Goal: Task Accomplishment & Management: Use online tool/utility

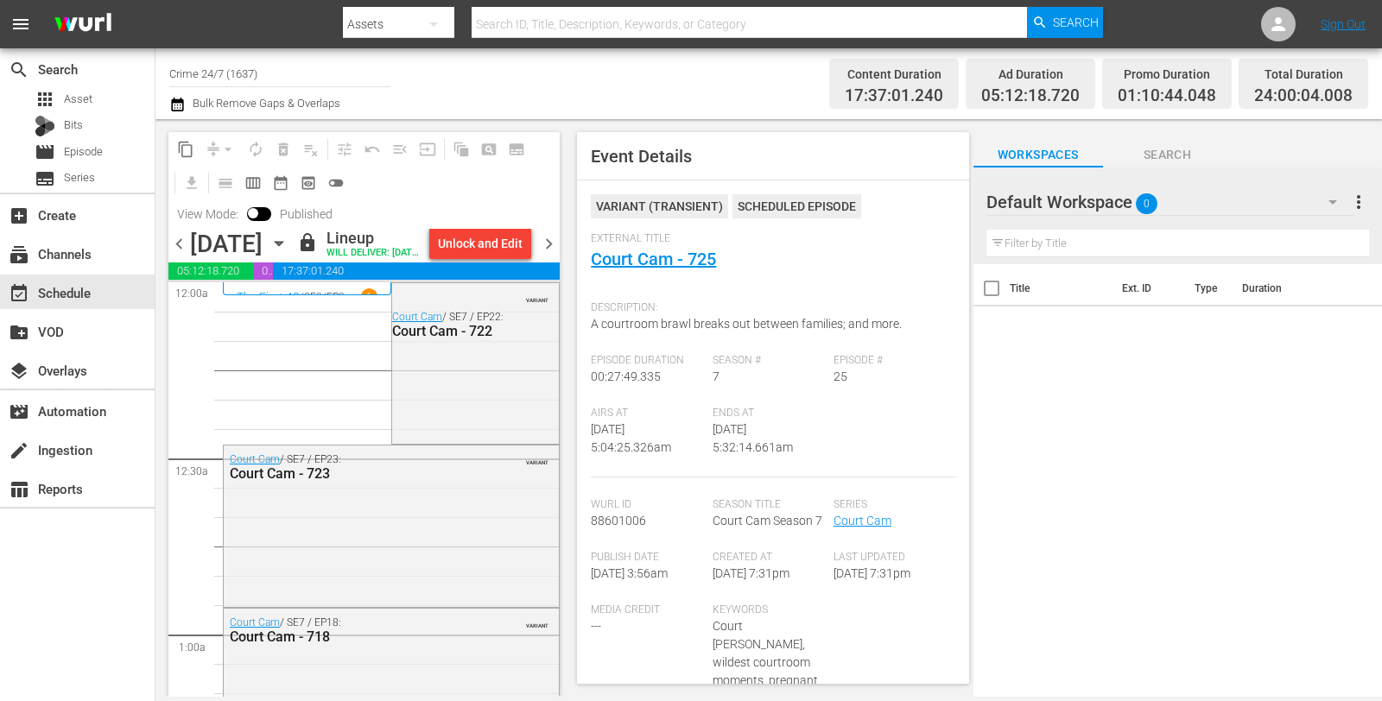
scroll to position [1749, 0]
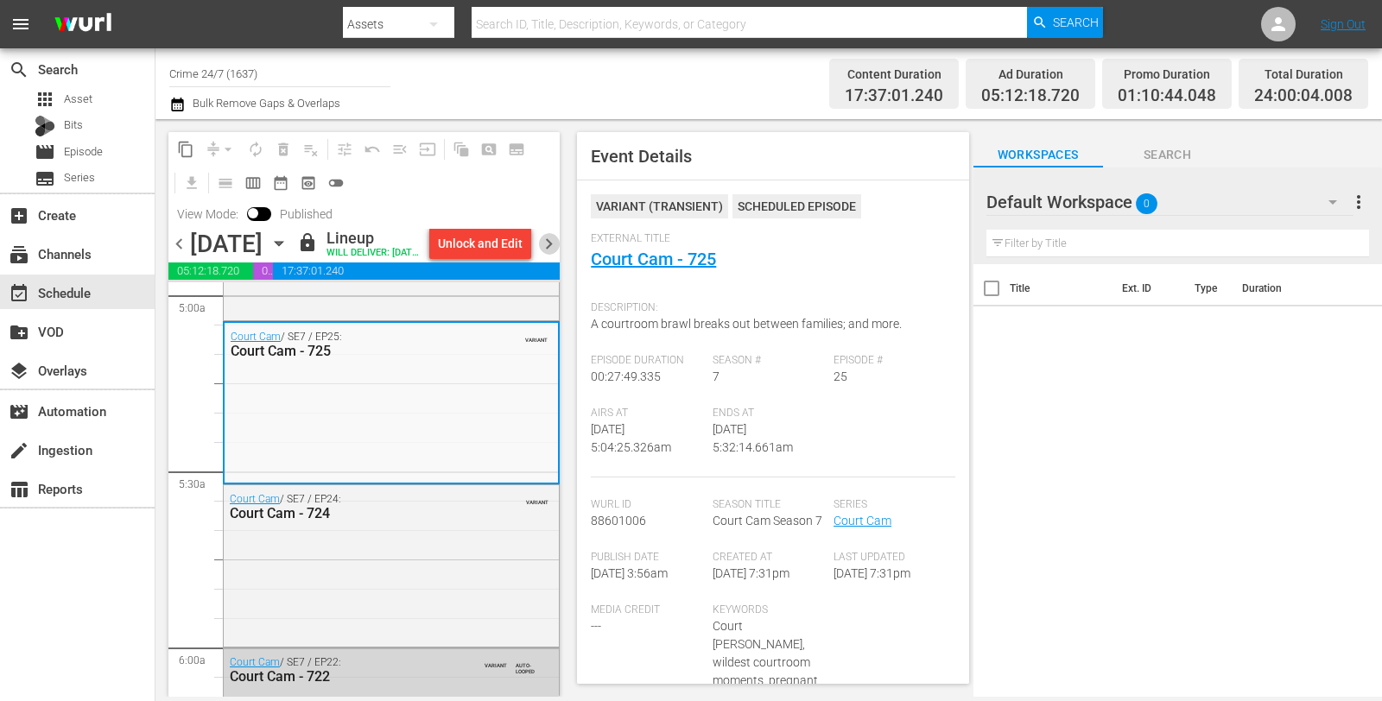
click at [554, 252] on span "chevron_right" at bounding box center [549, 244] width 22 height 22
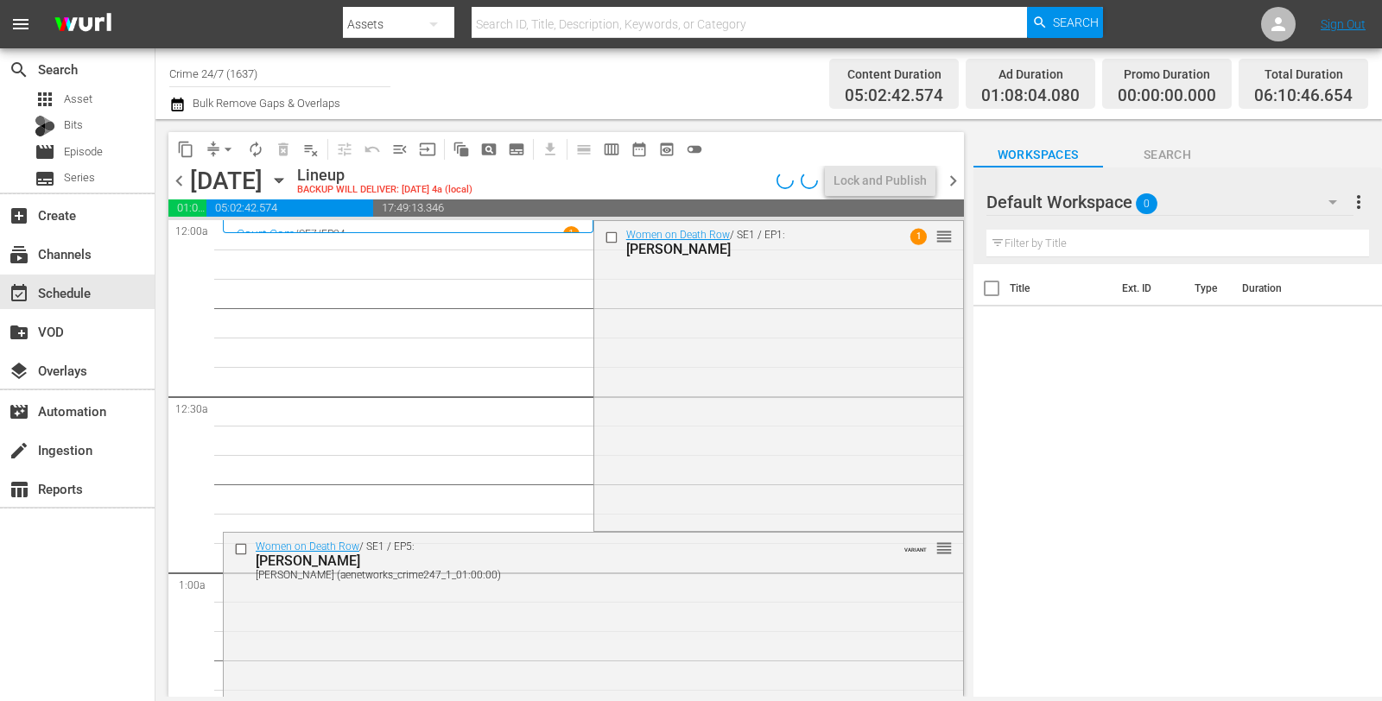
click at [679, 339] on div "Women on Death Row / SE1 / EP1: Shawna Forde 1 reorder" at bounding box center [778, 374] width 369 height 307
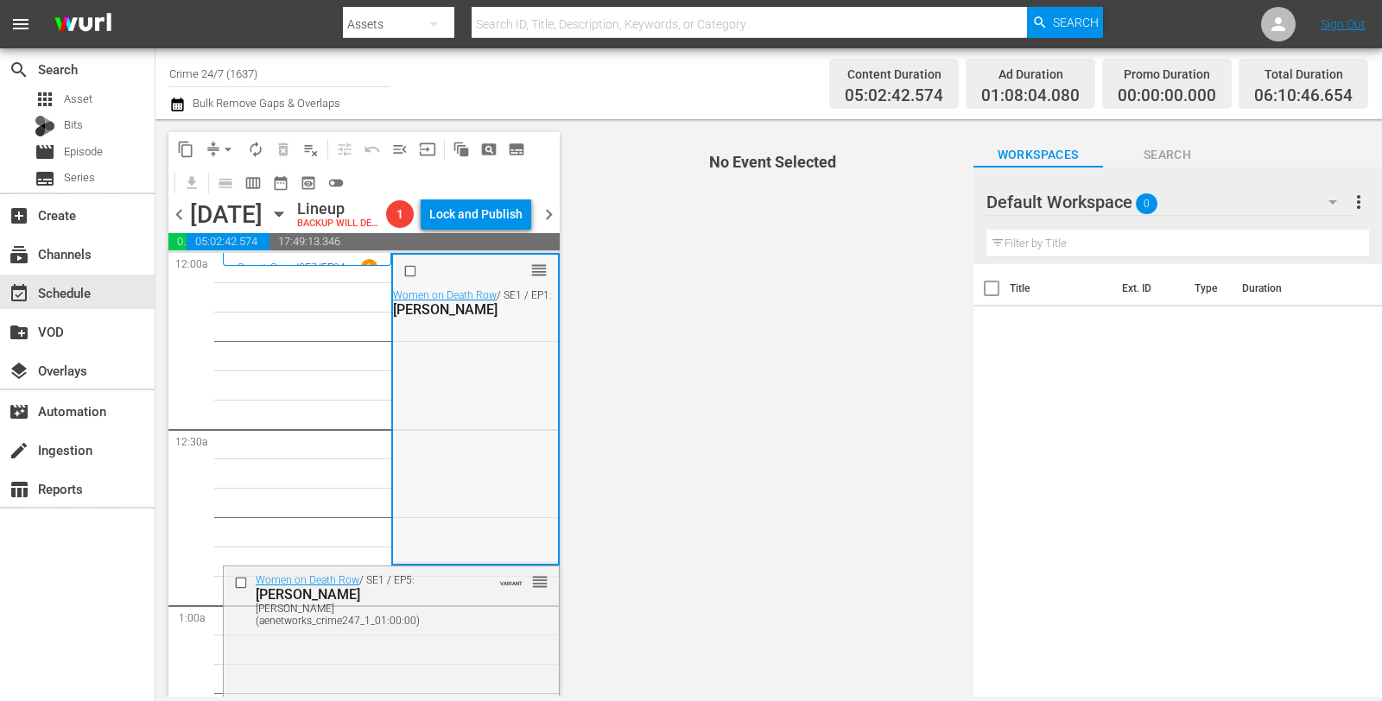
click at [484, 393] on div "reorder Women on Death Row / SE1 / EP1: Shawna Forde" at bounding box center [475, 408] width 165 height 307
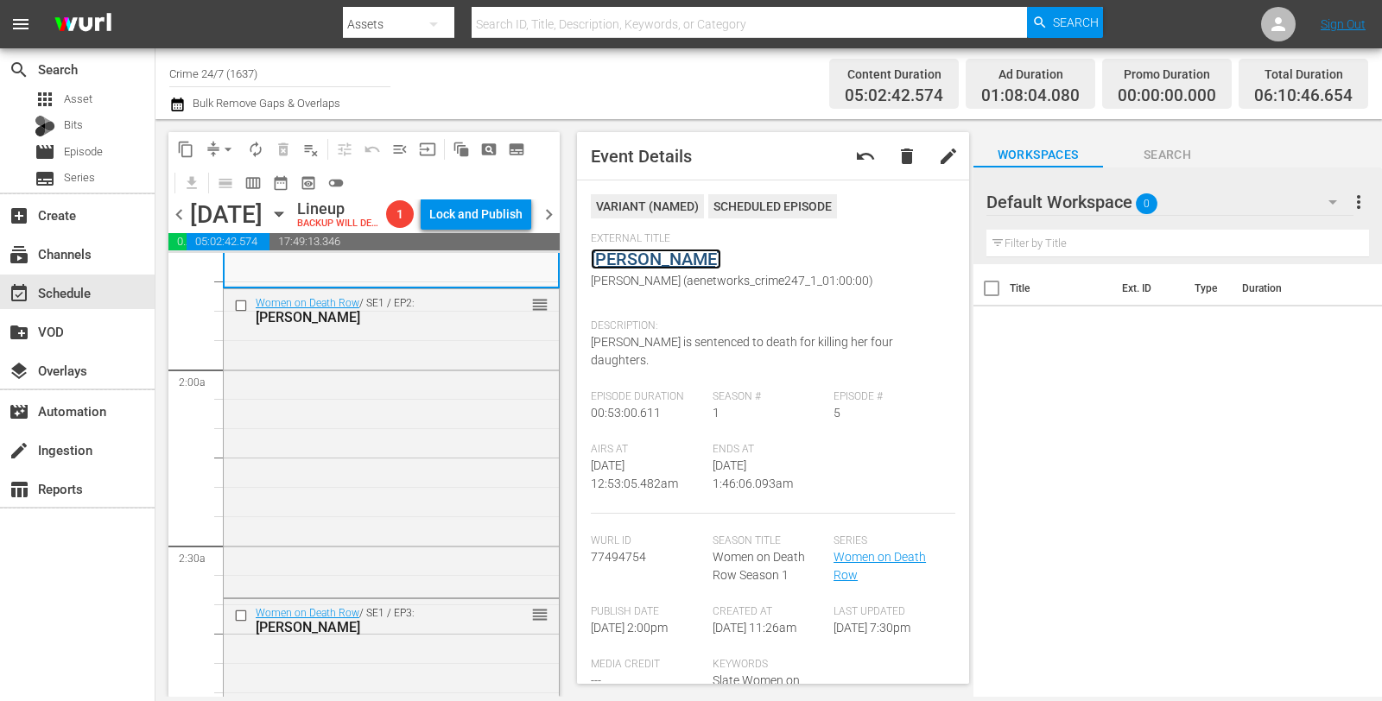
scroll to position [593, 0]
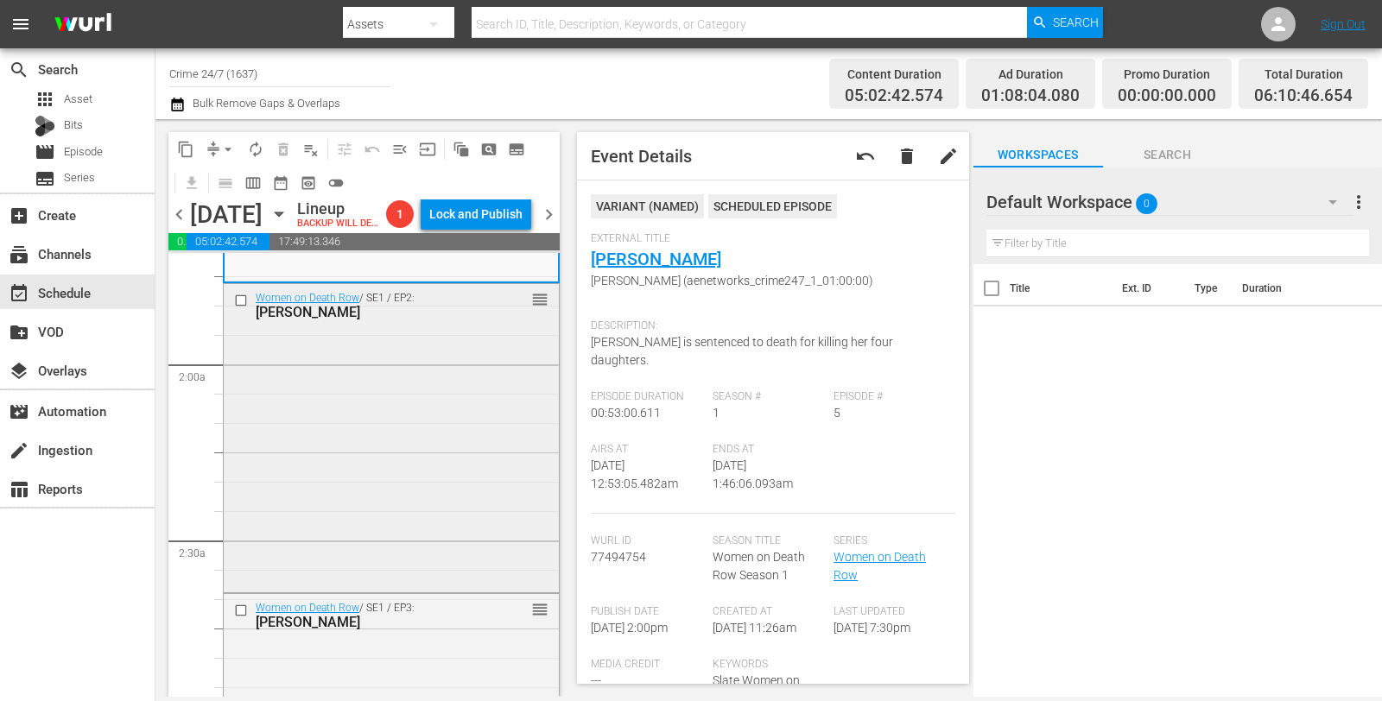
click at [443, 467] on div "Women on Death Row / SE1 / EP2: Emilia Carr reorder" at bounding box center [391, 437] width 335 height 306
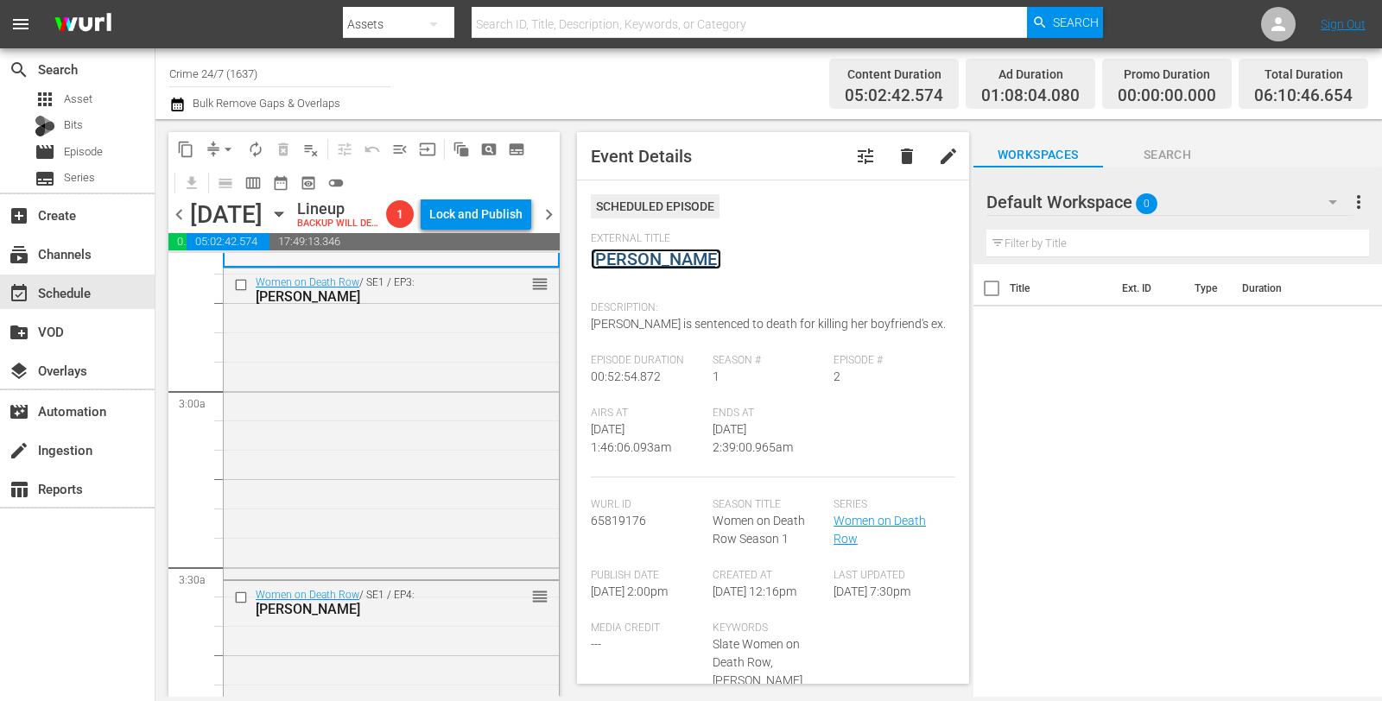
scroll to position [920, 0]
click at [455, 402] on div "Women on Death Row / SE1 / EP3: Linda Carty reorder" at bounding box center [391, 421] width 335 height 307
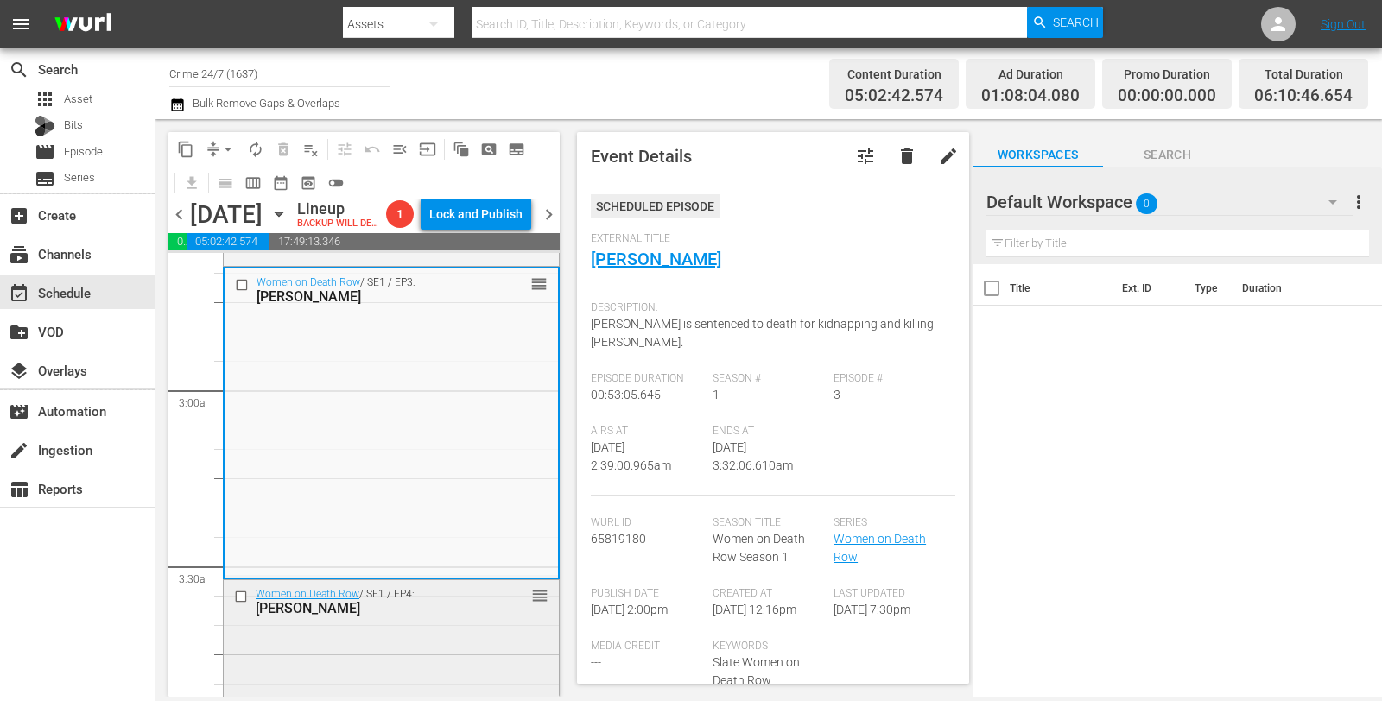
click at [432, 623] on div "Women on Death Row / SE1 / EP4: Kerry Lynn Dalton reorder" at bounding box center [391, 601] width 335 height 42
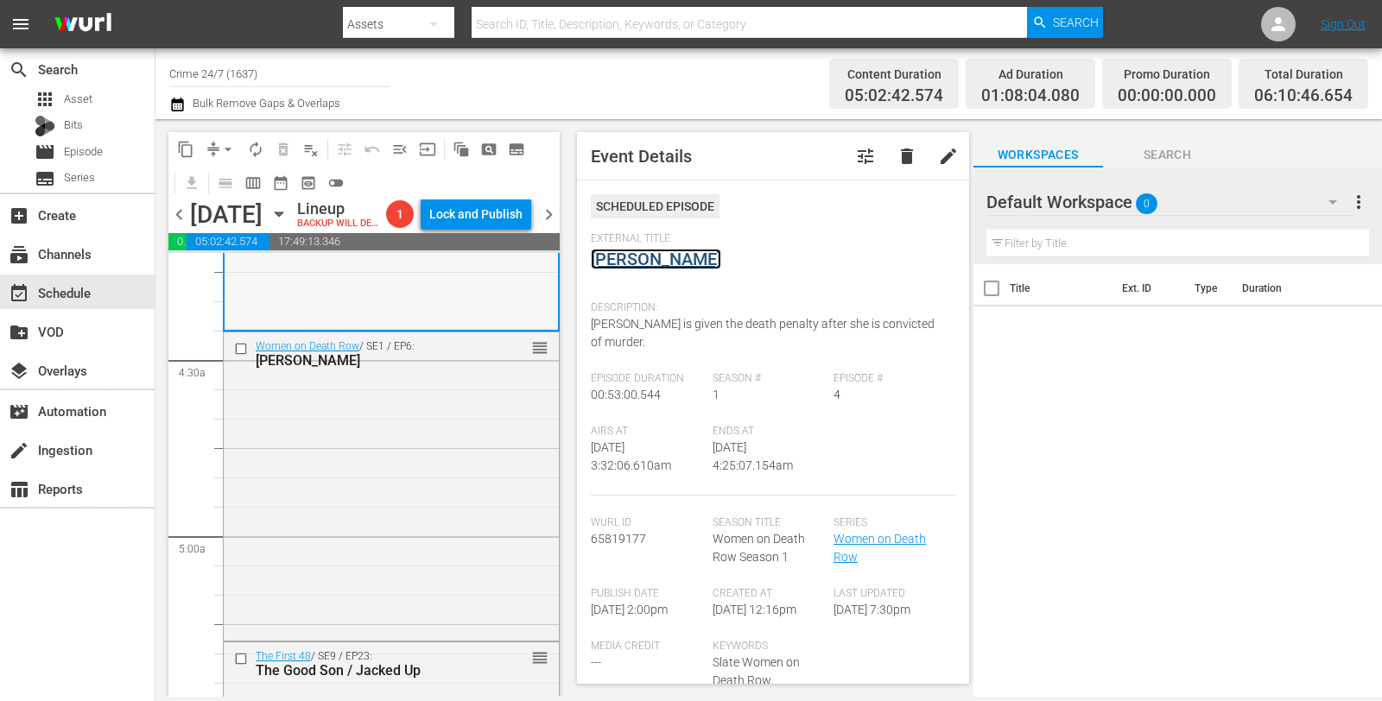
scroll to position [1479, 0]
click at [489, 443] on div "Women on Death Row / SE1 / EP6: Melissa Lucio reorder" at bounding box center [391, 484] width 335 height 305
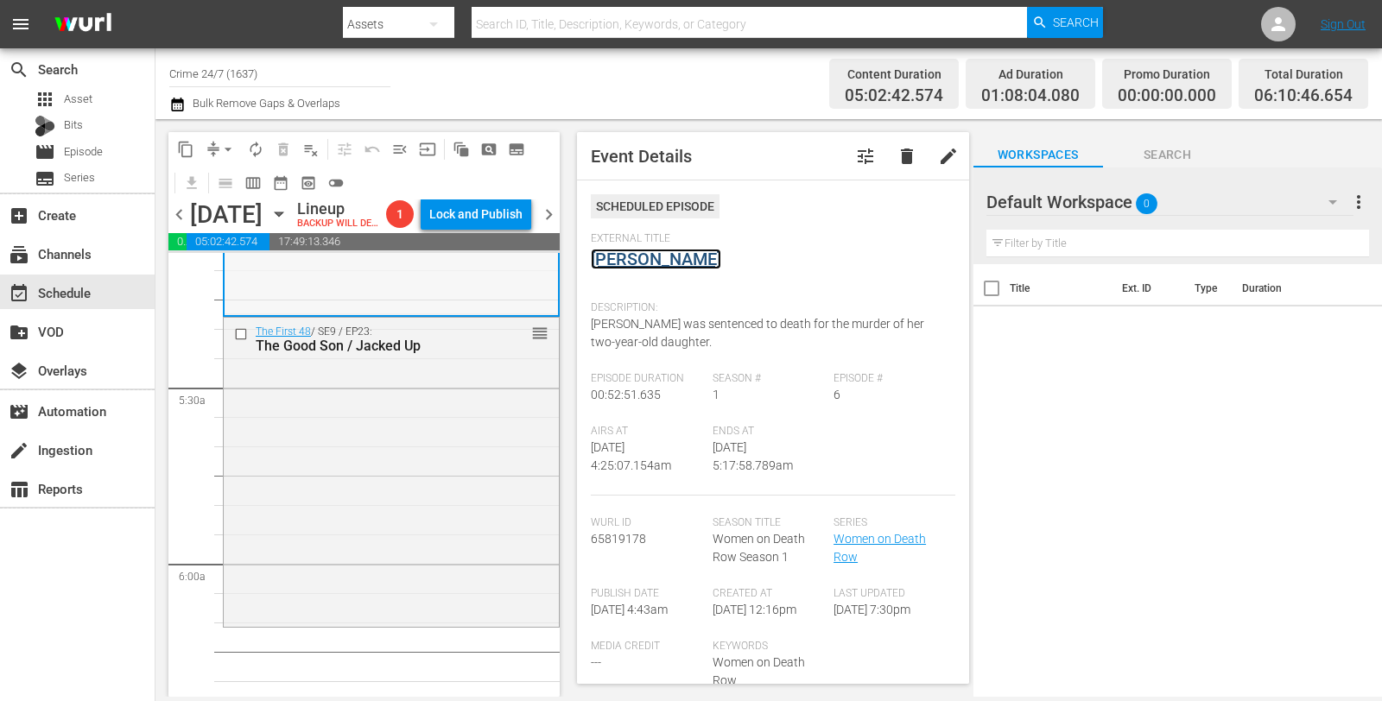
scroll to position [1805, 0]
click at [377, 443] on div "The First 48 / SE9 / EP23: The Good Son / Jacked Up reorder" at bounding box center [391, 468] width 335 height 305
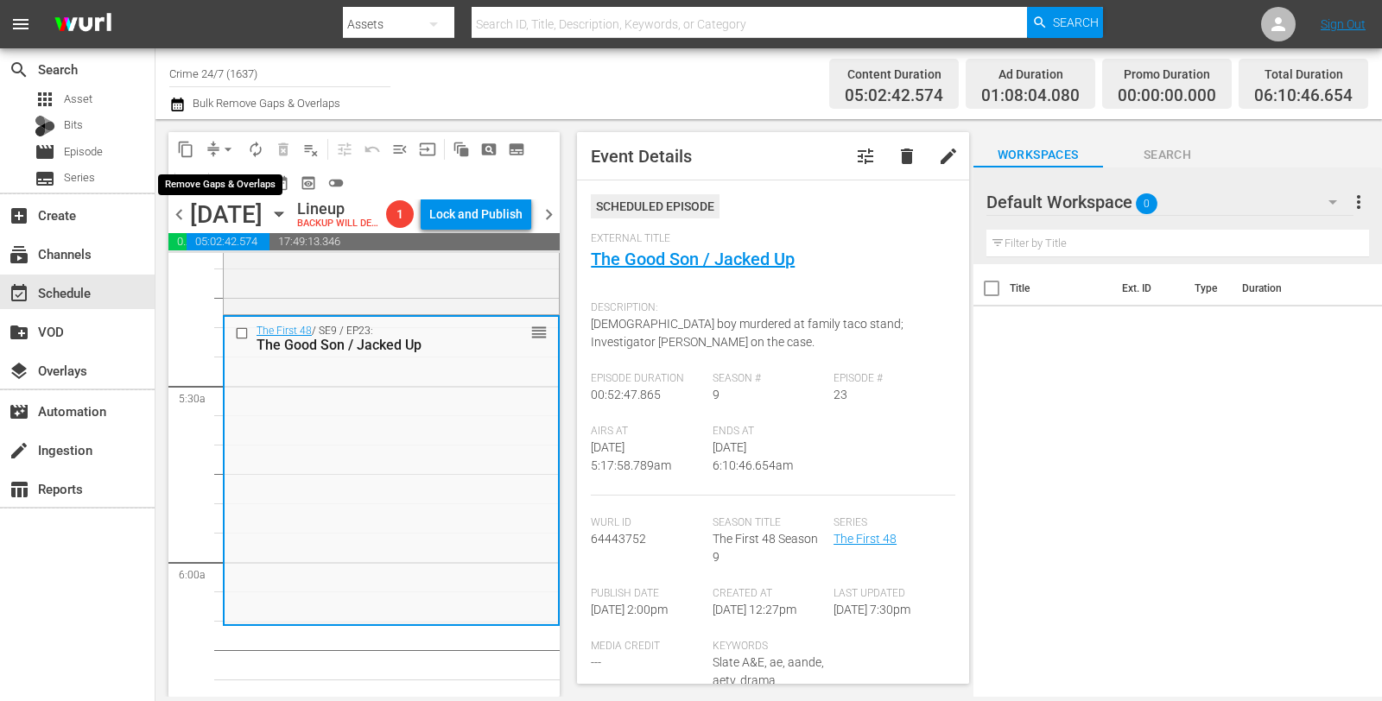
click at [219, 148] on span "arrow_drop_down" at bounding box center [227, 149] width 17 height 17
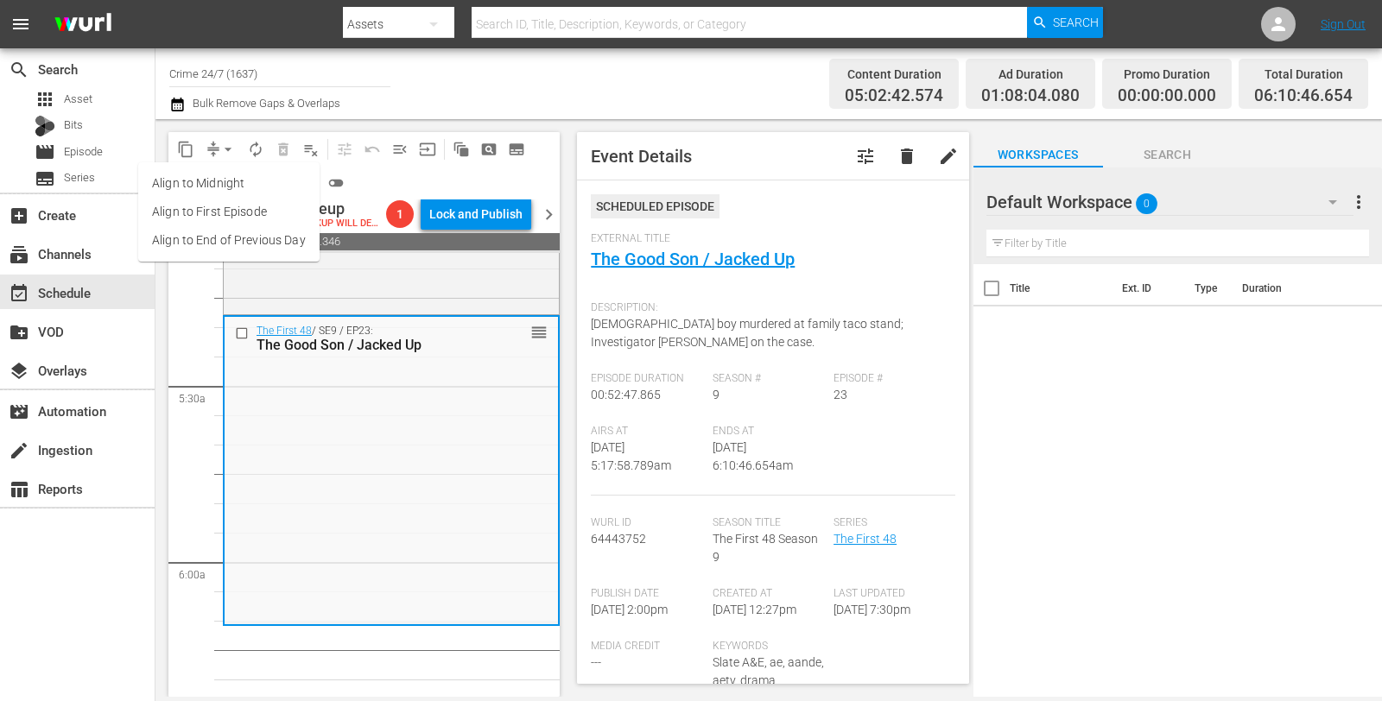
click at [230, 178] on li "Align to Midnight" at bounding box center [228, 183] width 181 height 29
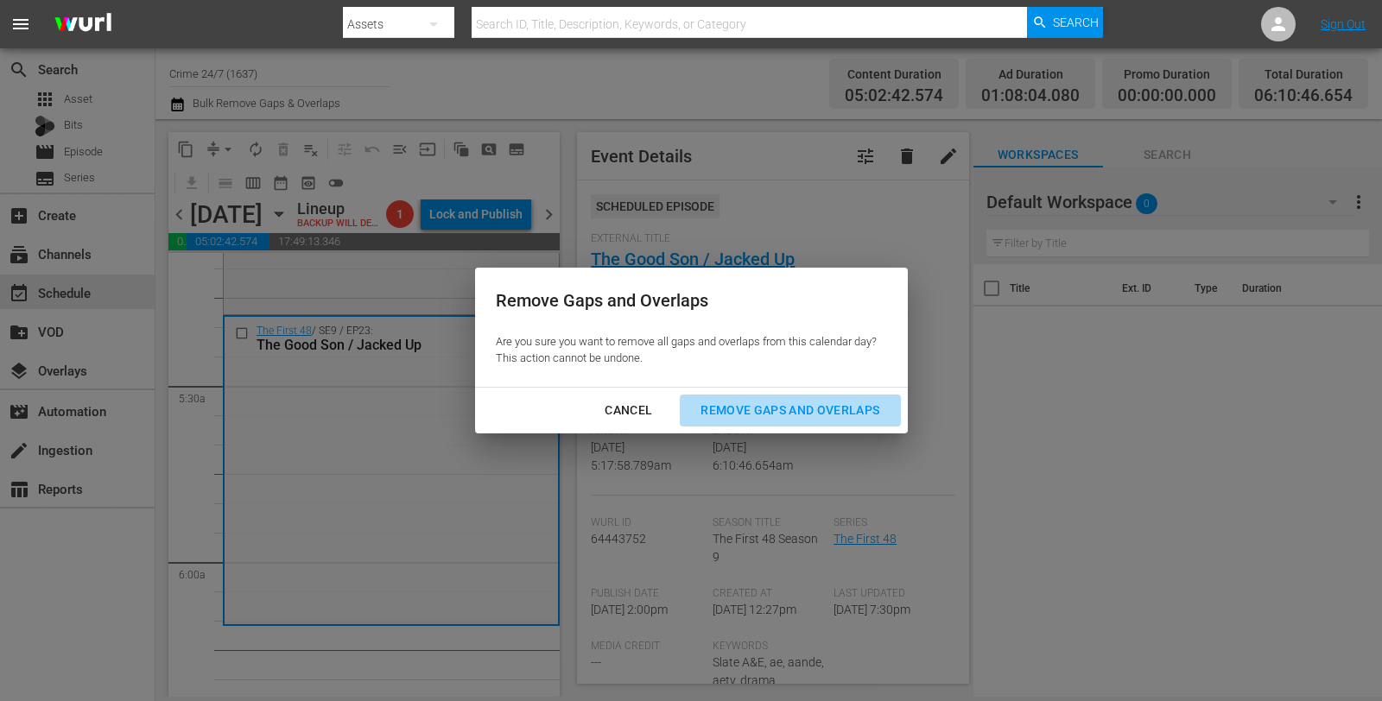
click at [751, 407] on div "Remove Gaps and Overlaps" at bounding box center [790, 411] width 206 height 22
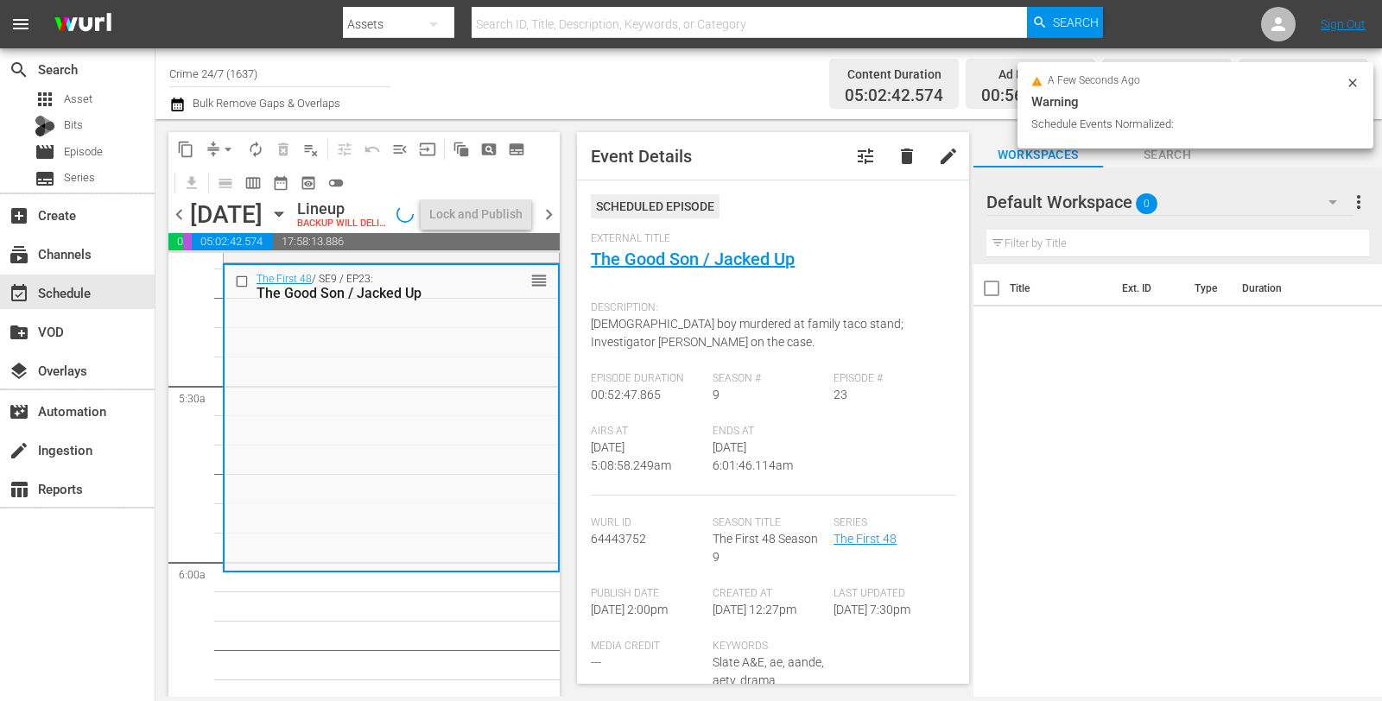
scroll to position [1776, 0]
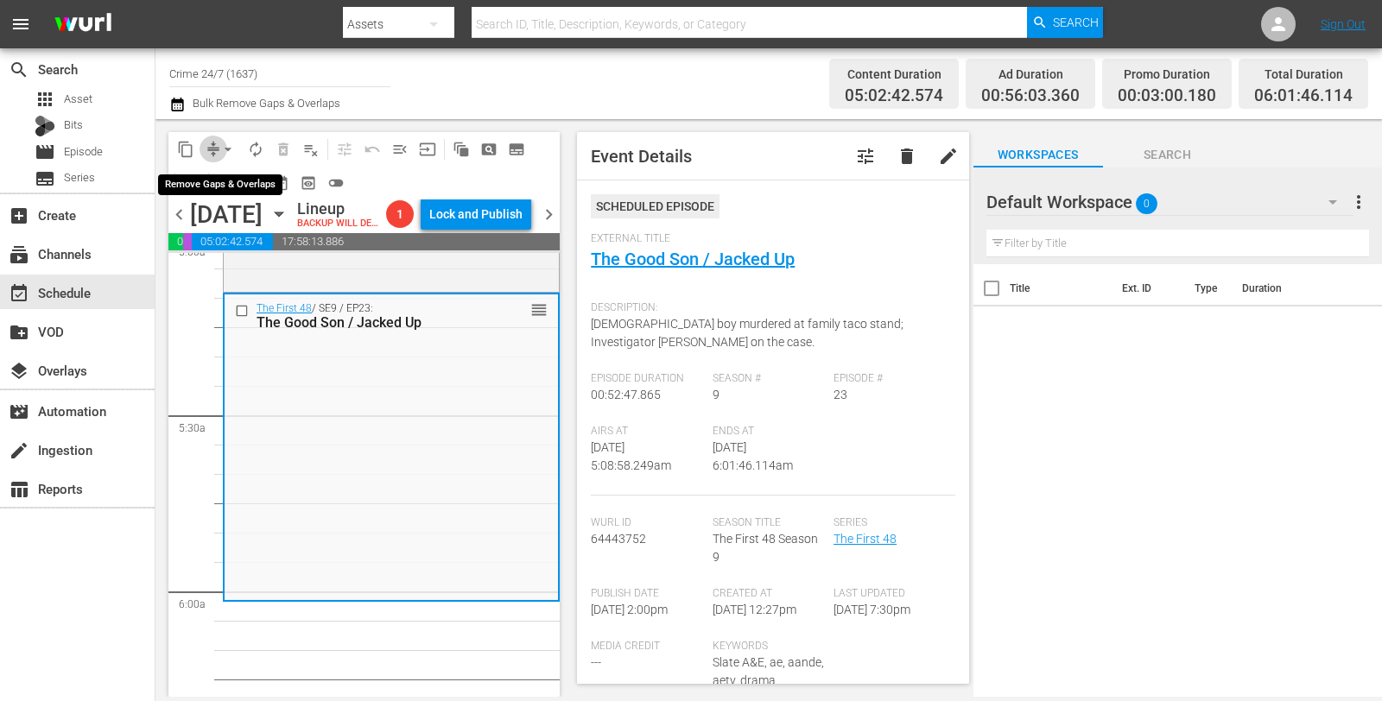
click at [212, 139] on button "compress" at bounding box center [214, 150] width 28 height 28
click at [231, 149] on span "arrow_drop_down" at bounding box center [227, 149] width 17 height 17
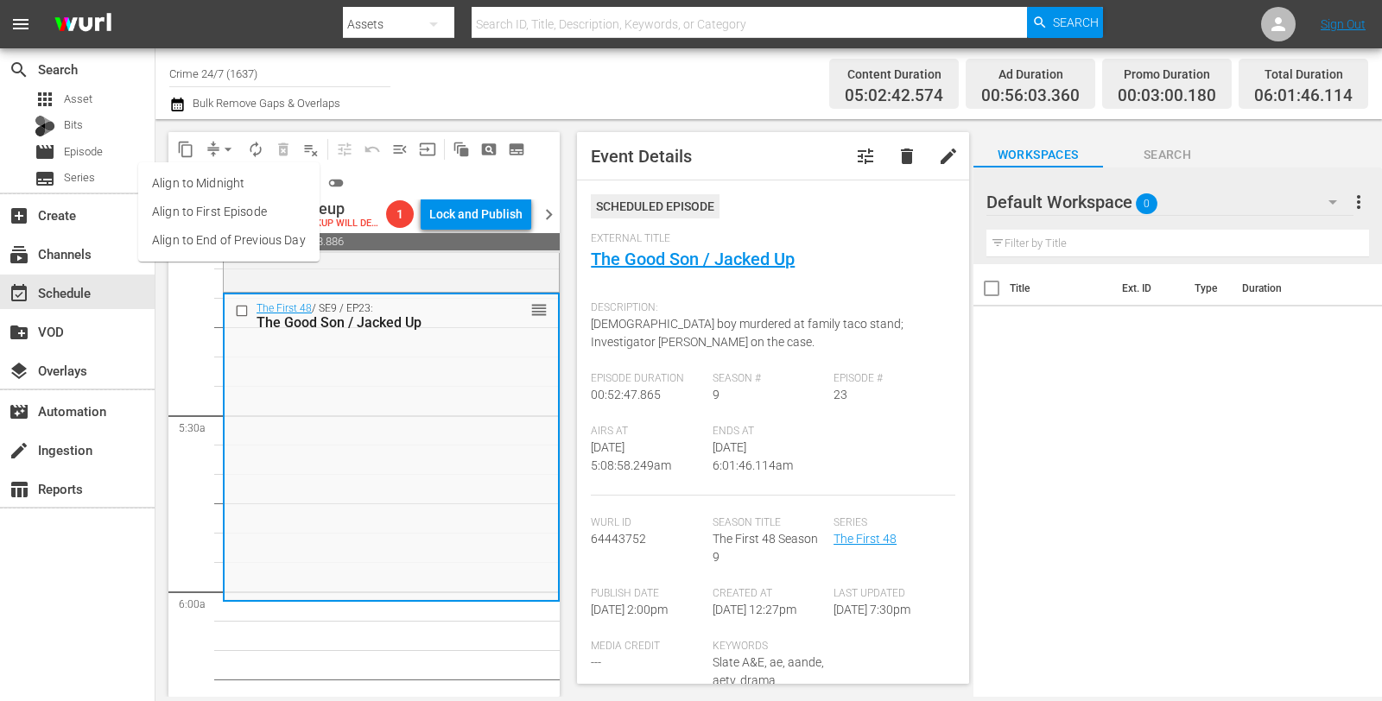
click at [249, 174] on li "Align to Midnight" at bounding box center [228, 183] width 181 height 29
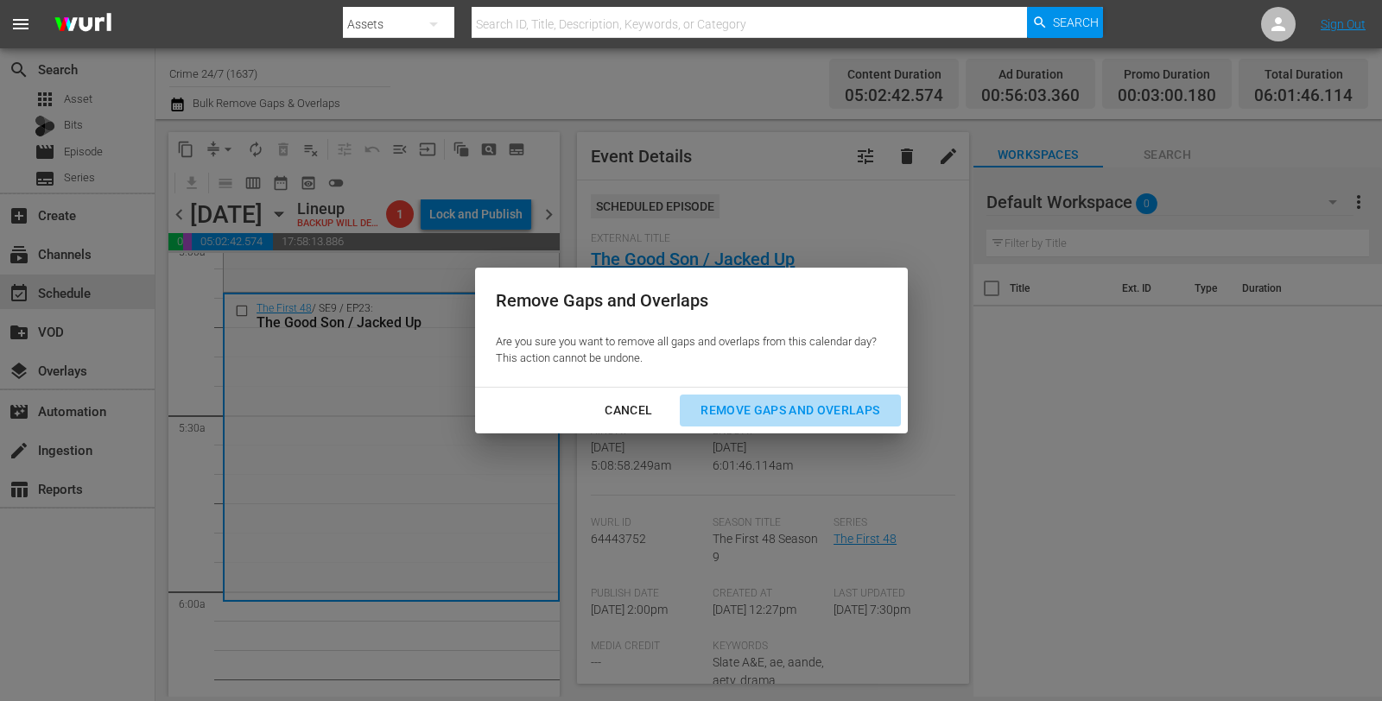
click at [839, 406] on div "Remove Gaps and Overlaps" at bounding box center [790, 411] width 206 height 22
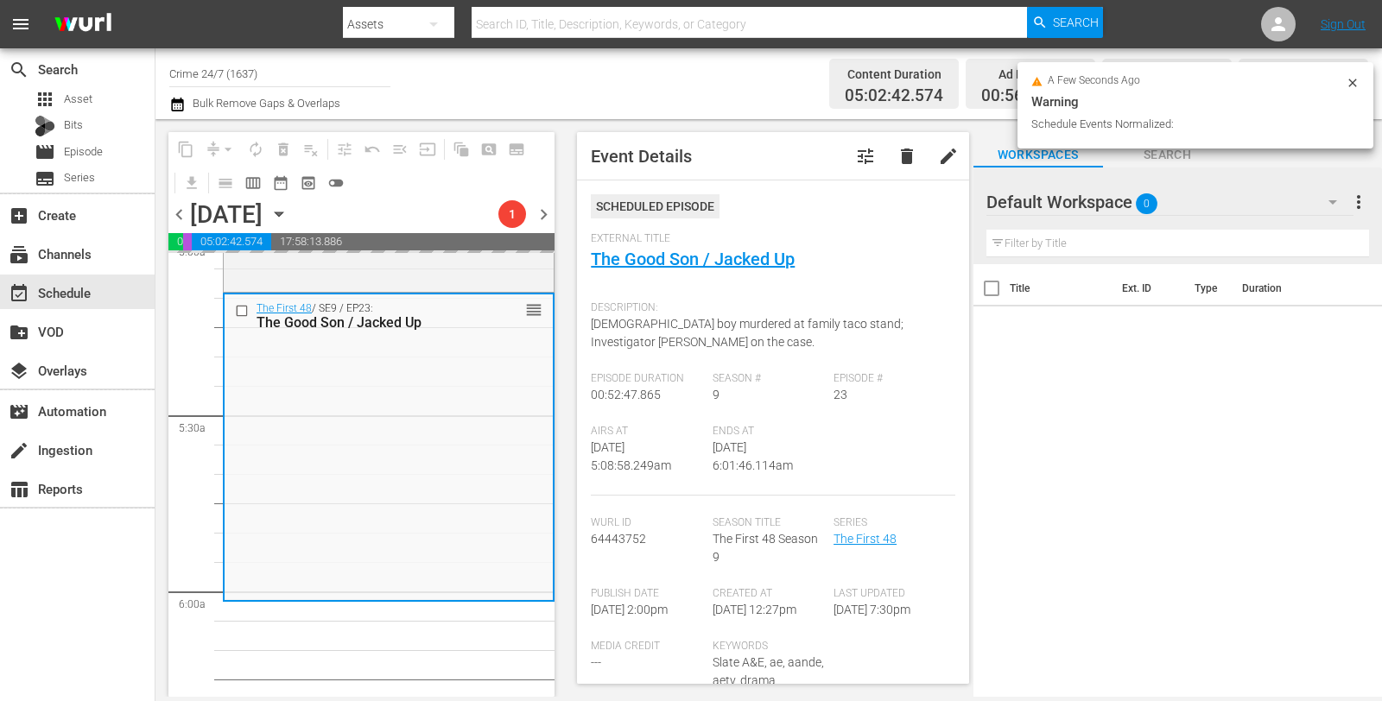
click at [1353, 86] on icon at bounding box center [1353, 83] width 14 height 14
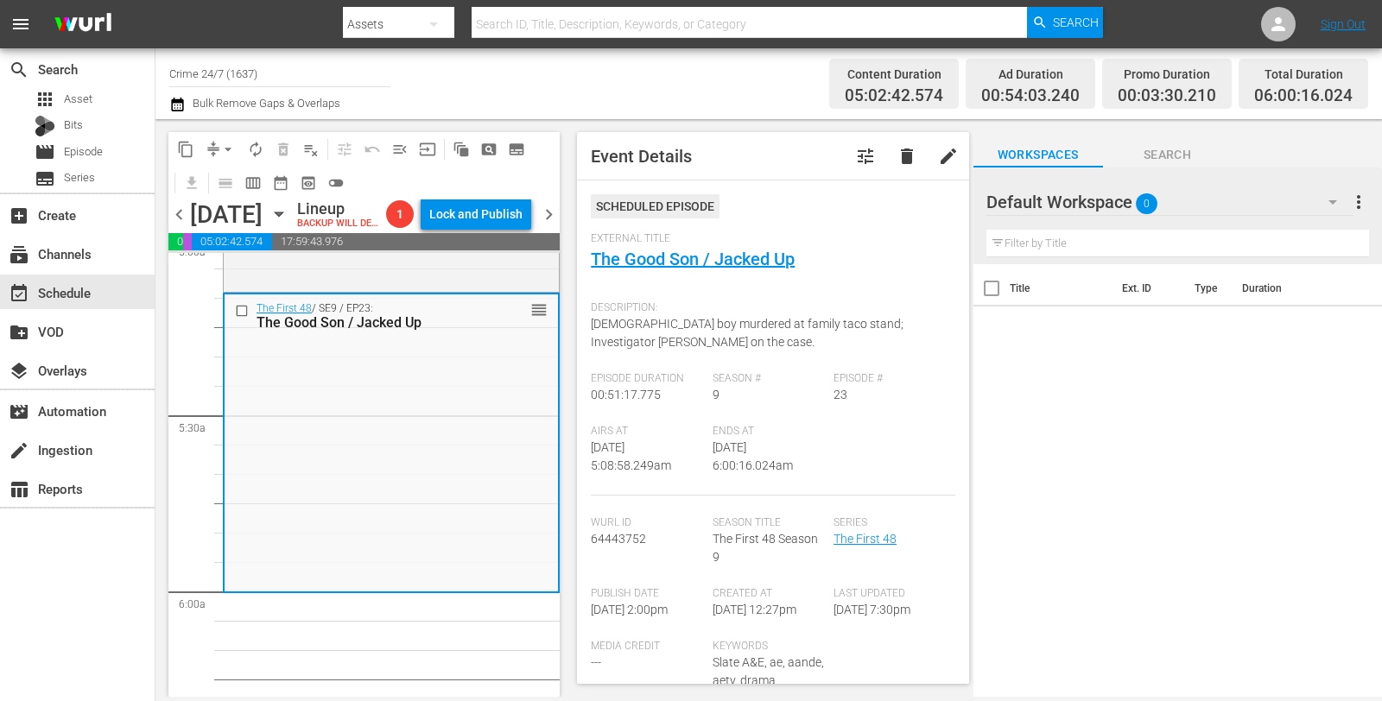
click at [216, 142] on button "arrow_drop_down" at bounding box center [228, 150] width 28 height 28
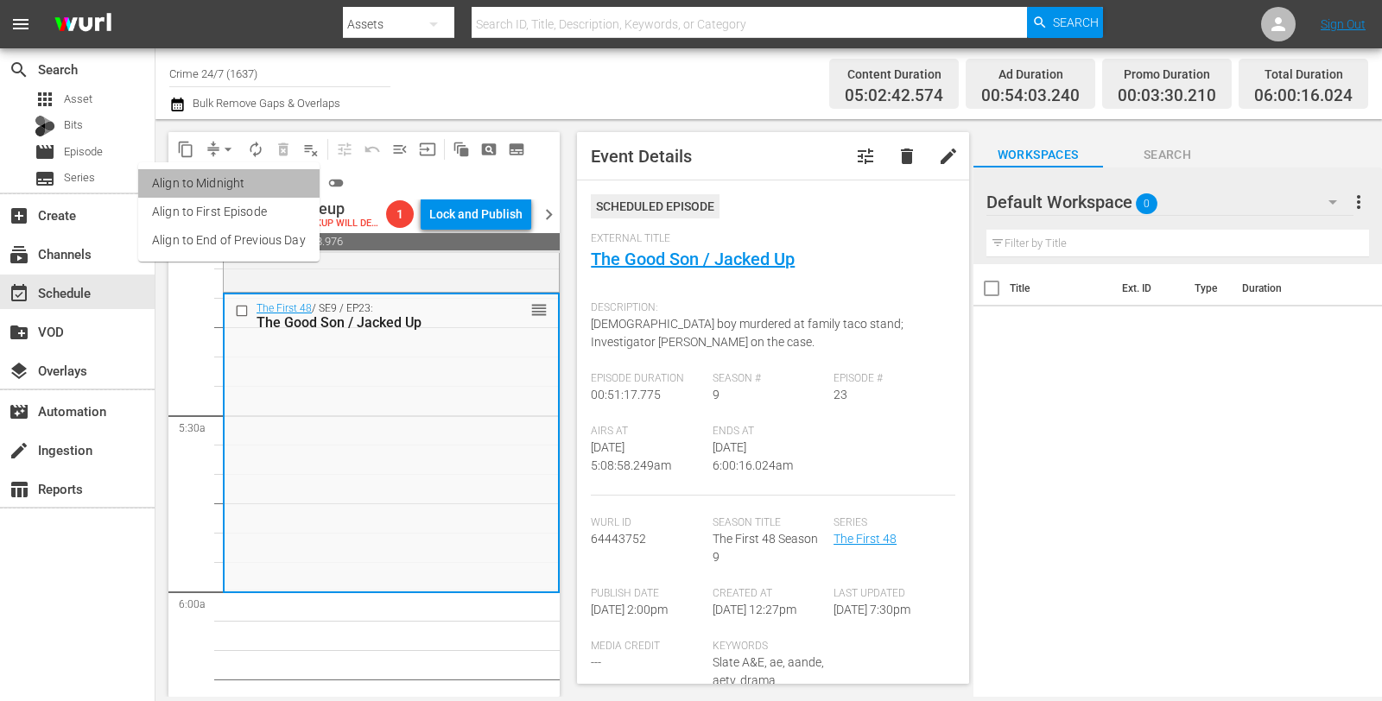
click at [238, 193] on li "Align to Midnight" at bounding box center [228, 183] width 181 height 29
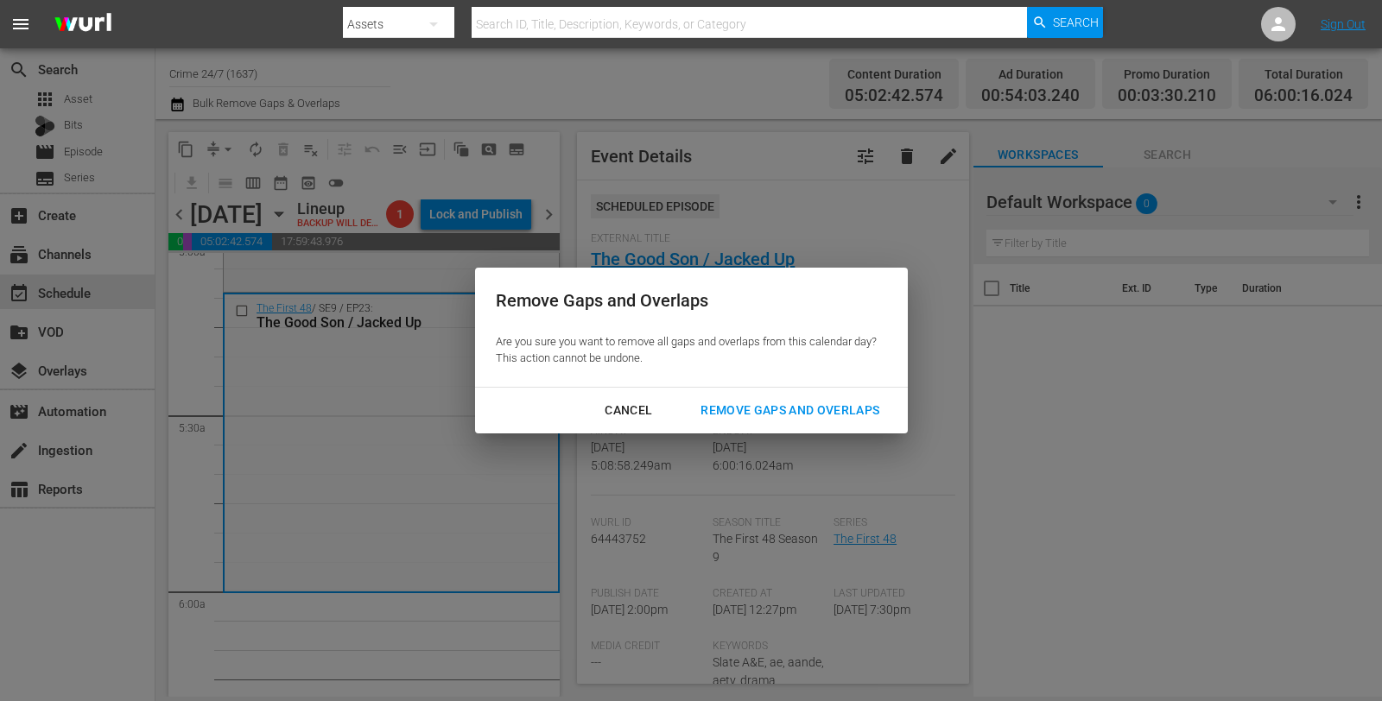
click at [787, 426] on button "Remove Gaps and Overlaps" at bounding box center [790, 411] width 220 height 32
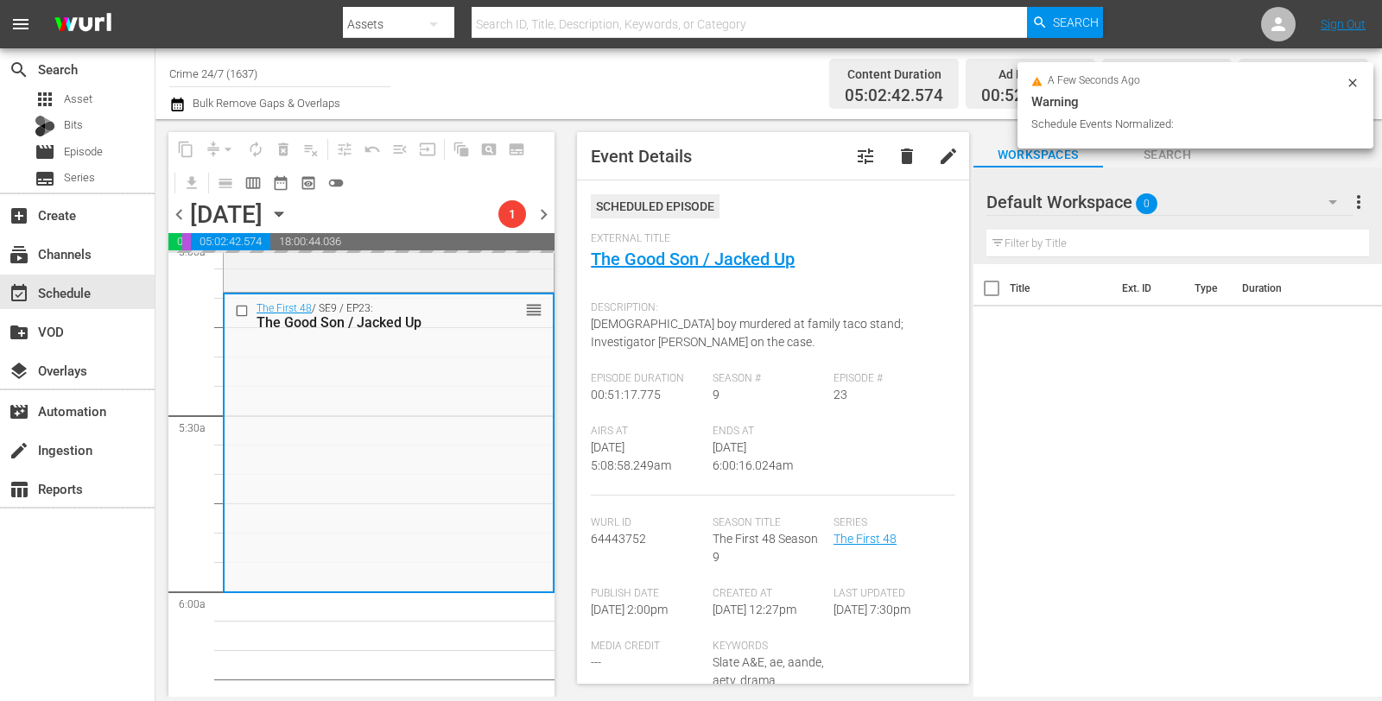
click at [1361, 86] on div "a few seconds ago Warning Schedule Events Normalized:" at bounding box center [1195, 105] width 356 height 86
click at [1351, 76] on icon at bounding box center [1353, 83] width 14 height 14
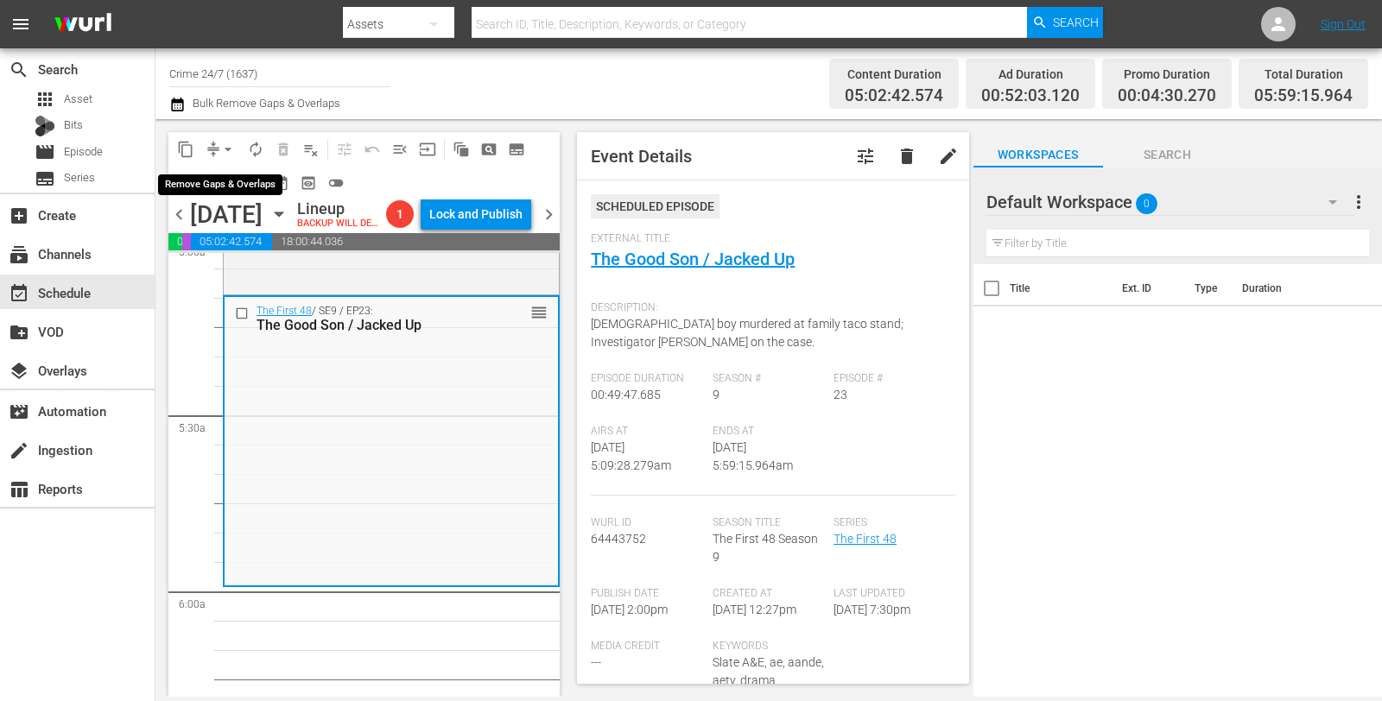
click at [223, 150] on span "arrow_drop_down" at bounding box center [227, 149] width 17 height 17
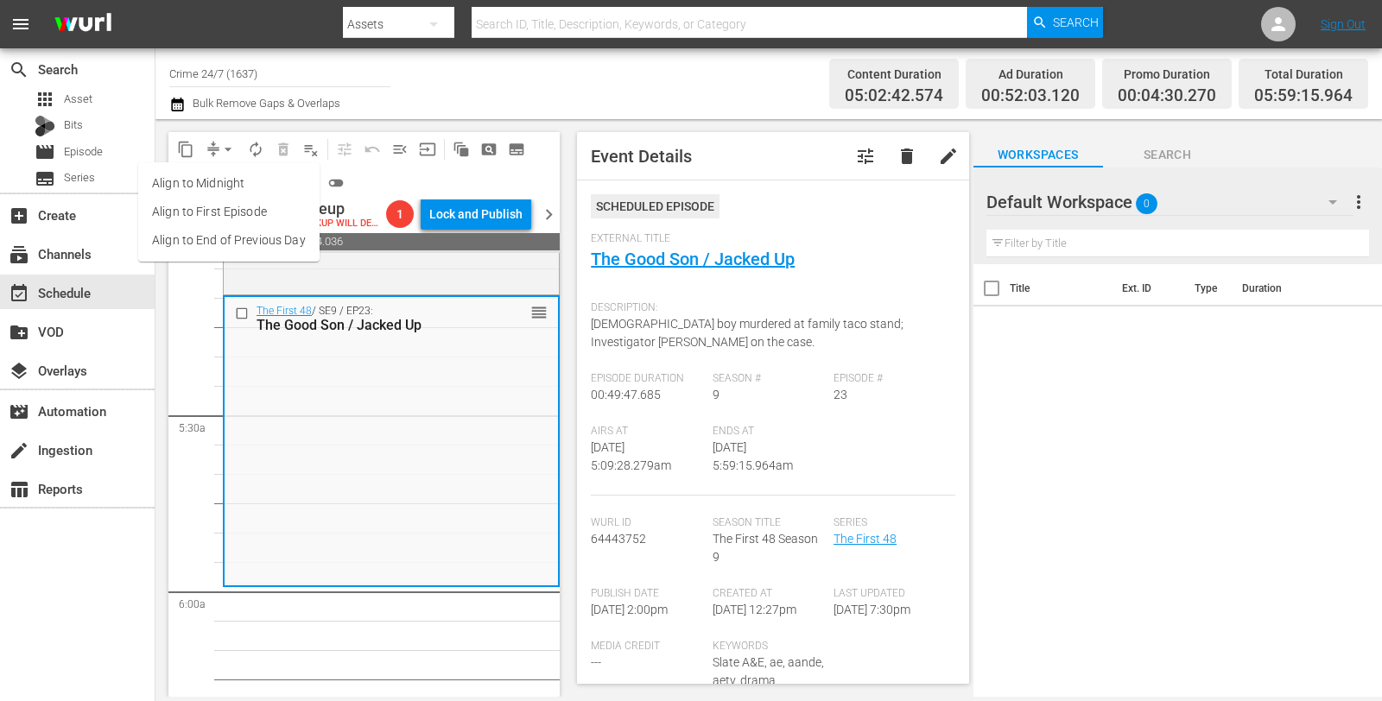
click at [234, 183] on li "Align to Midnight" at bounding box center [228, 183] width 181 height 29
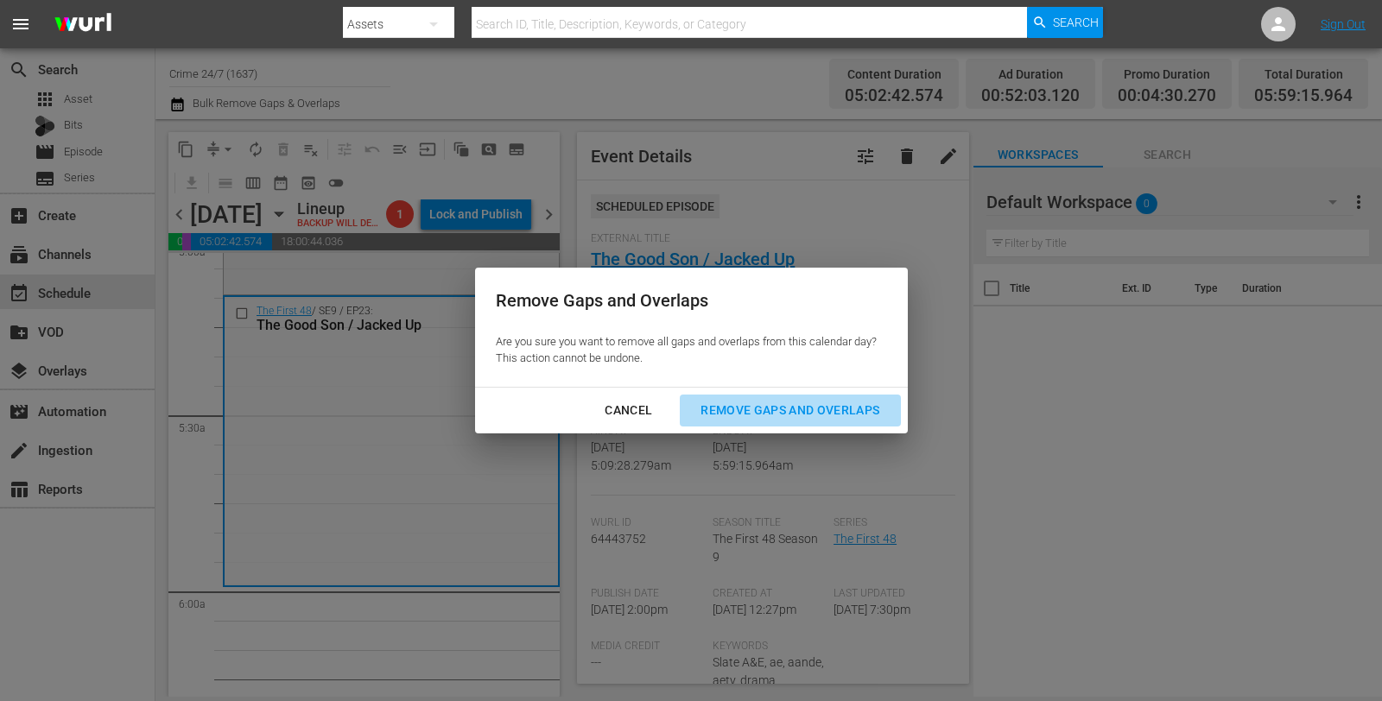
click at [806, 410] on div "Remove Gaps and Overlaps" at bounding box center [790, 411] width 206 height 22
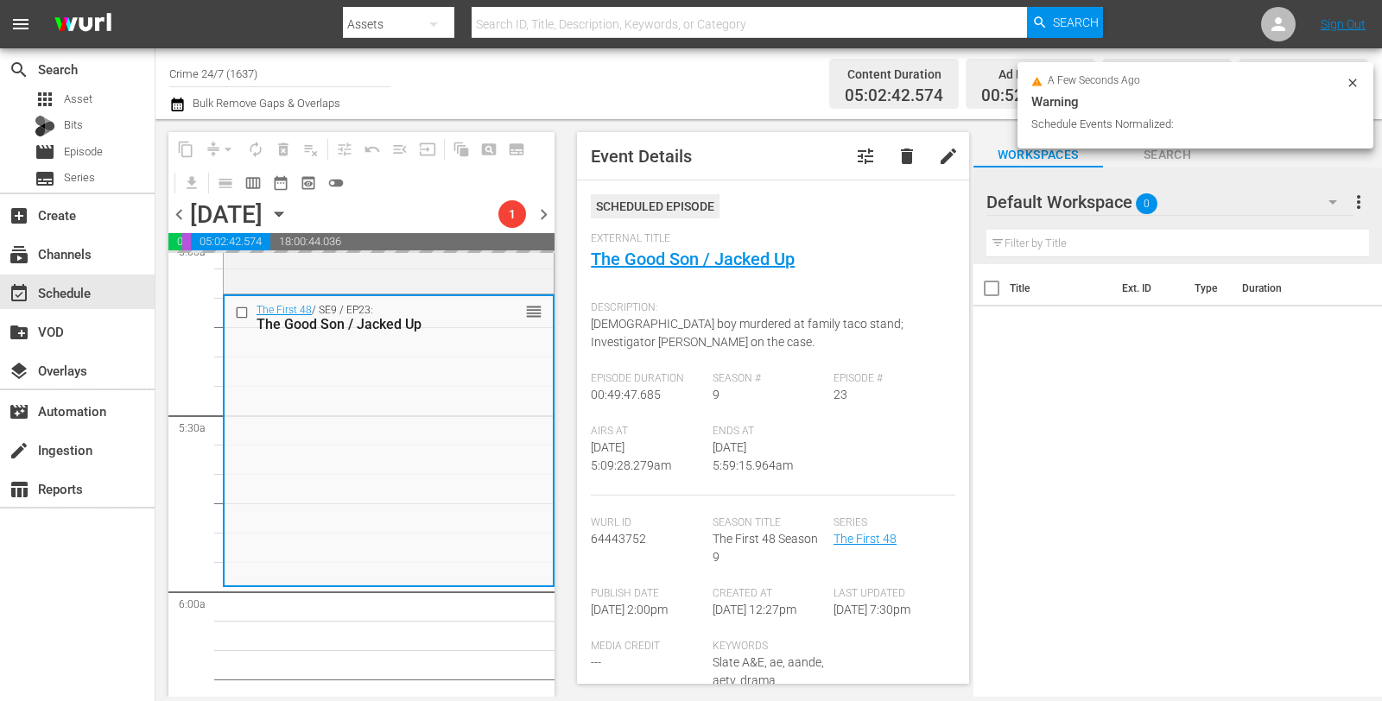
click at [1355, 83] on icon at bounding box center [1353, 83] width 14 height 14
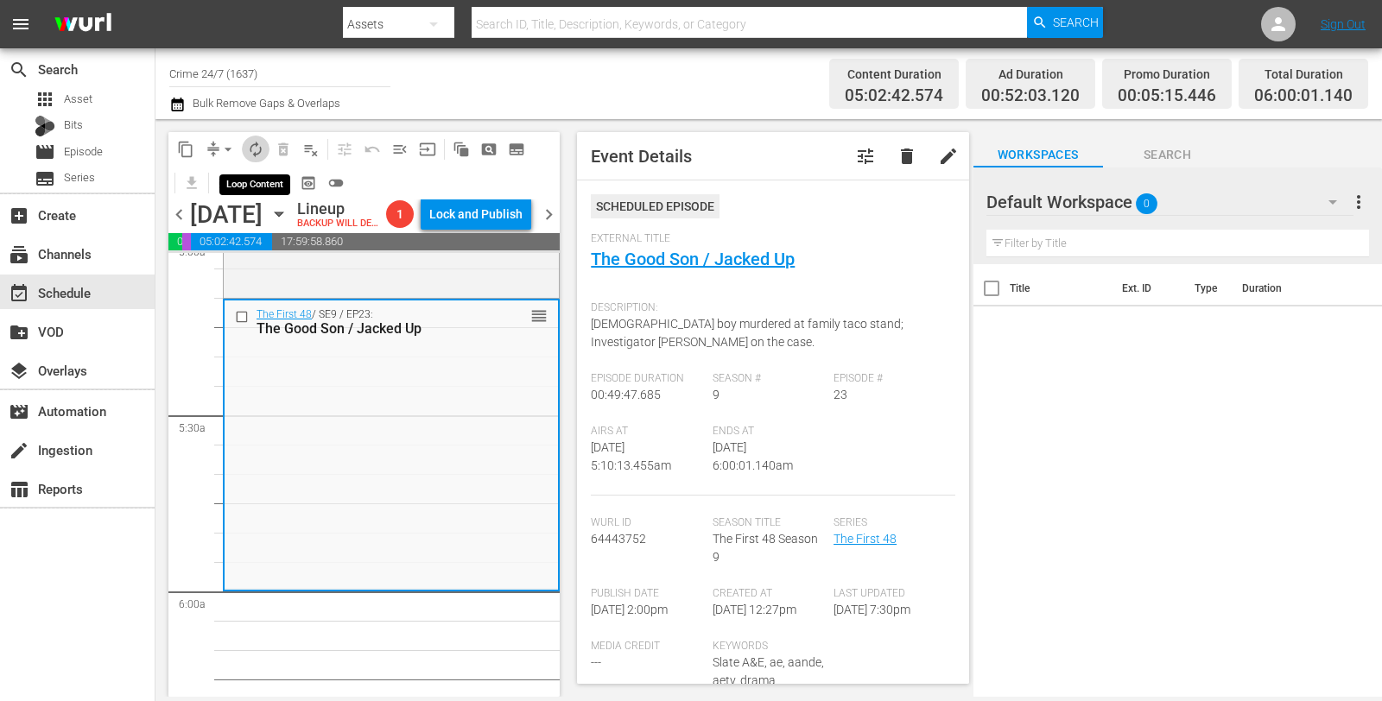
click at [253, 147] on span "autorenew_outlined" at bounding box center [255, 149] width 17 height 17
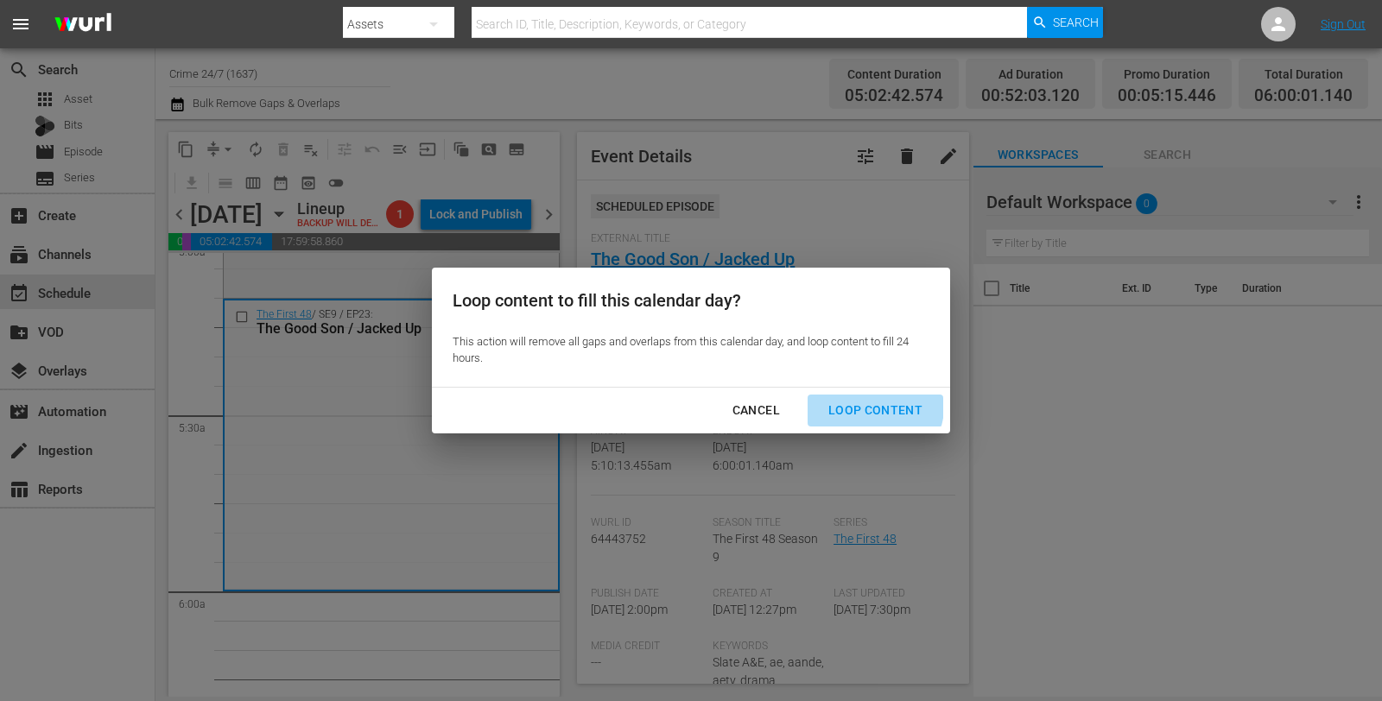
click at [846, 400] on div "Loop Content" at bounding box center [875, 411] width 122 height 22
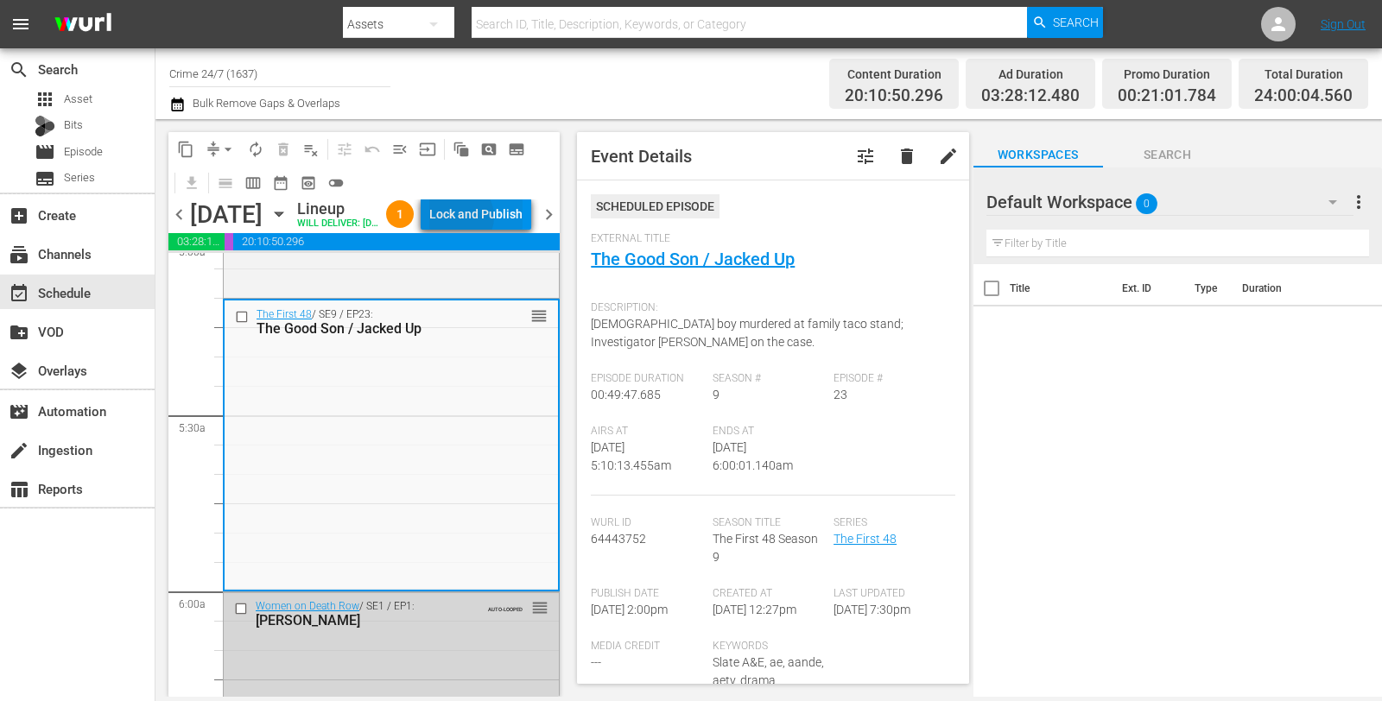
click at [498, 220] on div "Lock and Publish" at bounding box center [475, 214] width 93 height 31
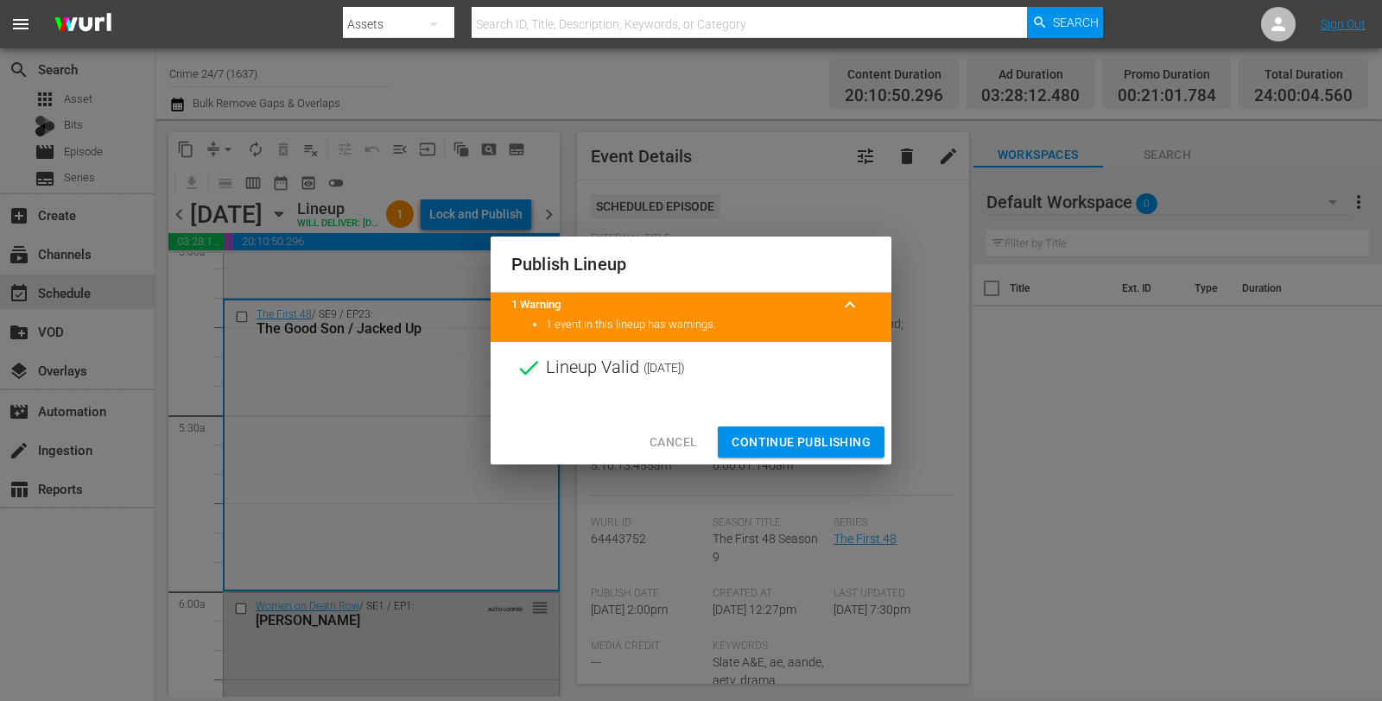
click at [801, 442] on span "Continue Publishing" at bounding box center [801, 443] width 139 height 22
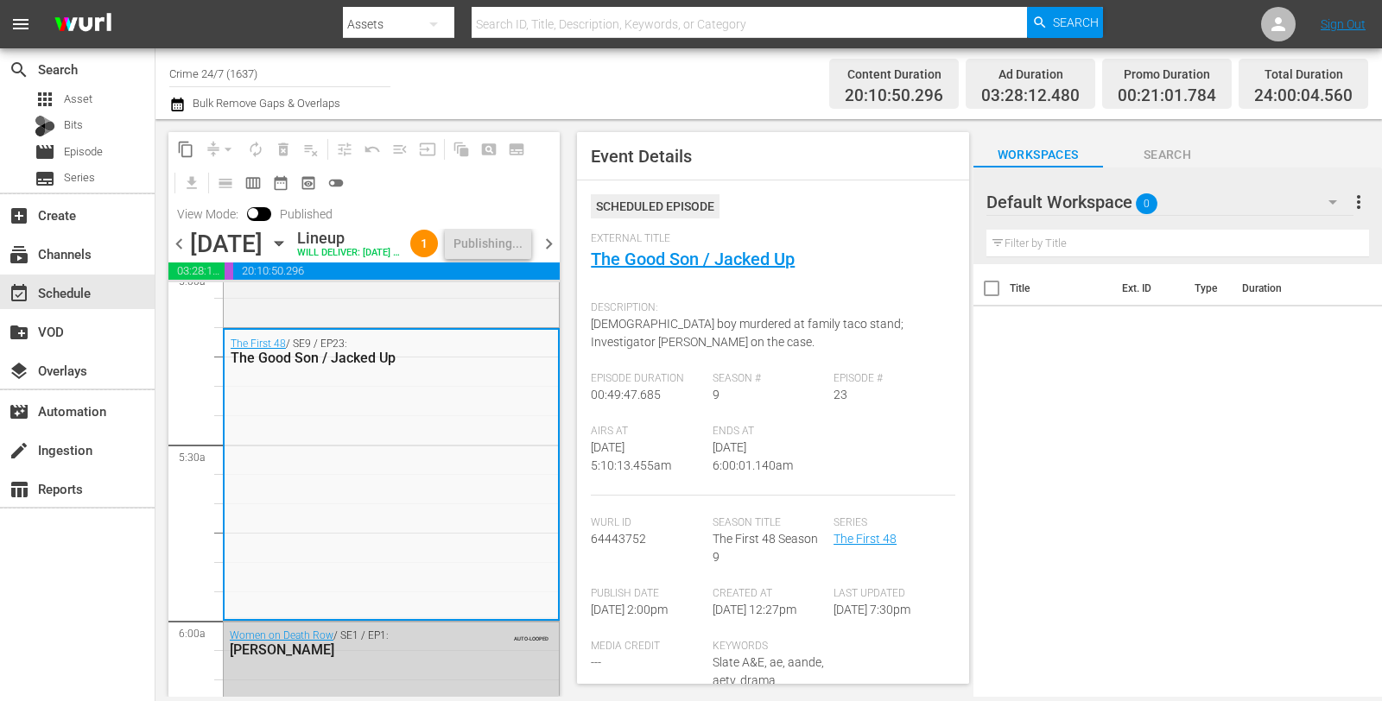
click at [548, 255] on span "chevron_right" at bounding box center [549, 244] width 22 height 22
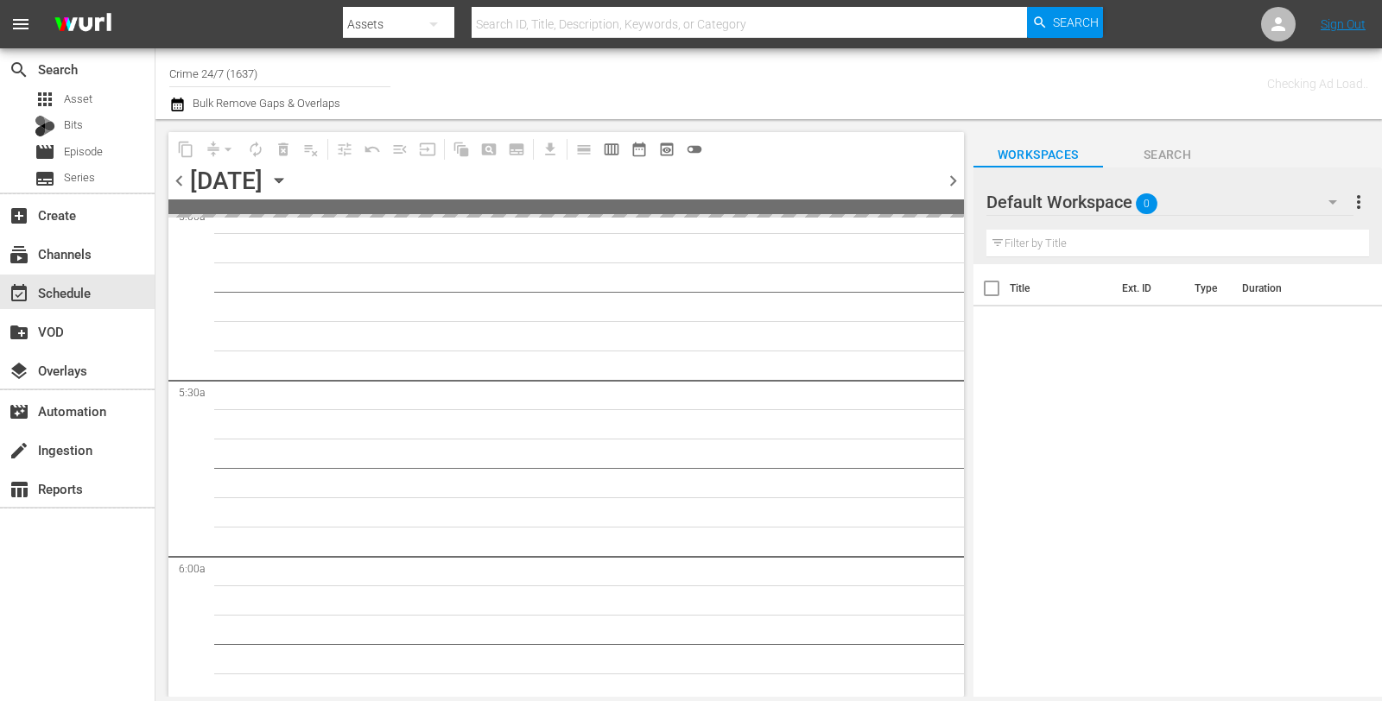
scroll to position [1923, 0]
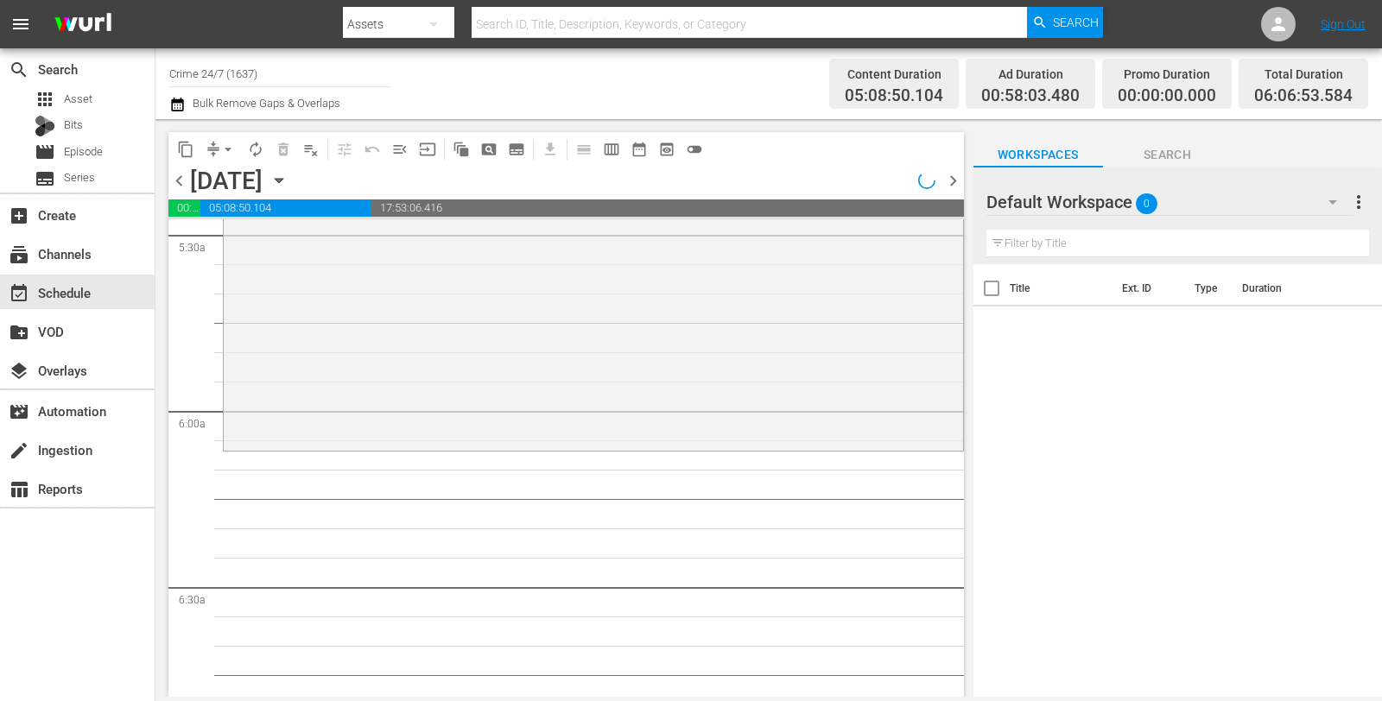
click at [602, 410] on div "The First 48 / SE10 / EP15: Terribly Wrong / Settling the Score Terribly Wrong …" at bounding box center [593, 298] width 739 height 299
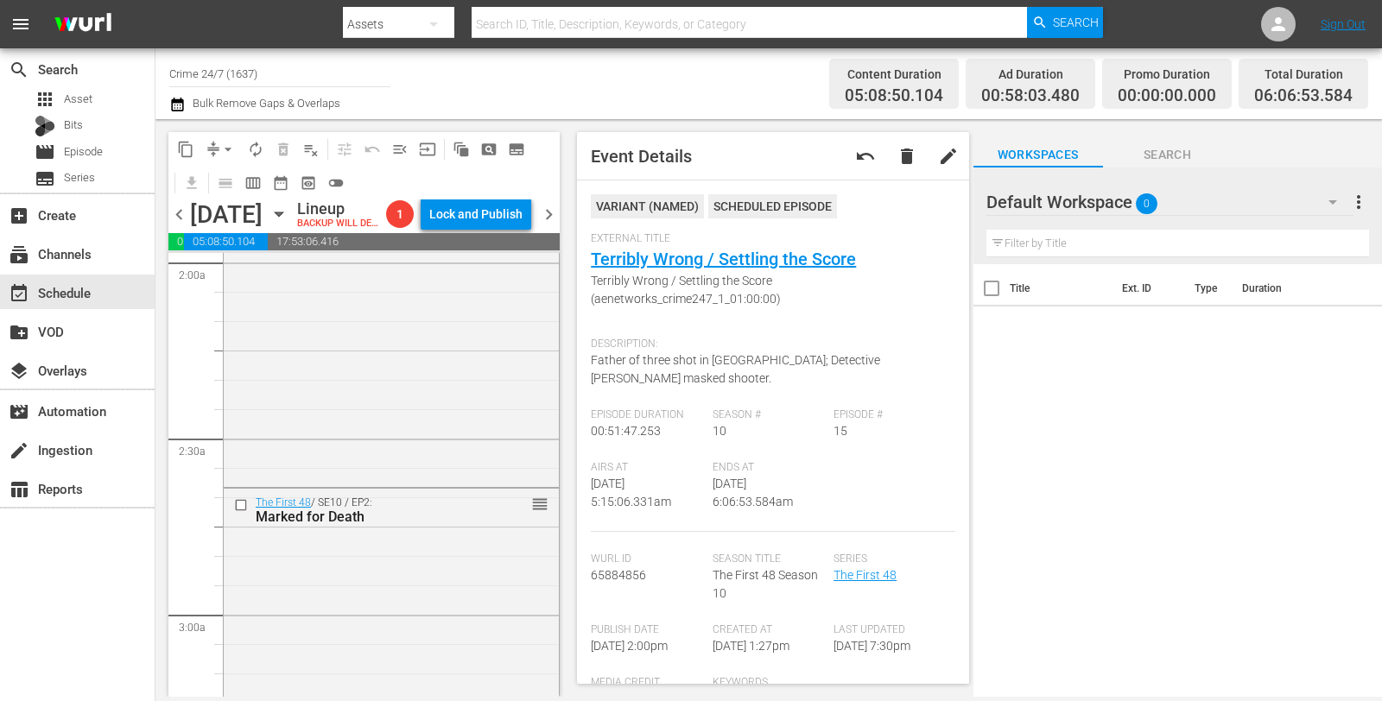
scroll to position [0, 0]
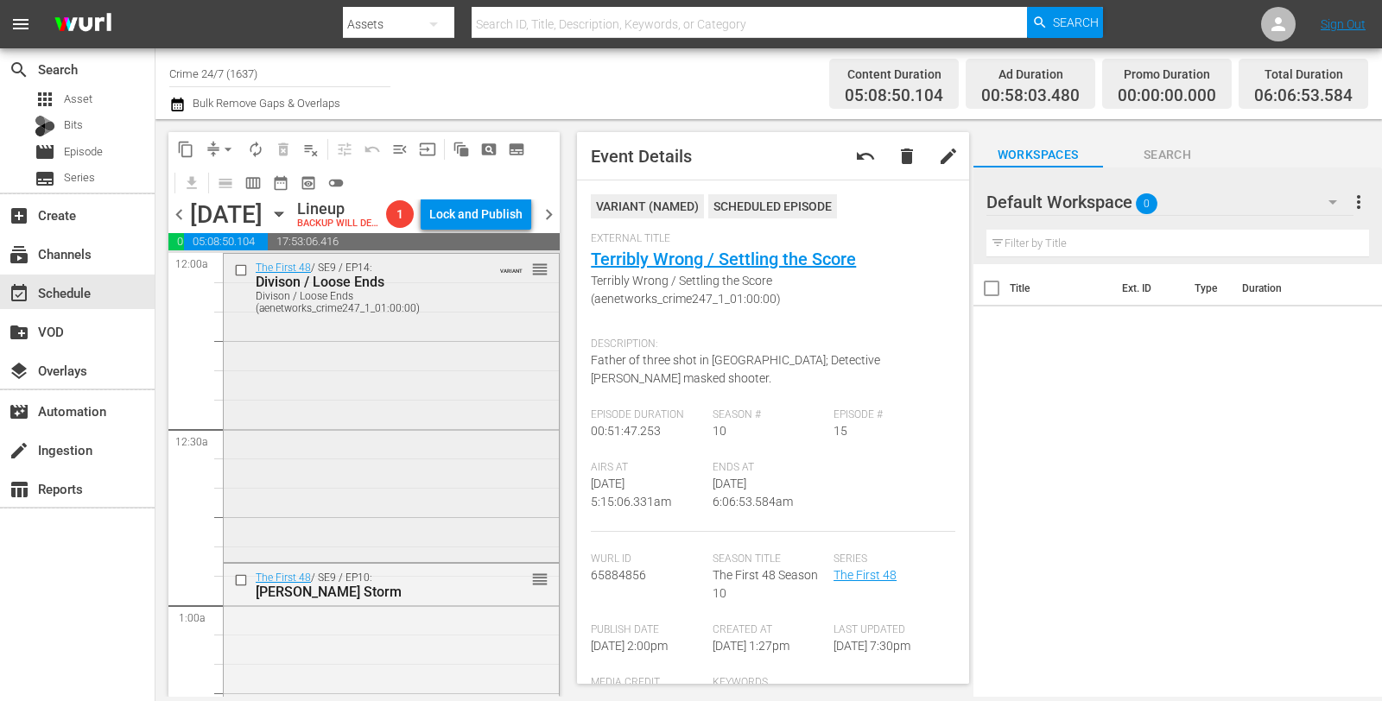
click at [433, 401] on div "The First 48 / SE9 / EP14: Divison / Loose Ends Divison / Loose Ends (aenetwork…" at bounding box center [391, 406] width 335 height 305
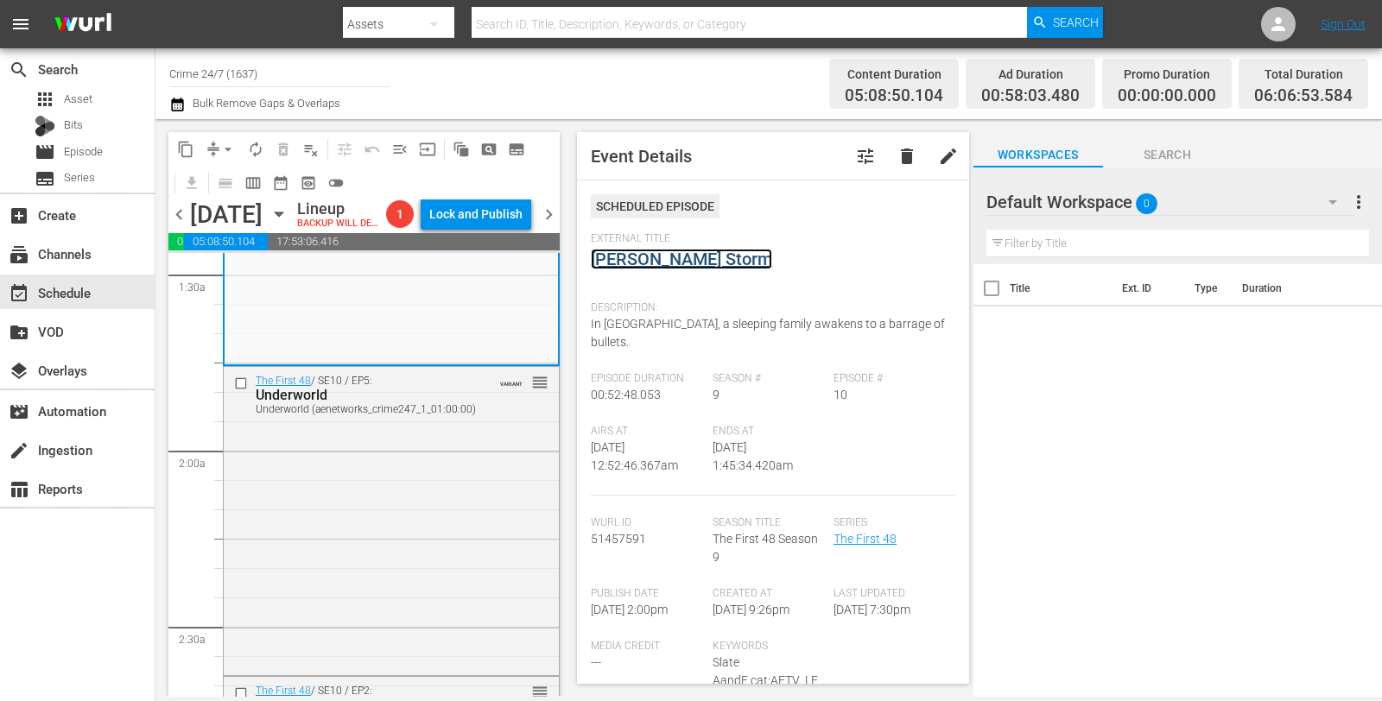
scroll to position [508, 0]
click at [357, 548] on div "The First 48 / SE10 / EP5: Underworld Underworld (aenetworks_crime247_1_01:00:0…" at bounding box center [391, 518] width 335 height 305
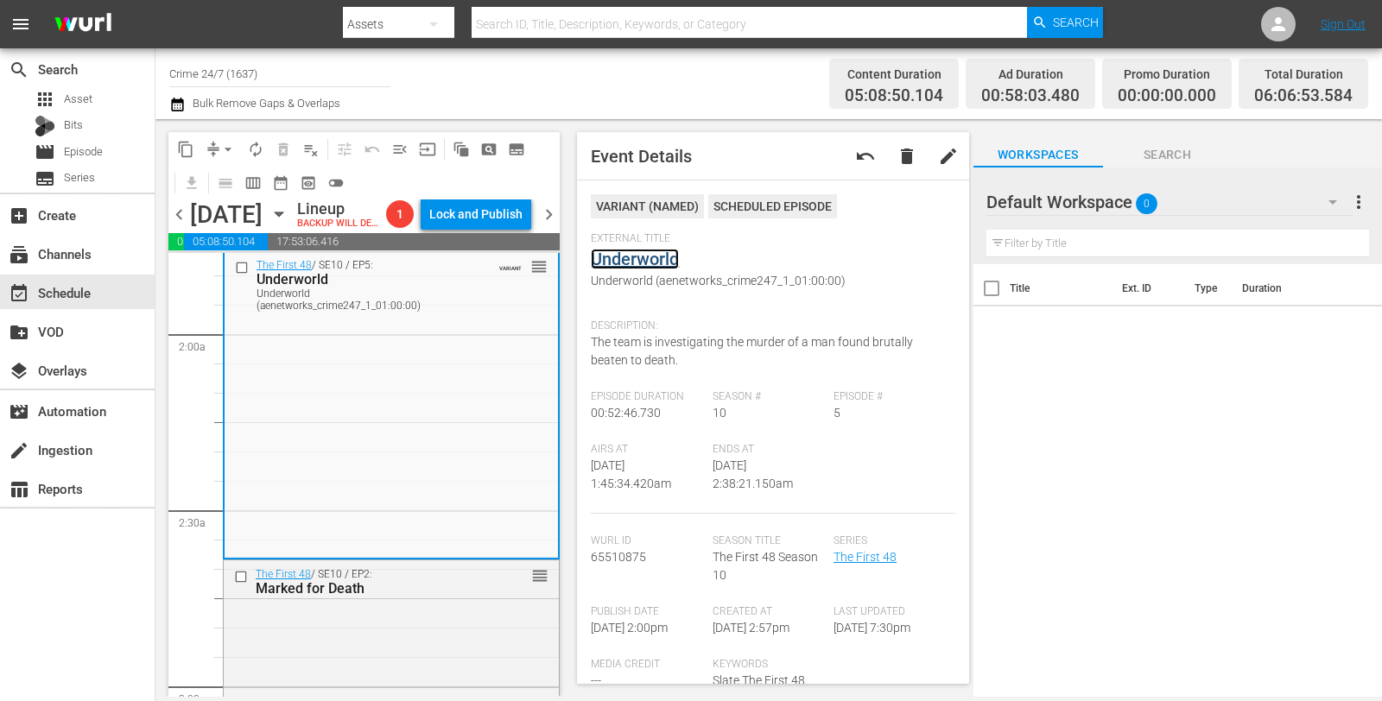
scroll to position [624, 0]
click at [348, 641] on div "The First 48 / SE10 / EP2: Marked for Death reorder" at bounding box center [391, 707] width 335 height 295
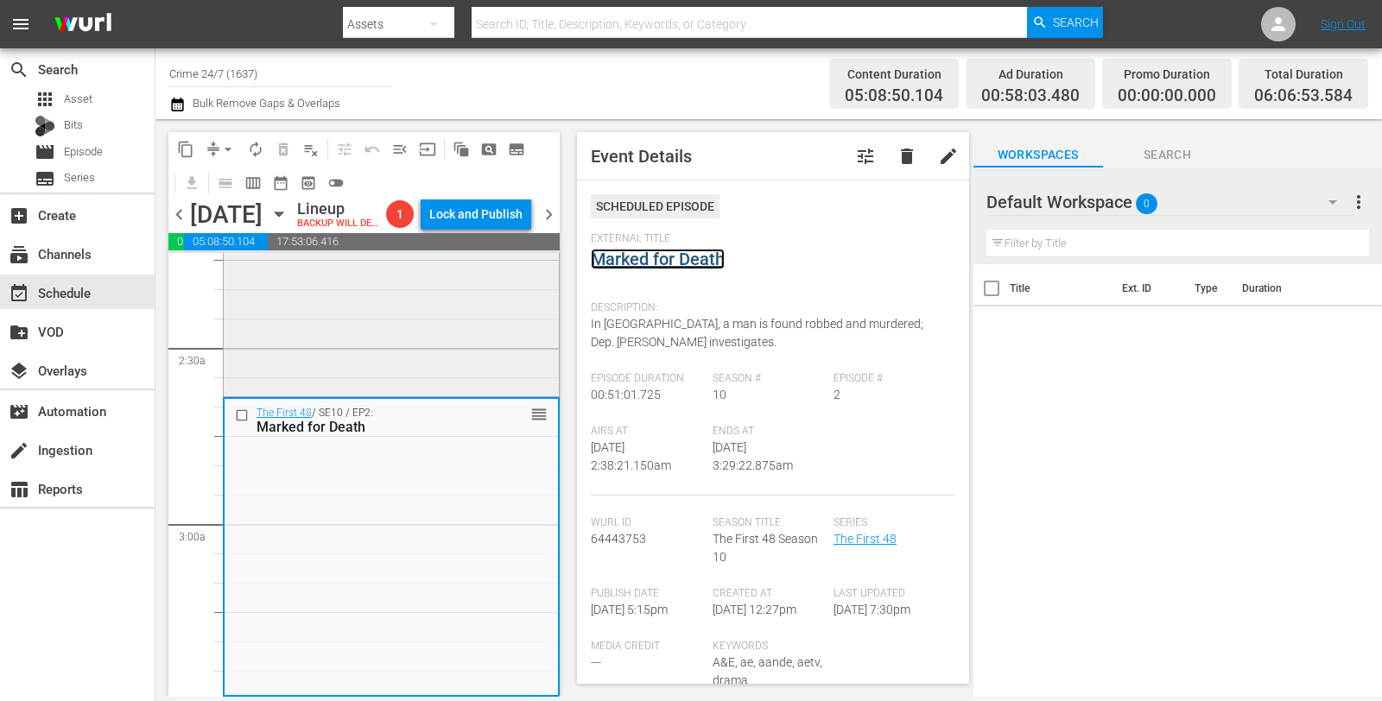
scroll to position [852, 0]
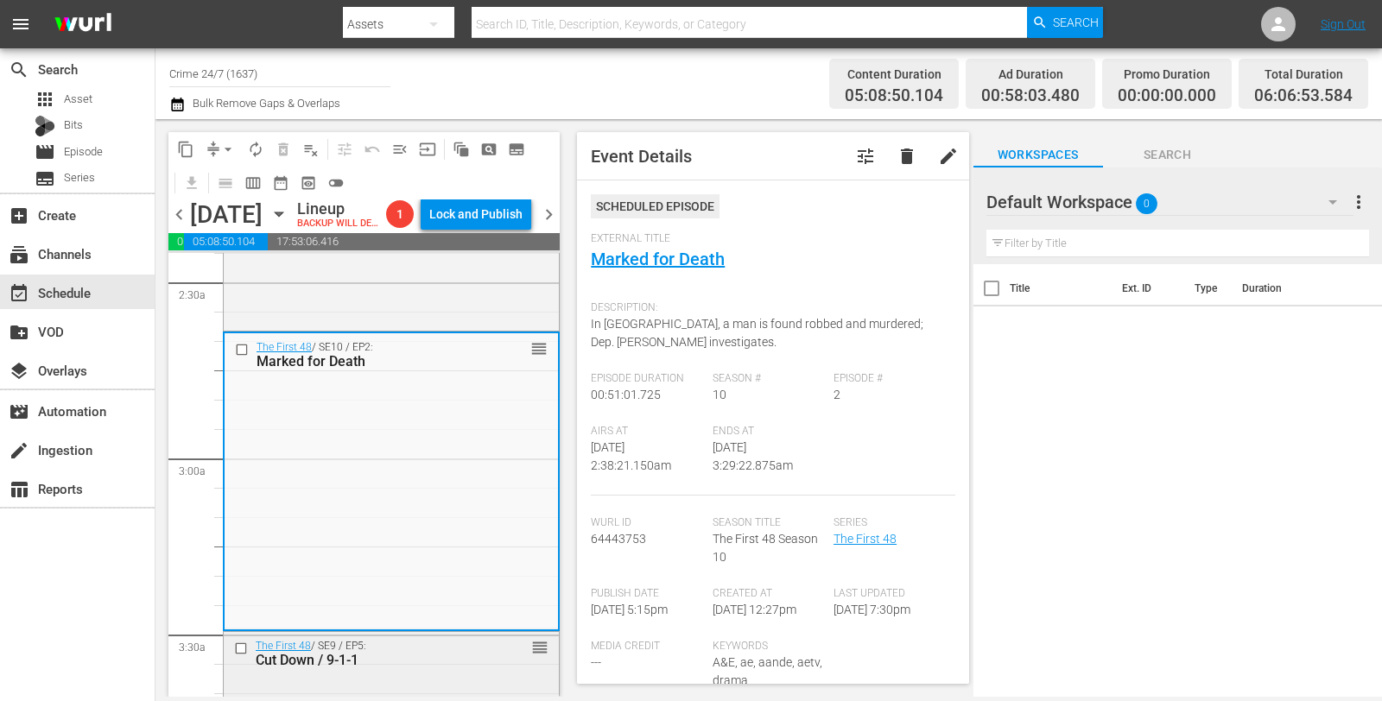
click at [412, 668] on div "The First 48 / SE9 / EP5: Cut Down / 9-1-1" at bounding box center [366, 654] width 220 height 29
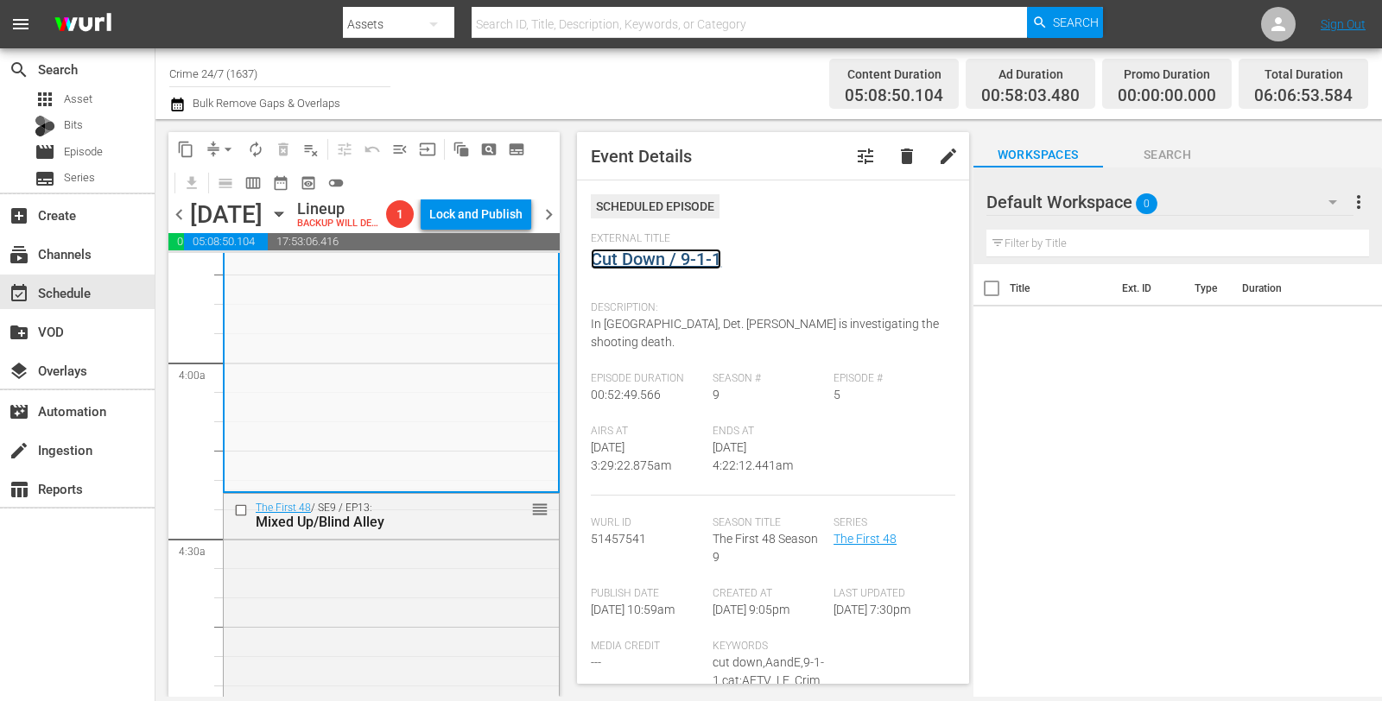
scroll to position [1338, 0]
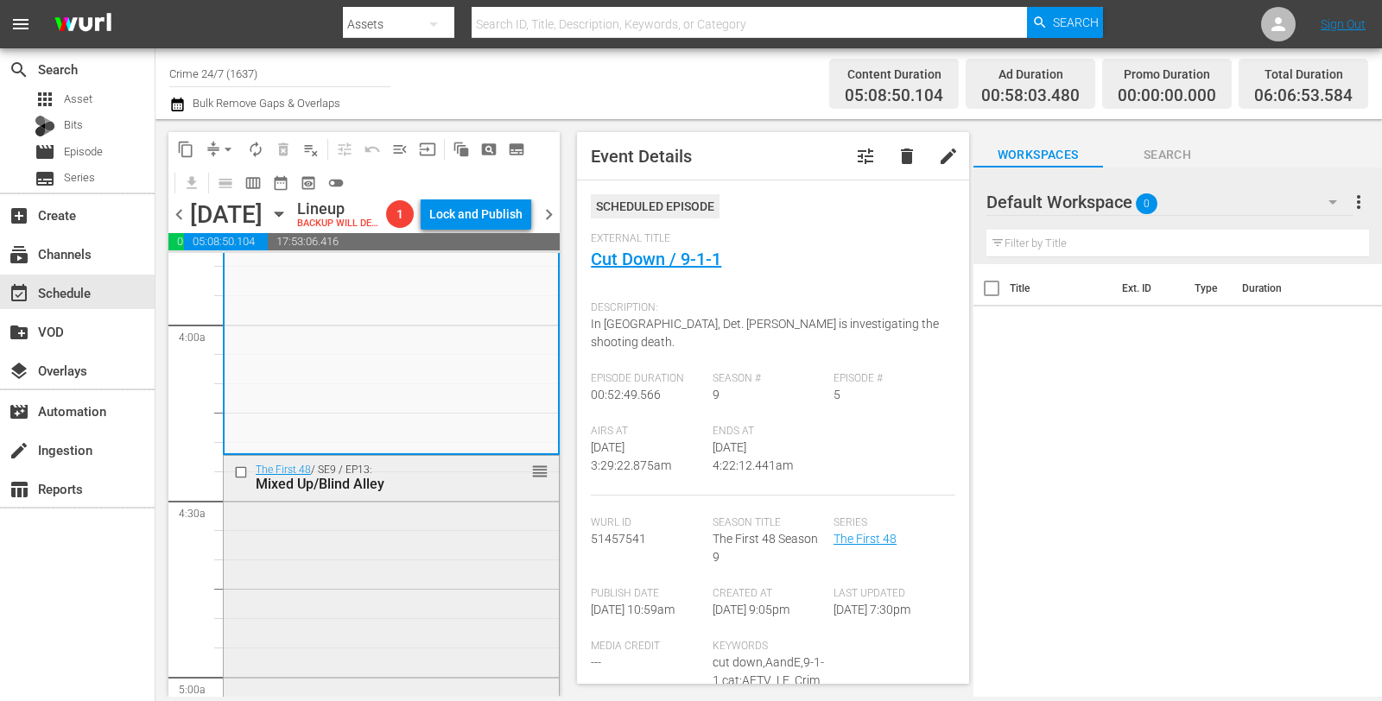
click at [462, 581] on div "The First 48 / SE9 / EP13: Mixed Up/Blind Alley reorder" at bounding box center [391, 609] width 335 height 306
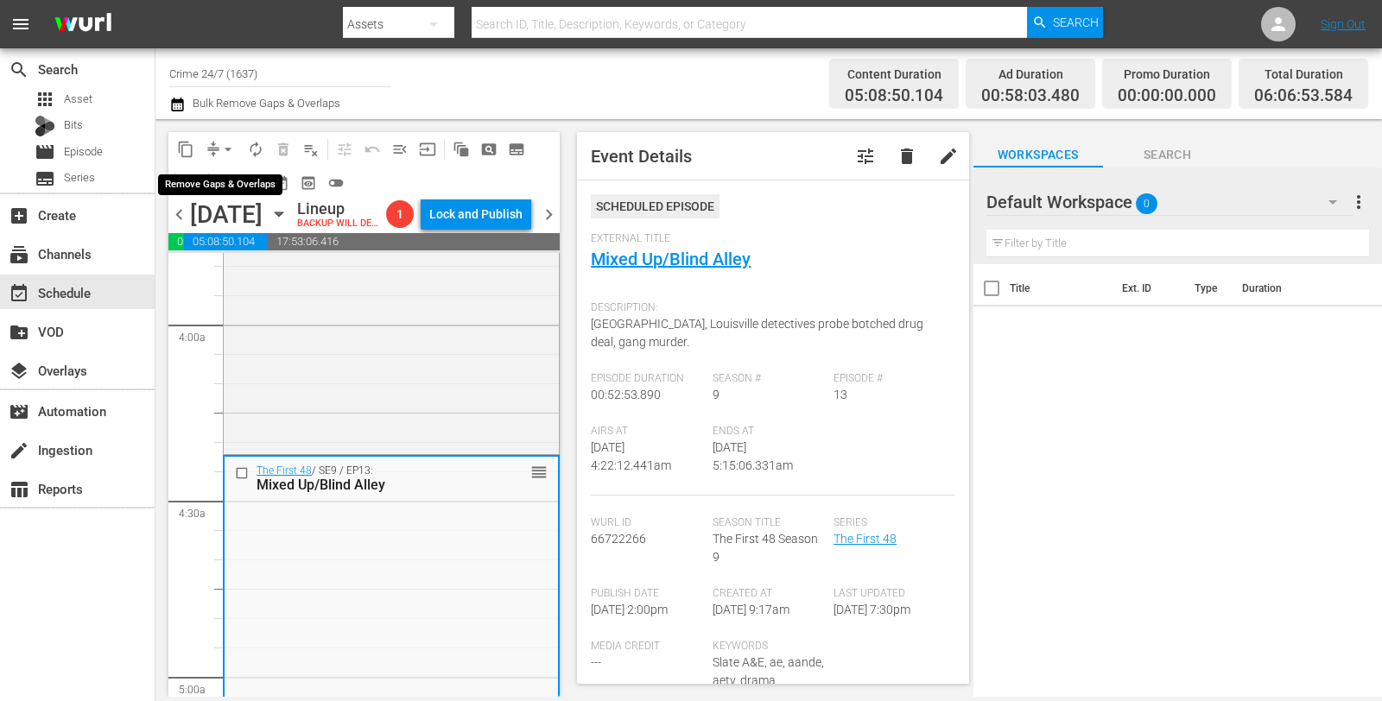
click at [225, 141] on span "arrow_drop_down" at bounding box center [227, 149] width 17 height 17
click at [231, 183] on li "Align to Midnight" at bounding box center [228, 183] width 143 height 29
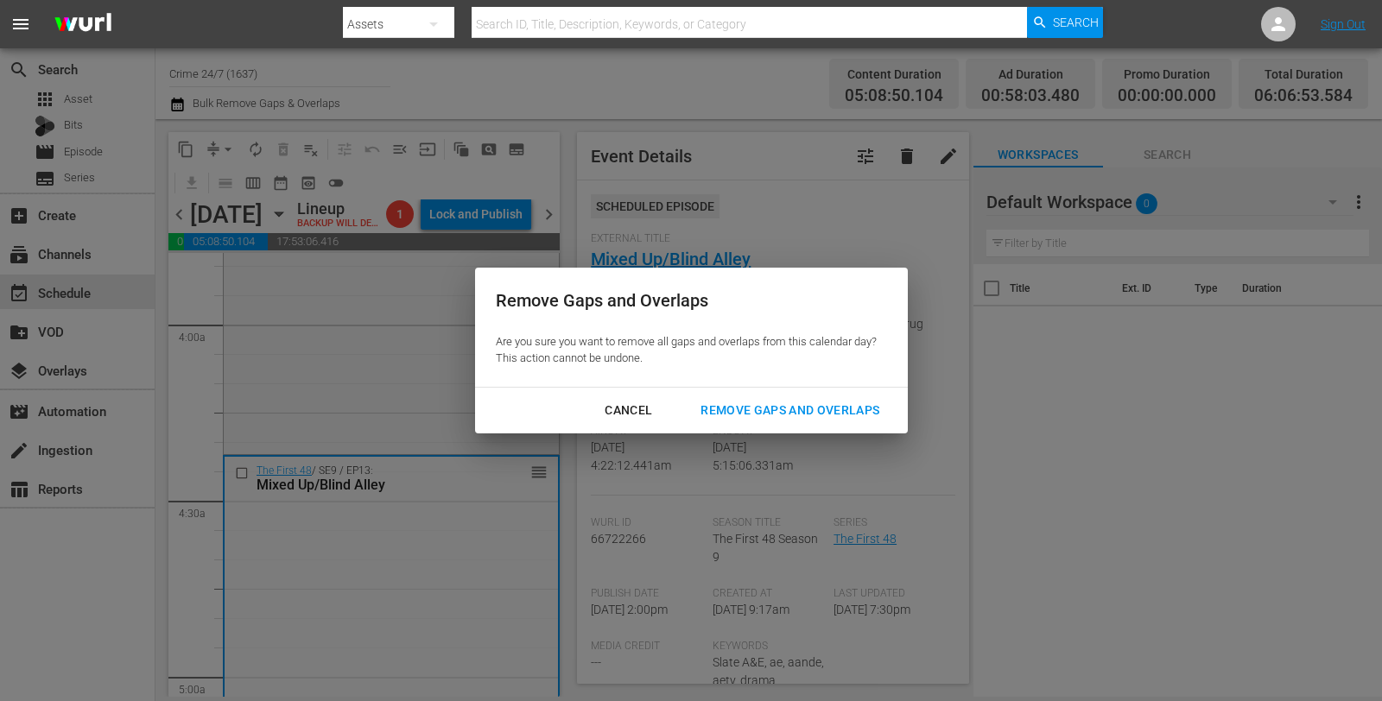
click at [803, 400] on div "Remove Gaps and Overlaps" at bounding box center [790, 411] width 206 height 22
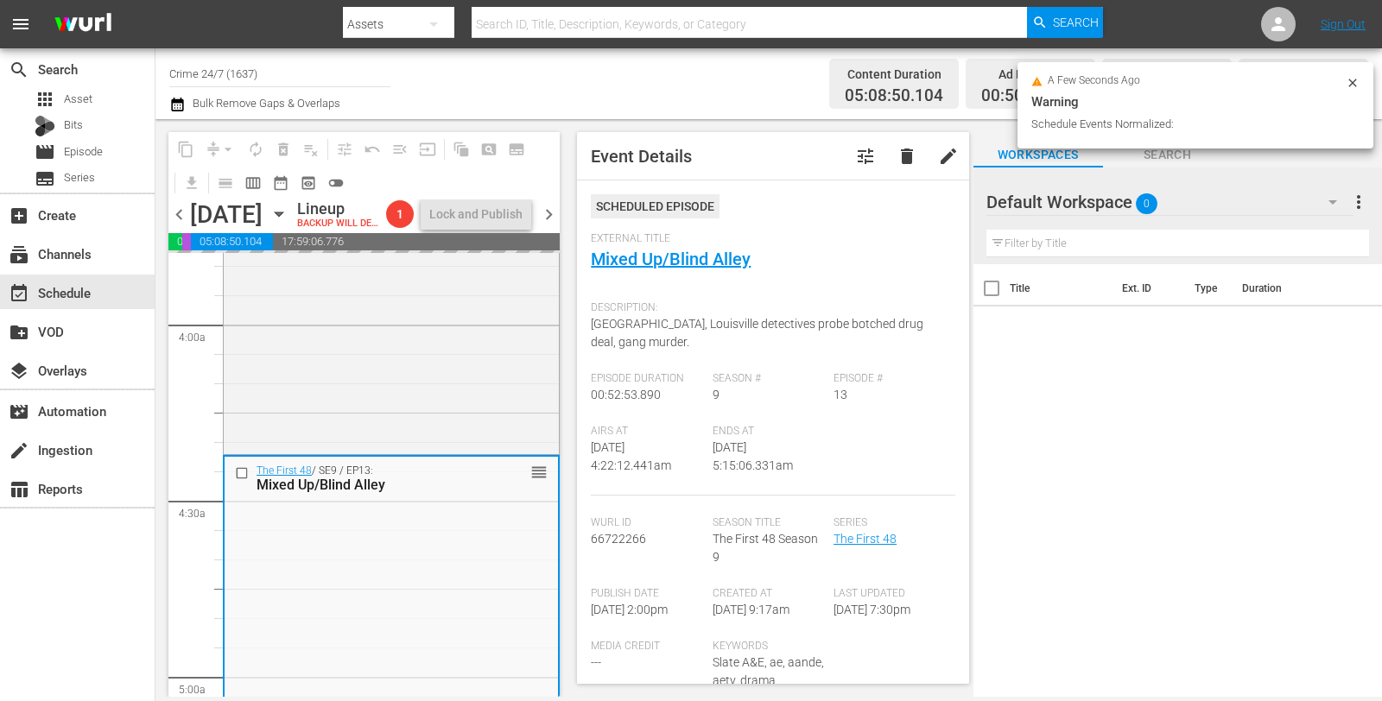
click at [1353, 83] on icon at bounding box center [1352, 83] width 8 height 8
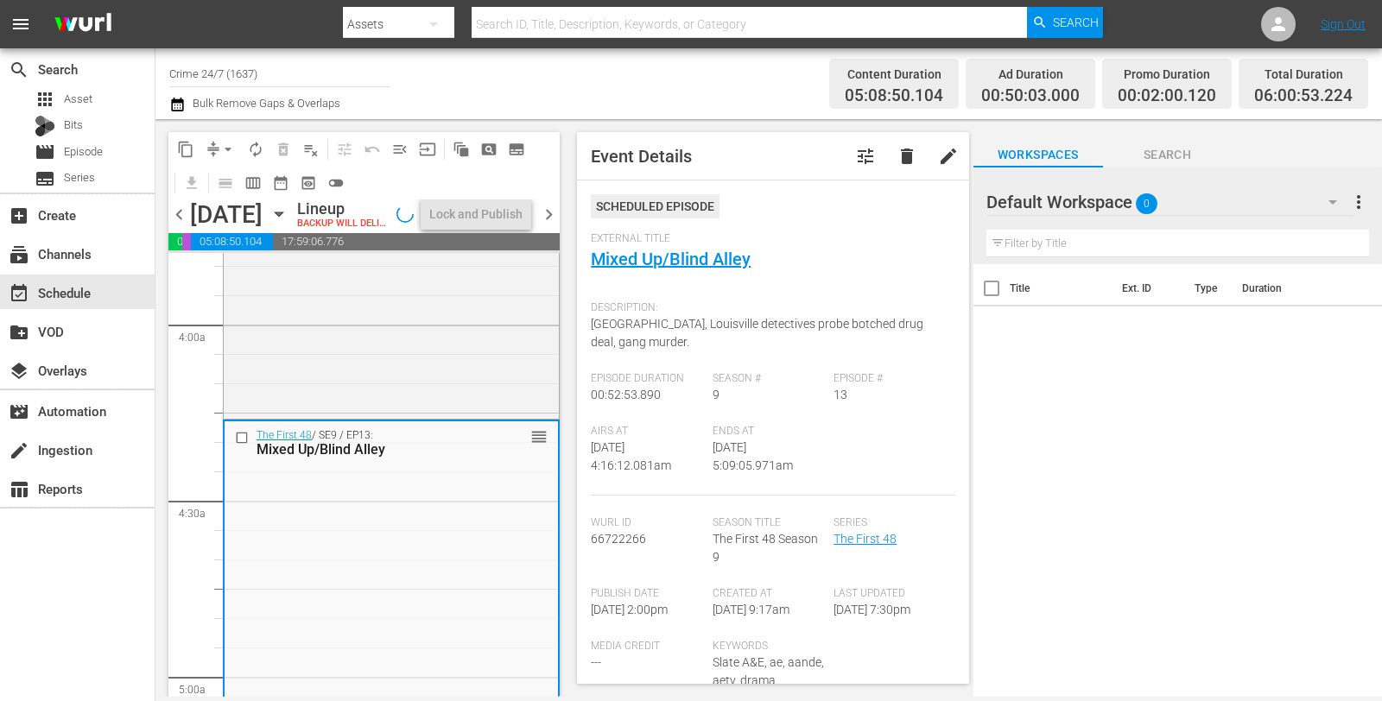
scroll to position [1250, 0]
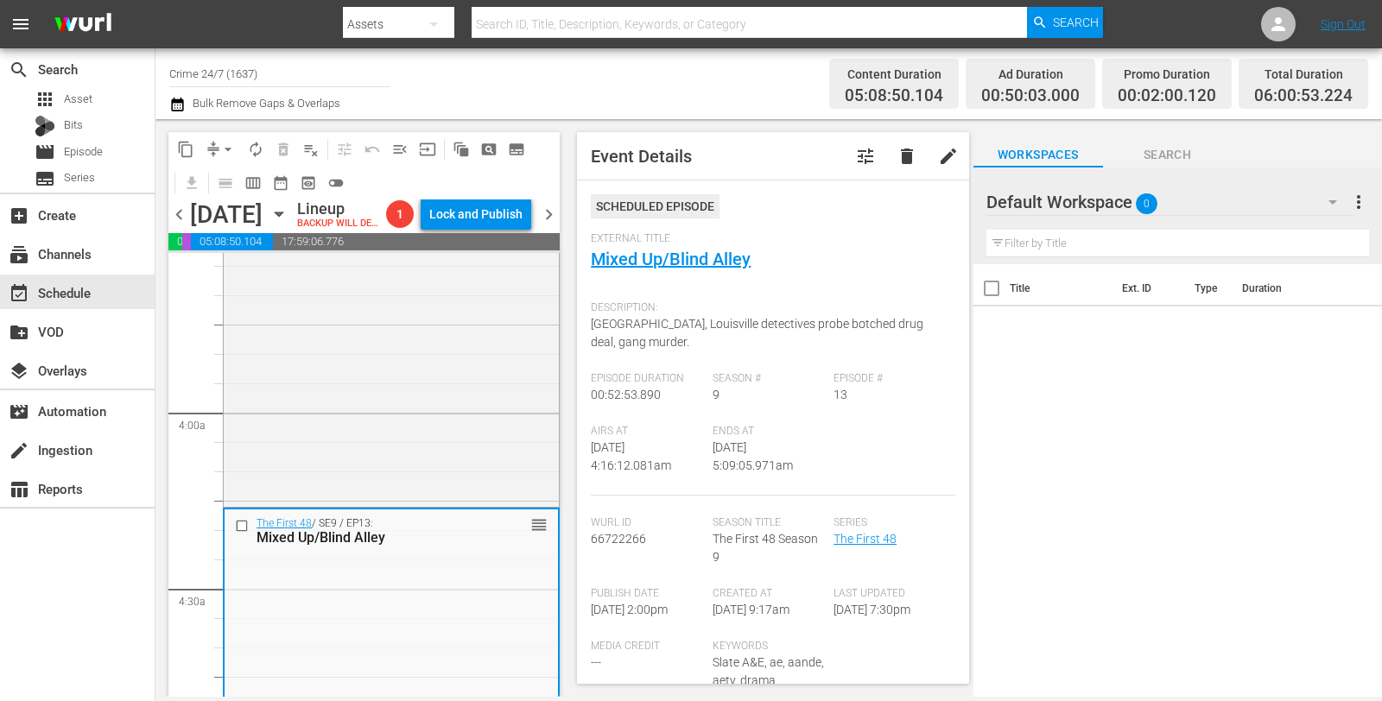
click at [225, 151] on span "arrow_drop_down" at bounding box center [227, 149] width 17 height 17
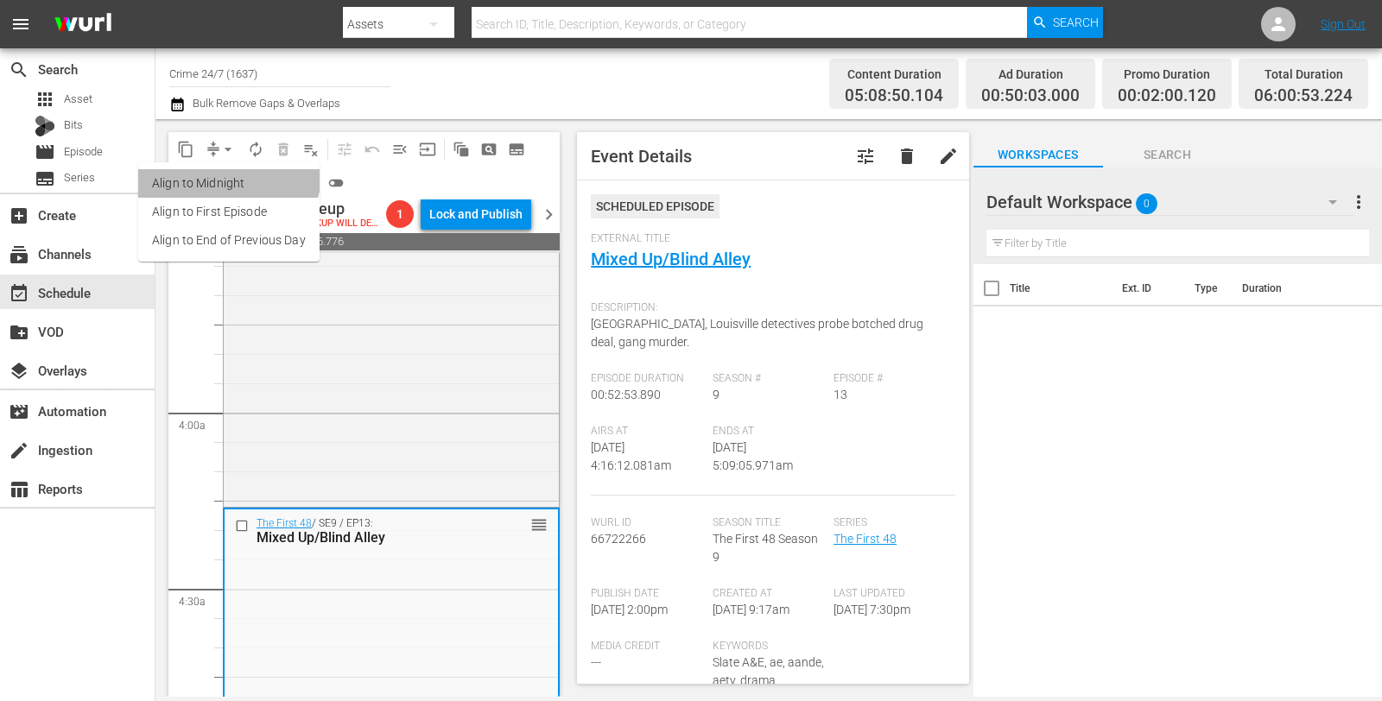
click at [222, 173] on li "Align to Midnight" at bounding box center [228, 183] width 181 height 29
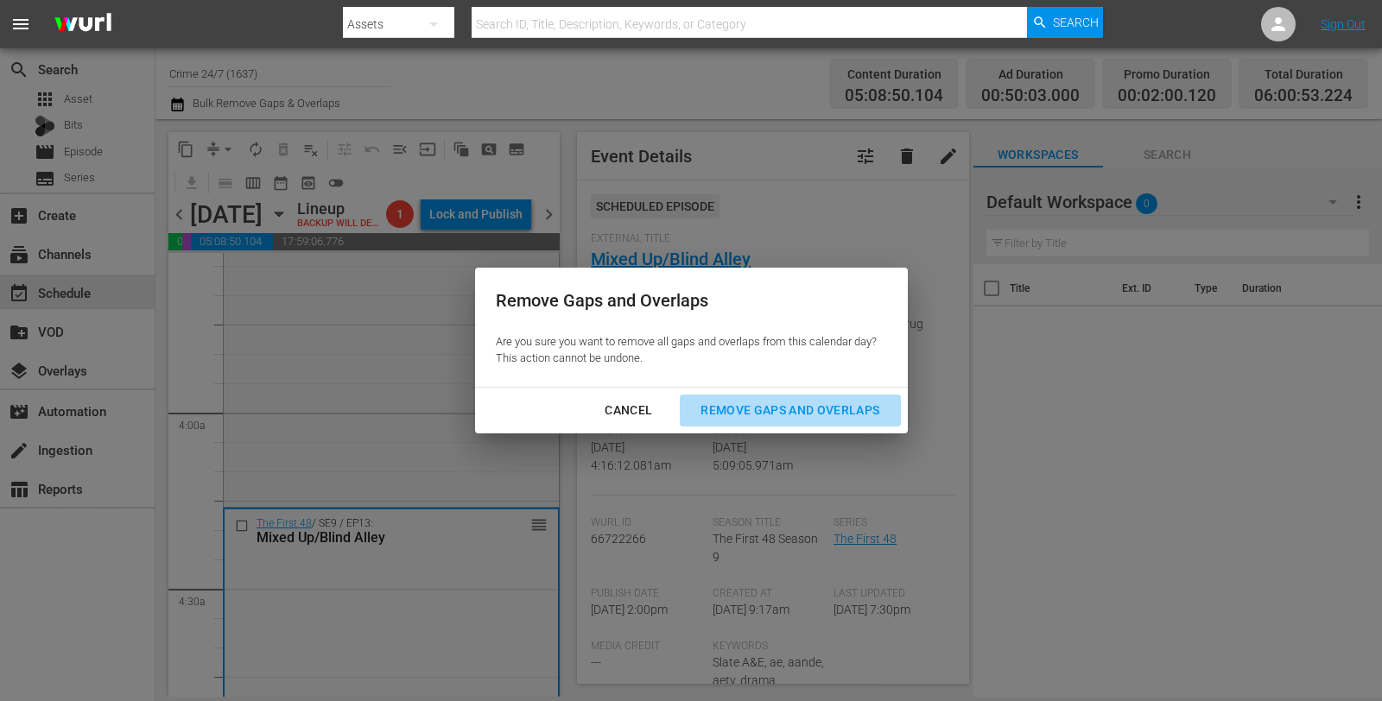
click at [766, 402] on div "Remove Gaps and Overlaps" at bounding box center [790, 411] width 206 height 22
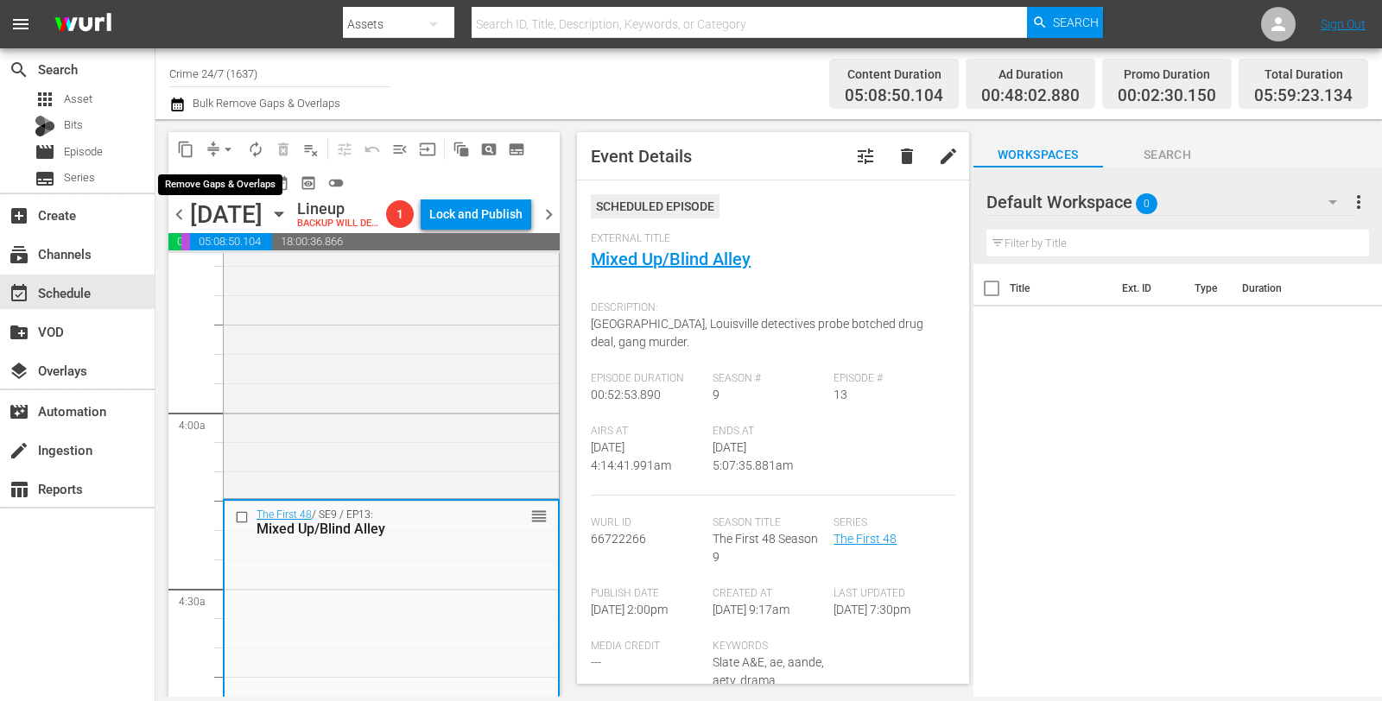
click at [222, 152] on span "arrow_drop_down" at bounding box center [227, 149] width 17 height 17
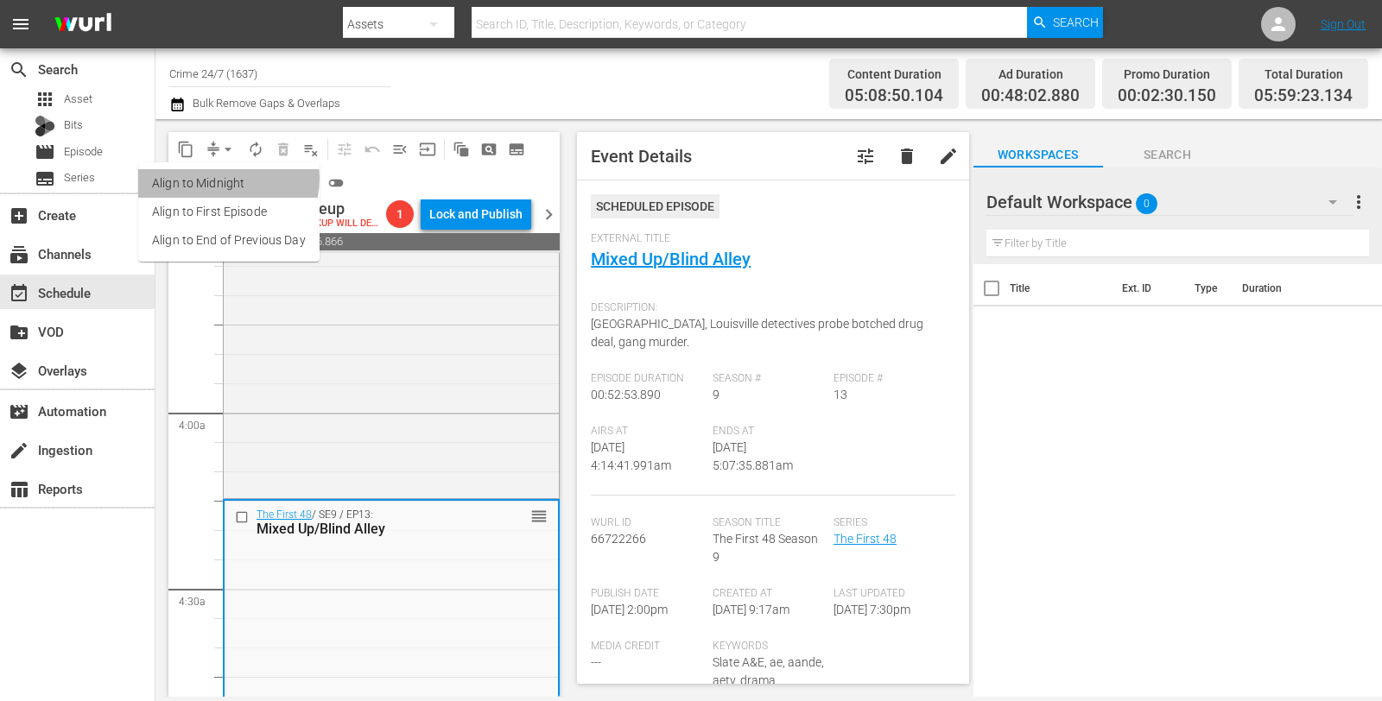
click at [227, 179] on li "Align to Midnight" at bounding box center [228, 183] width 181 height 29
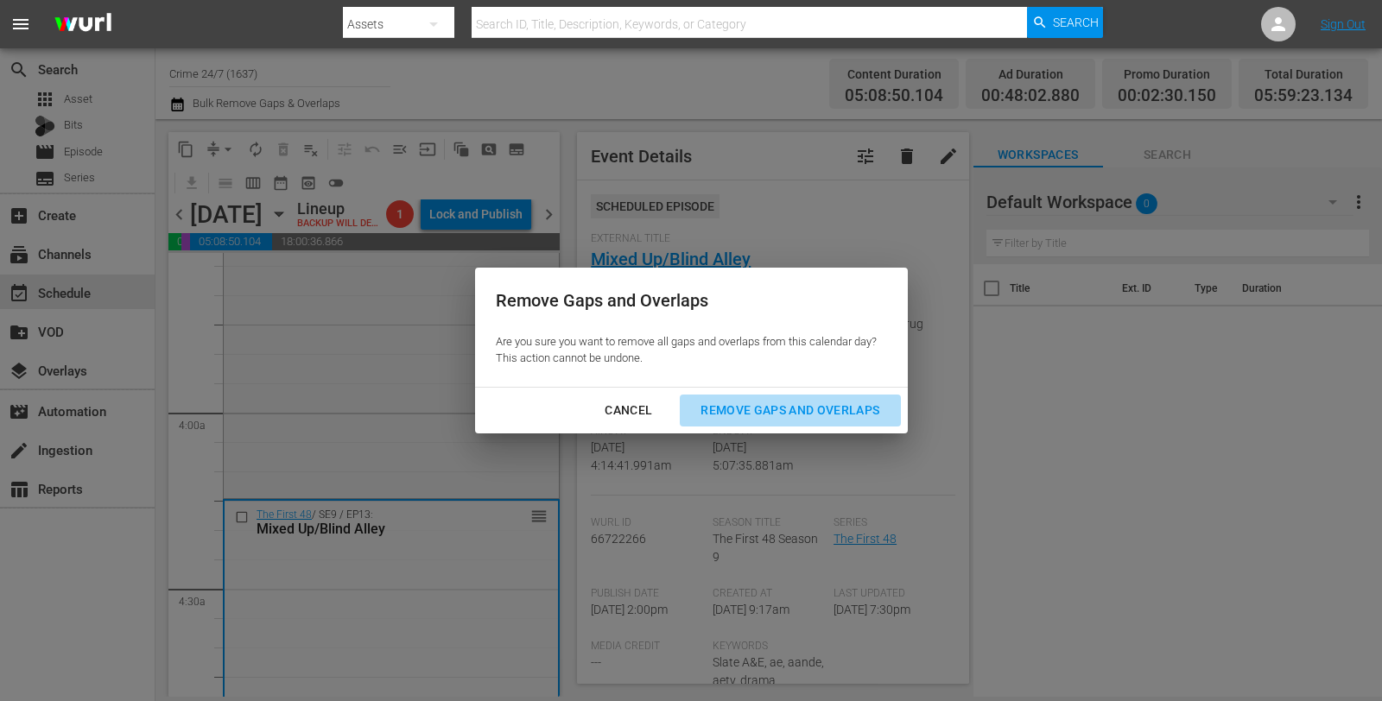
click at [732, 402] on div "Remove Gaps and Overlaps" at bounding box center [790, 411] width 206 height 22
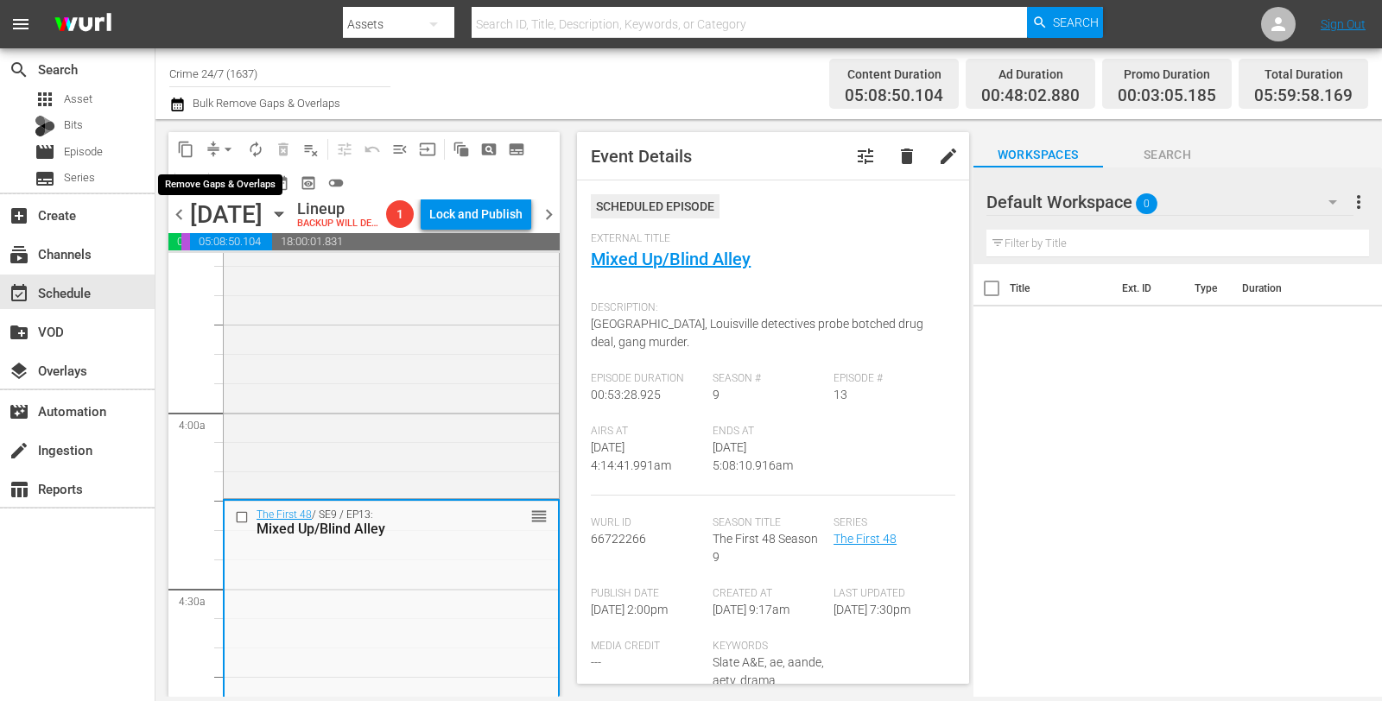
click at [229, 143] on span "arrow_drop_down" at bounding box center [227, 149] width 17 height 17
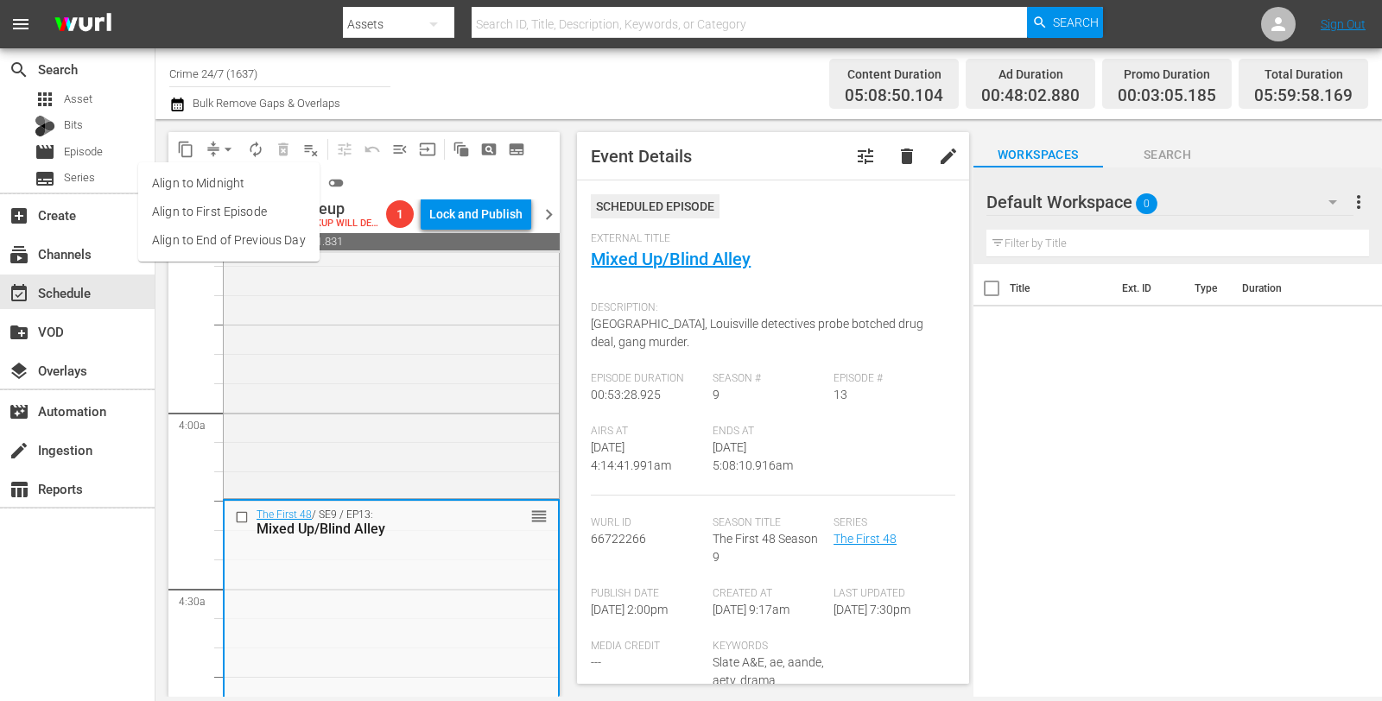
click at [236, 176] on li "Align to Midnight" at bounding box center [228, 183] width 181 height 29
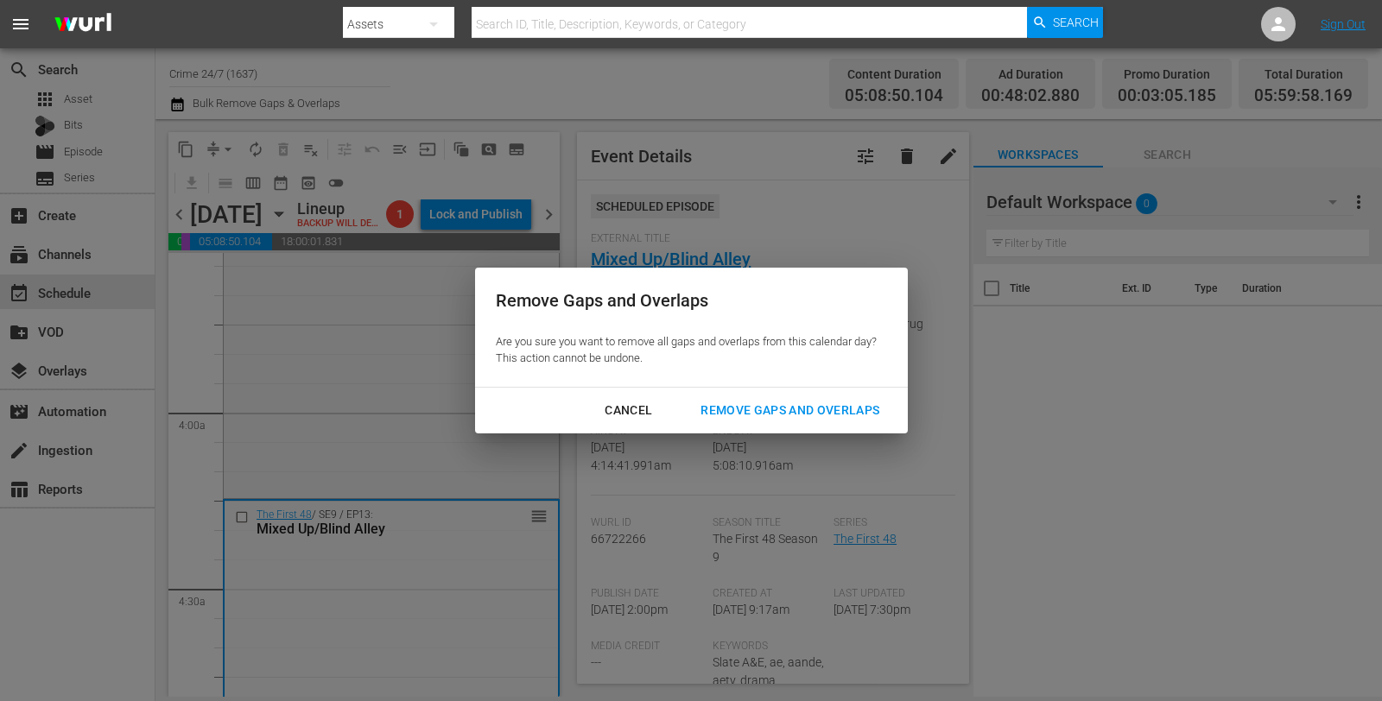
click at [758, 415] on div "Remove Gaps and Overlaps" at bounding box center [790, 411] width 206 height 22
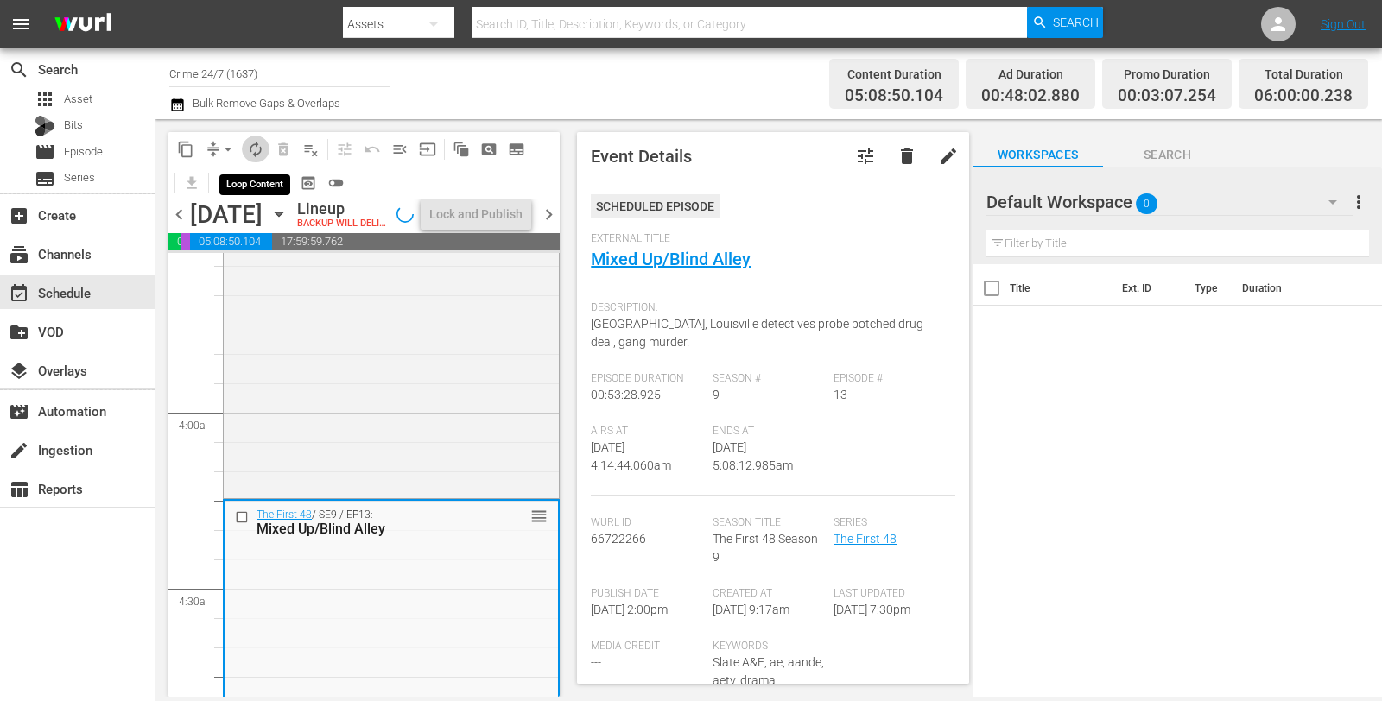
click at [262, 151] on span "autorenew_outlined" at bounding box center [255, 149] width 17 height 17
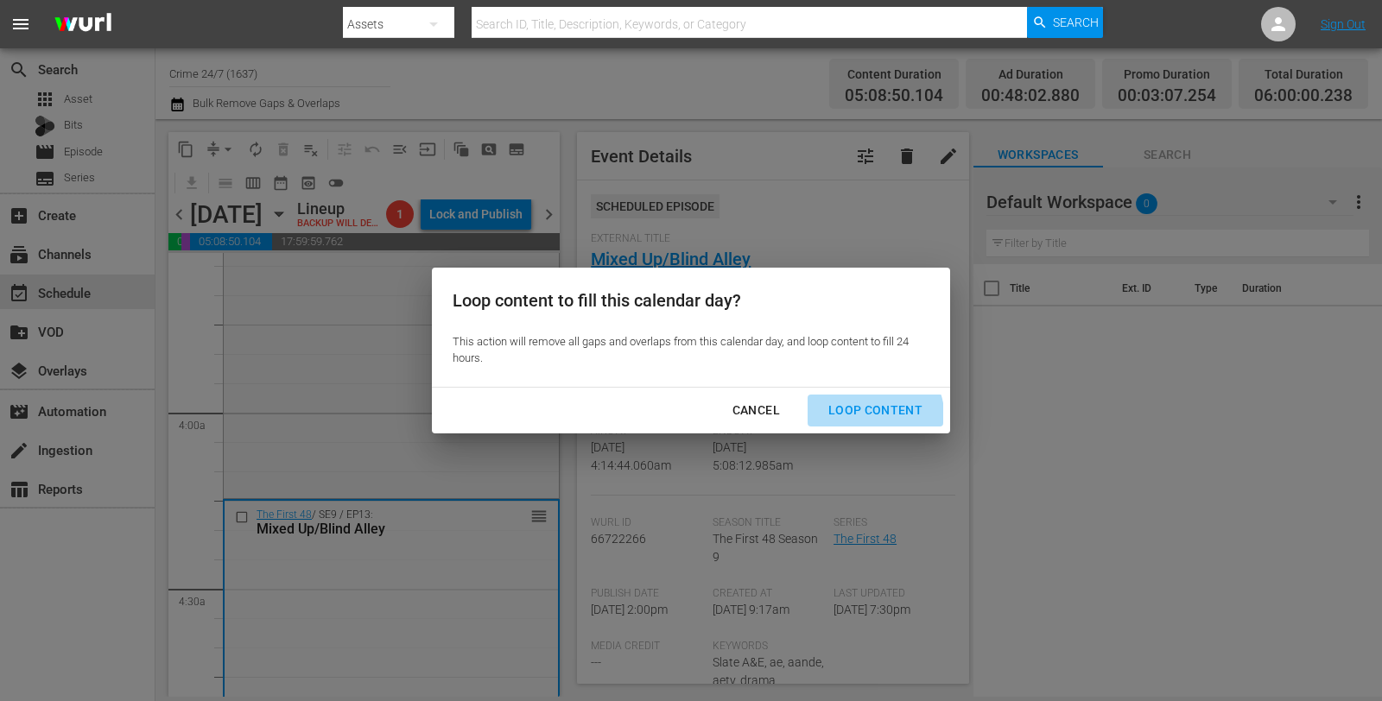
click at [855, 421] on button "Loop Content" at bounding box center [876, 411] width 136 height 32
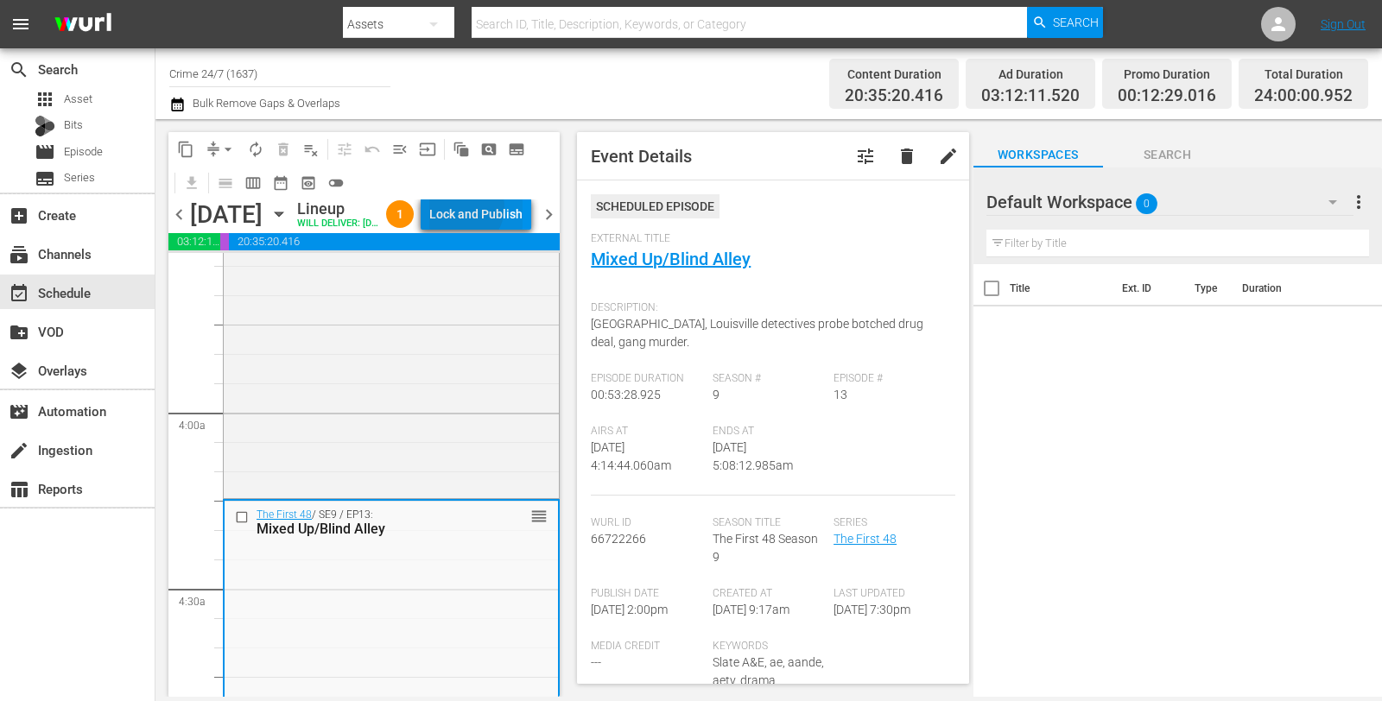
click at [503, 211] on div "Lock and Publish" at bounding box center [475, 214] width 93 height 31
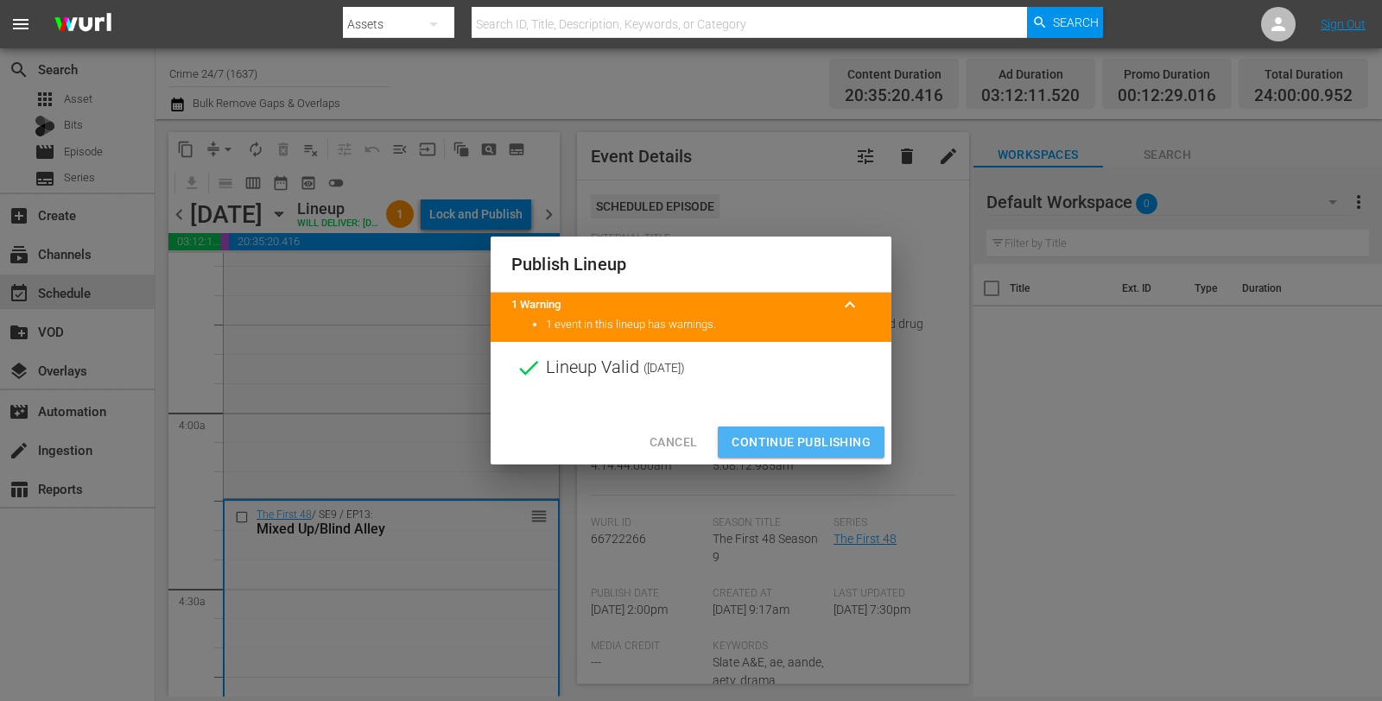
click at [793, 434] on span "Continue Publishing" at bounding box center [801, 443] width 139 height 22
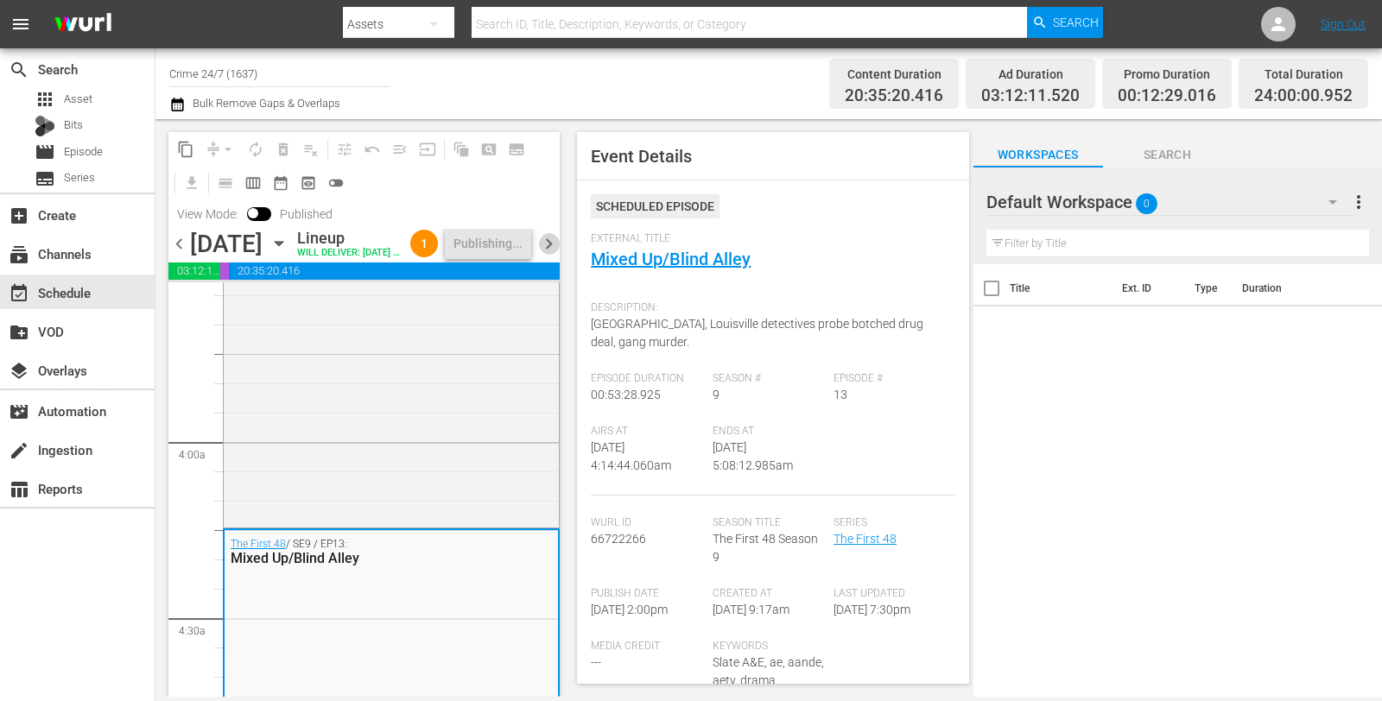
click at [551, 254] on span "chevron_right" at bounding box center [549, 244] width 22 height 22
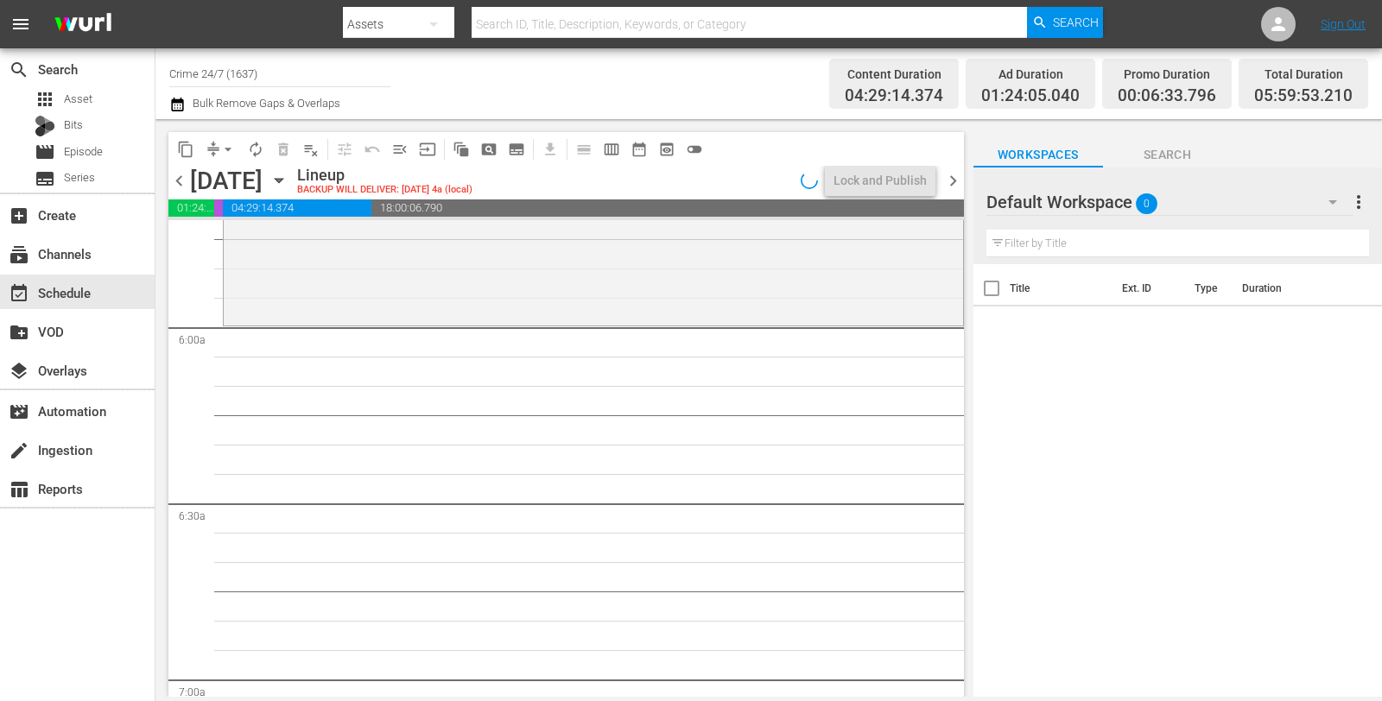
scroll to position [1984, 0]
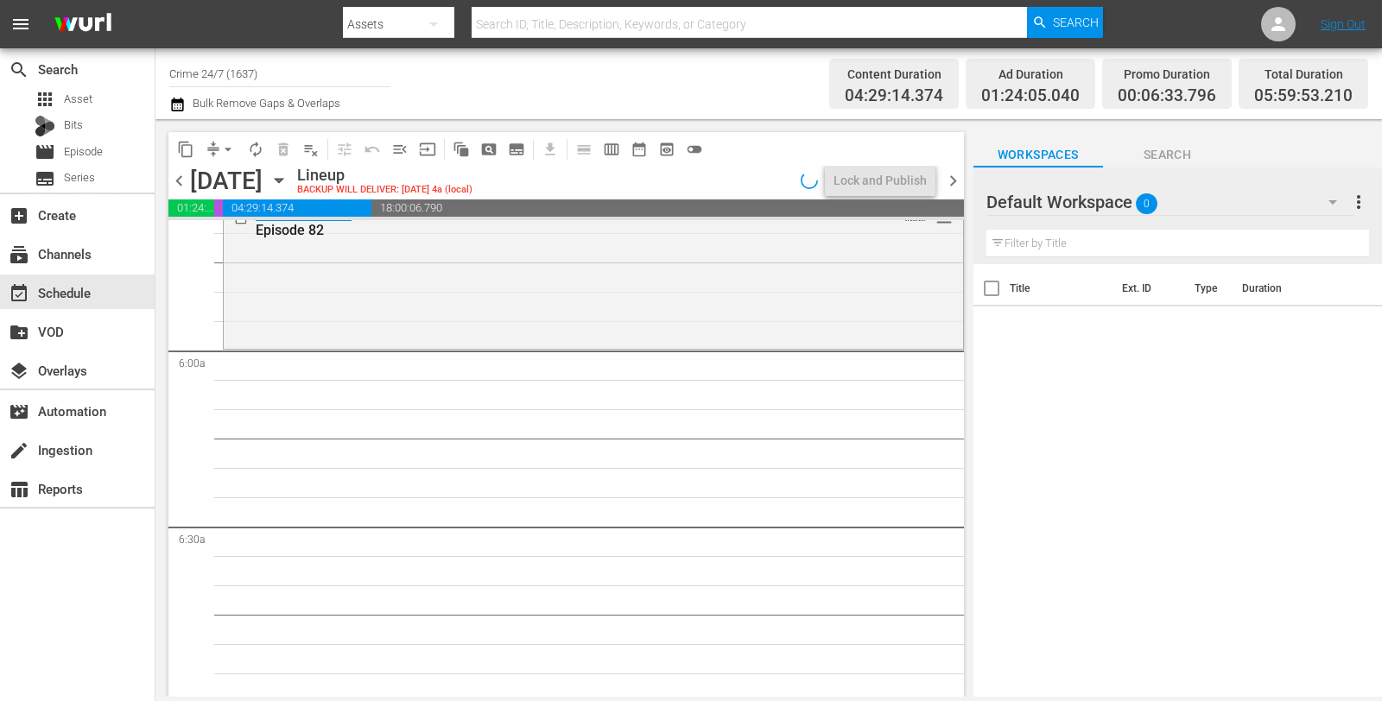
click at [466, 326] on div "Live PD: Police Patrol / SE5 / EP2: Episode 82 VARIANT reorder" at bounding box center [593, 273] width 739 height 143
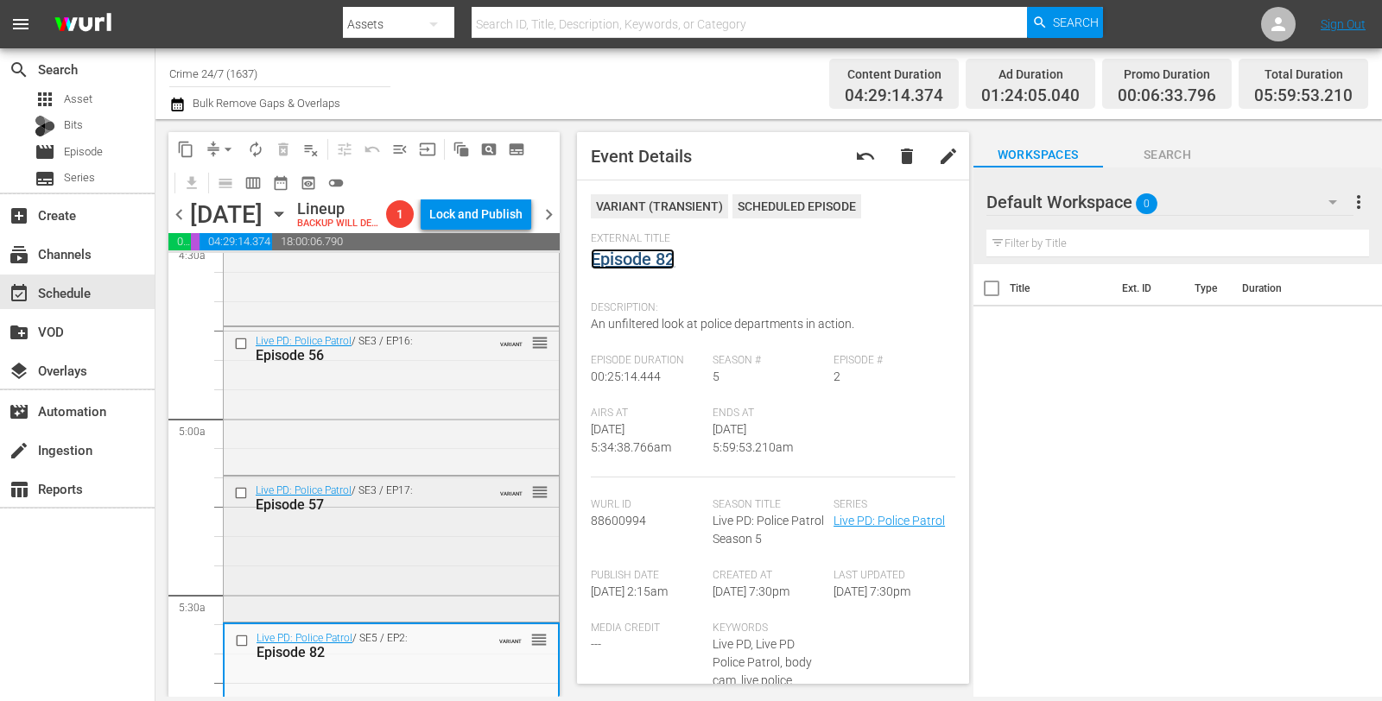
scroll to position [1594, 0]
click at [364, 554] on div "Live PD: Police Patrol / SE3 / EP17: Episode 57 VARIANT reorder" at bounding box center [391, 549] width 335 height 142
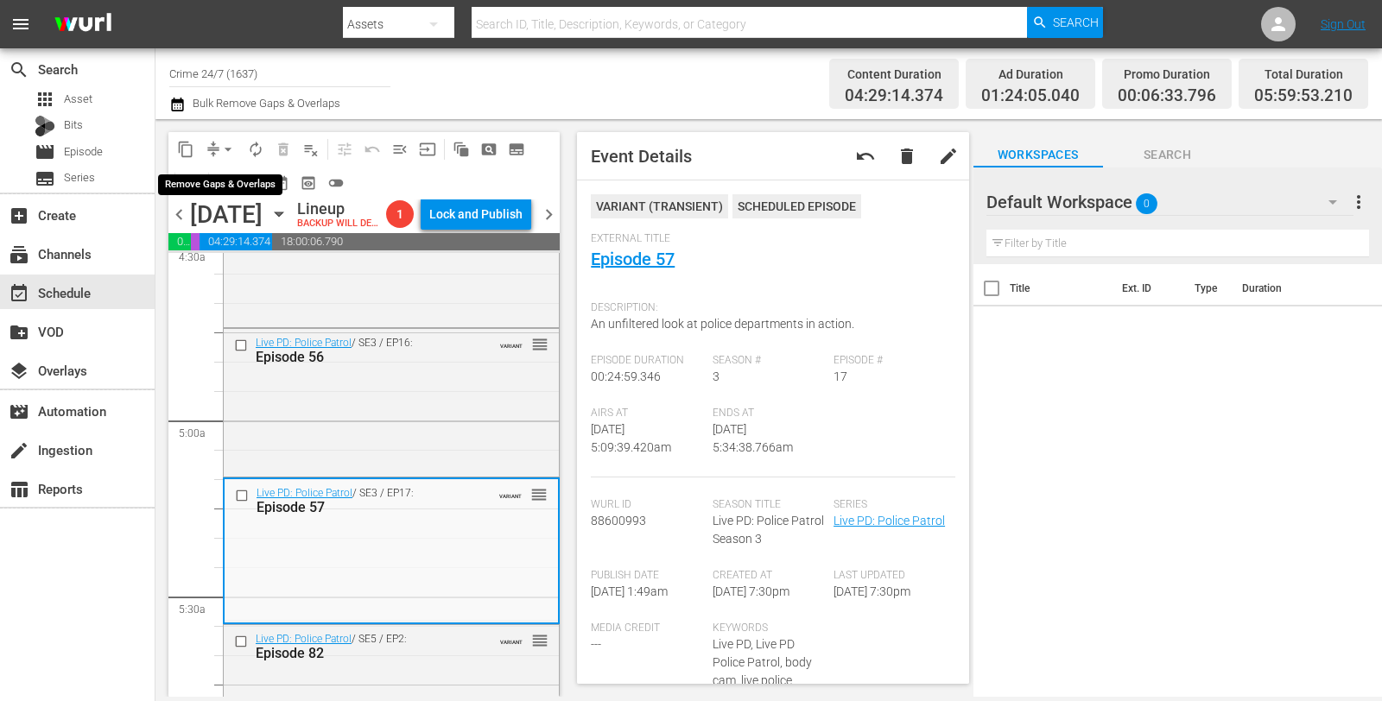
click at [224, 151] on span "arrow_drop_down" at bounding box center [227, 149] width 17 height 17
click at [225, 181] on li "Align to Midnight" at bounding box center [228, 183] width 143 height 29
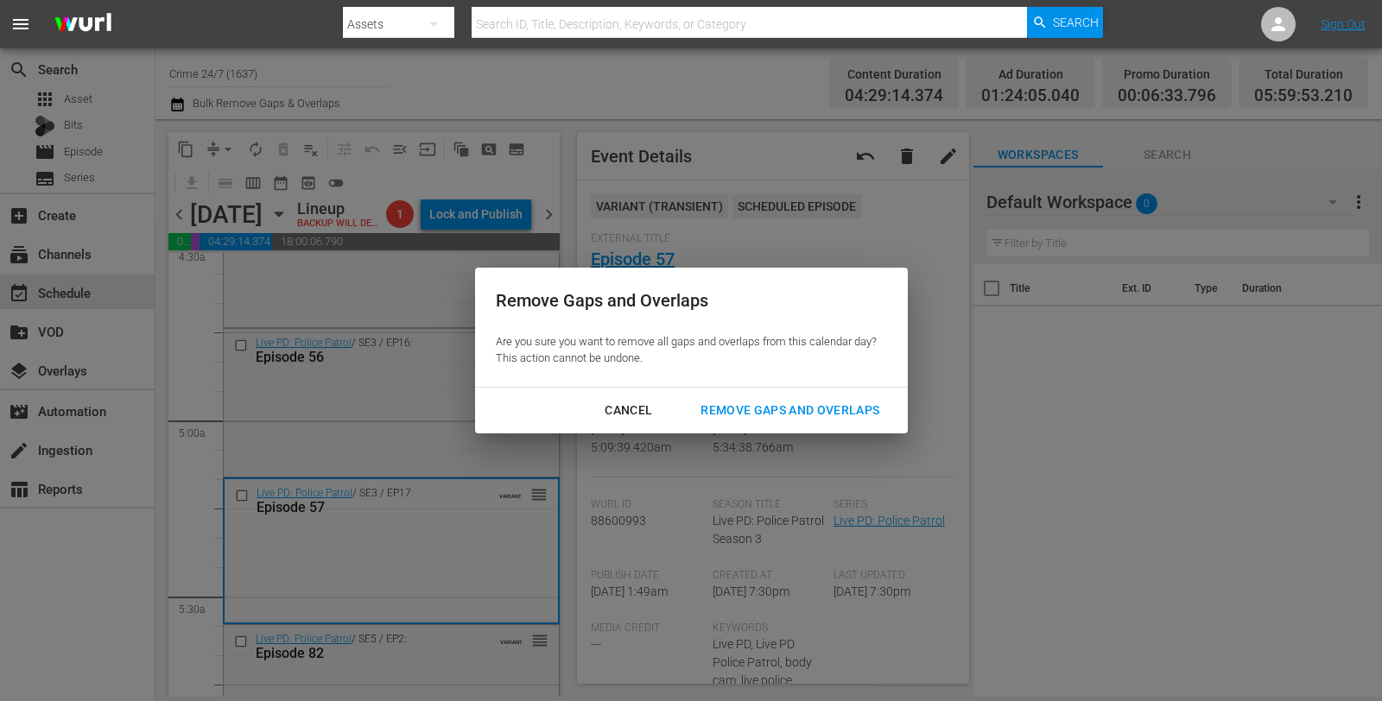
click at [841, 415] on div "Remove Gaps and Overlaps" at bounding box center [790, 411] width 206 height 22
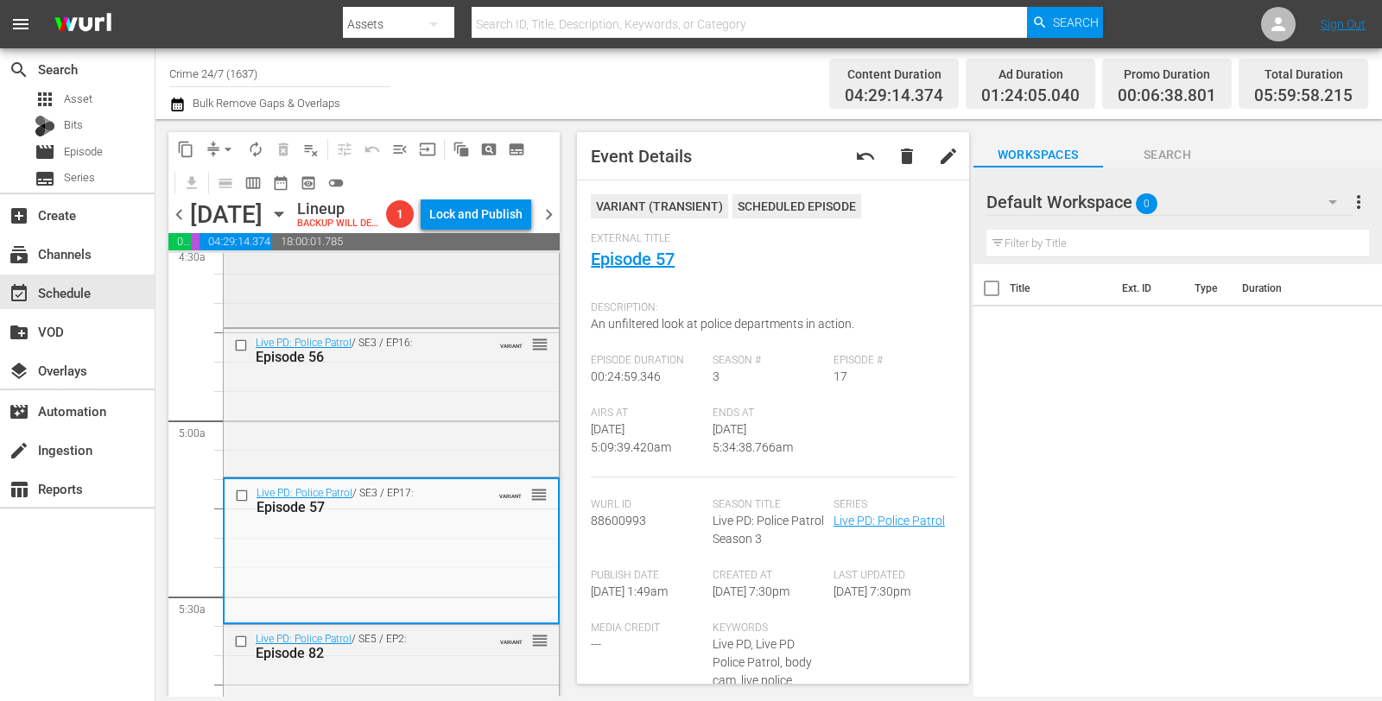
scroll to position [1565, 0]
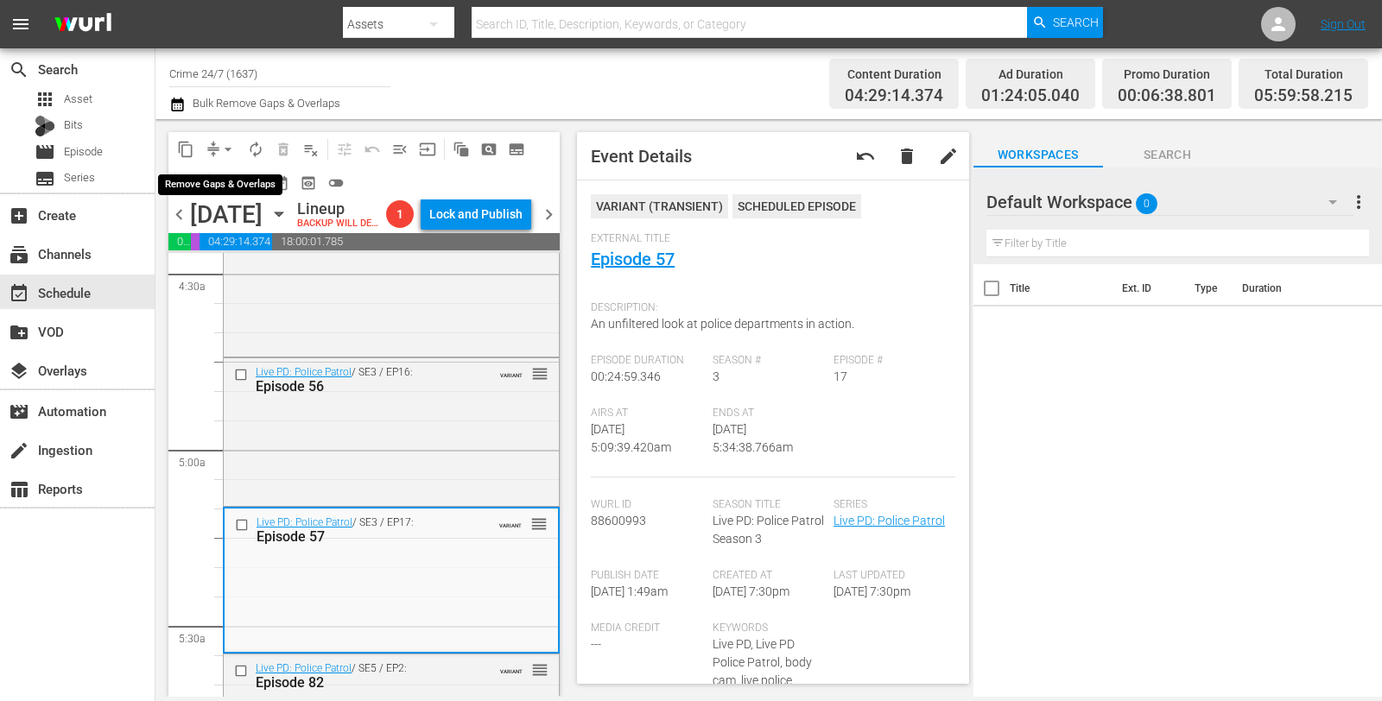
click at [231, 147] on span "arrow_drop_down" at bounding box center [227, 149] width 17 height 17
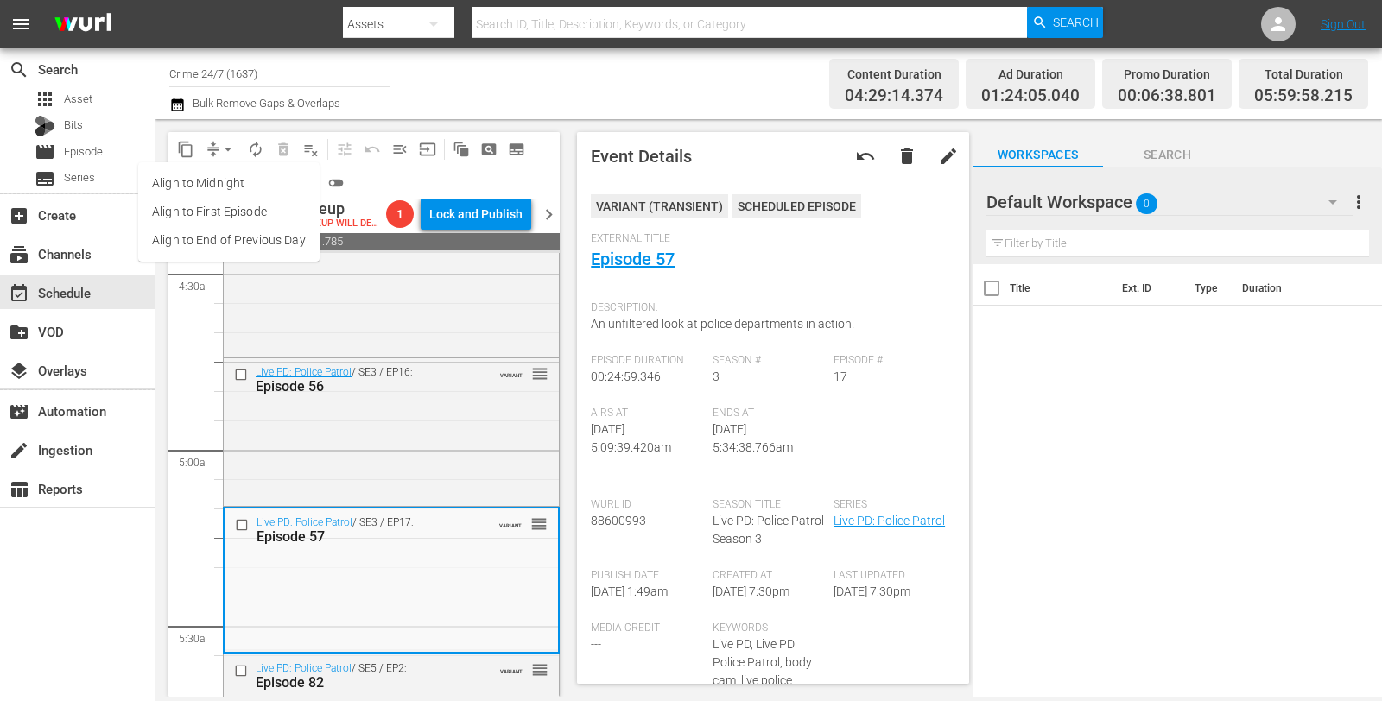
click at [233, 171] on li "Align to Midnight" at bounding box center [228, 183] width 181 height 29
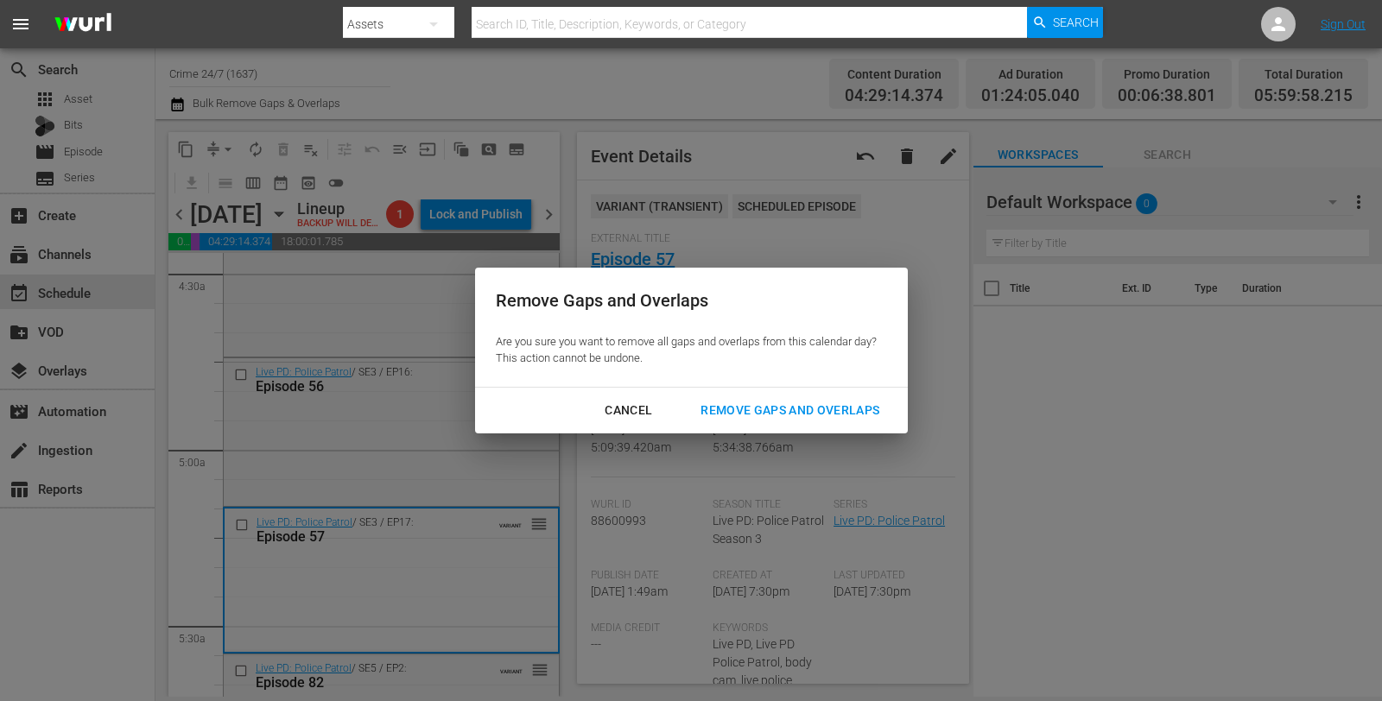
click at [839, 409] on div "Remove Gaps and Overlaps" at bounding box center [790, 411] width 206 height 22
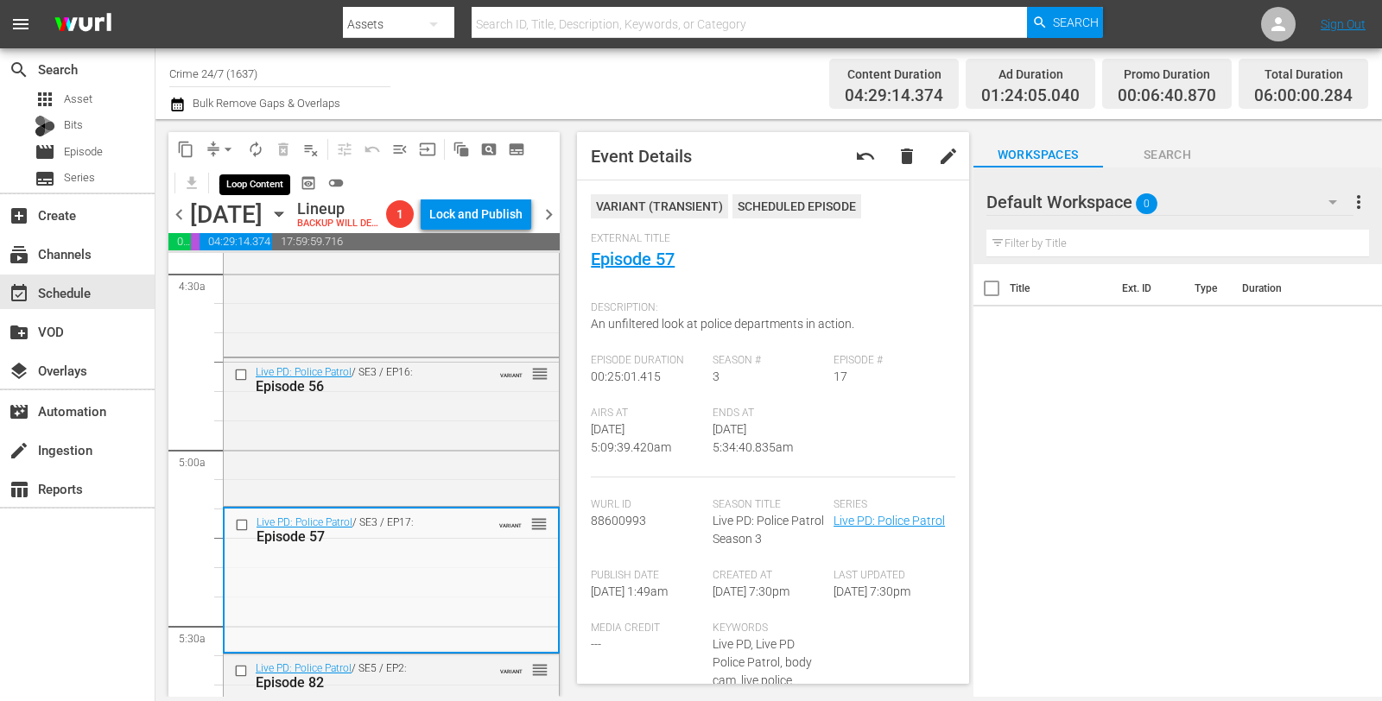
click at [251, 149] on span "autorenew_outlined" at bounding box center [255, 149] width 17 height 17
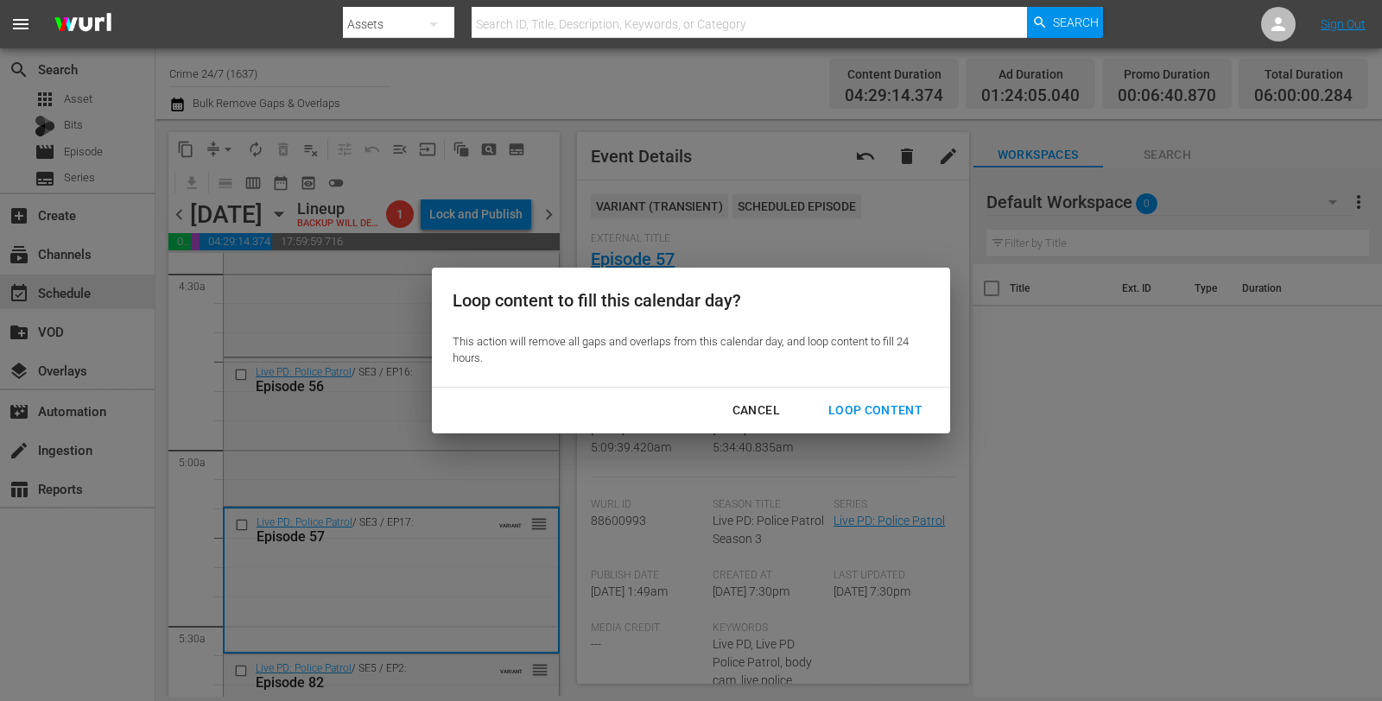
click at [888, 421] on div "Loop Content" at bounding box center [875, 411] width 122 height 22
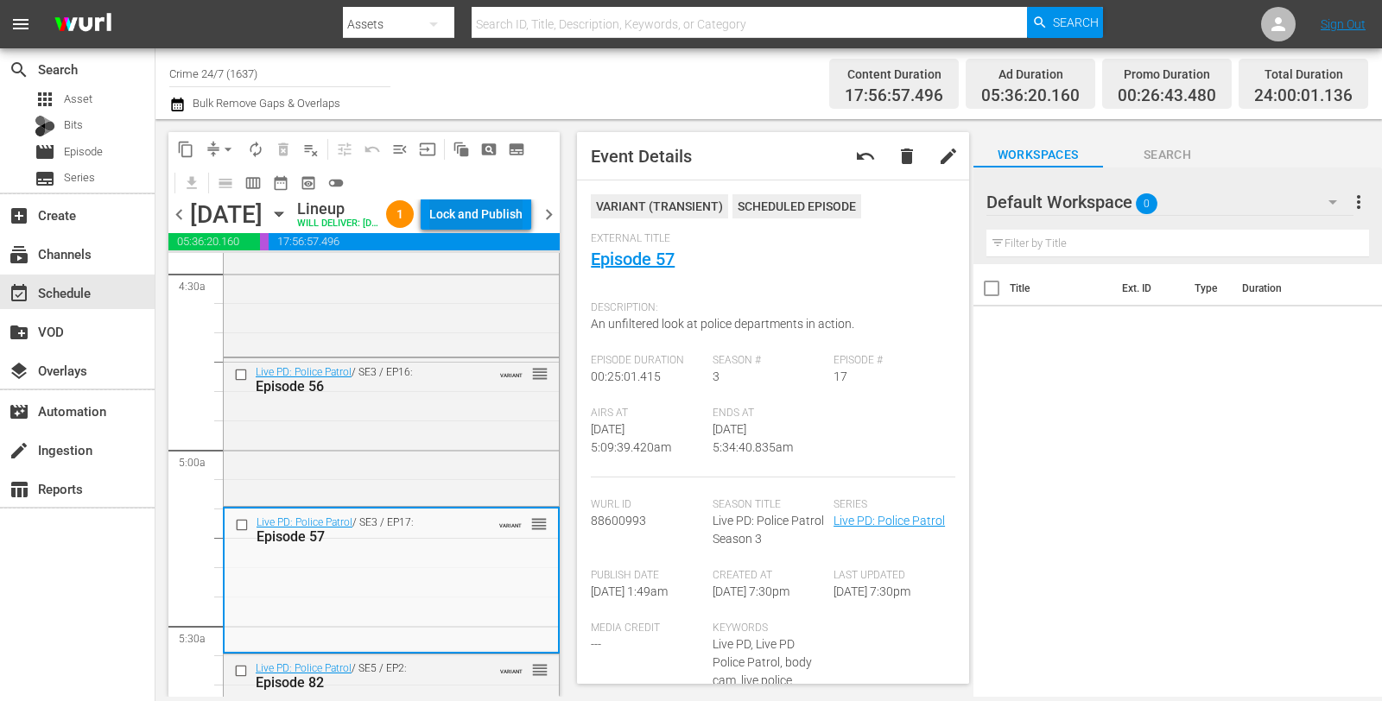
click at [472, 214] on div "Lock and Publish" at bounding box center [475, 214] width 93 height 31
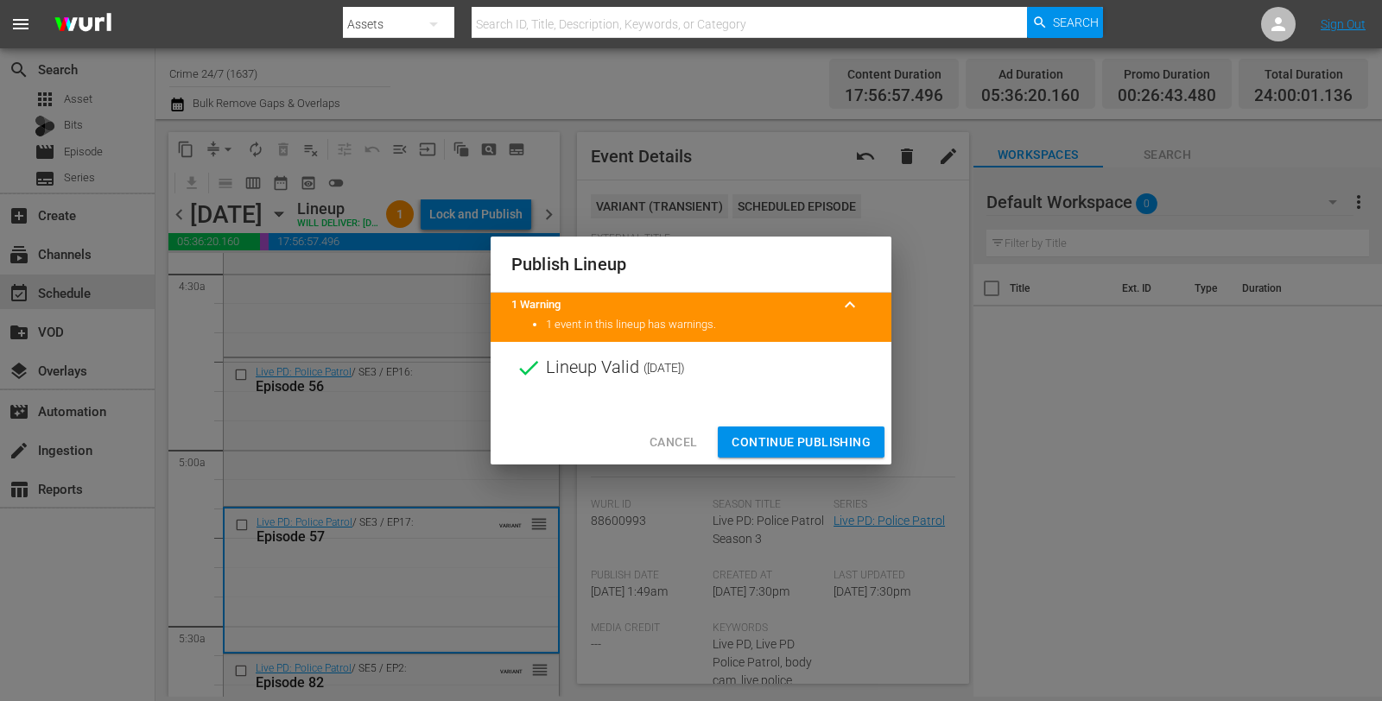
click at [768, 446] on span "Continue Publishing" at bounding box center [801, 443] width 139 height 22
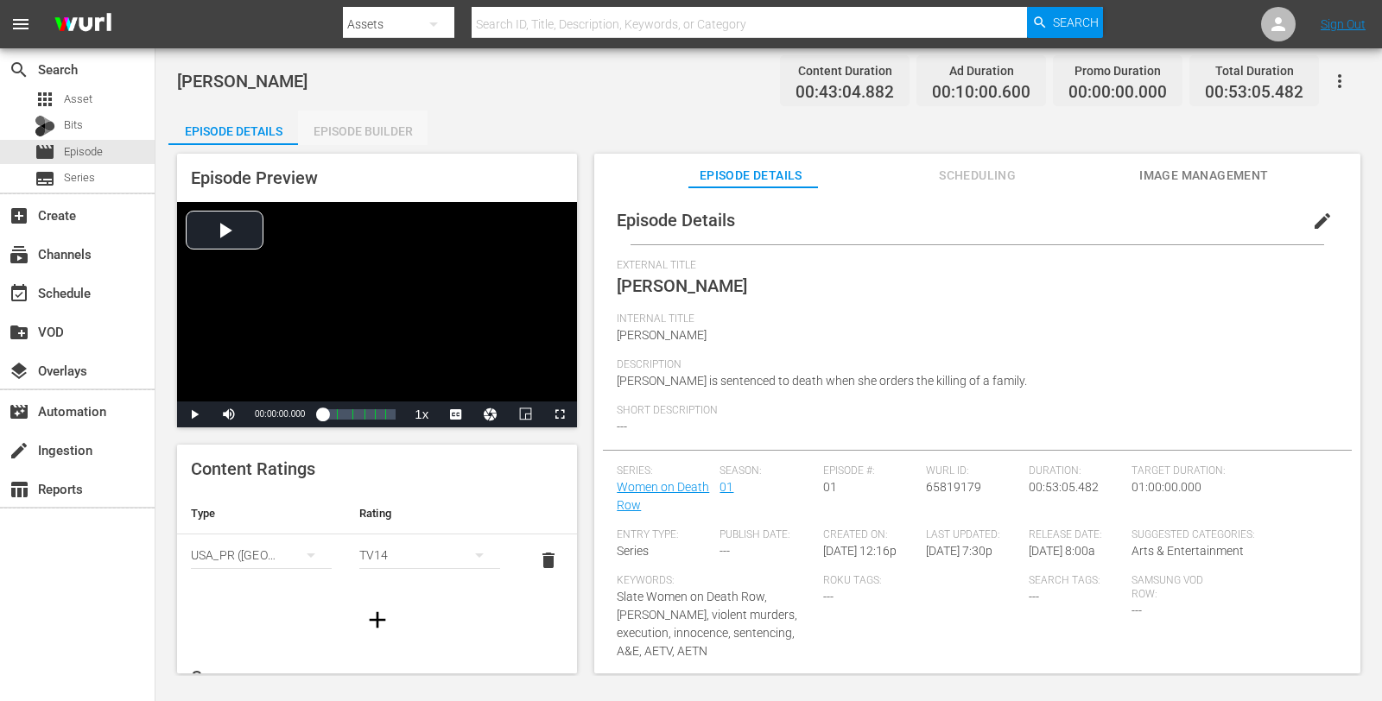
click at [370, 134] on div "Episode Builder" at bounding box center [363, 131] width 130 height 41
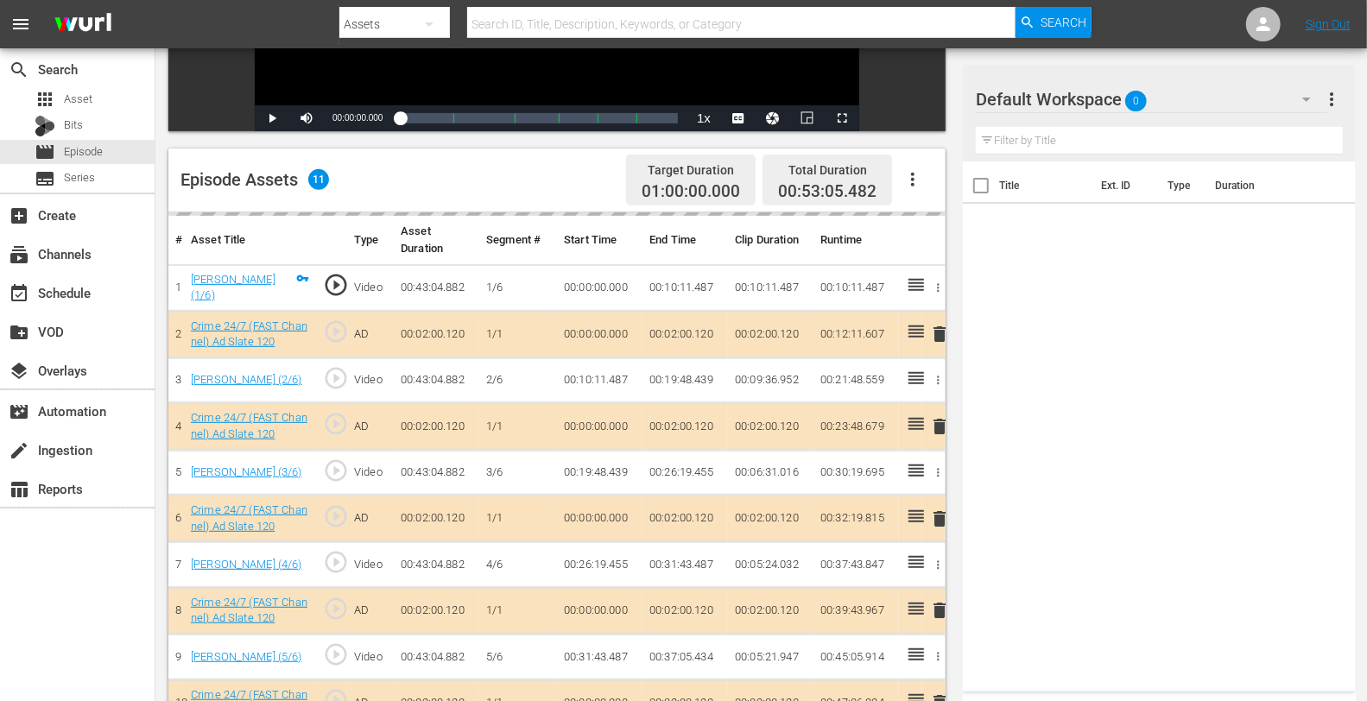
scroll to position [358, 0]
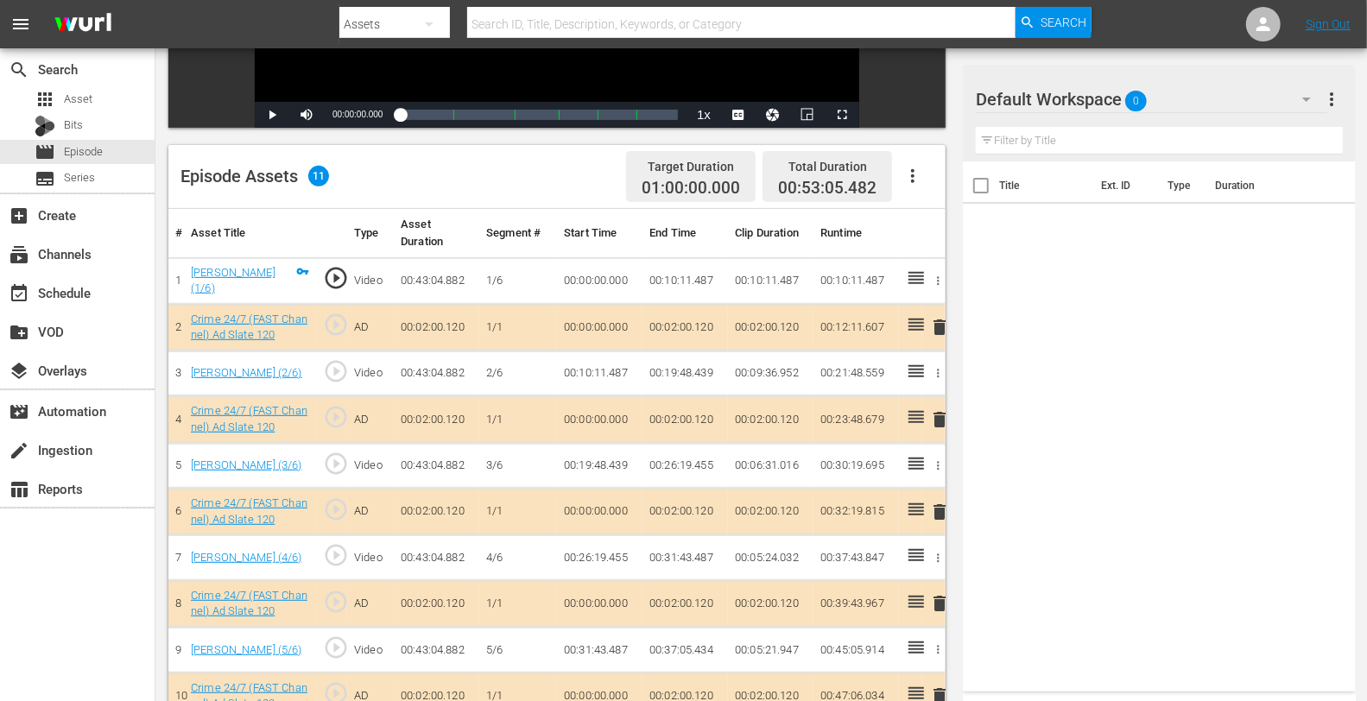
click at [758, 446] on td "00:06:31.016" at bounding box center [771, 466] width 86 height 46
click at [940, 410] on span "delete" at bounding box center [939, 419] width 21 height 21
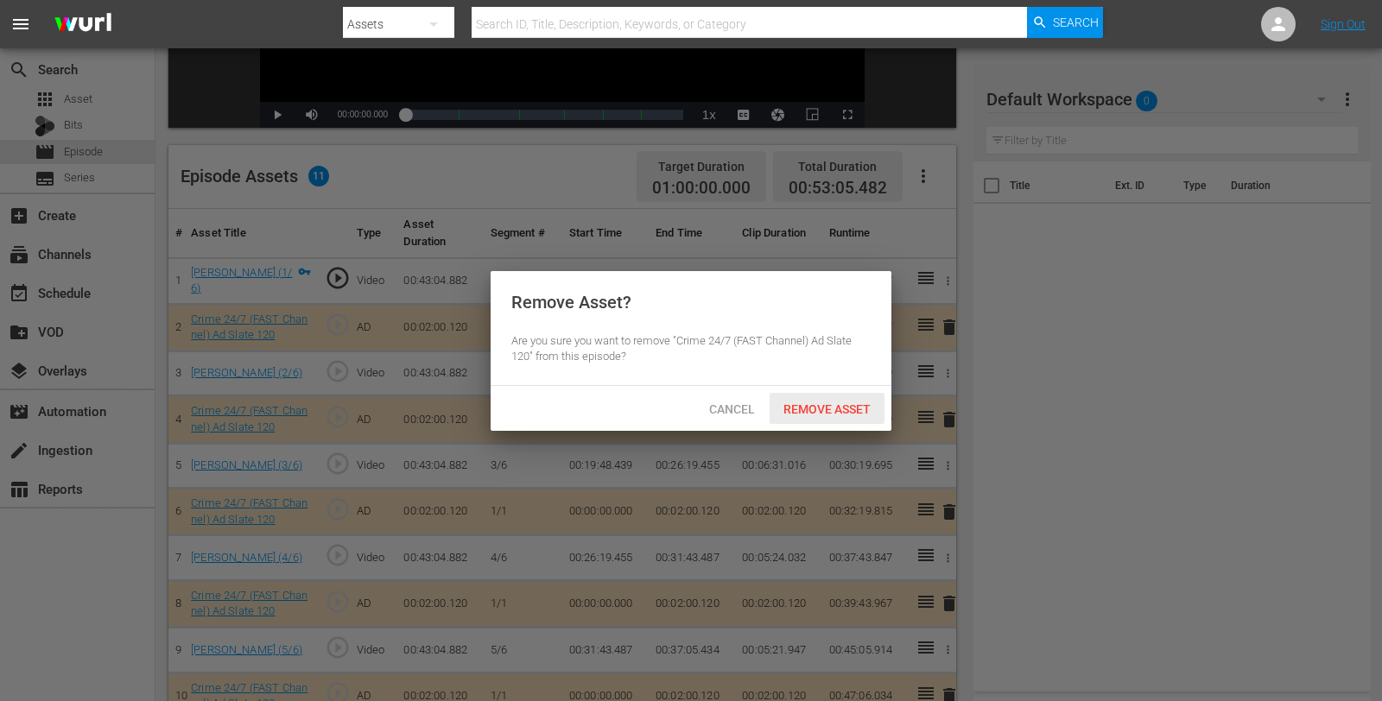
click at [808, 399] on div "Remove Asset" at bounding box center [827, 409] width 115 height 32
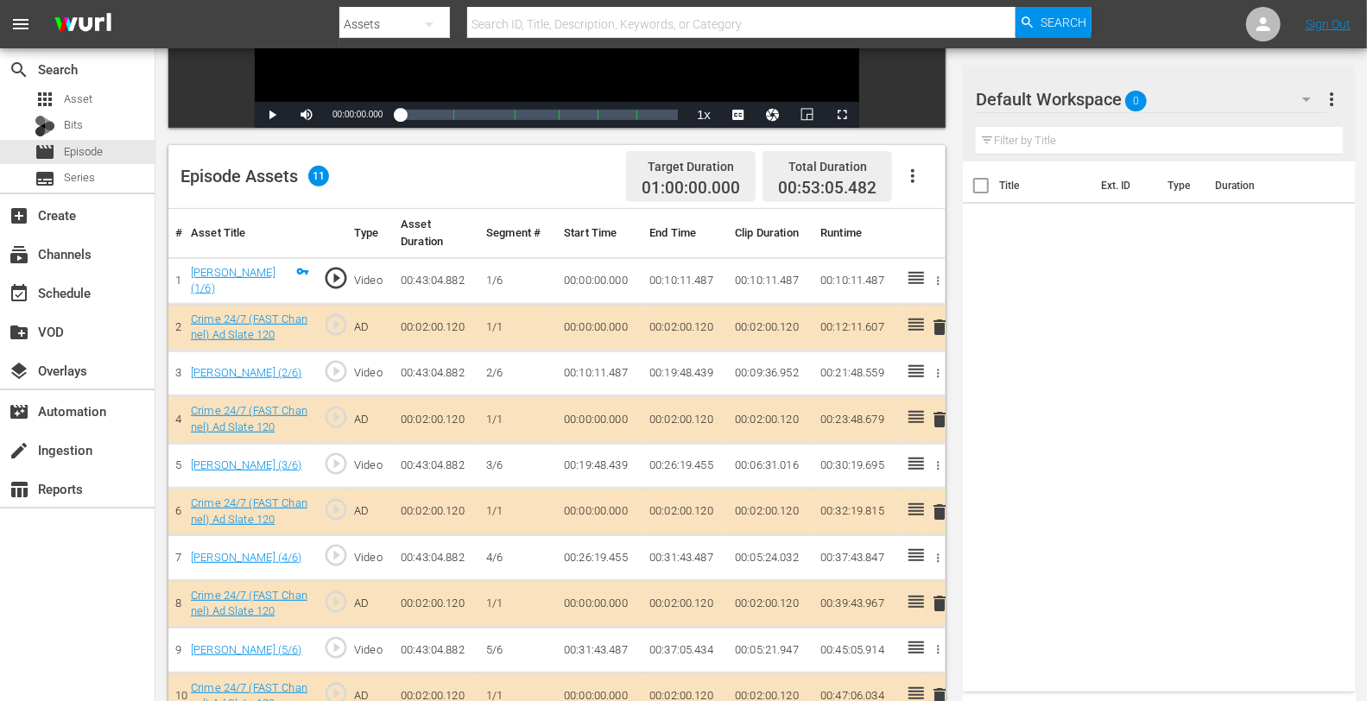
click at [1207, 92] on div "Default Workspace 0" at bounding box center [1151, 99] width 351 height 48
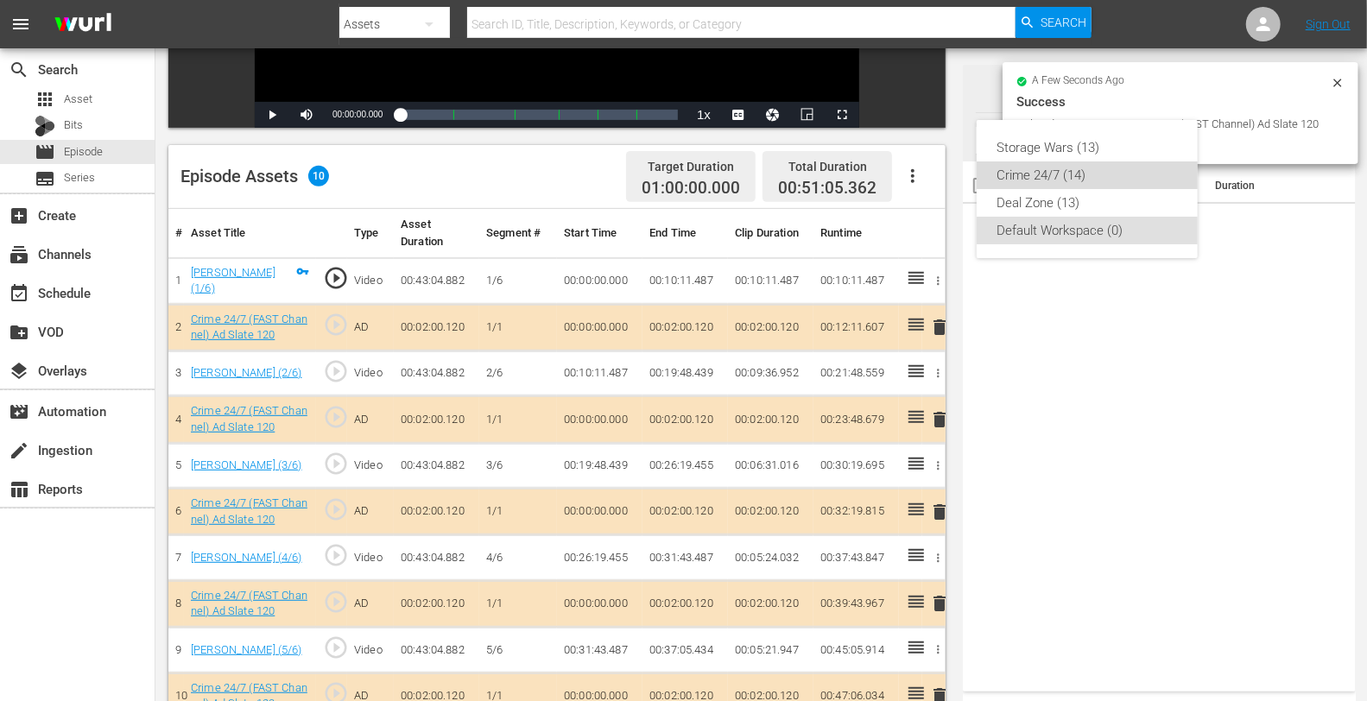
click at [1039, 174] on div "Crime 24/7 (14)" at bounding box center [1088, 176] width 180 height 28
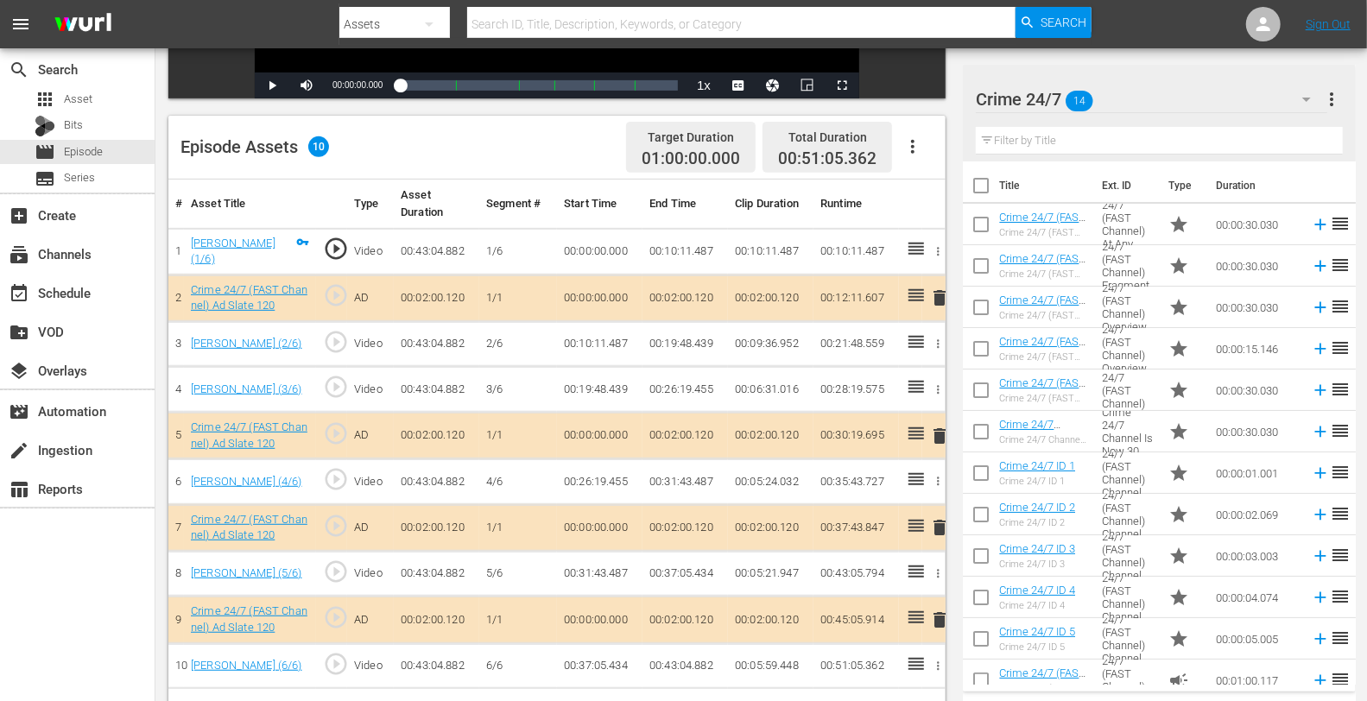
scroll to position [441, 0]
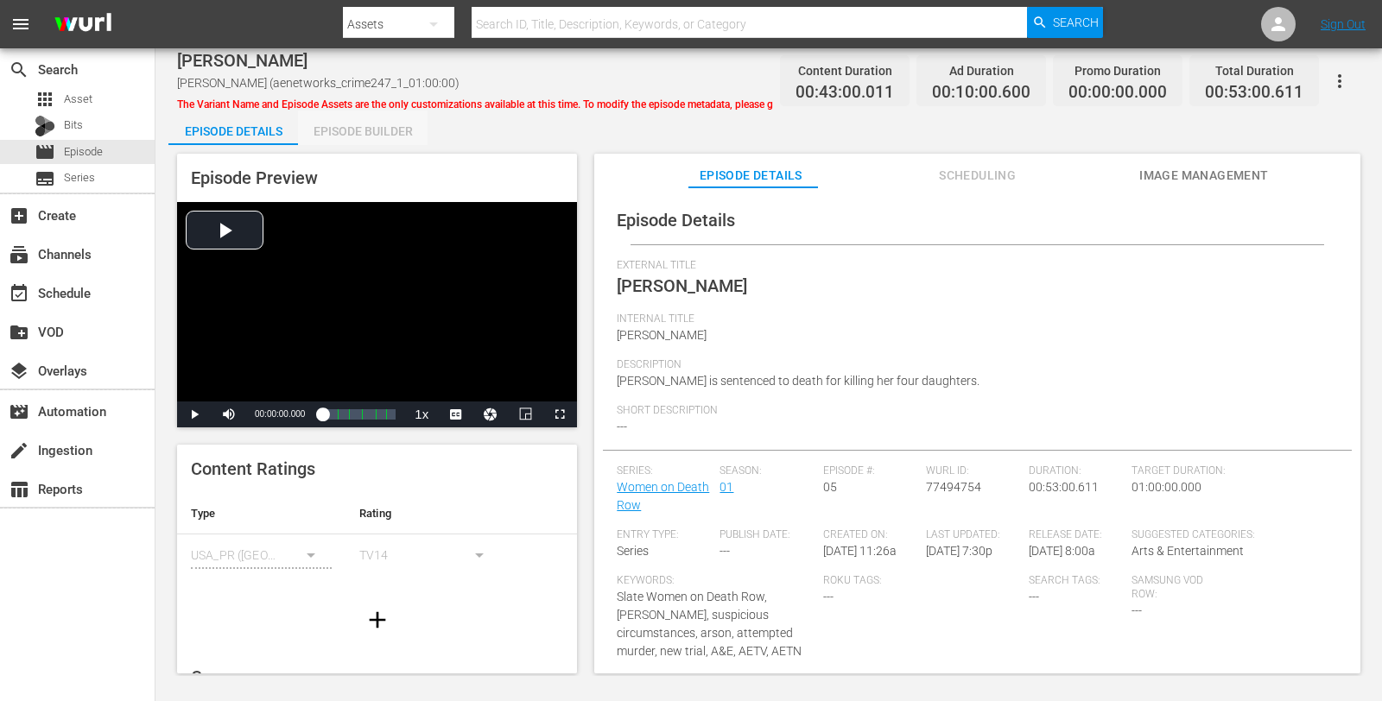
click at [370, 134] on div "Episode Builder" at bounding box center [363, 131] width 130 height 41
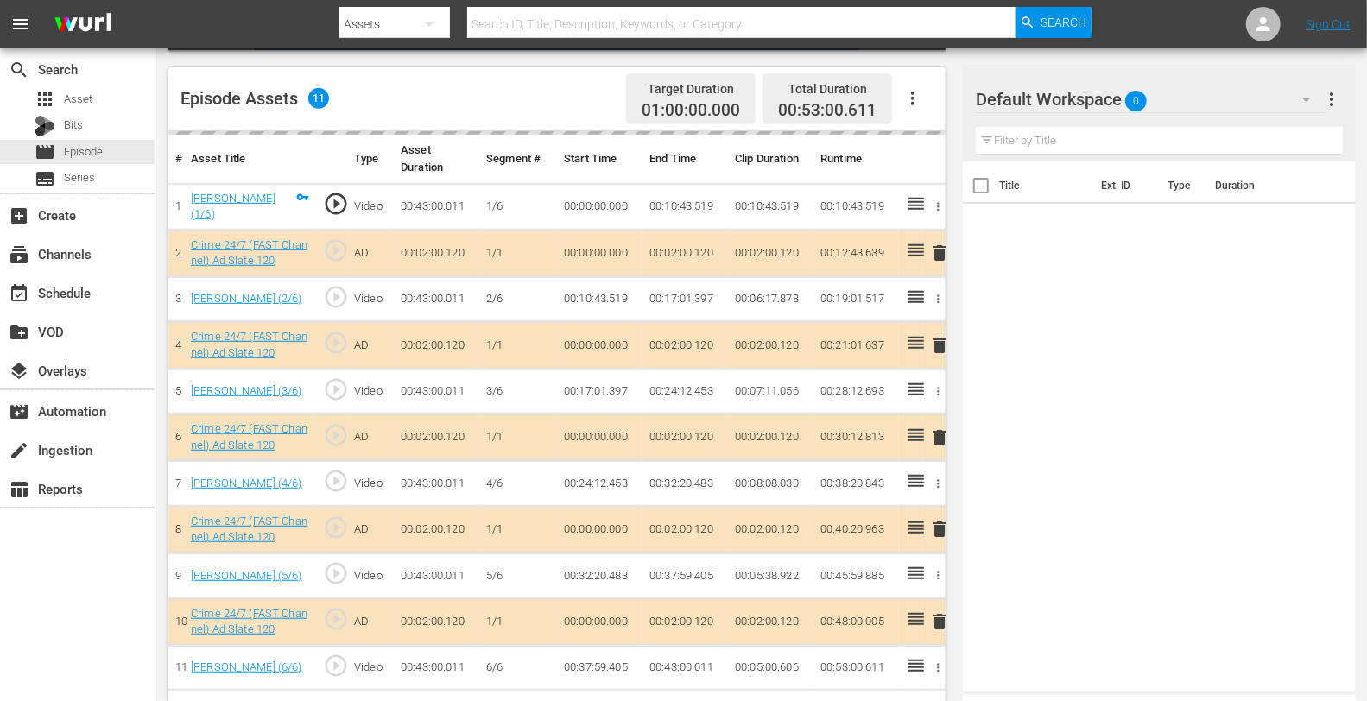
scroll to position [436, 0]
click at [941, 340] on td "delete" at bounding box center [933, 344] width 23 height 47
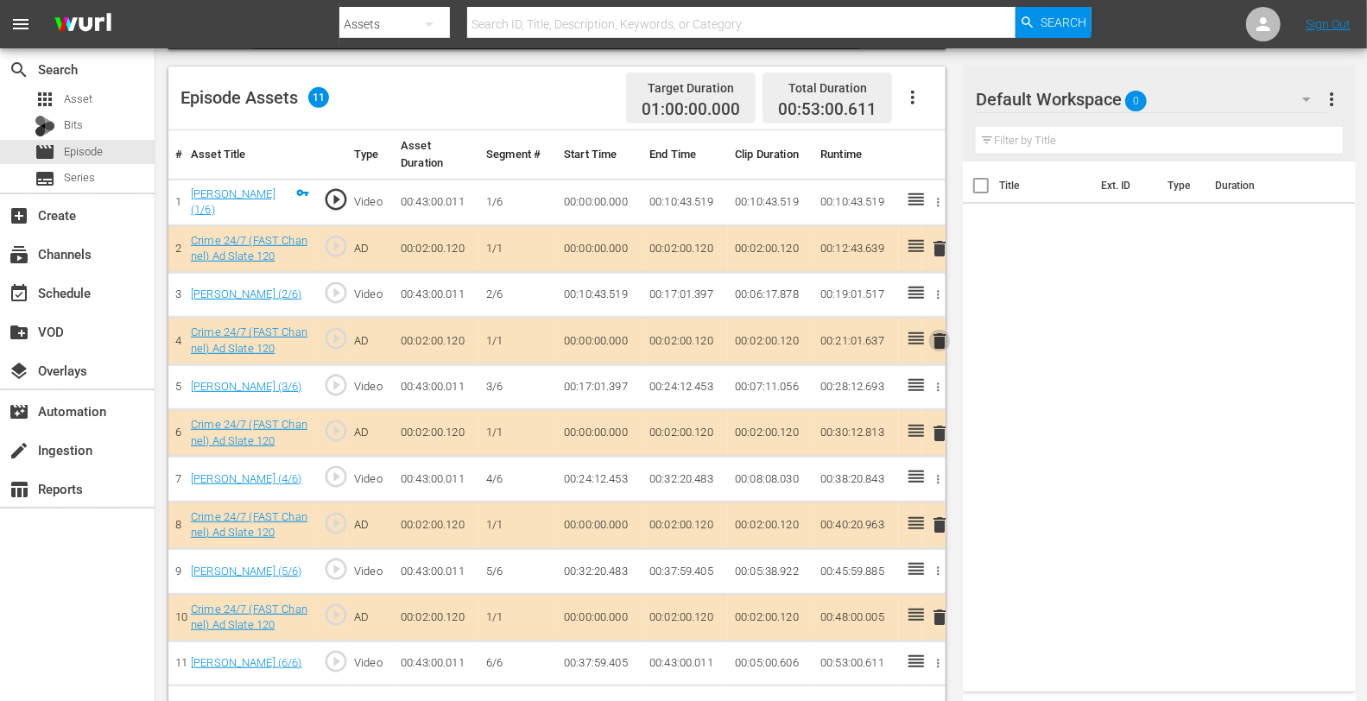
click at [937, 339] on span "delete" at bounding box center [939, 341] width 21 height 21
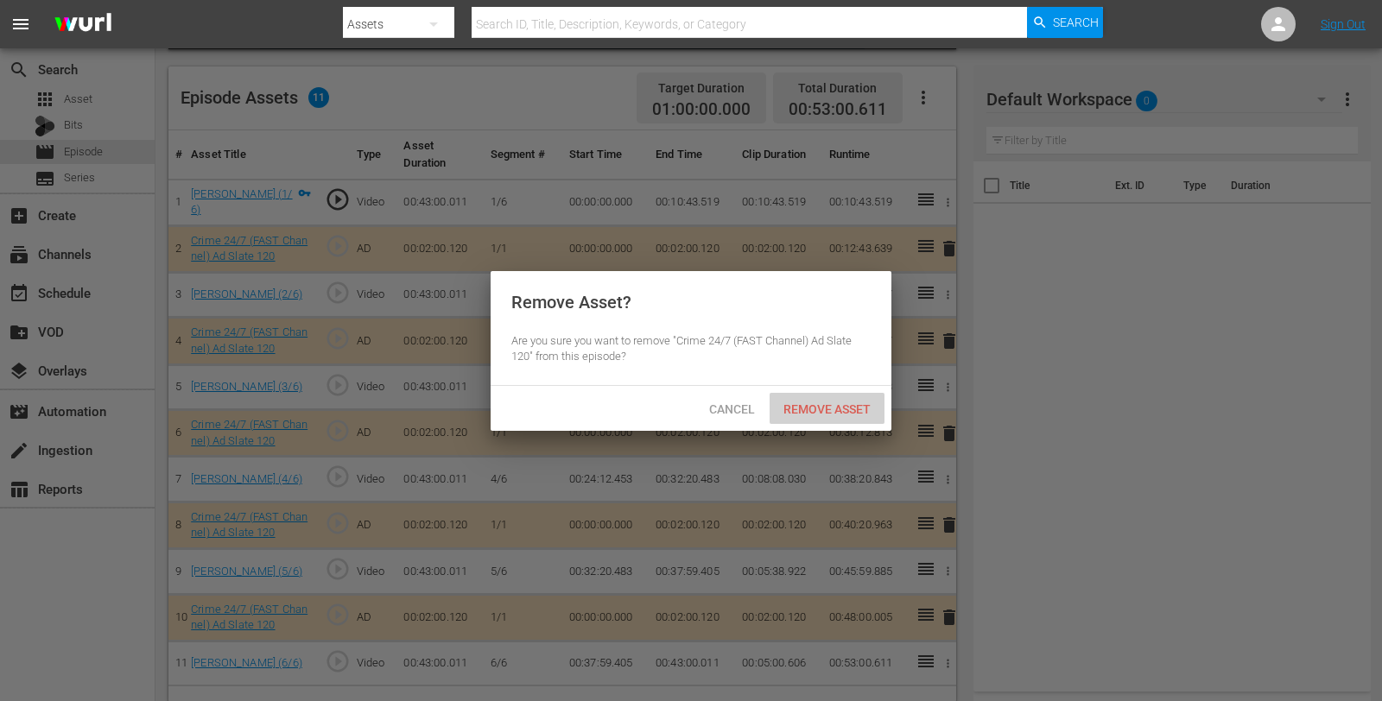
click at [813, 407] on span "Remove Asset" at bounding box center [827, 409] width 115 height 14
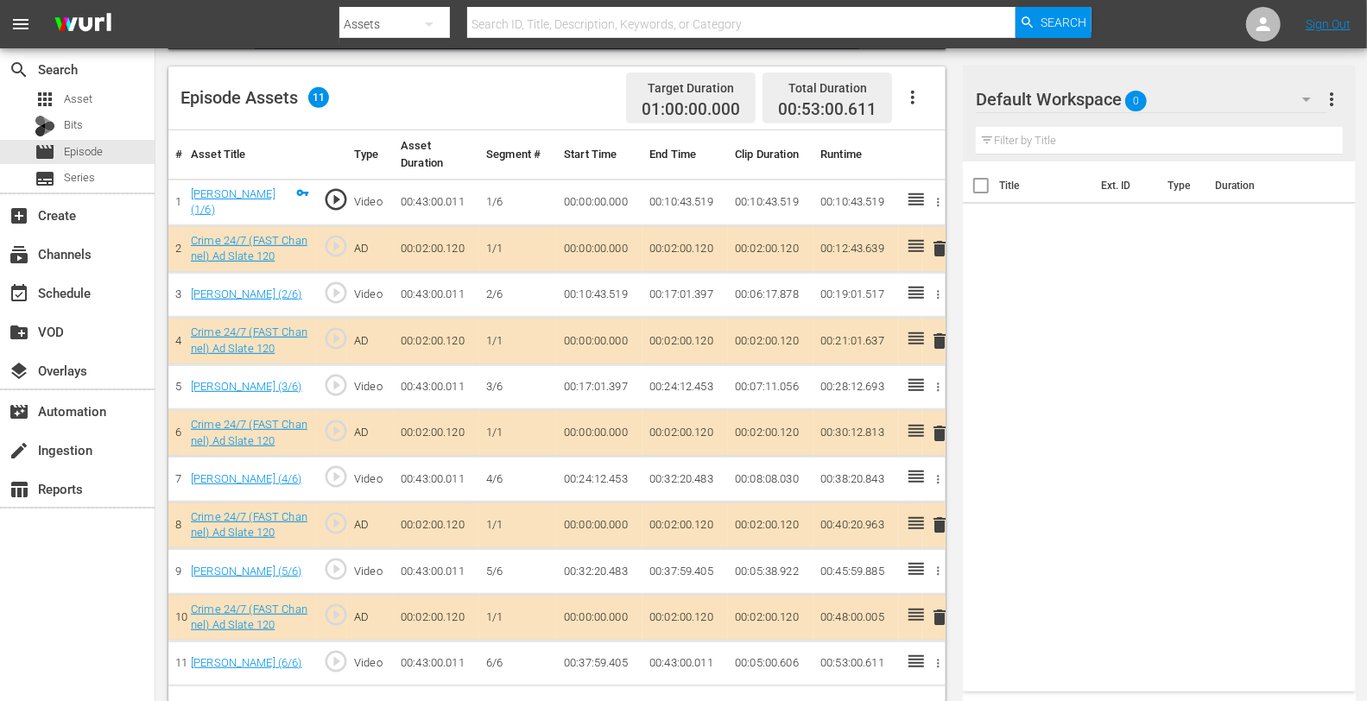
click at [1150, 90] on div "Default Workspace 0" at bounding box center [1151, 99] width 351 height 48
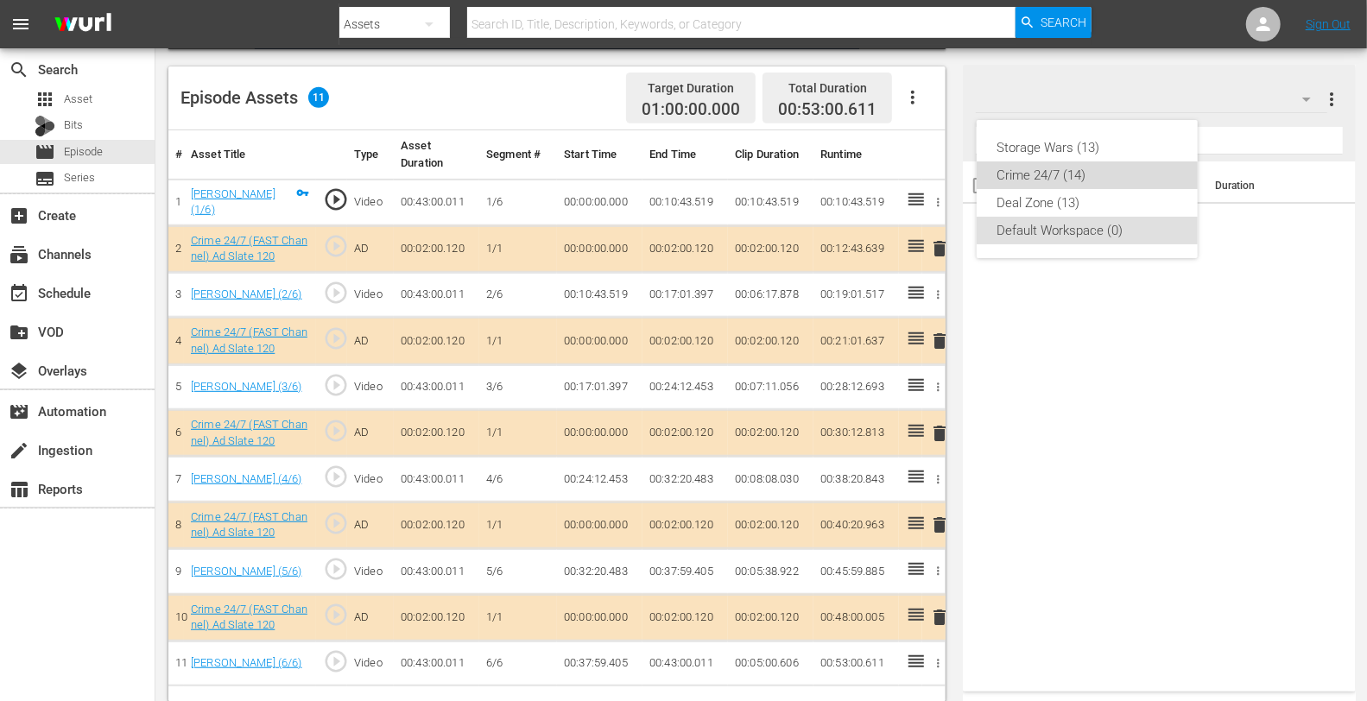
click at [1078, 169] on div "Crime 24/7 (14)" at bounding box center [1088, 176] width 180 height 28
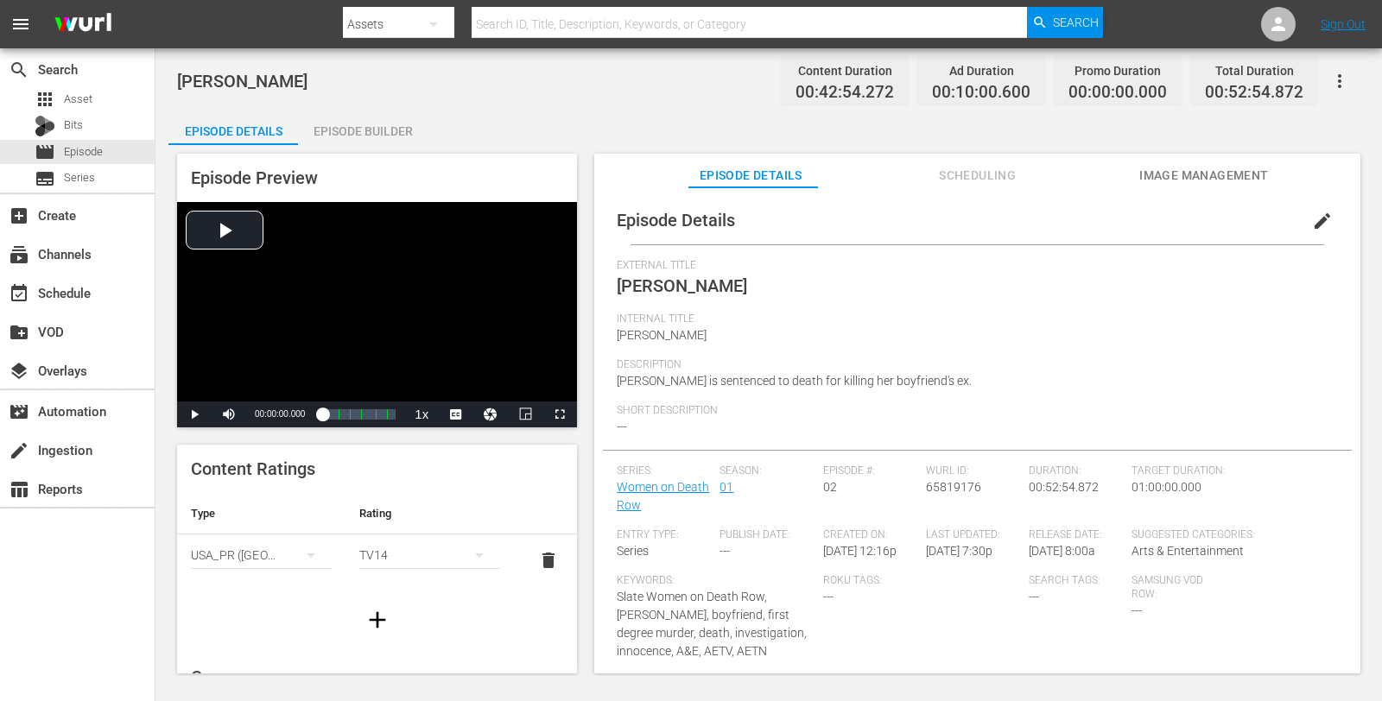
click at [376, 129] on div "Episode Builder" at bounding box center [363, 131] width 130 height 41
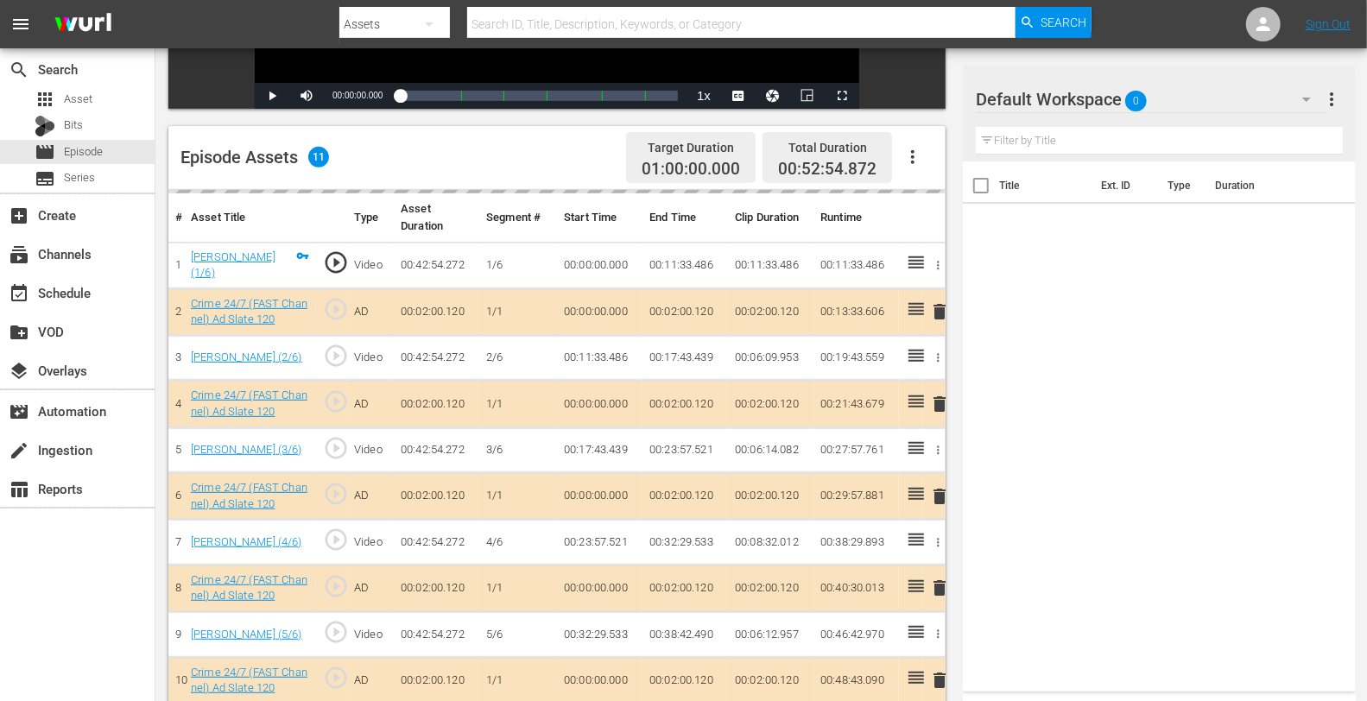
scroll to position [381, 0]
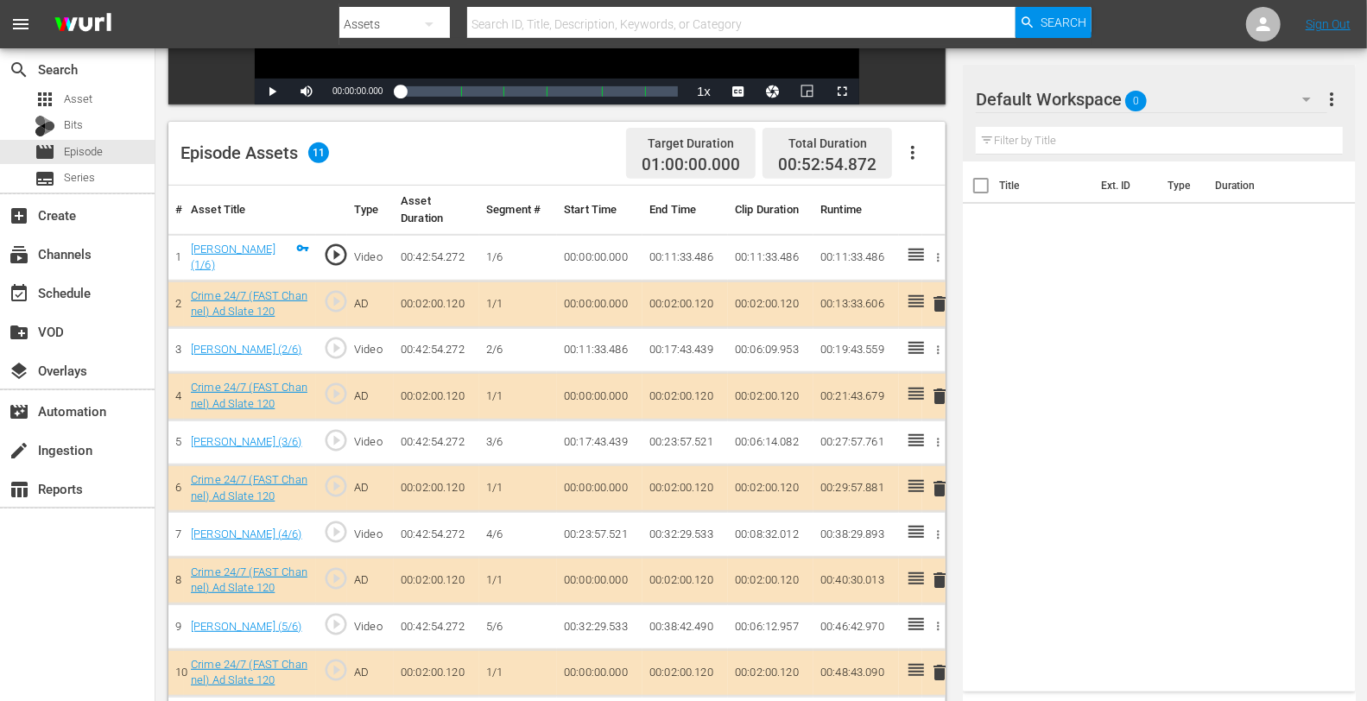
click at [935, 389] on span "delete" at bounding box center [939, 396] width 21 height 21
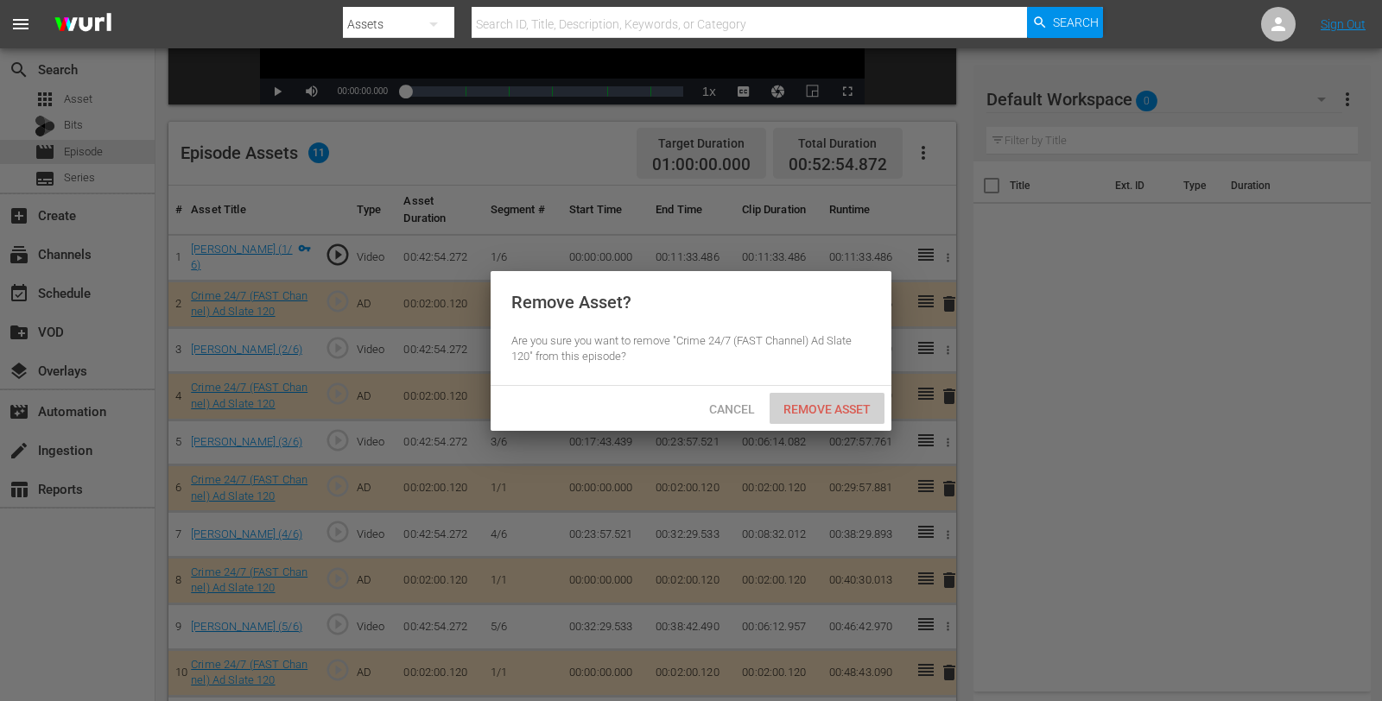
click at [825, 417] on div "Remove Asset" at bounding box center [827, 409] width 115 height 32
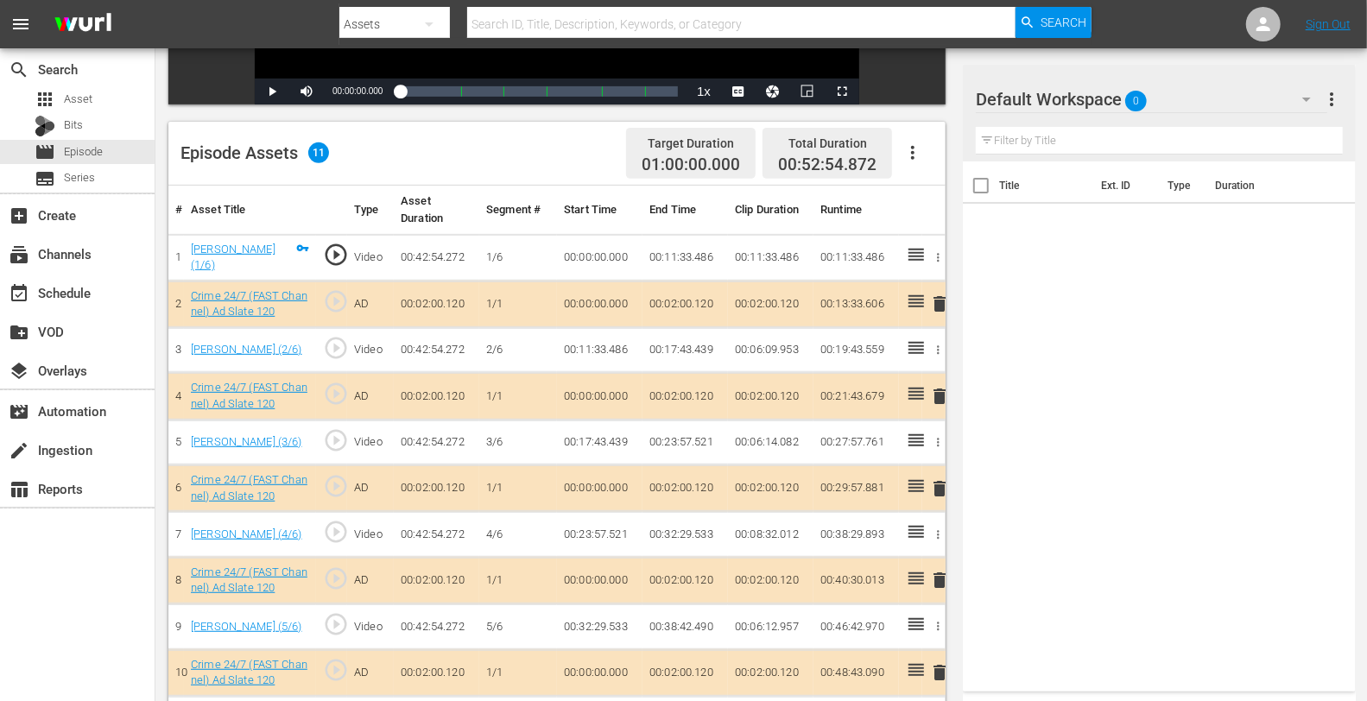
click at [1199, 79] on div "Default Workspace 0" at bounding box center [1151, 99] width 351 height 48
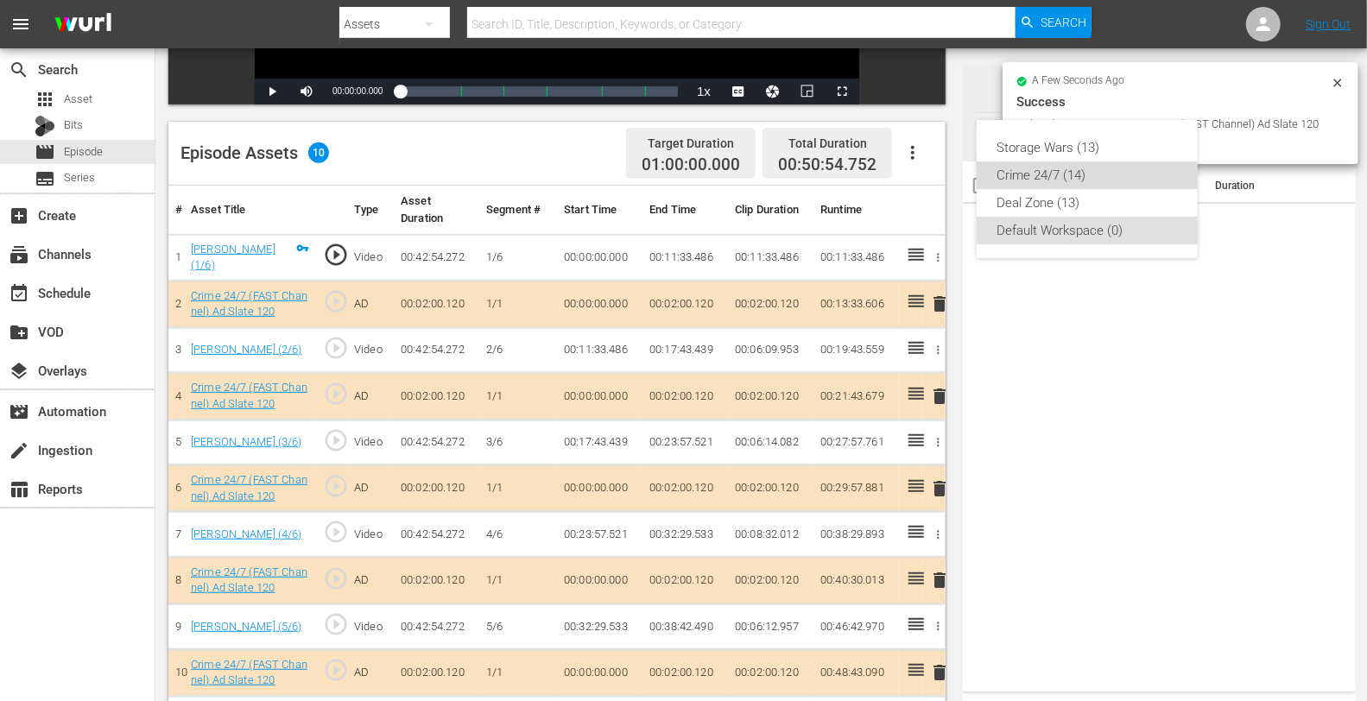
click at [1074, 168] on div "Crime 24/7 (14)" at bounding box center [1088, 176] width 180 height 28
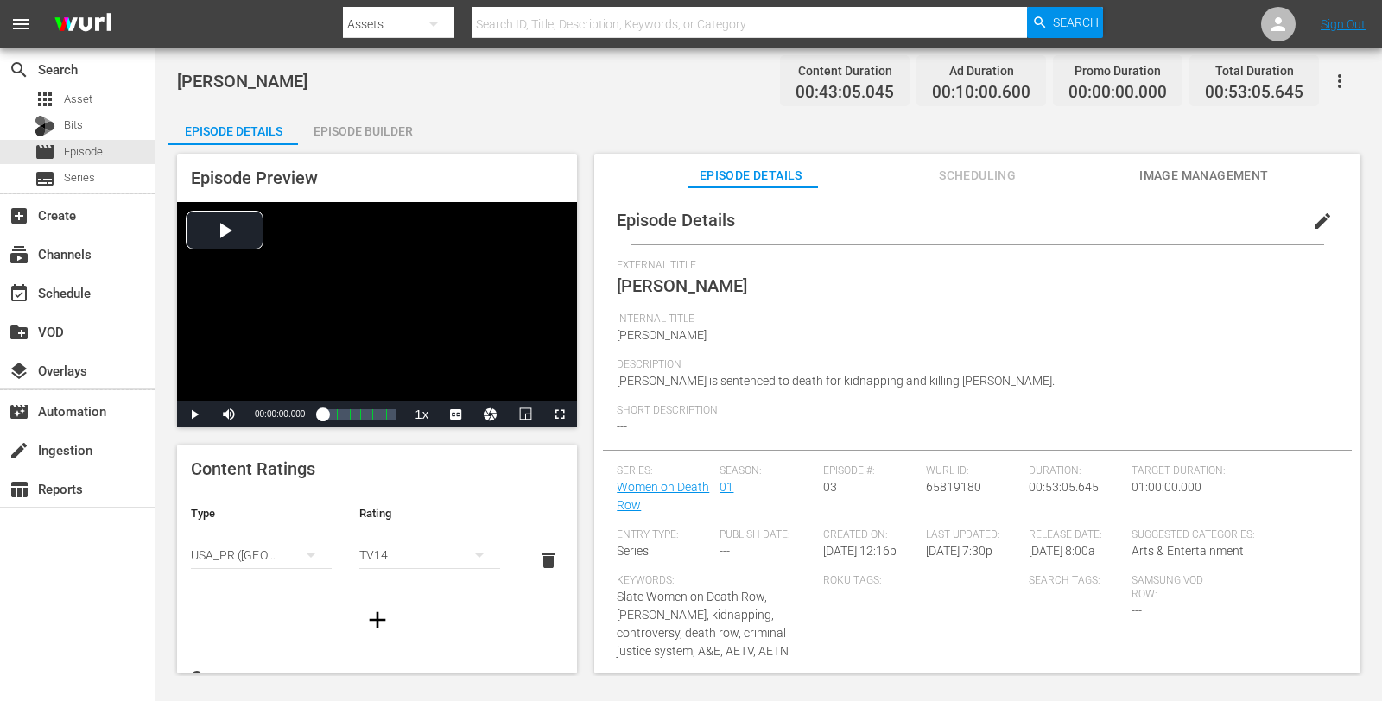
click at [656, 196] on div "Episode Details edit" at bounding box center [977, 220] width 749 height 48
click at [380, 126] on div "Episode Builder" at bounding box center [363, 131] width 130 height 41
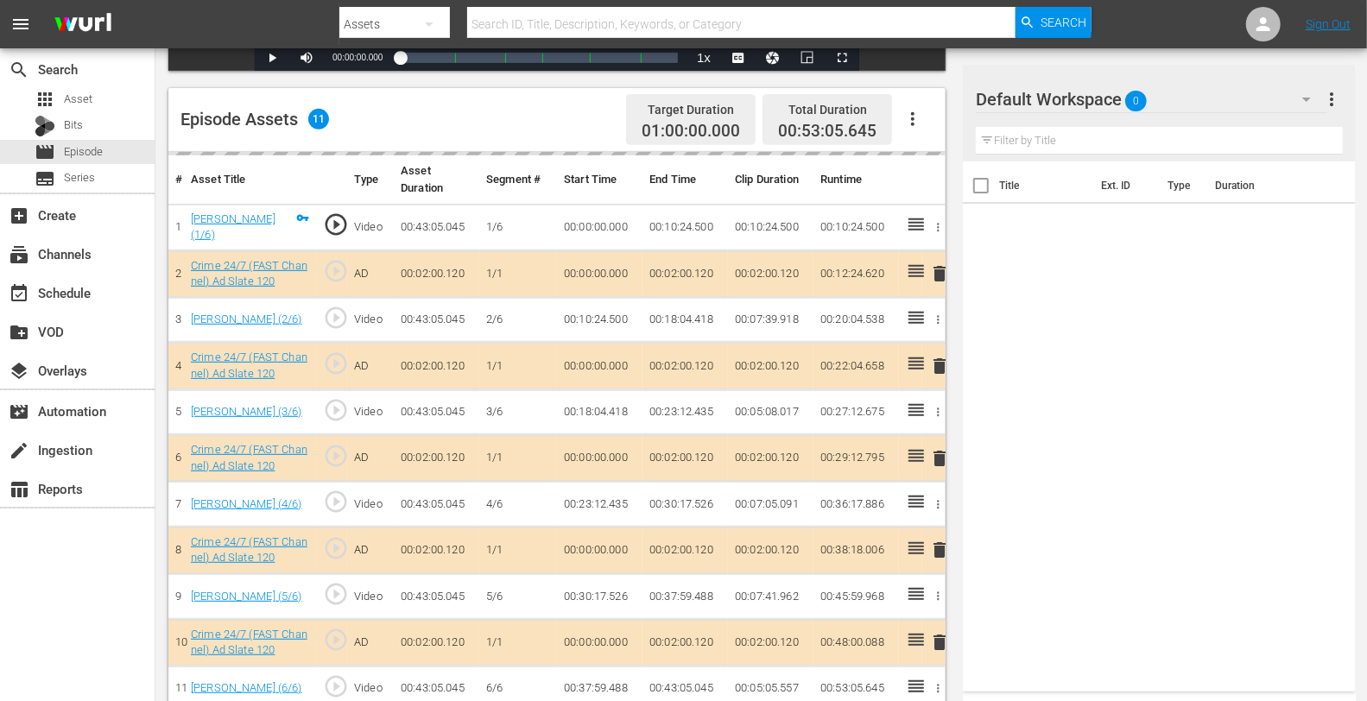
scroll to position [416, 0]
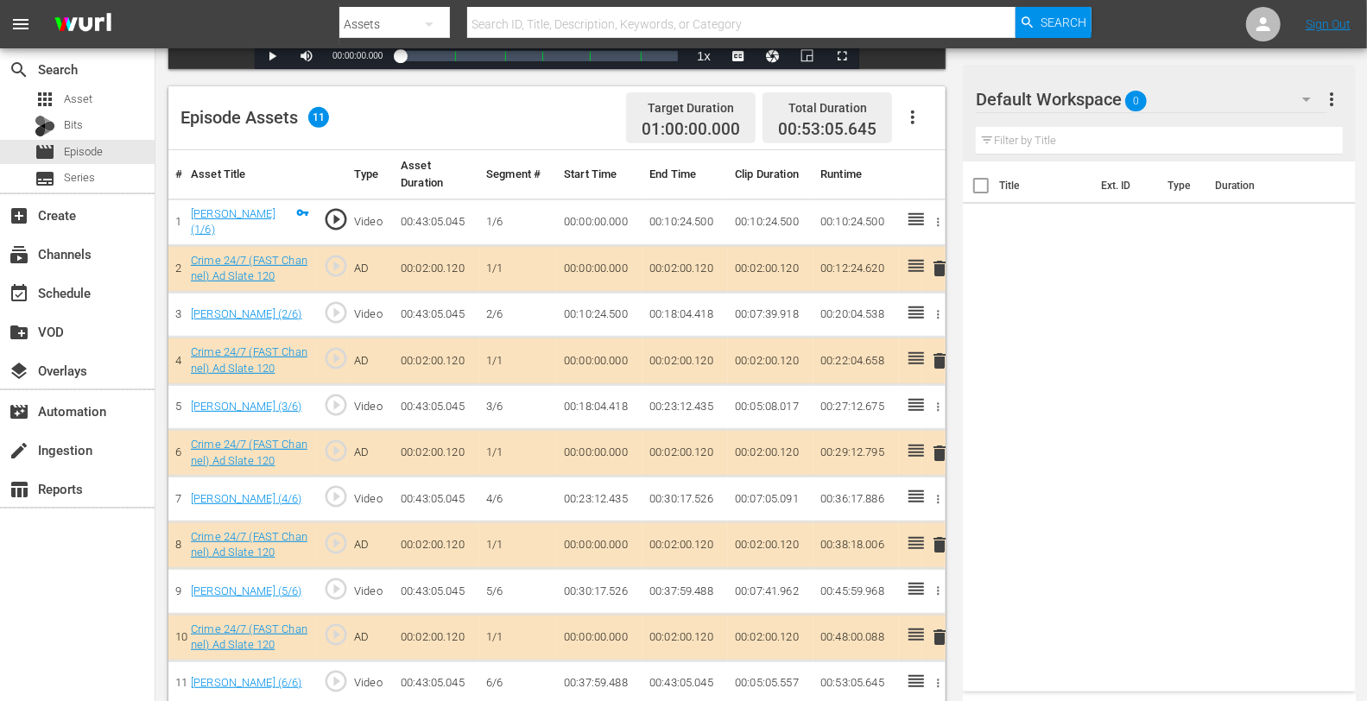
click at [935, 352] on span "delete" at bounding box center [939, 361] width 21 height 21
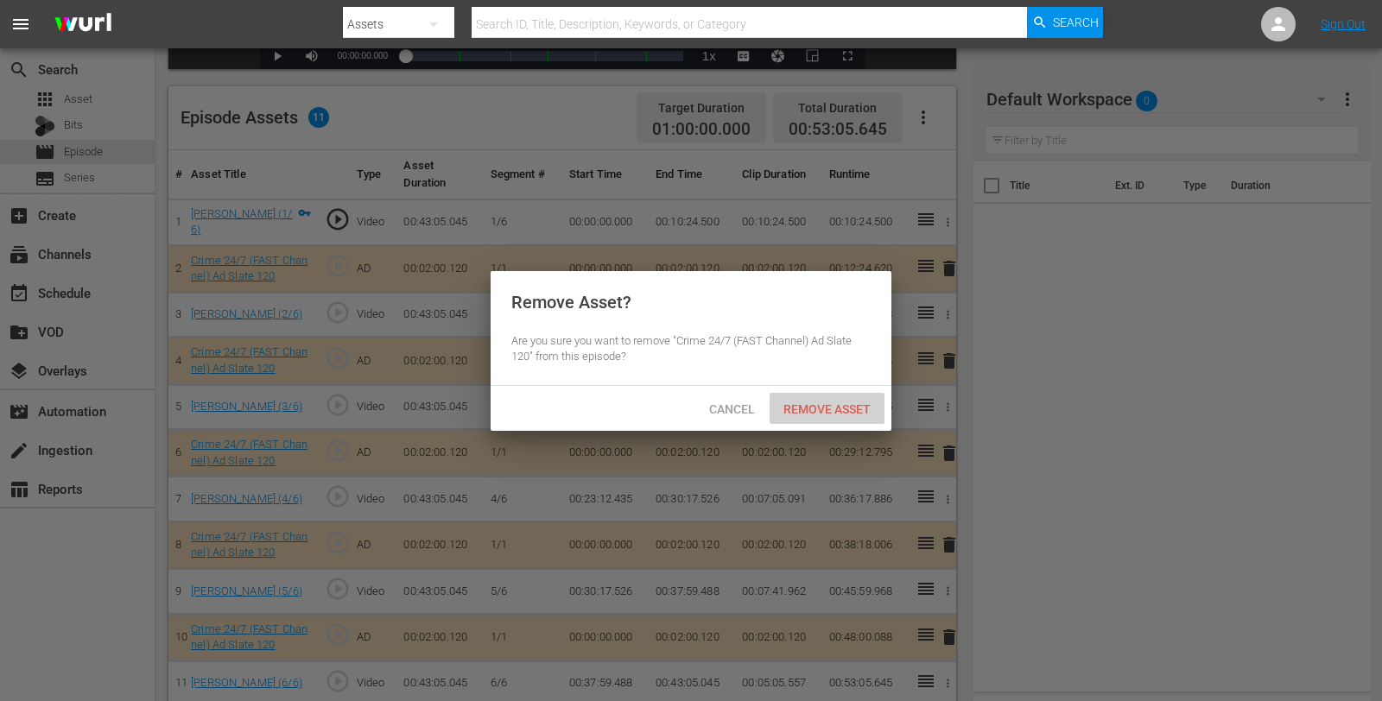
click at [808, 404] on span "Remove Asset" at bounding box center [827, 409] width 115 height 14
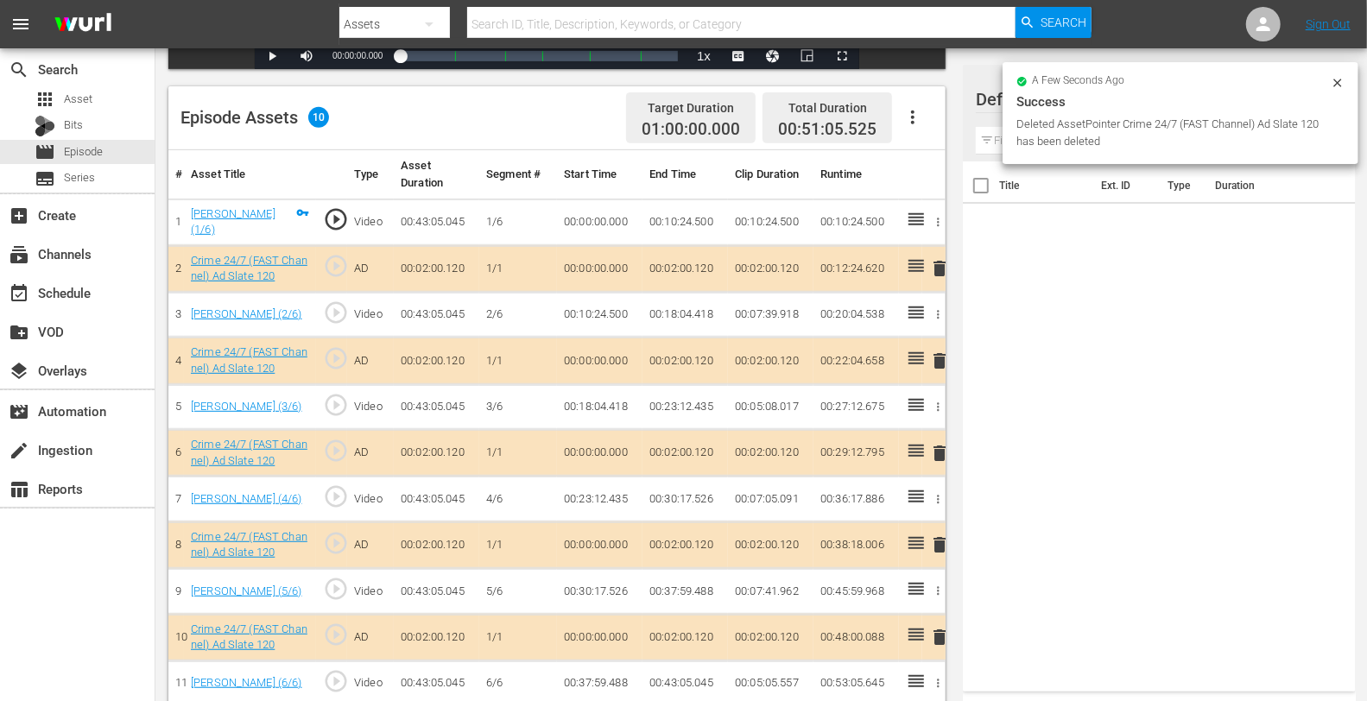
click at [1243, 80] on icon at bounding box center [1338, 83] width 14 height 14
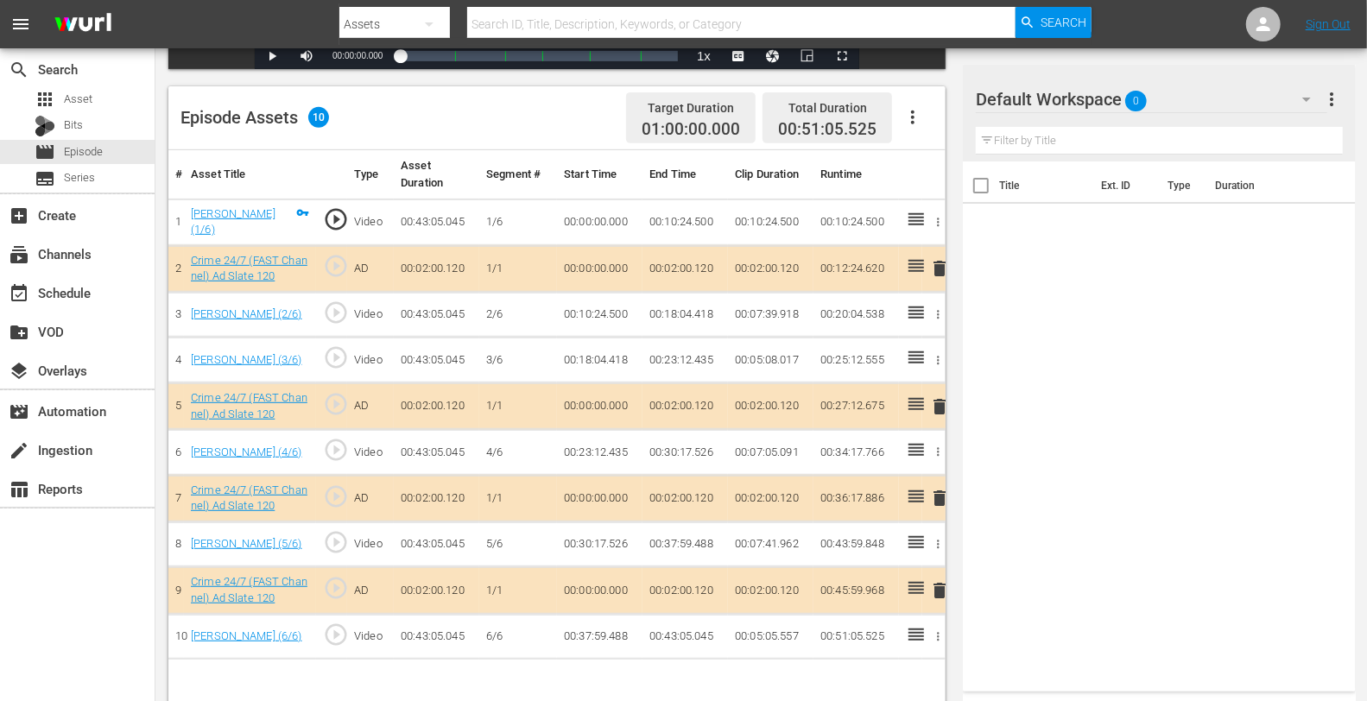
click at [1185, 111] on div "Default Workspace 0" at bounding box center [1151, 99] width 351 height 48
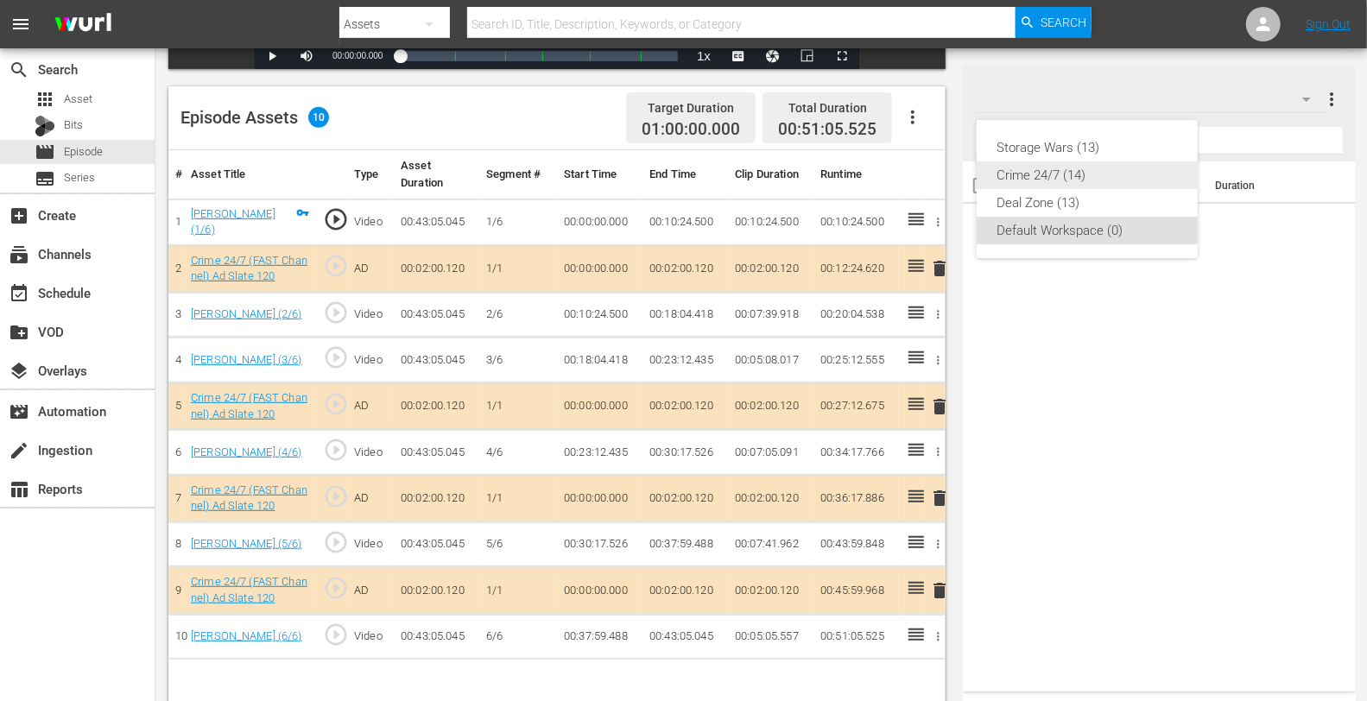
click at [1098, 179] on div "Crime 24/7 (14)" at bounding box center [1088, 176] width 180 height 28
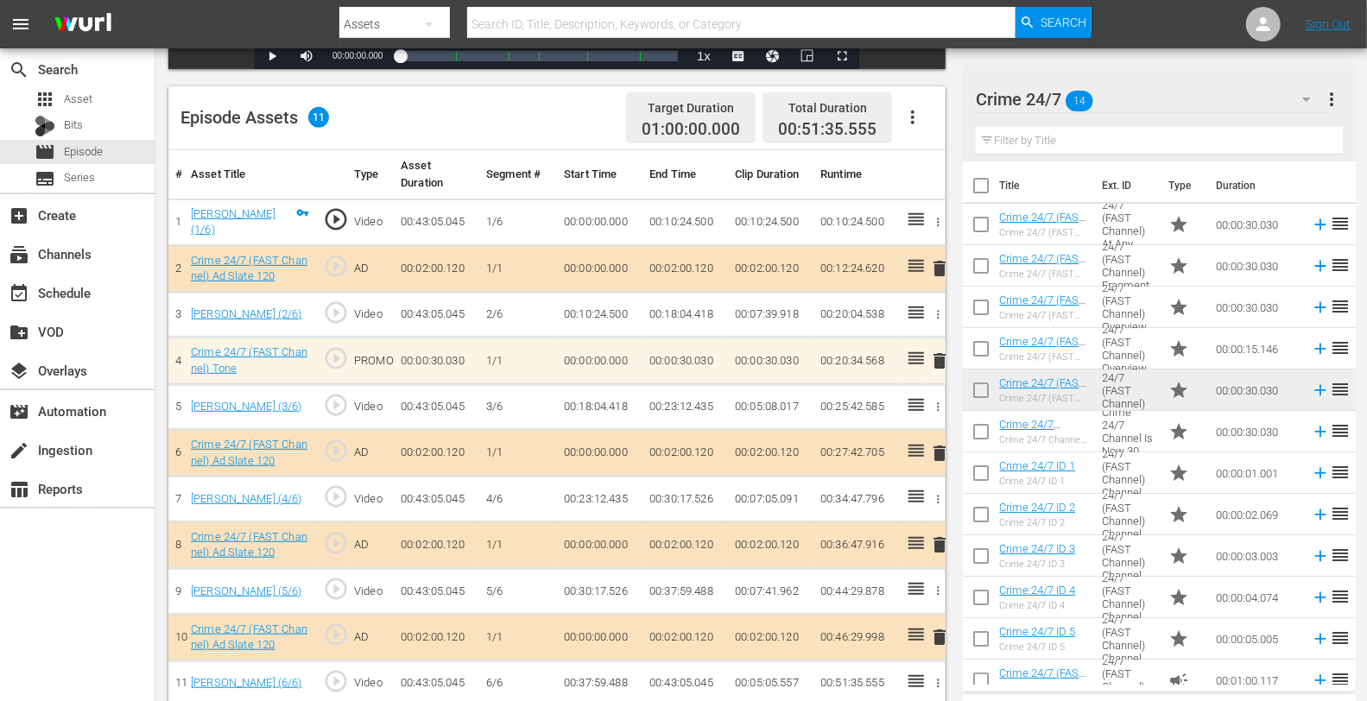
scroll to position [427, 0]
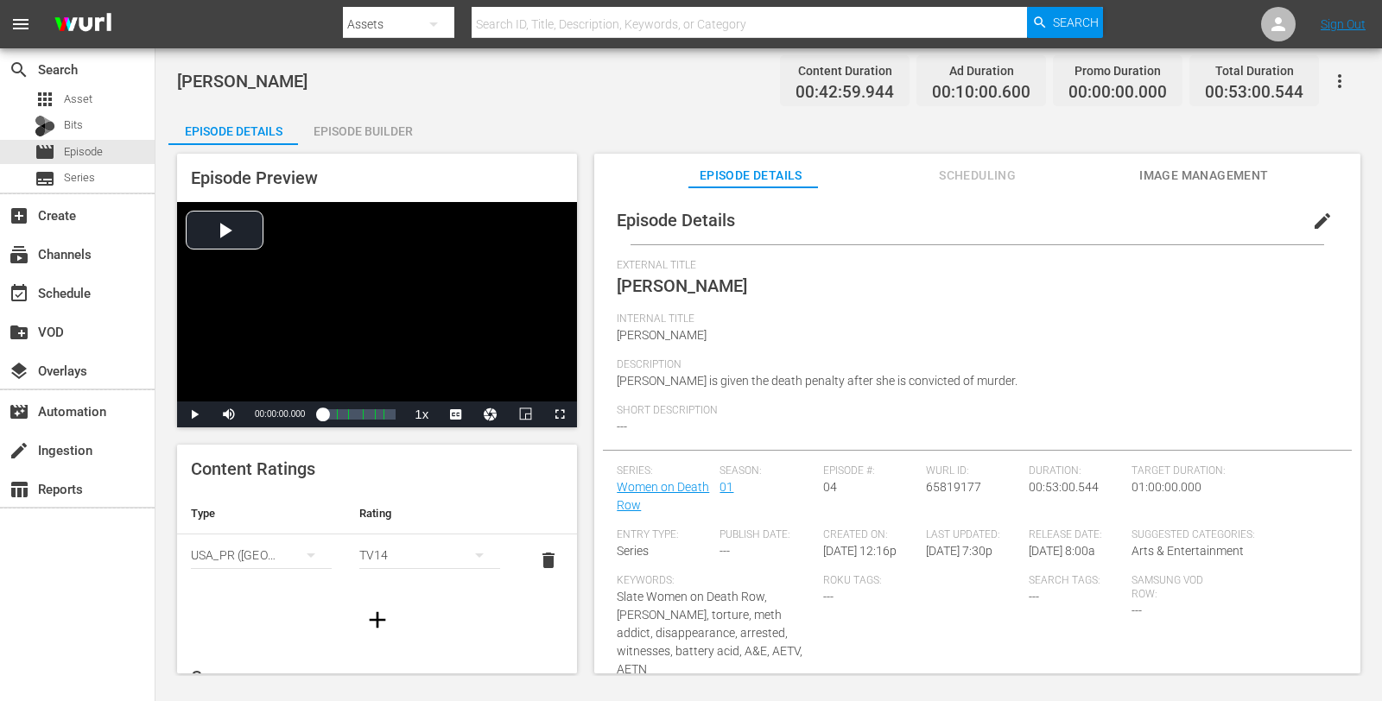
click at [374, 143] on div "Episode Builder" at bounding box center [363, 131] width 130 height 41
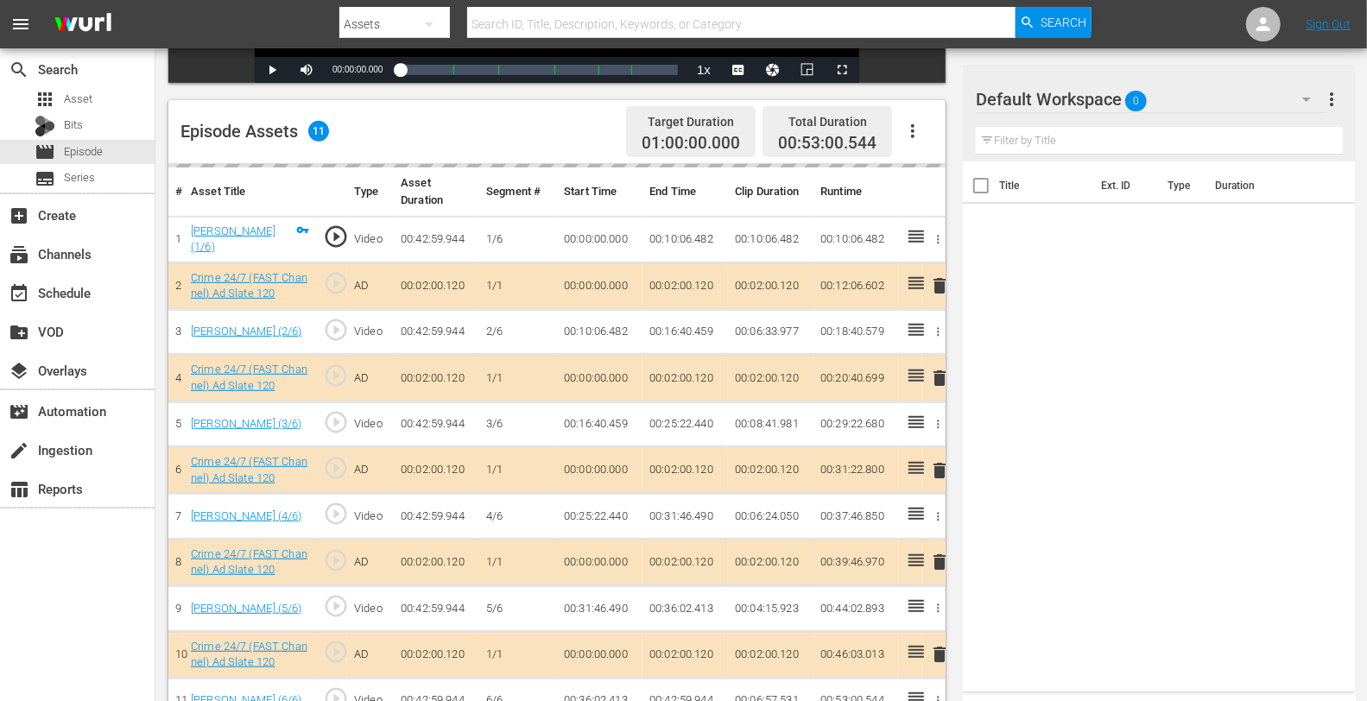
scroll to position [407, 0]
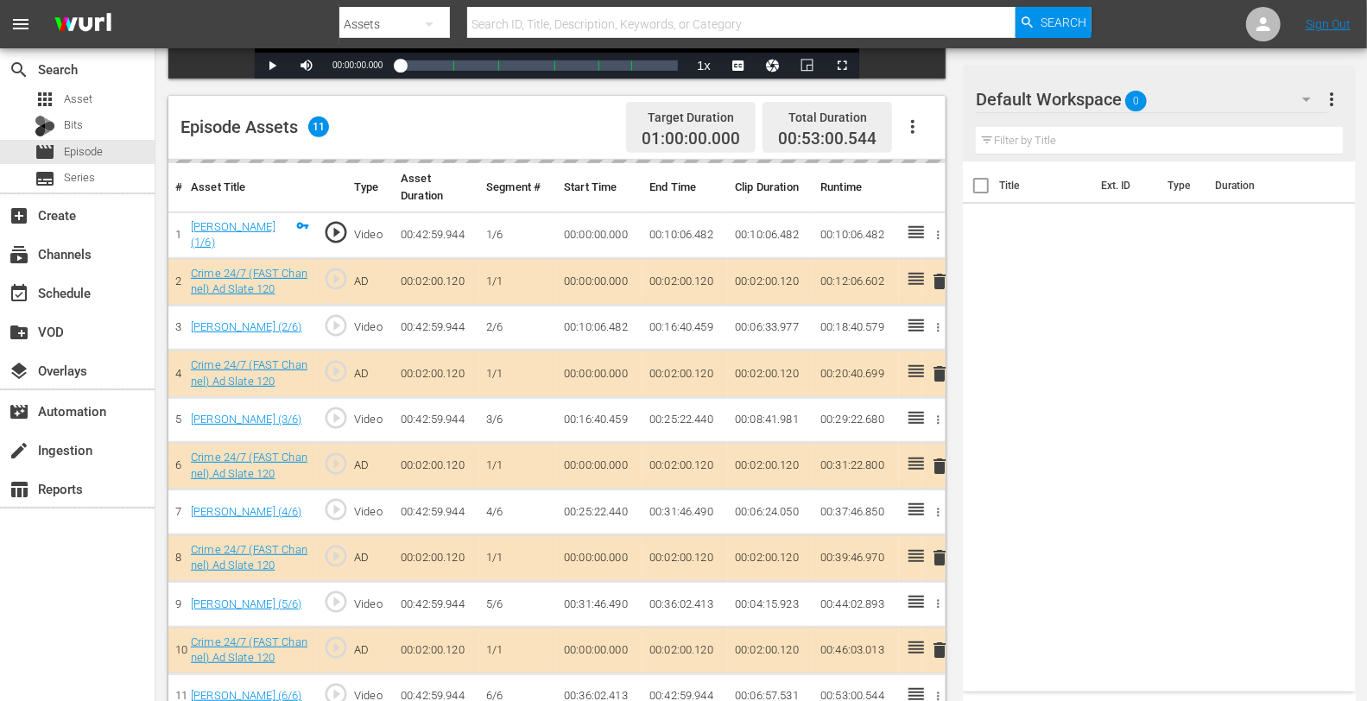
click at [939, 376] on div "delete" at bounding box center [934, 374] width 10 height 25
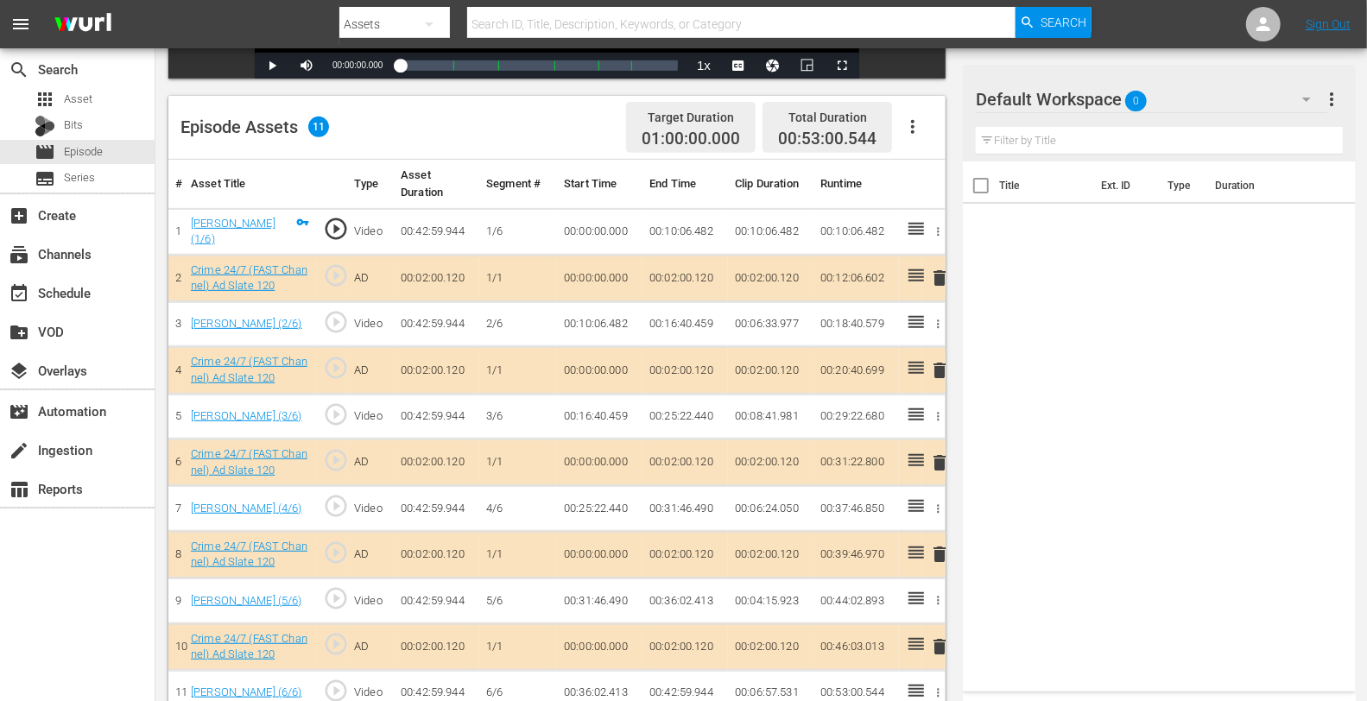
click at [1099, 86] on div at bounding box center [1038, 100] width 124 height 43
click at [1105, 102] on div "Default Workspace 0" at bounding box center [1151, 99] width 351 height 48
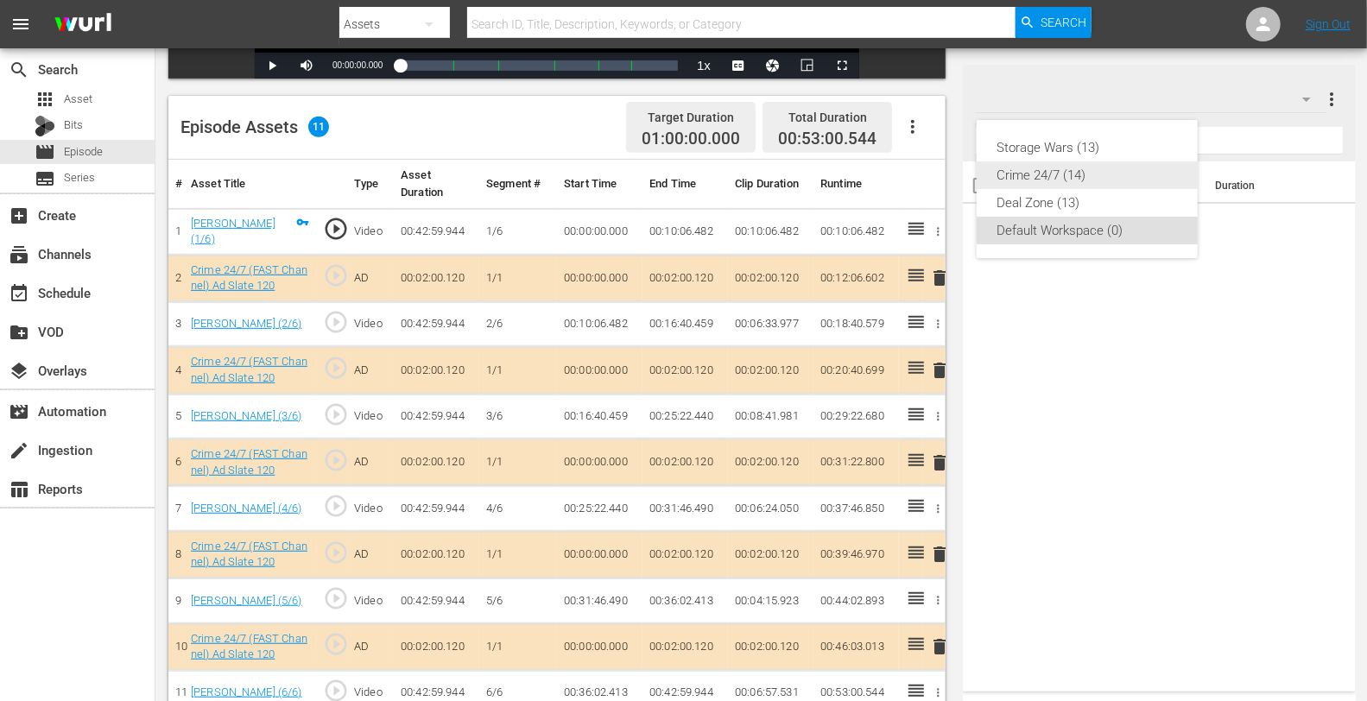
click at [1004, 174] on div "Crime 24/7 (14)" at bounding box center [1088, 176] width 180 height 28
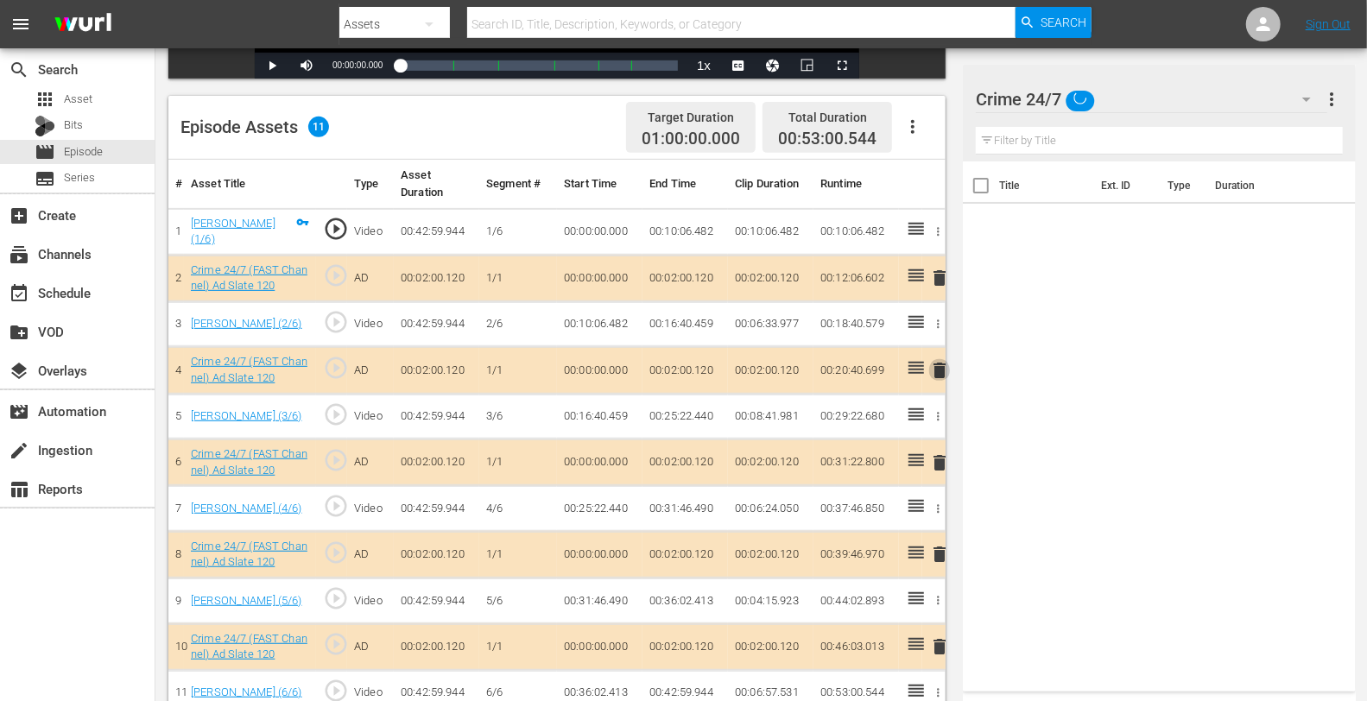
click at [940, 363] on span "delete" at bounding box center [939, 370] width 21 height 21
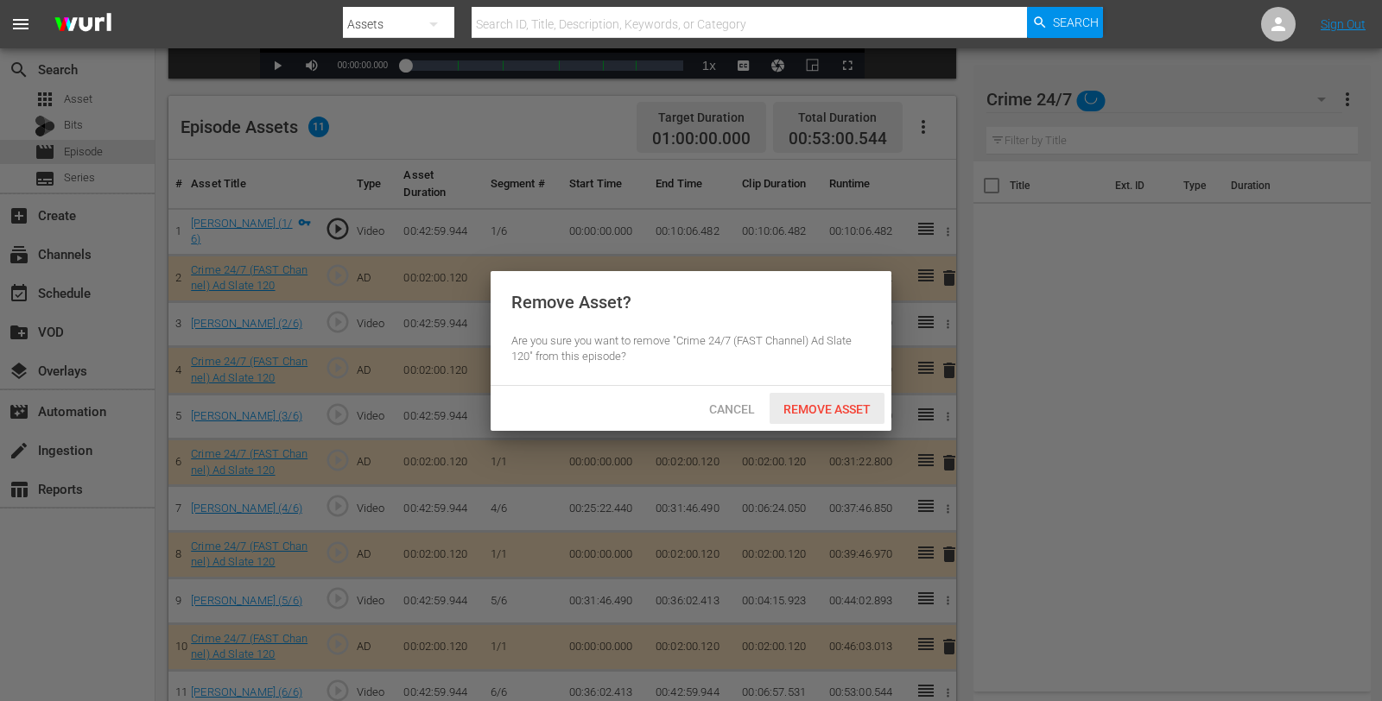
click at [852, 409] on span "Remove Asset" at bounding box center [827, 409] width 115 height 14
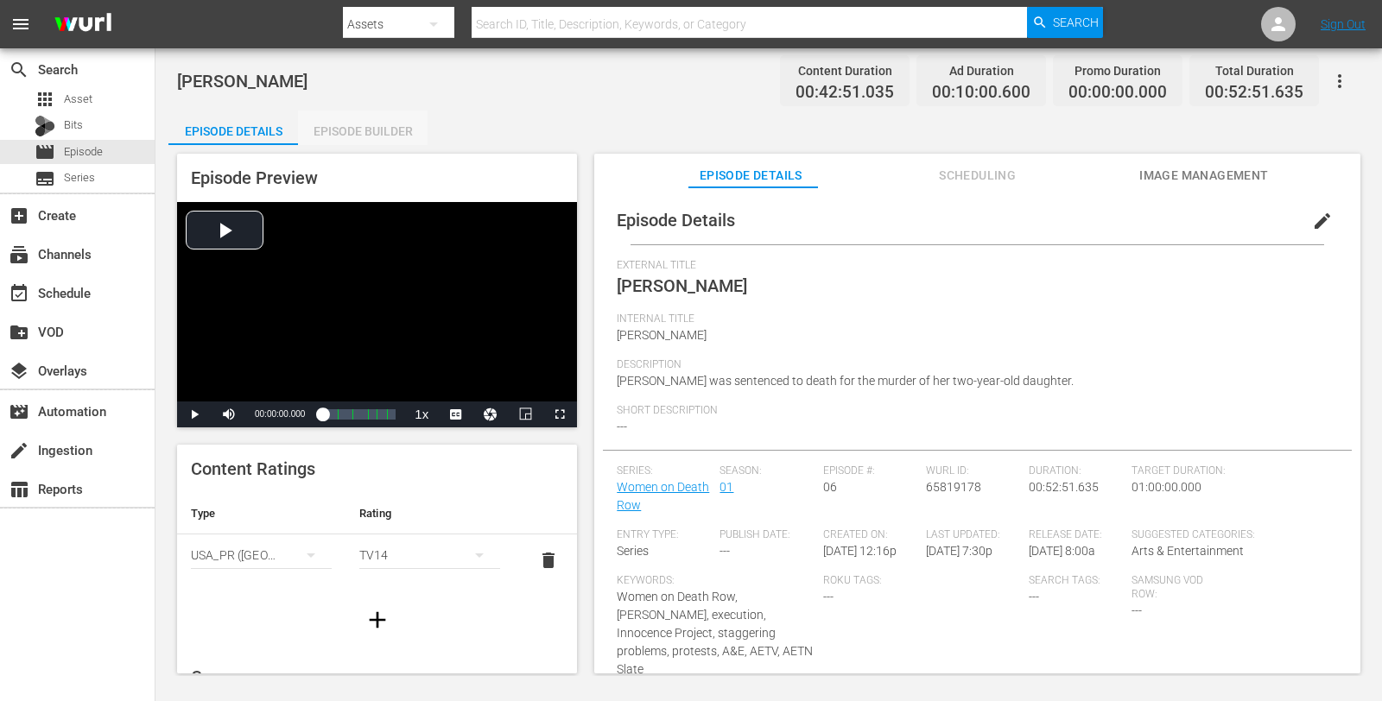
click at [396, 121] on div "Episode Builder" at bounding box center [363, 131] width 130 height 41
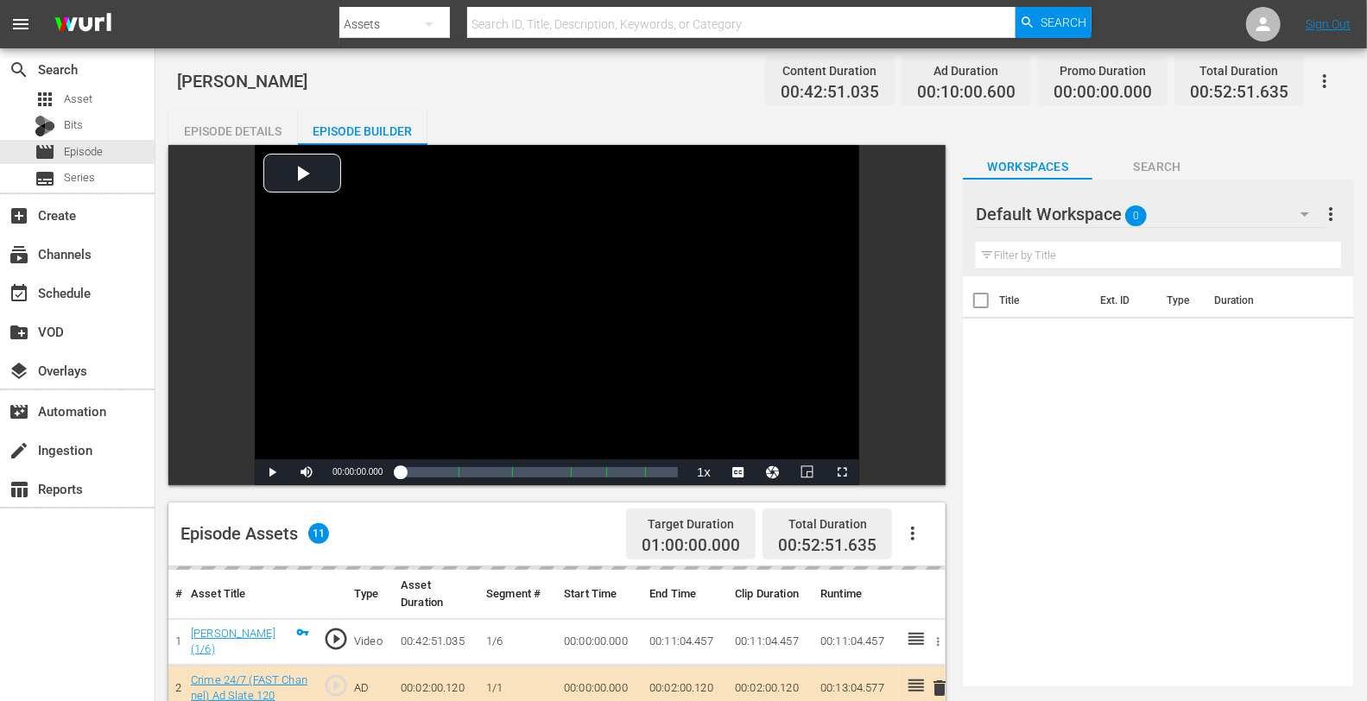
click at [1193, 201] on div "Default Workspace 0" at bounding box center [1151, 214] width 350 height 48
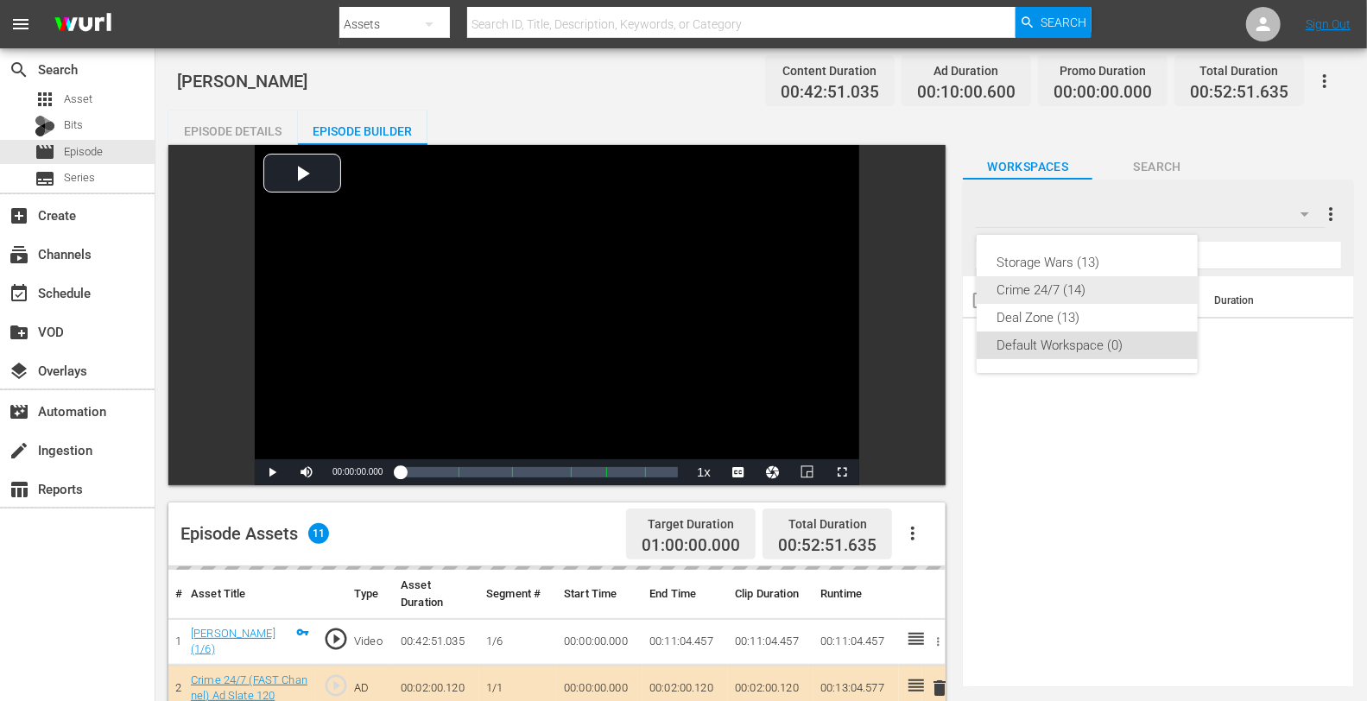
click at [1068, 286] on div "Crime 24/7 (14)" at bounding box center [1088, 290] width 180 height 28
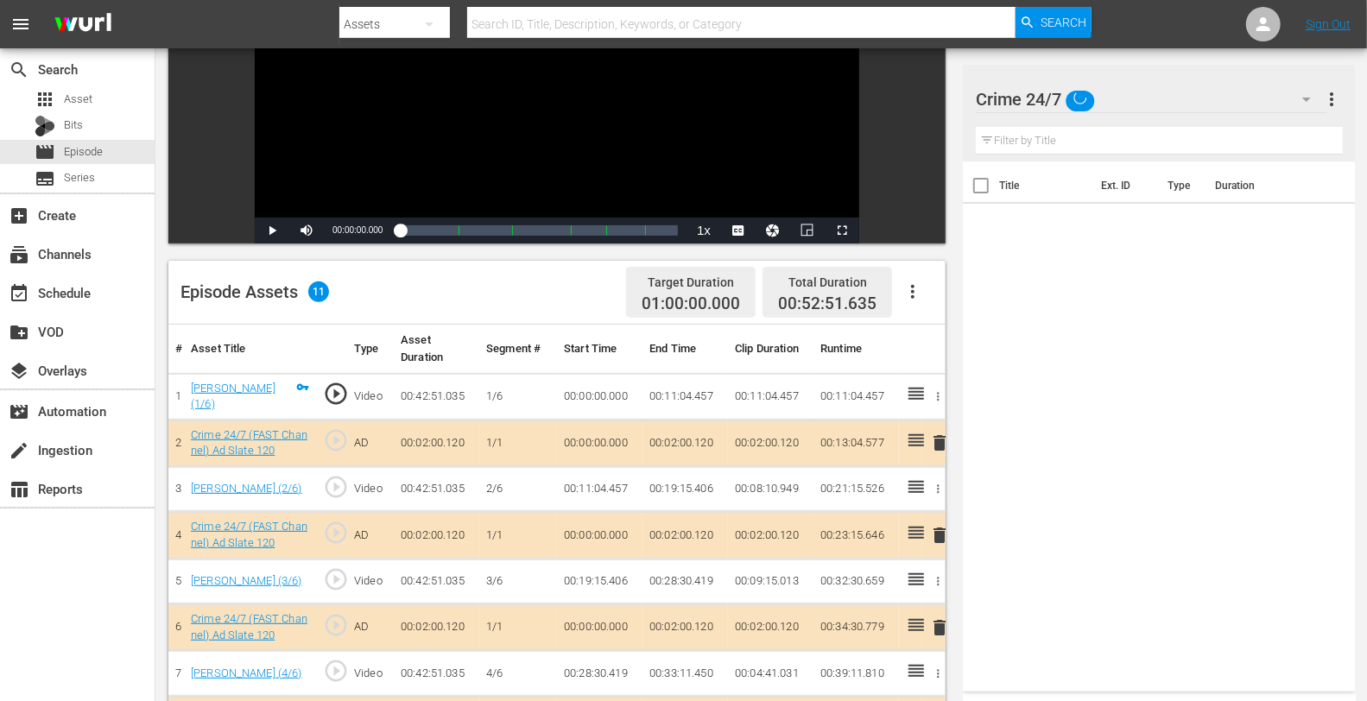
scroll to position [449, 0]
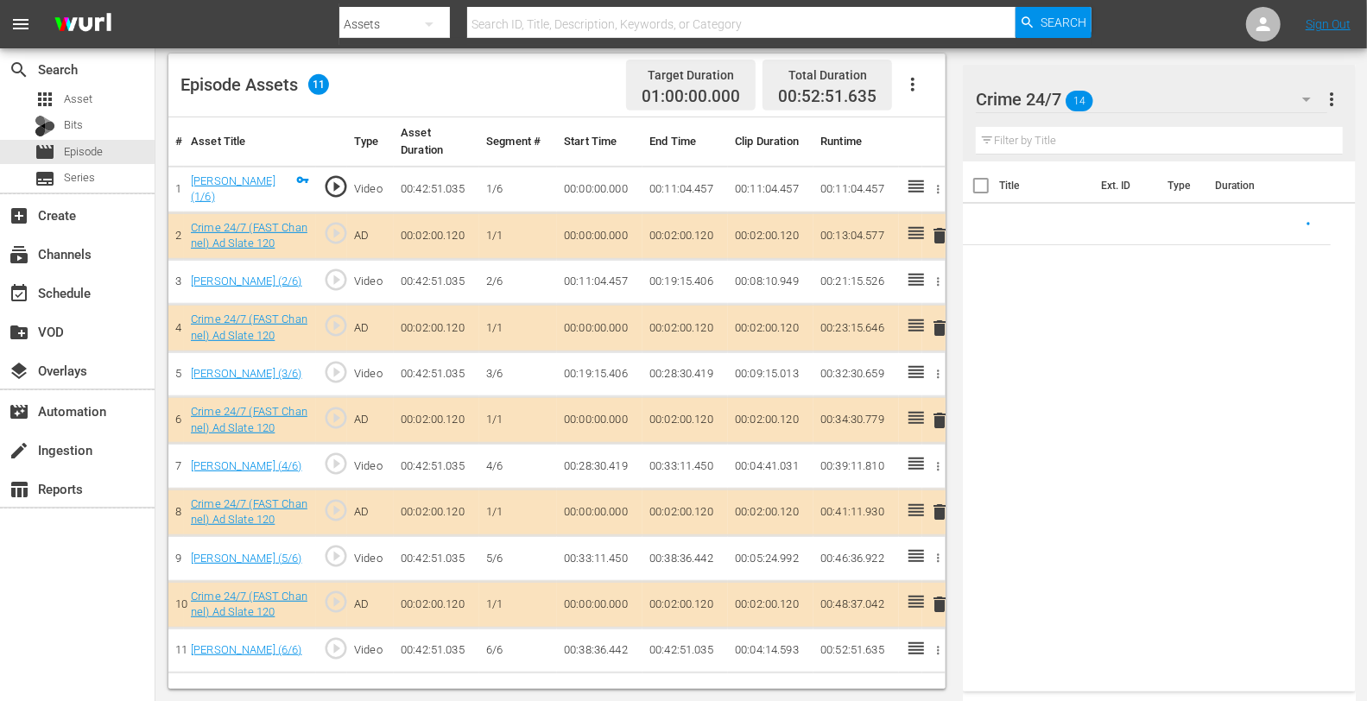
click at [935, 322] on span "delete" at bounding box center [939, 328] width 21 height 21
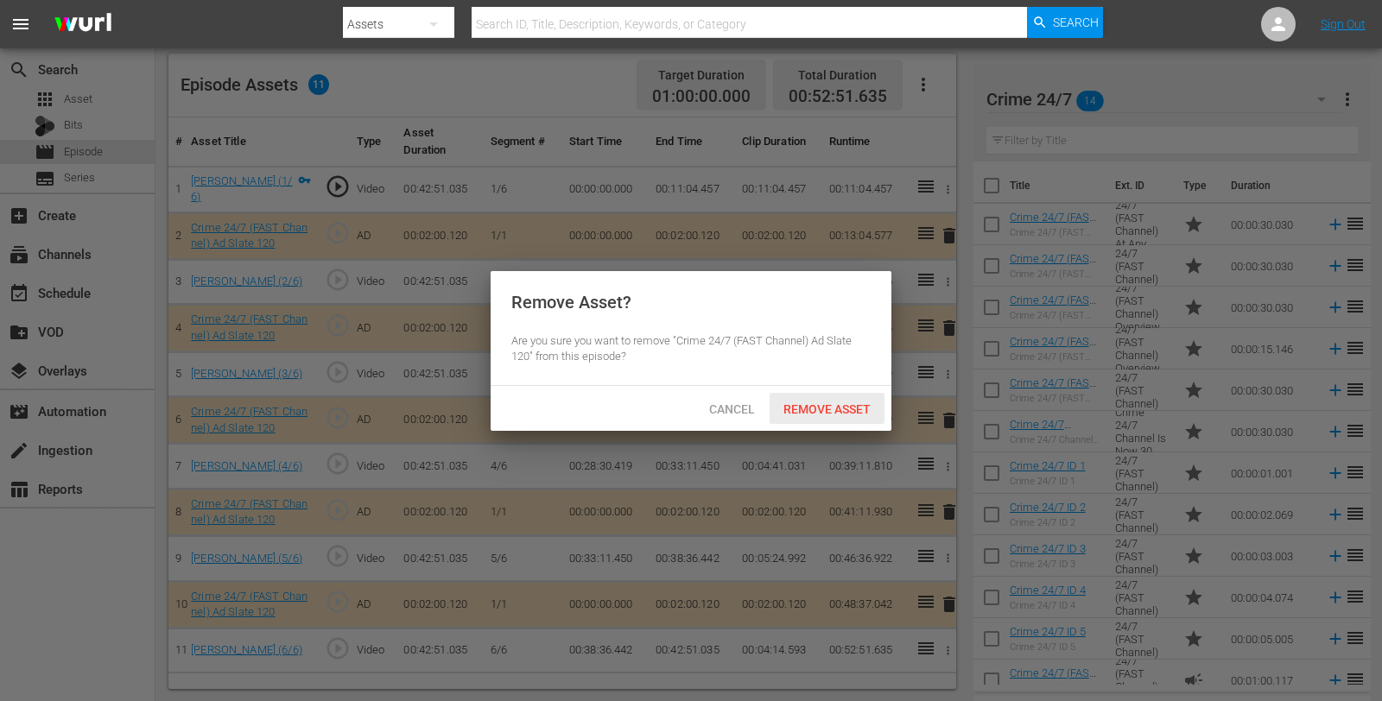
click at [840, 403] on span "Remove Asset" at bounding box center [827, 409] width 115 height 14
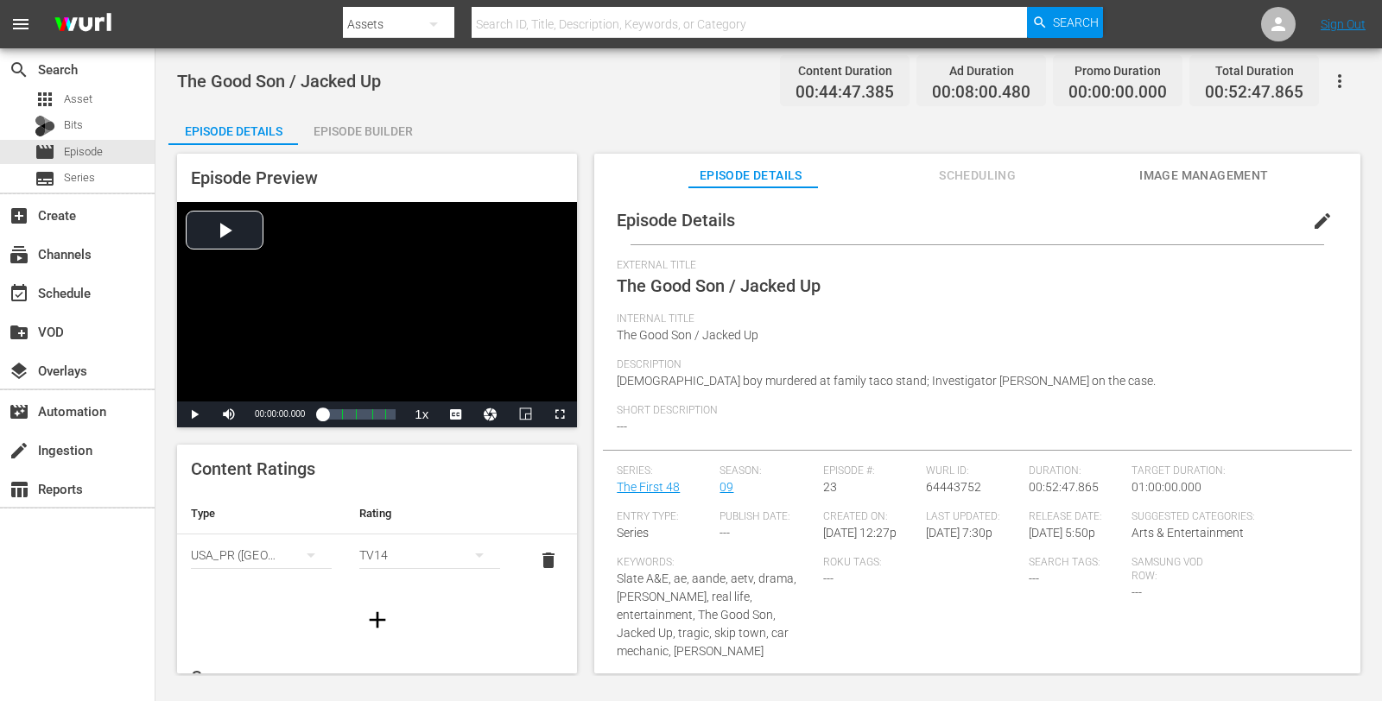
click at [364, 128] on div "Episode Builder" at bounding box center [363, 131] width 130 height 41
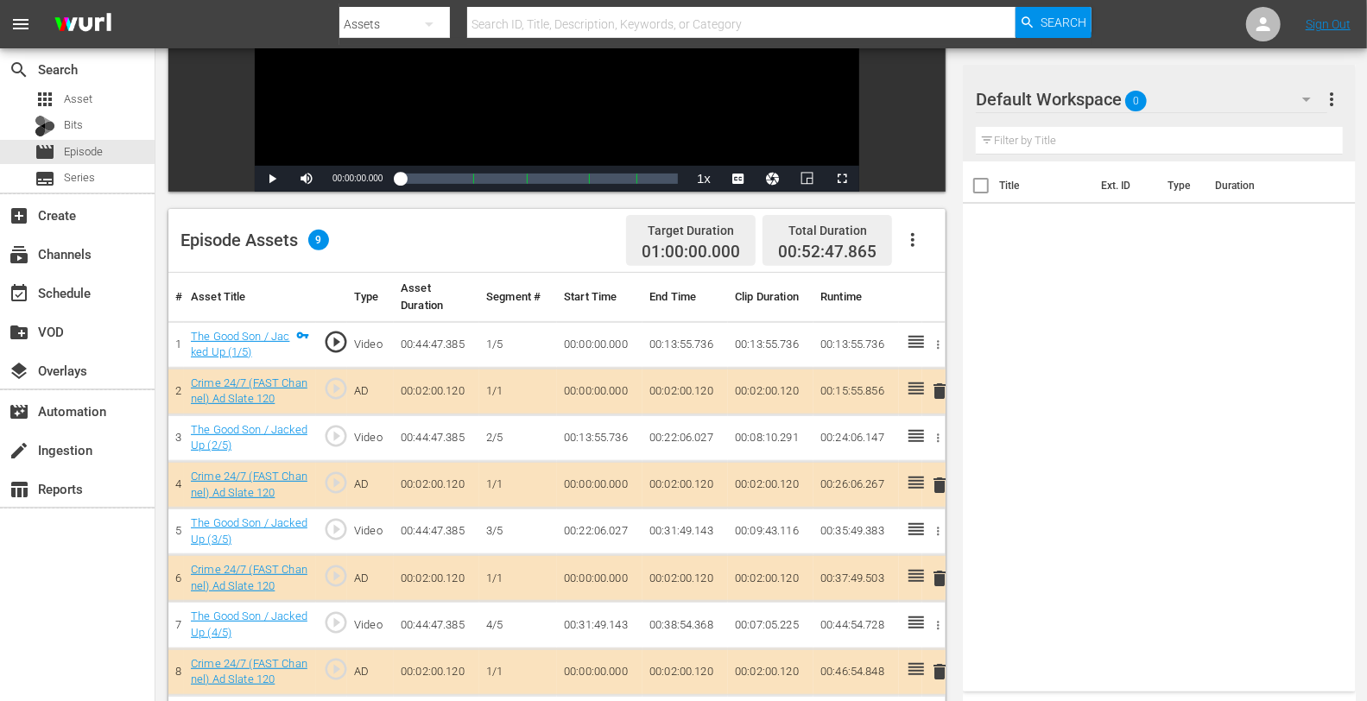
scroll to position [302, 0]
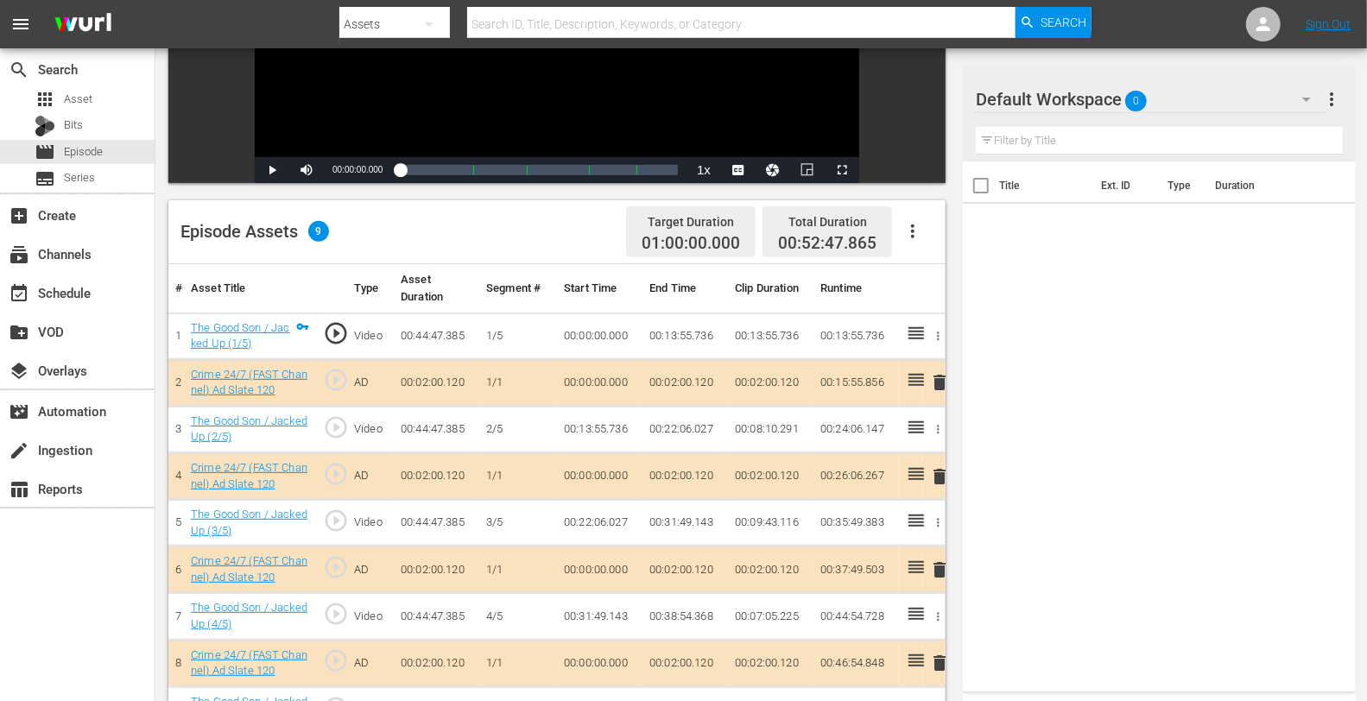
click at [944, 472] on span "delete" at bounding box center [939, 476] width 21 height 21
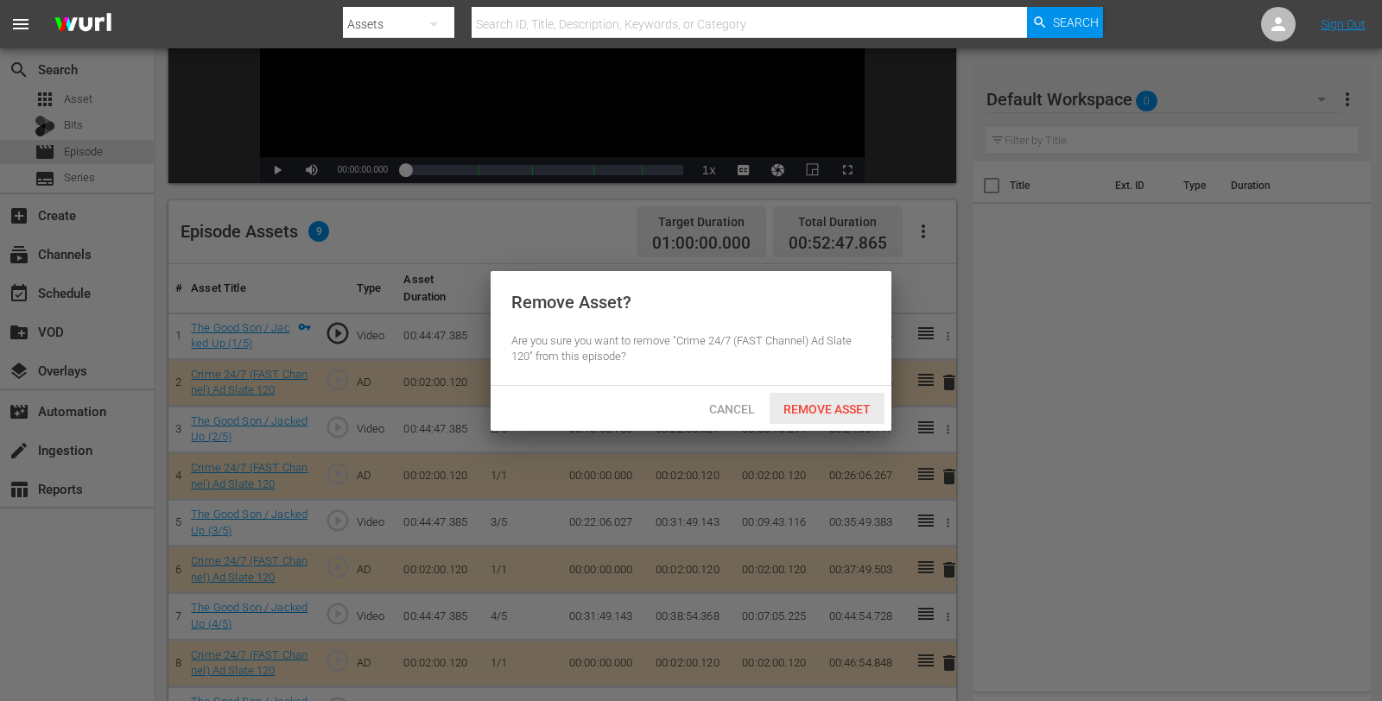
click at [782, 403] on span "Remove Asset" at bounding box center [827, 409] width 115 height 14
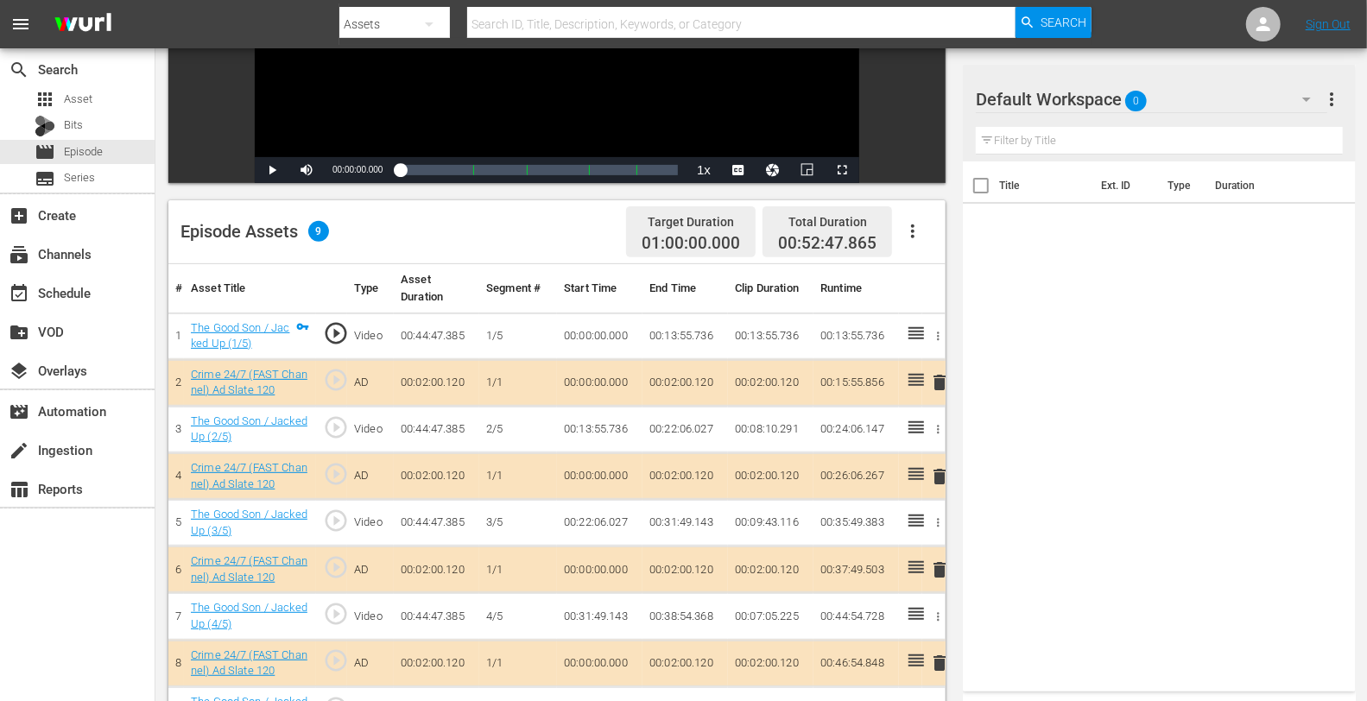
click at [1197, 82] on div "Default Workspace 0" at bounding box center [1151, 99] width 351 height 48
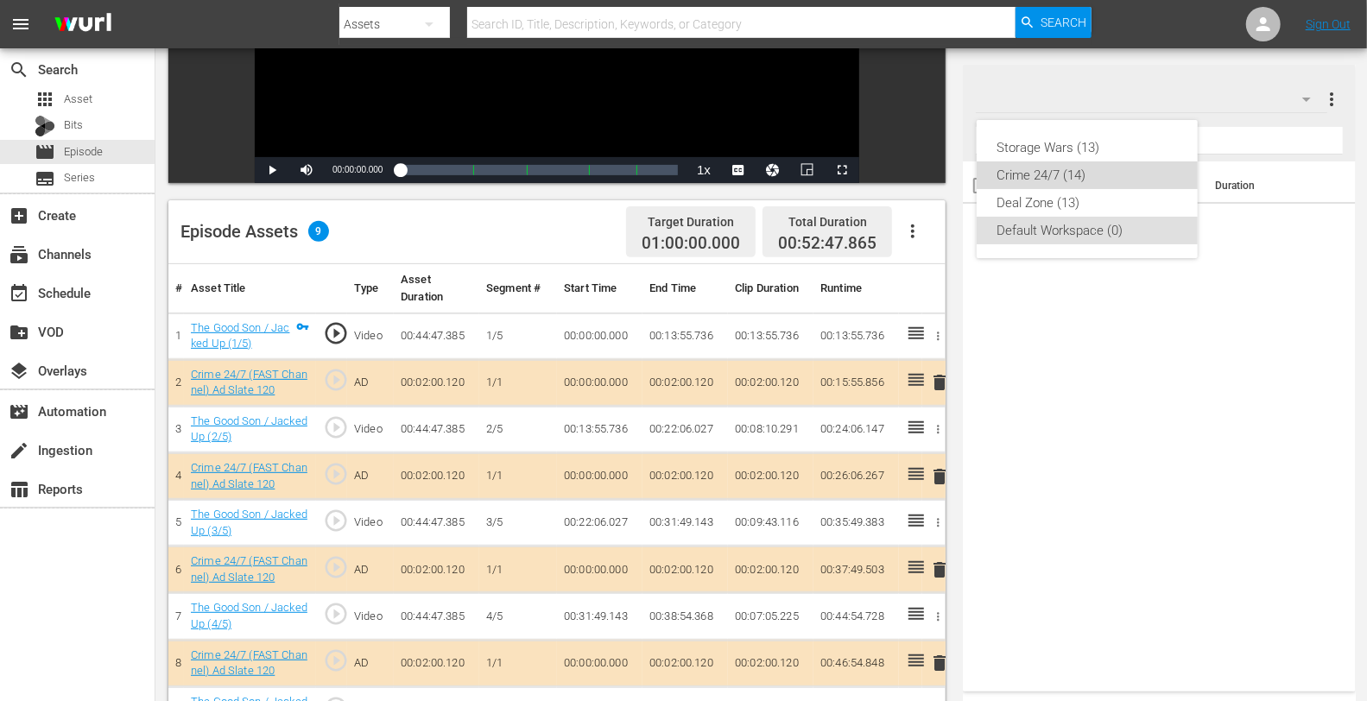
click at [1088, 175] on div "Crime 24/7 (14)" at bounding box center [1088, 176] width 180 height 28
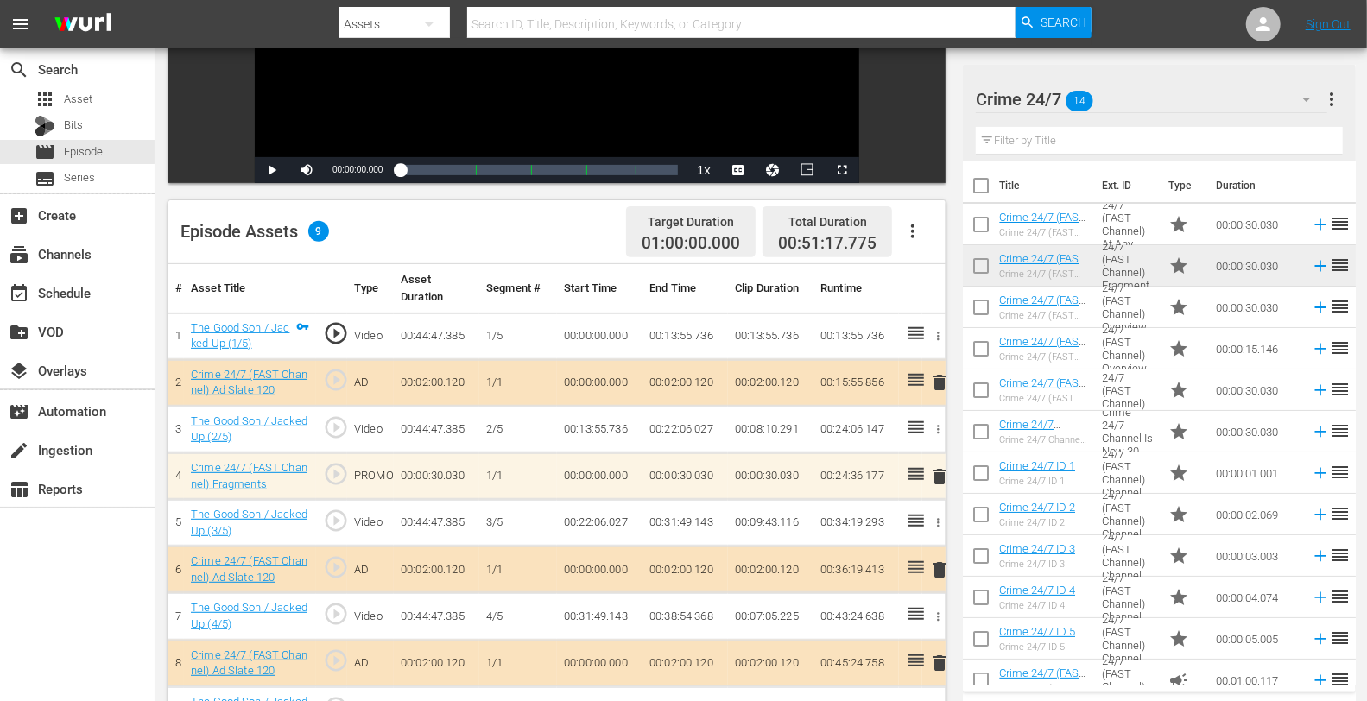
scroll to position [449, 0]
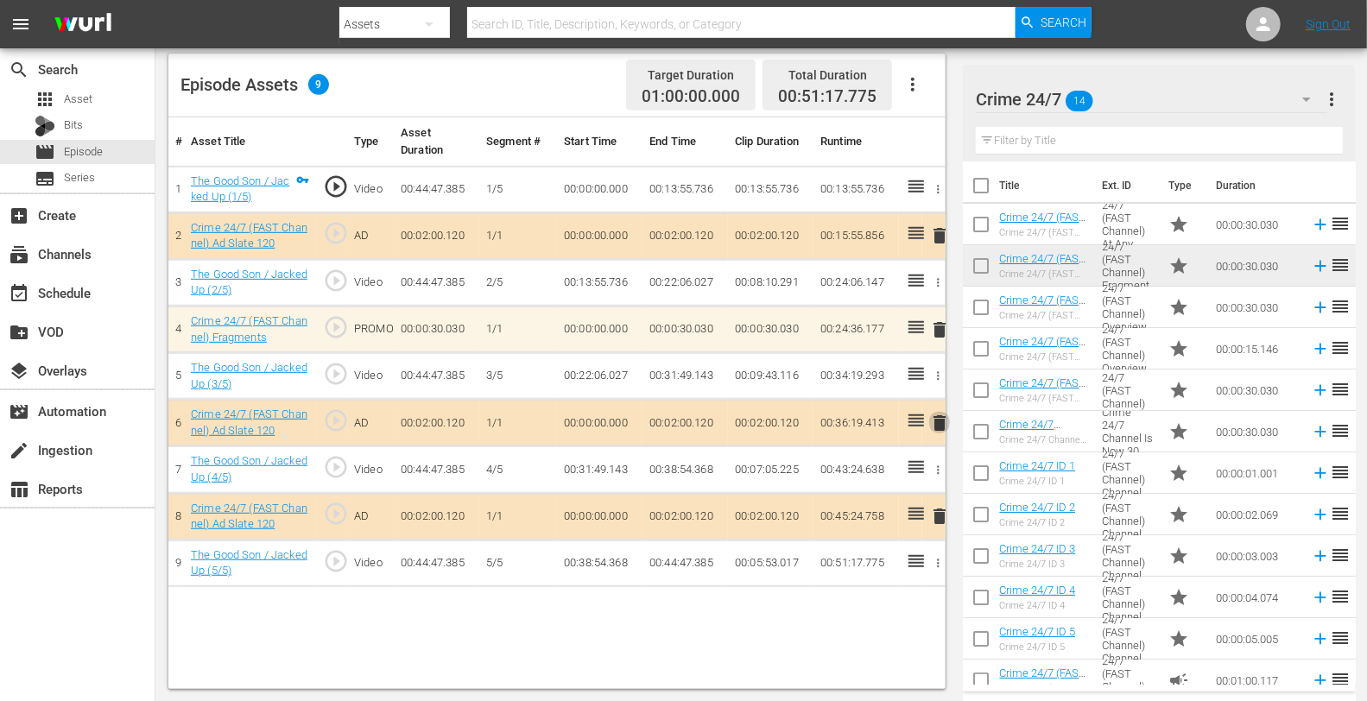
click at [931, 417] on span "delete" at bounding box center [939, 423] width 21 height 21
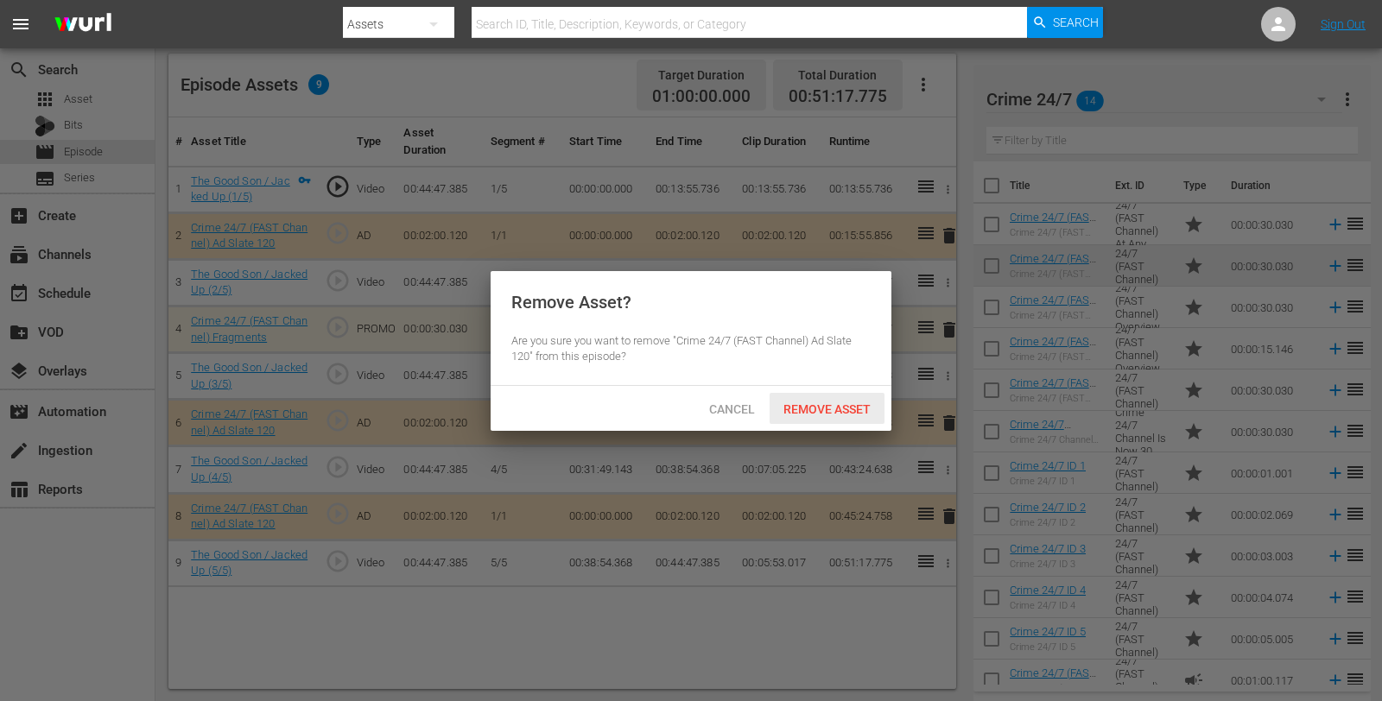
click at [865, 406] on span "Remove Asset" at bounding box center [827, 409] width 115 height 14
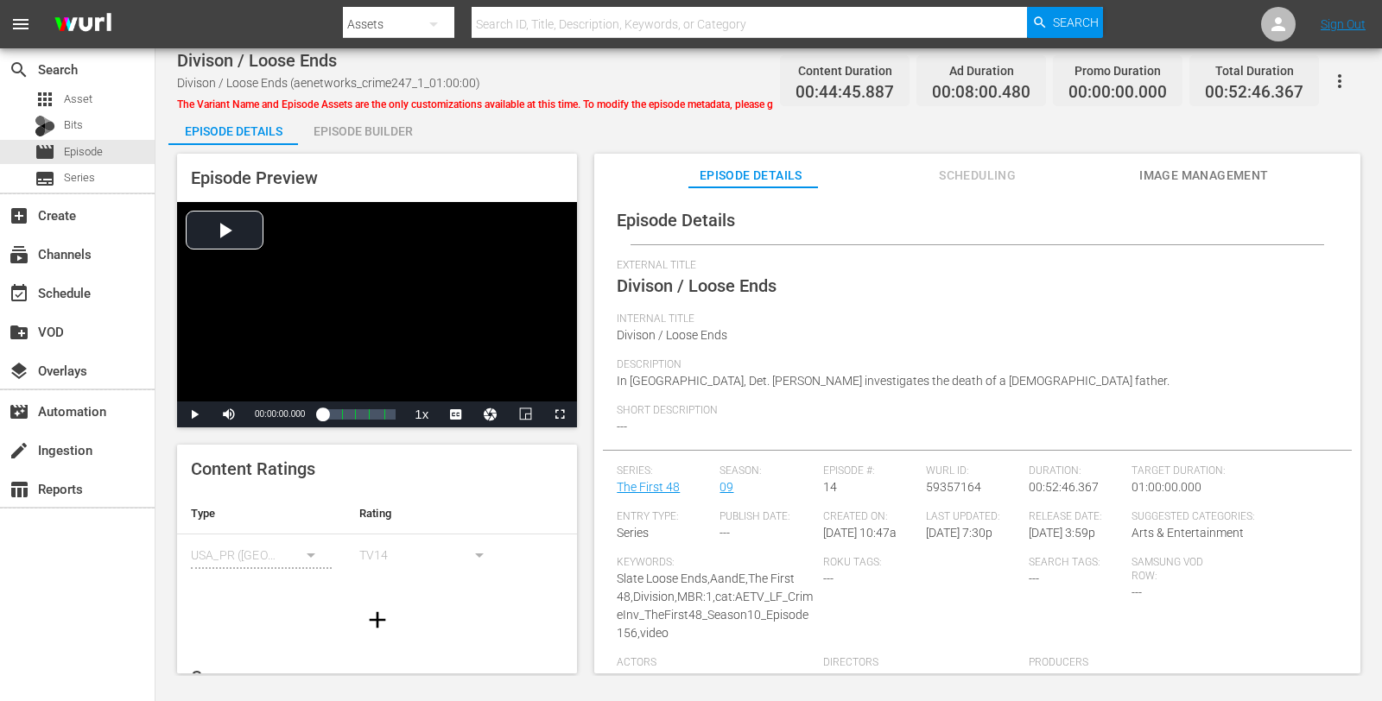
click at [369, 105] on span "The Variant Name and Episode Assets are the only customizations available at th…" at bounding box center [530, 104] width 707 height 12
click at [372, 121] on div "Episode Builder" at bounding box center [363, 131] width 130 height 41
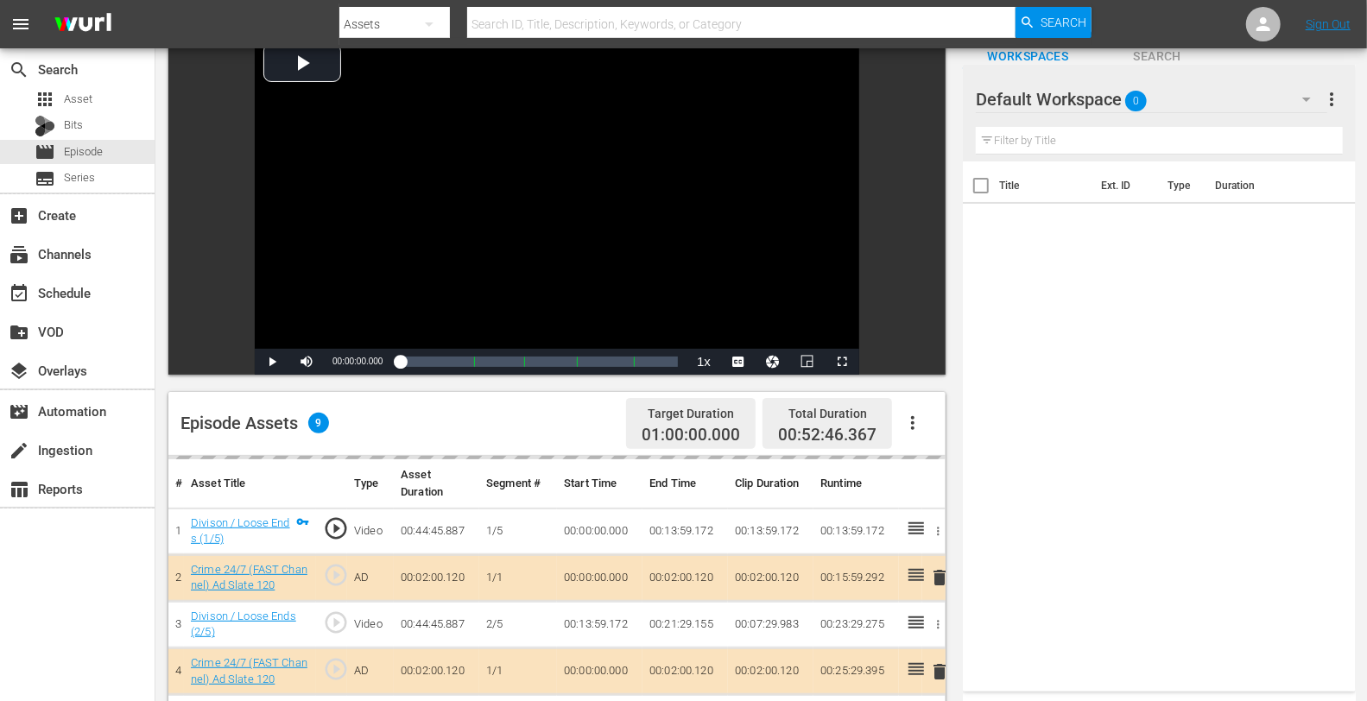
scroll to position [192, 0]
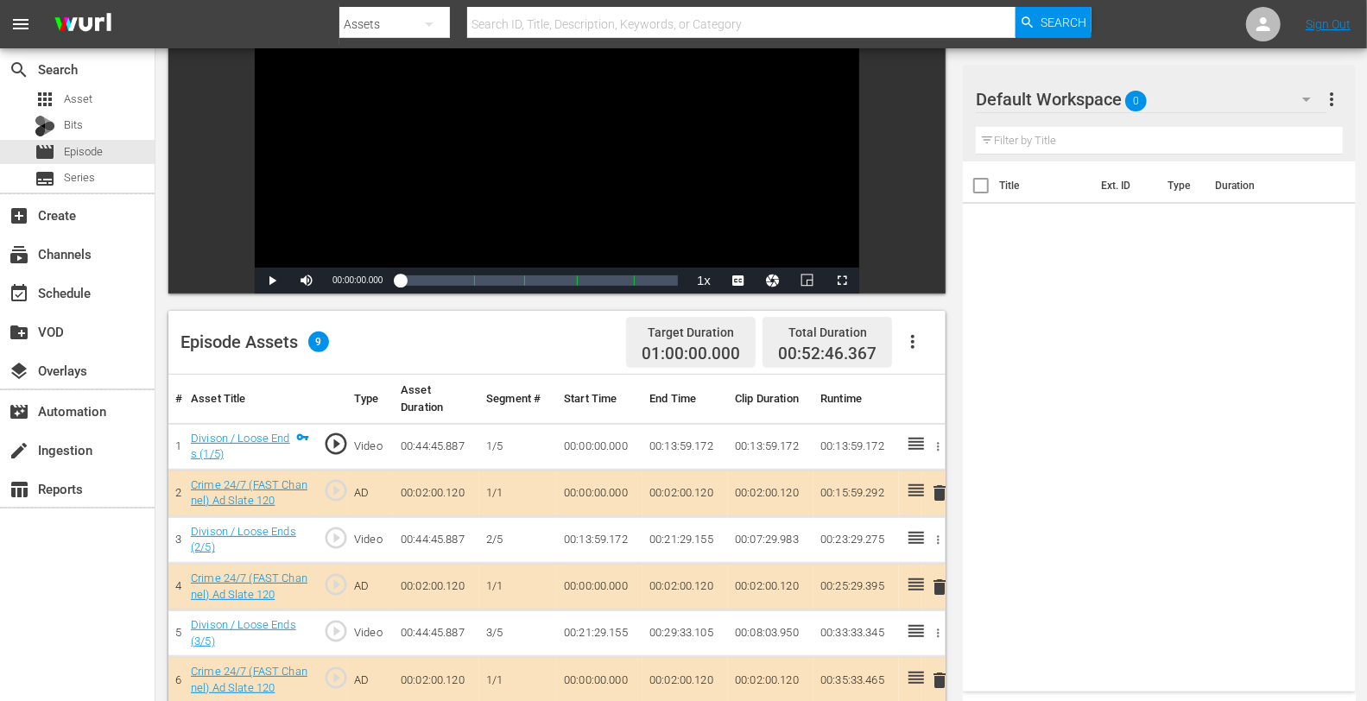
click at [1202, 111] on div "Default Workspace 0" at bounding box center [1151, 99] width 351 height 48
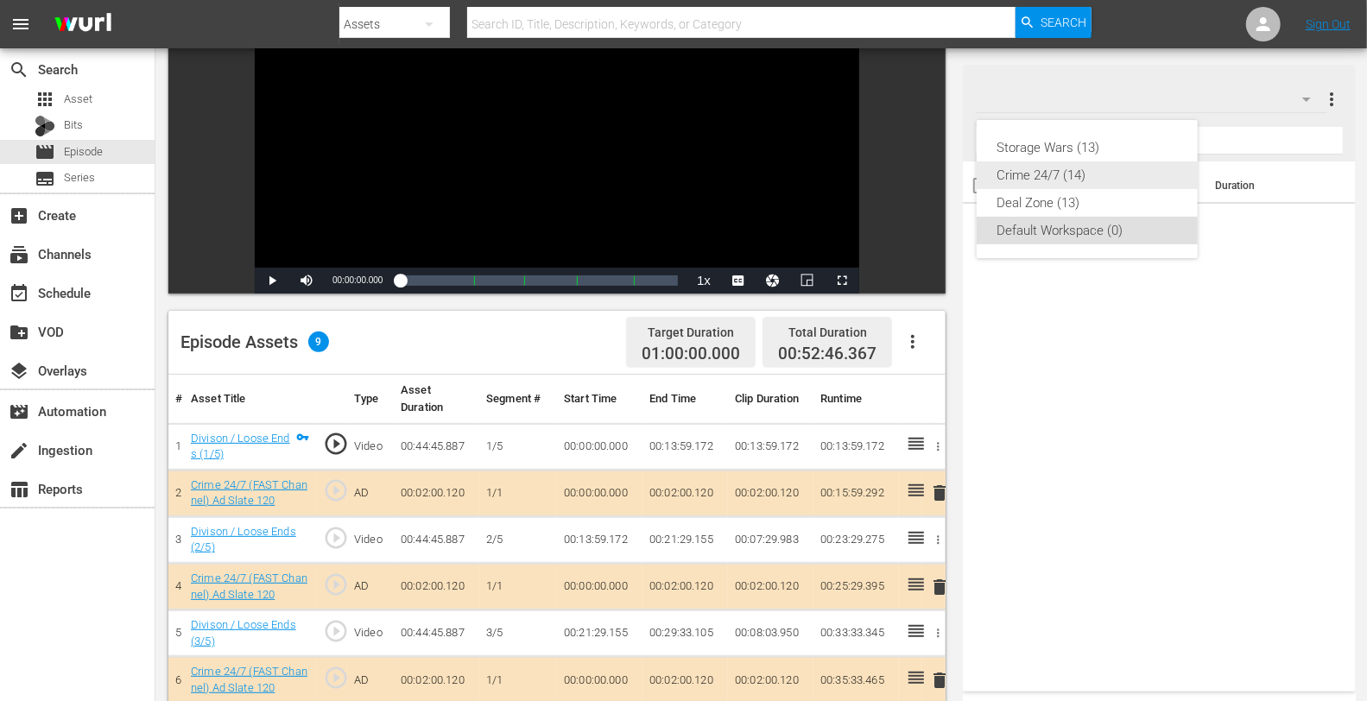
click at [1095, 178] on div "Crime 24/7 (14)" at bounding box center [1088, 176] width 180 height 28
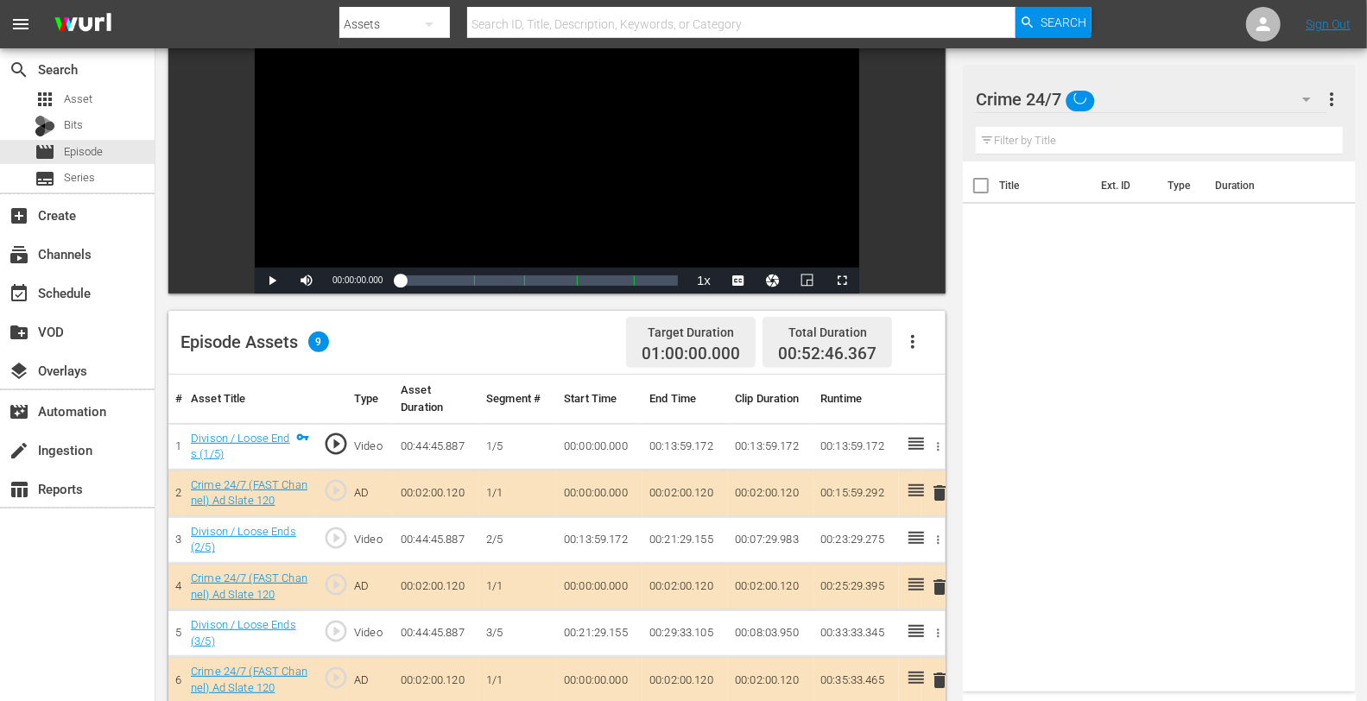
scroll to position [314, 0]
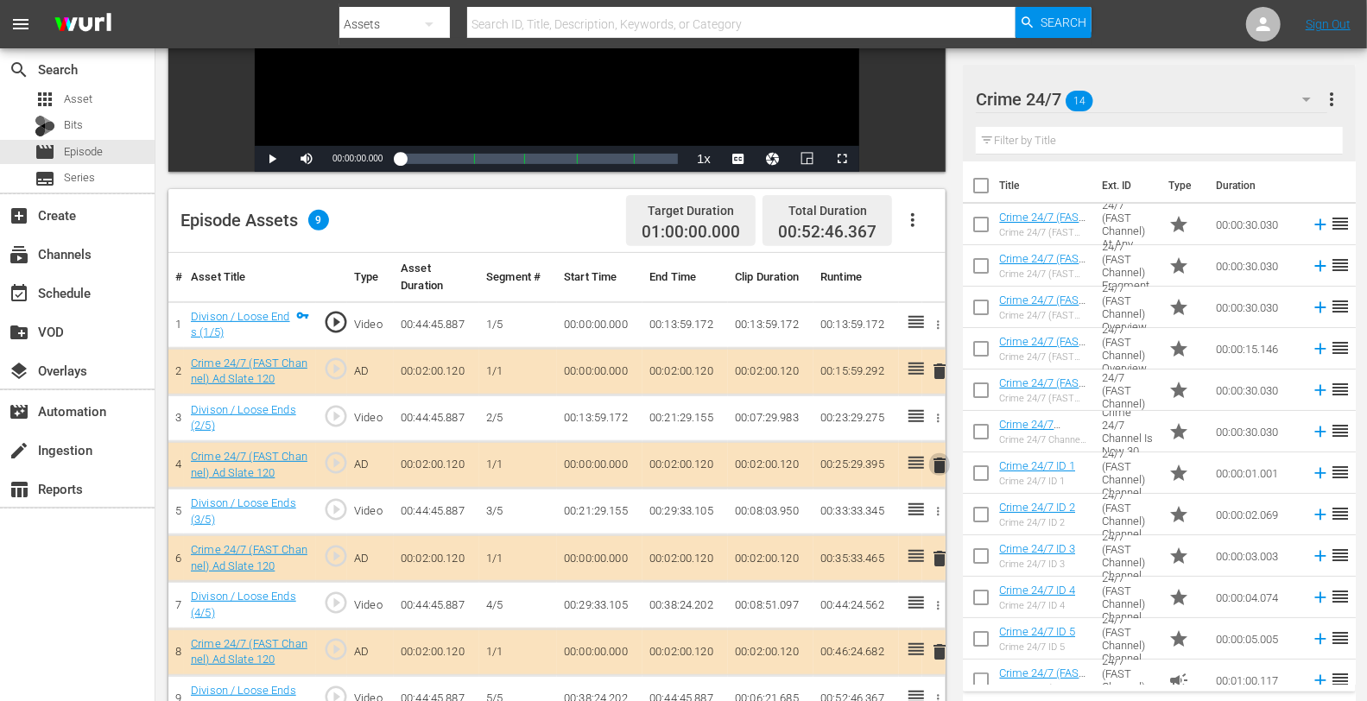
click at [944, 463] on span "delete" at bounding box center [939, 465] width 21 height 21
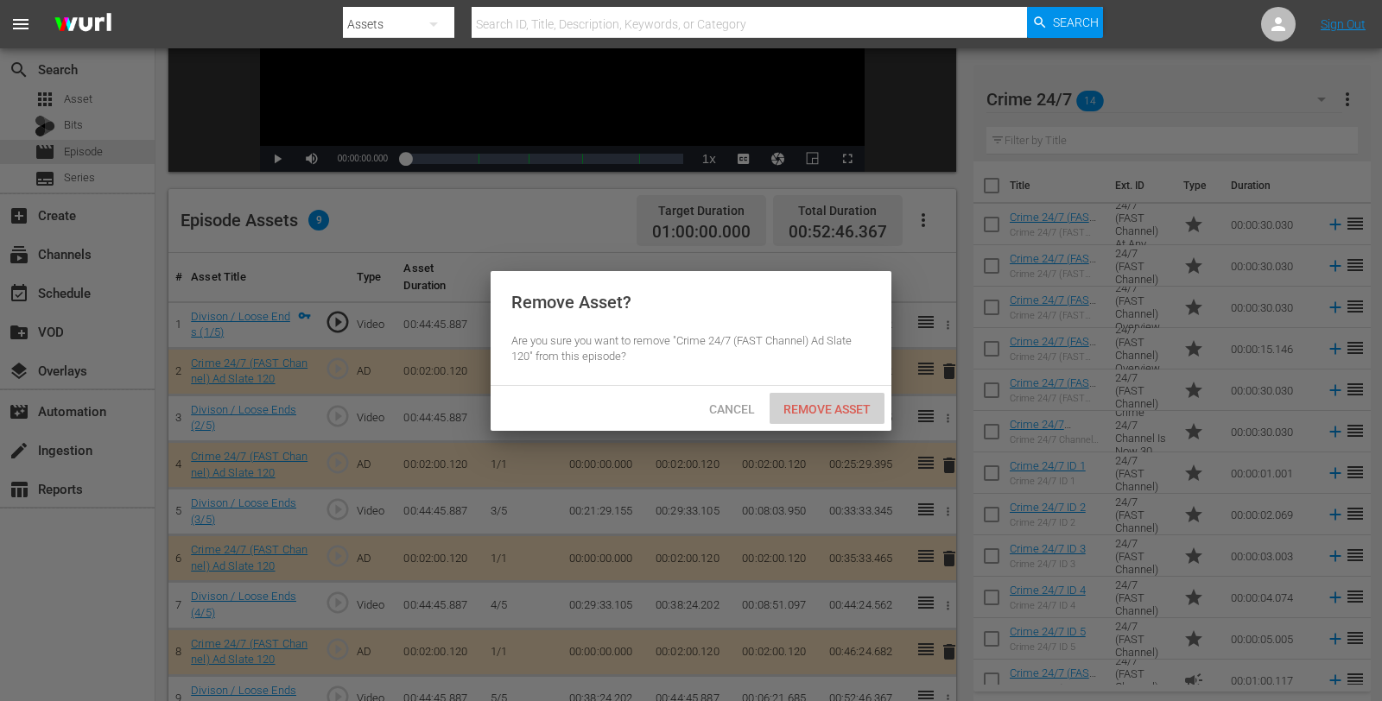
click at [838, 404] on span "Remove Asset" at bounding box center [827, 409] width 115 height 14
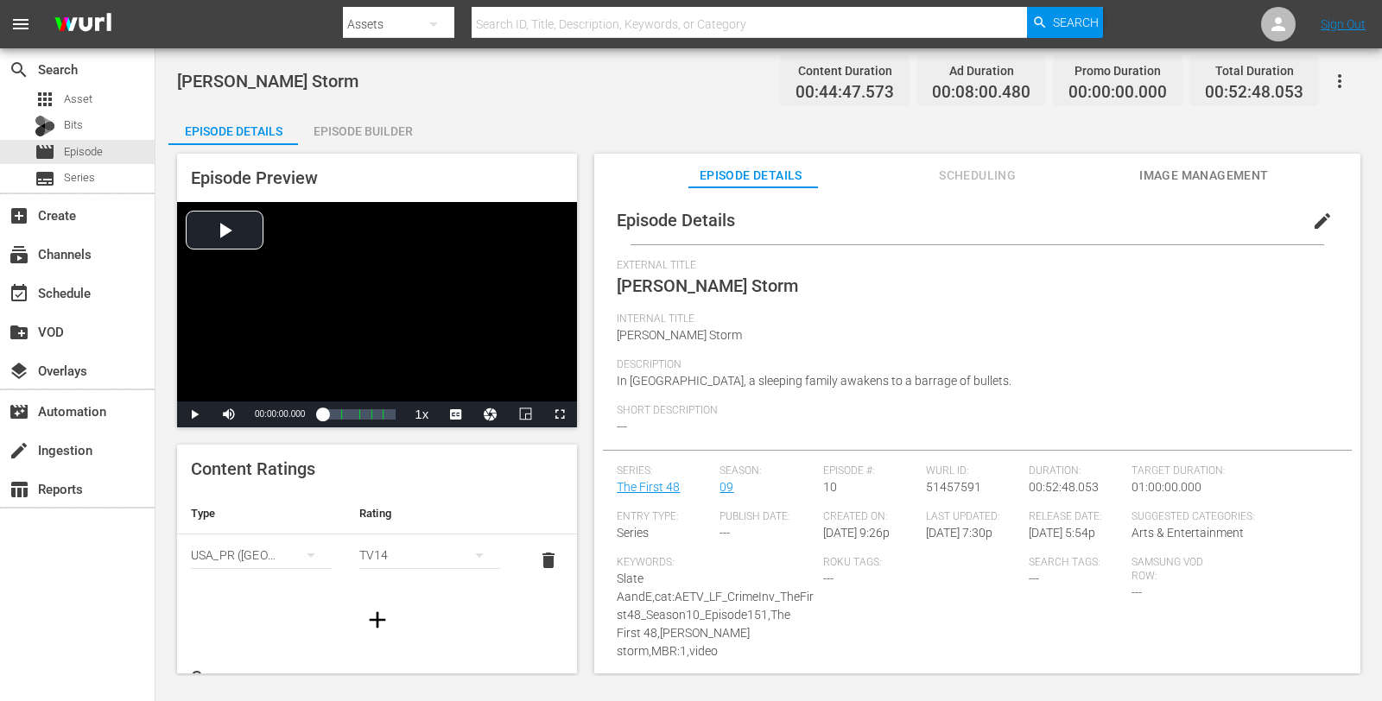
click at [388, 133] on div "Episode Builder" at bounding box center [363, 131] width 130 height 41
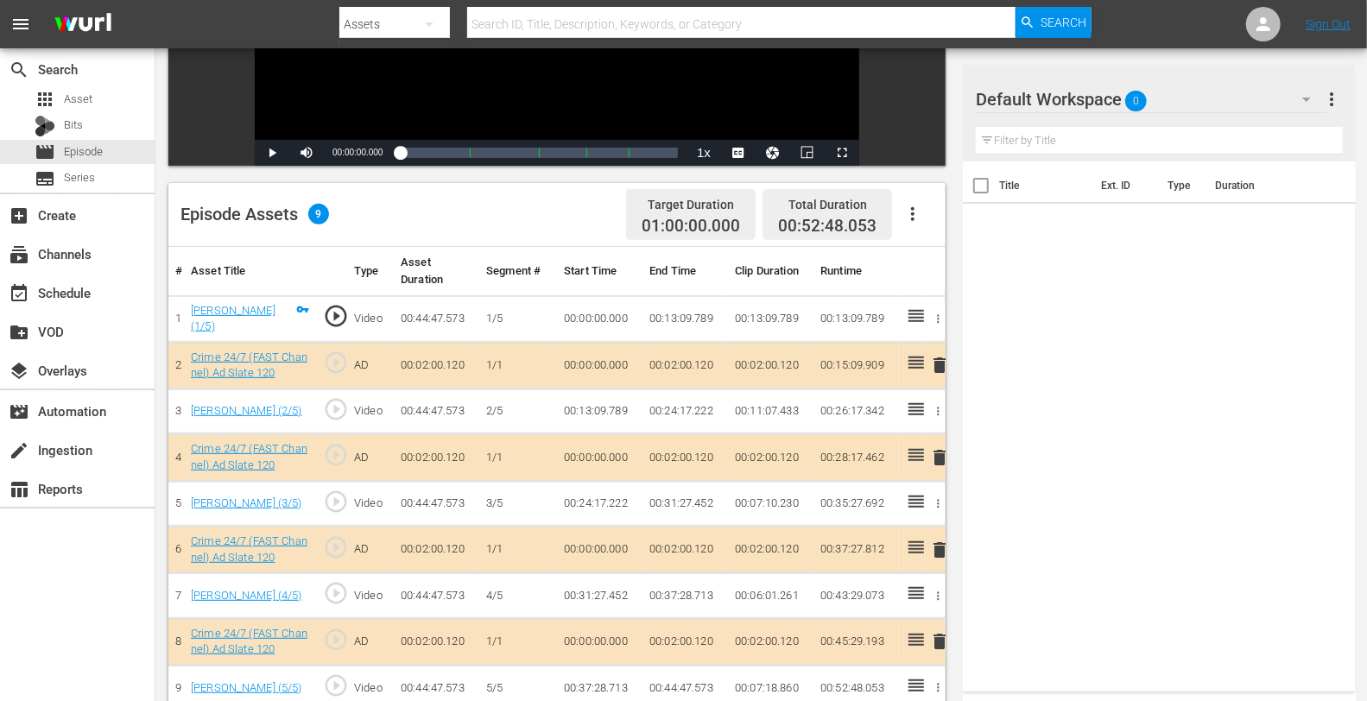
scroll to position [371, 0]
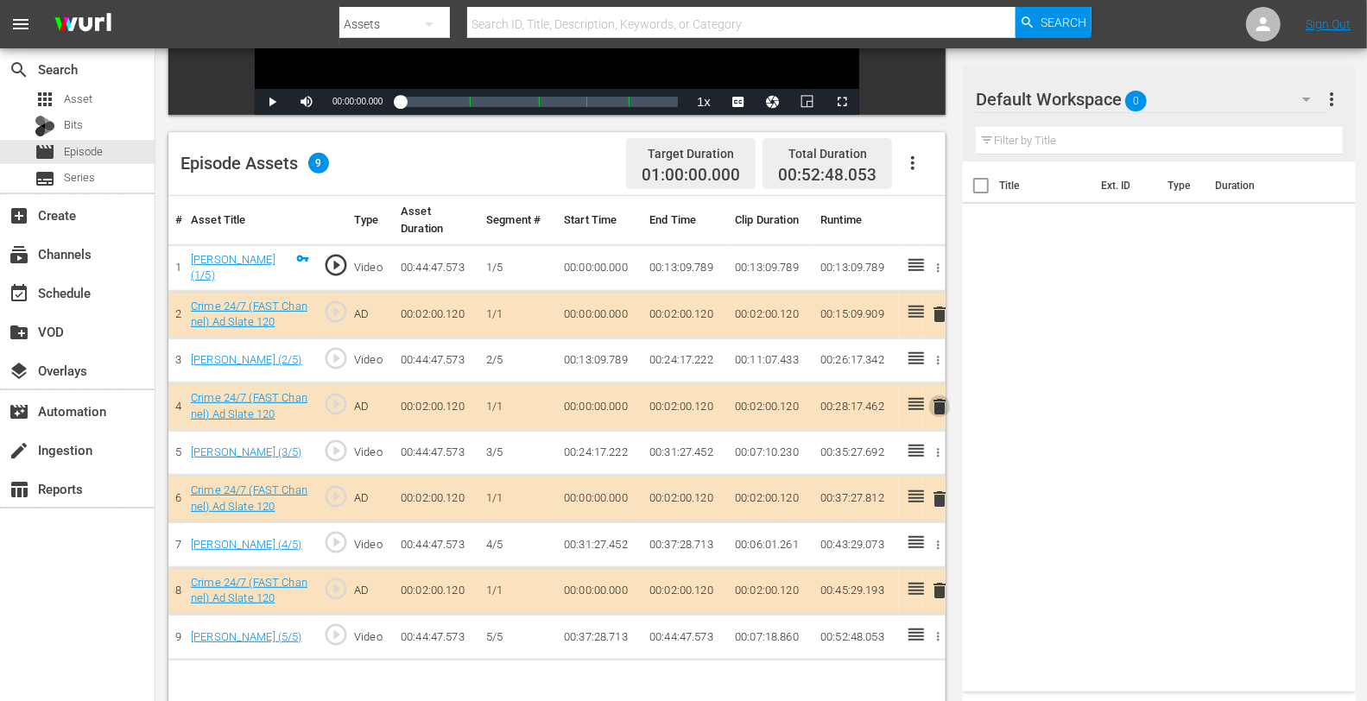
click at [936, 402] on span "delete" at bounding box center [939, 406] width 21 height 21
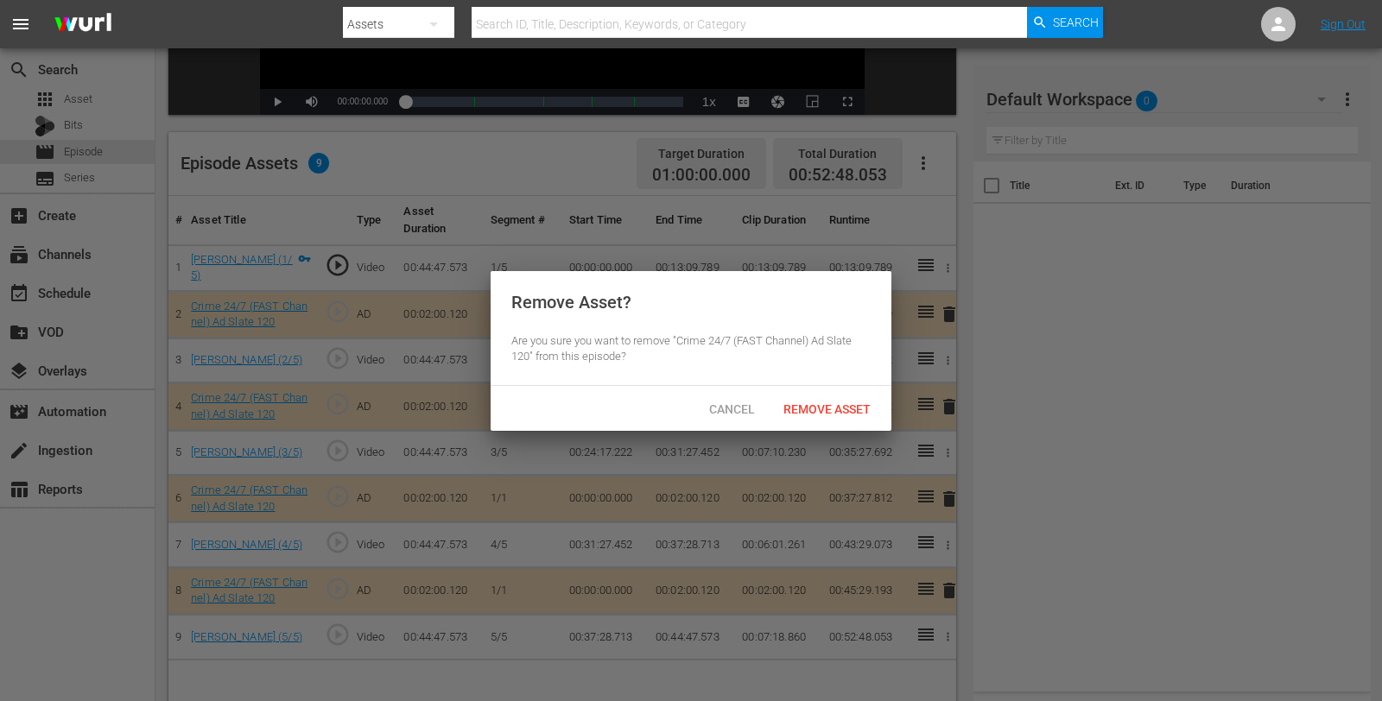
click at [839, 386] on div "Cancel Remove Asset" at bounding box center [691, 408] width 401 height 45
click at [839, 400] on div "Remove Asset" at bounding box center [827, 409] width 115 height 32
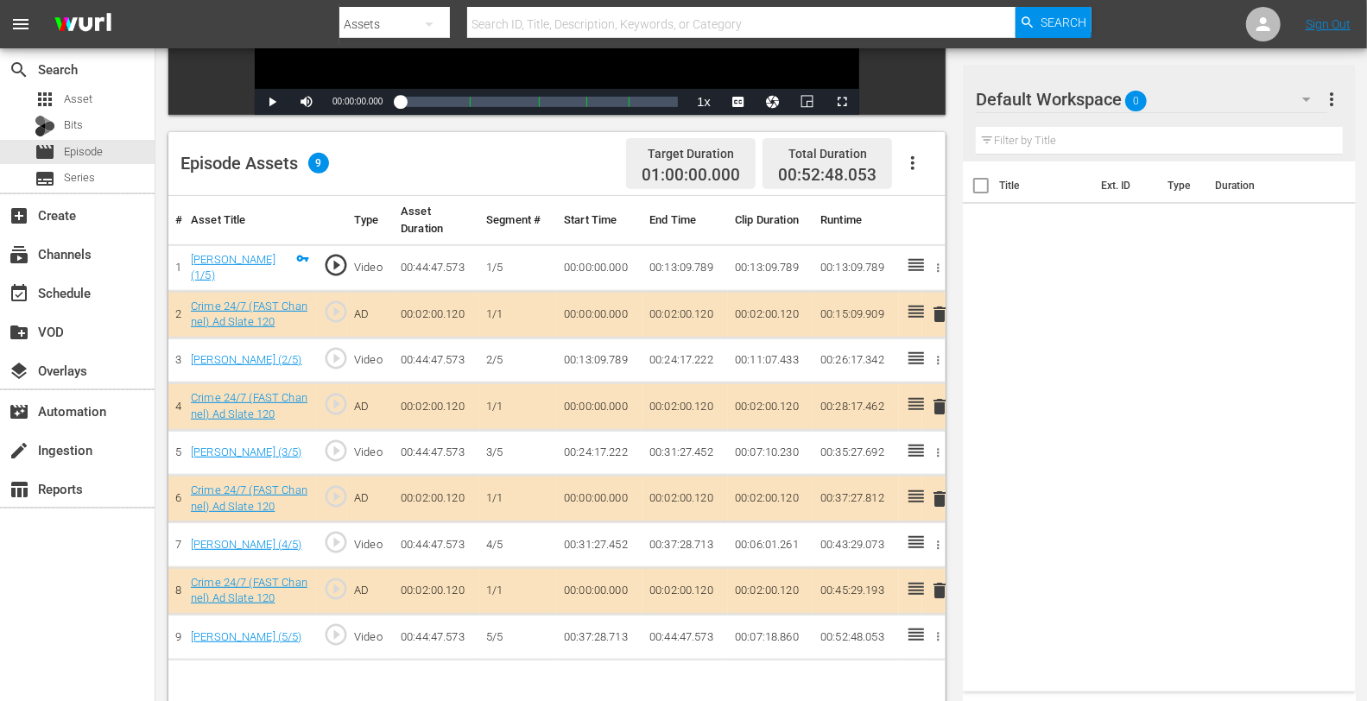
click at [1194, 100] on div "Default Workspace 0" at bounding box center [1151, 99] width 351 height 48
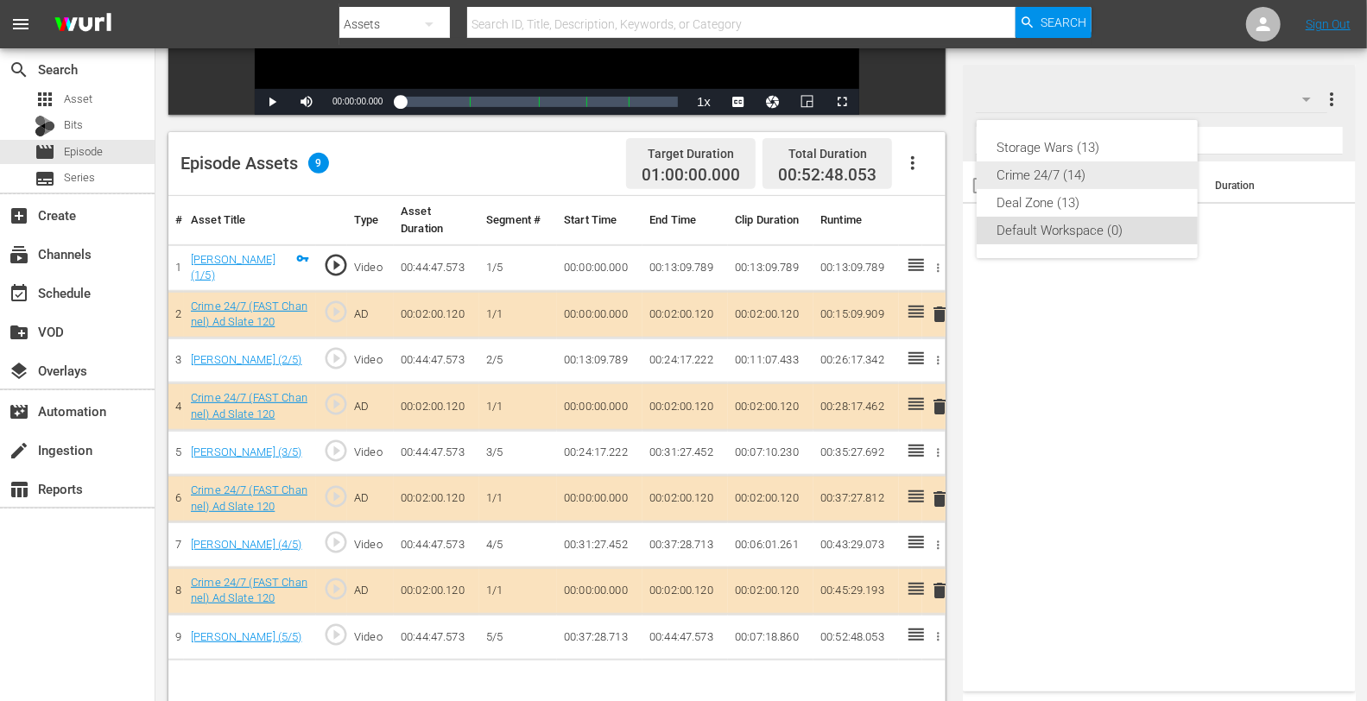
click at [1074, 181] on div "Crime 24/7 (14)" at bounding box center [1088, 176] width 180 height 28
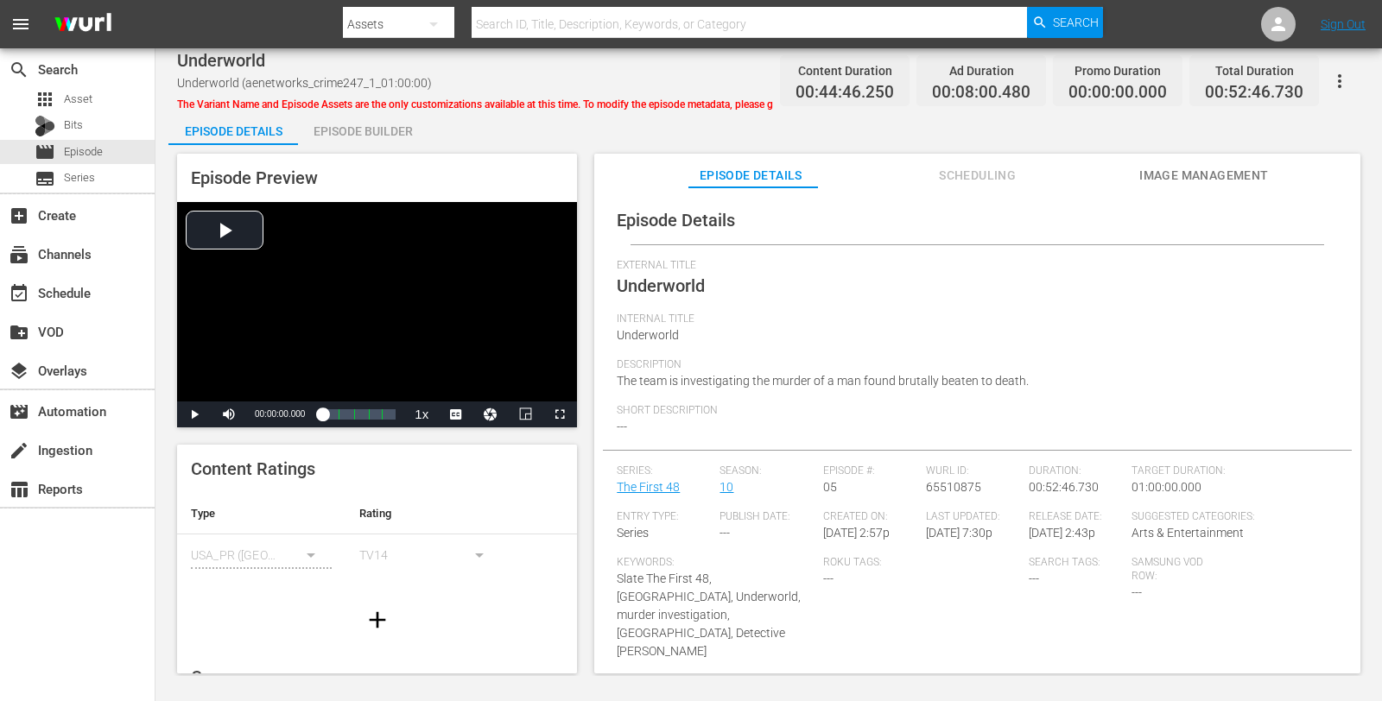
click at [395, 120] on div "Episode Builder" at bounding box center [363, 131] width 130 height 41
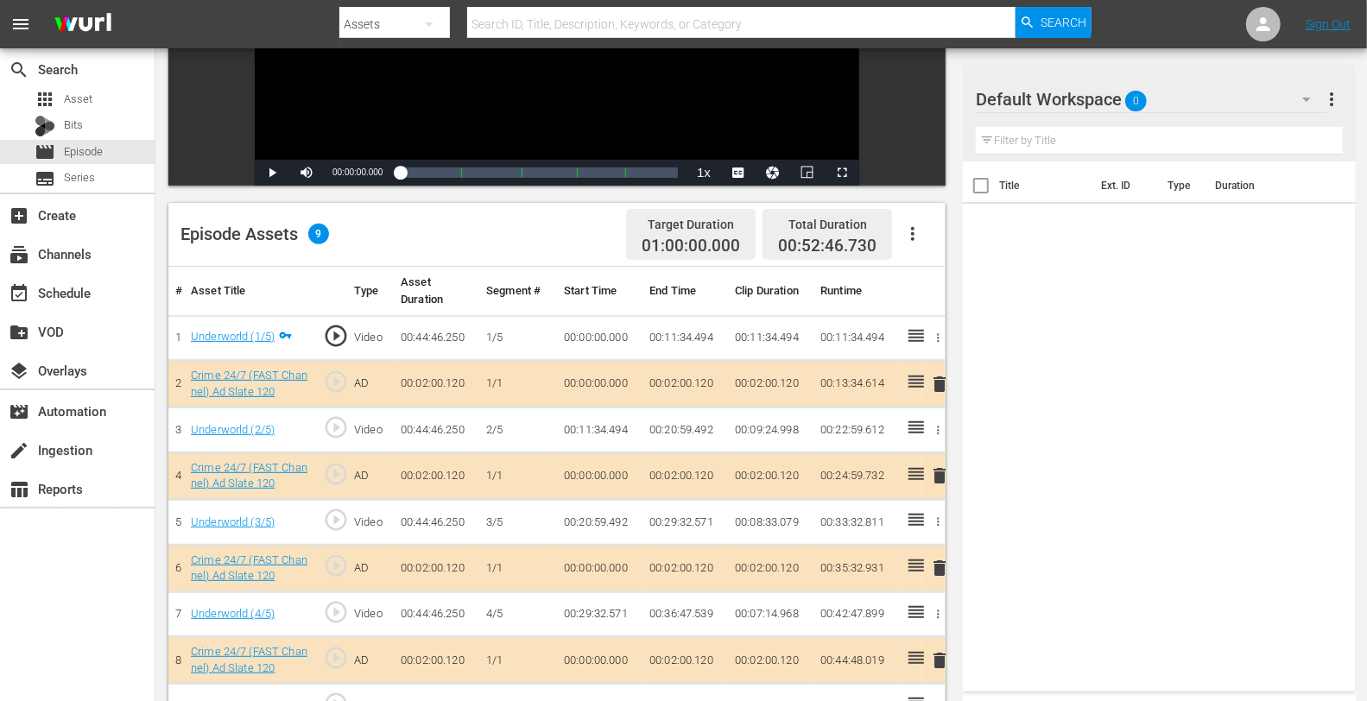
scroll to position [301, 0]
click at [934, 478] on span "delete" at bounding box center [939, 475] width 21 height 21
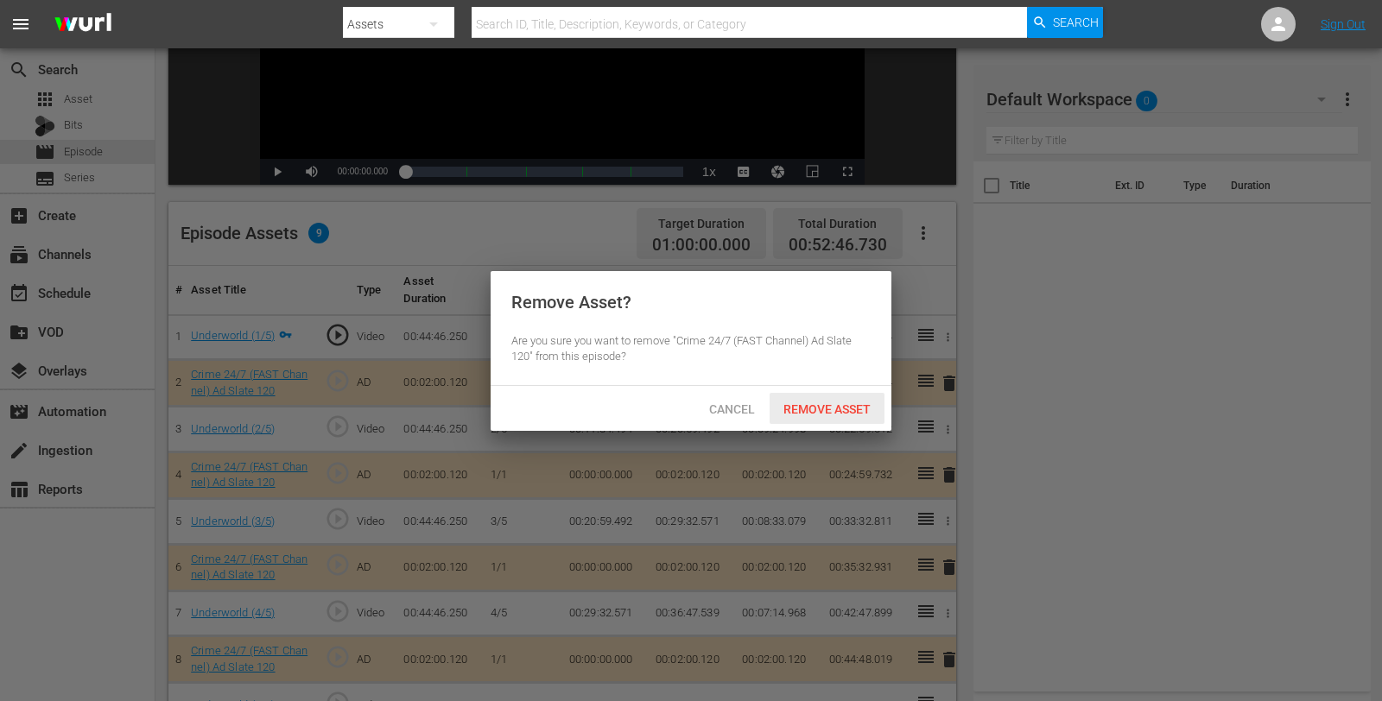
click at [851, 420] on div "Remove Asset" at bounding box center [827, 409] width 115 height 32
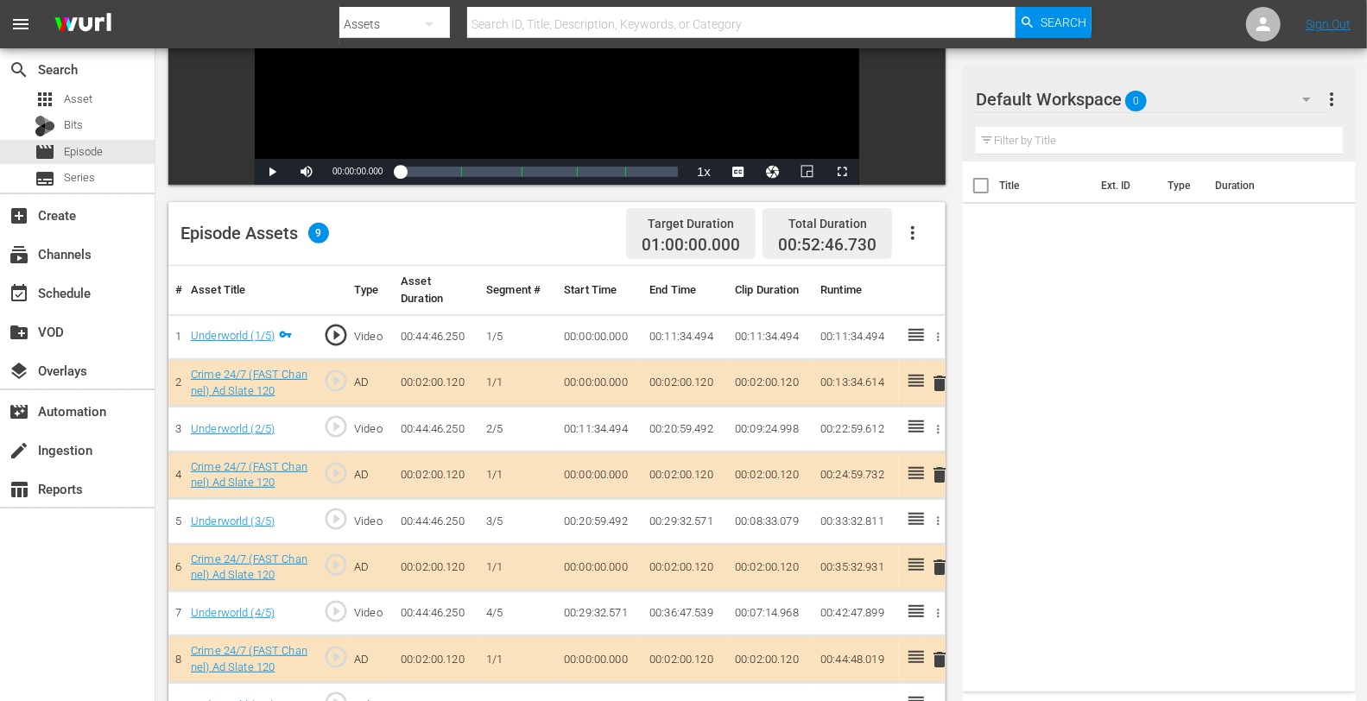
click at [1170, 98] on div "Default Workspace 0" at bounding box center [1151, 99] width 351 height 48
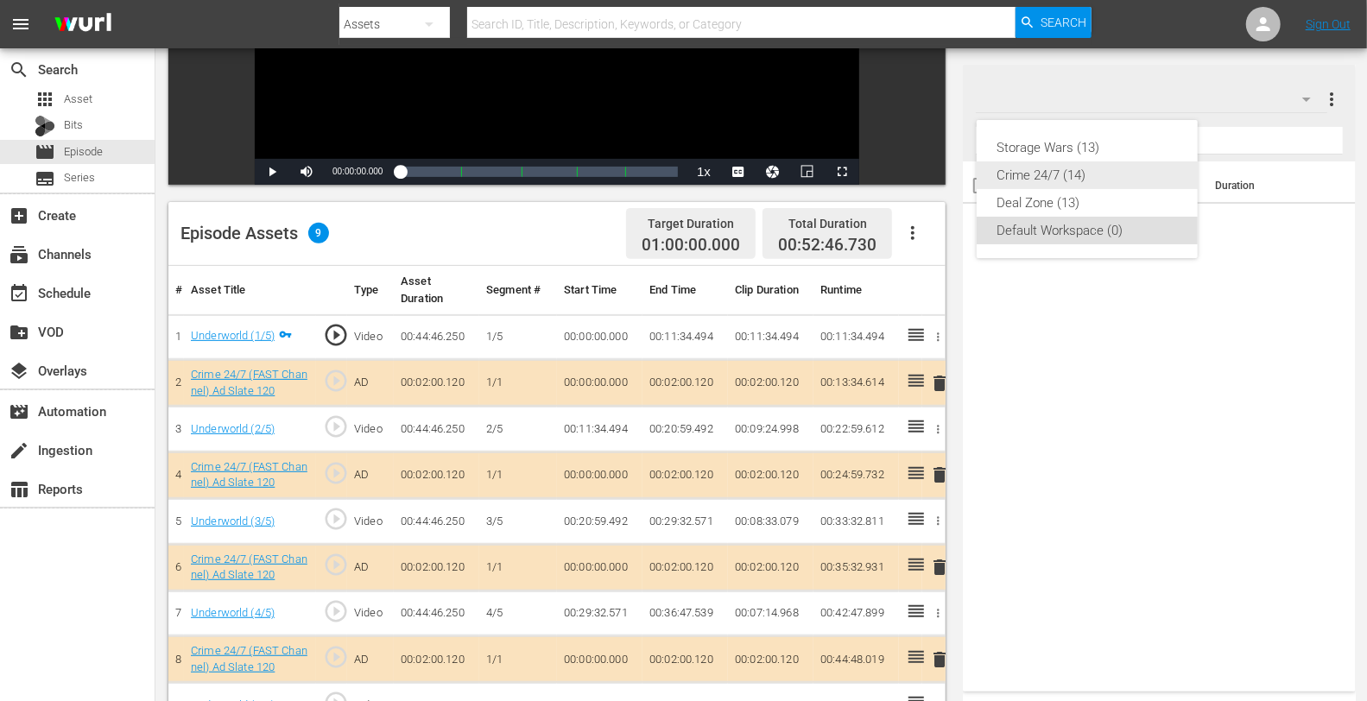
click at [1073, 174] on div "Crime 24/7 (14)" at bounding box center [1088, 176] width 180 height 28
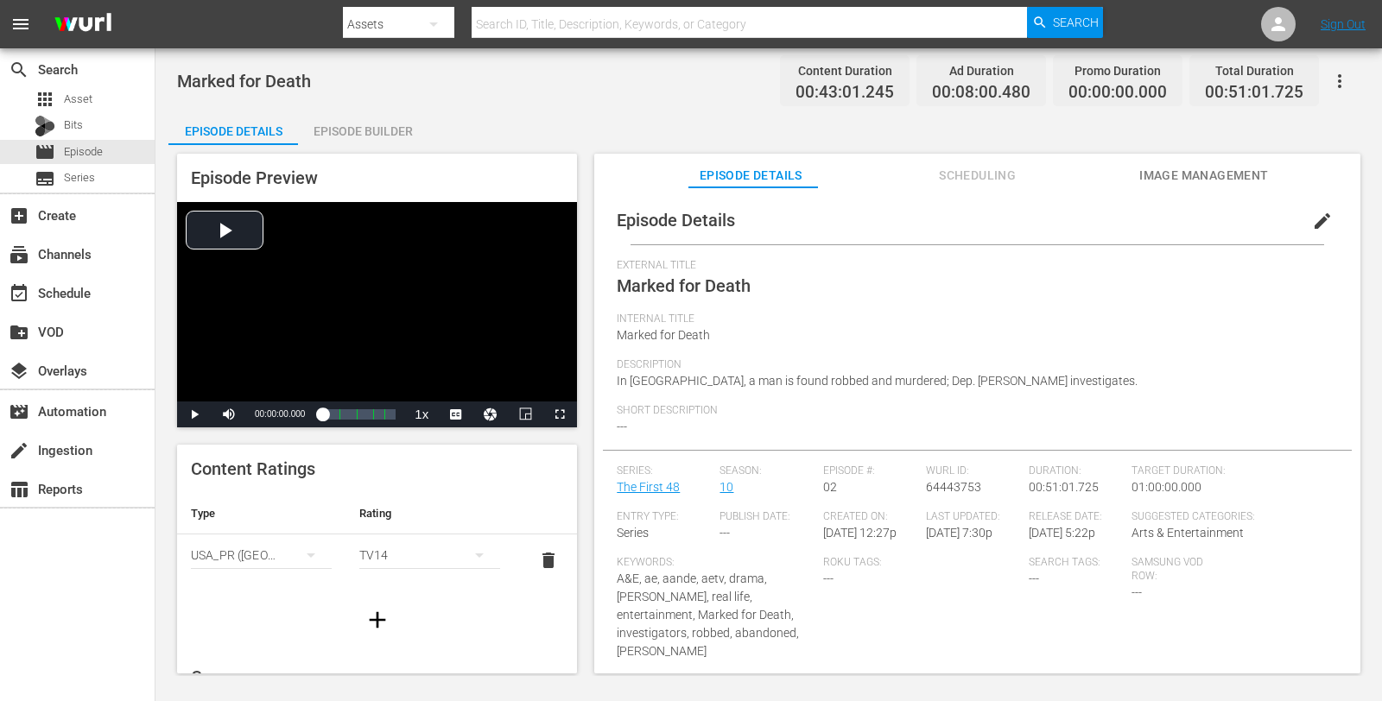
click at [410, 125] on div "Episode Builder" at bounding box center [363, 131] width 130 height 41
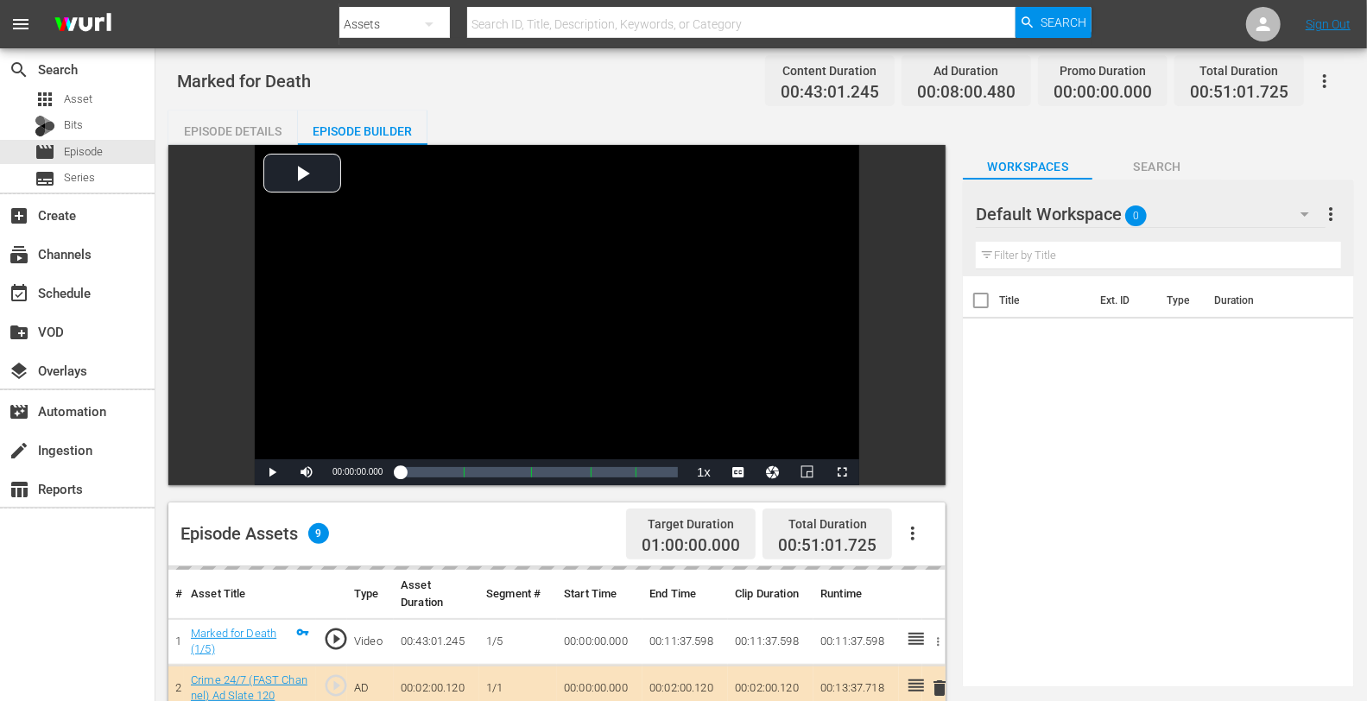
click at [1198, 216] on div "Default Workspace 0" at bounding box center [1151, 214] width 350 height 48
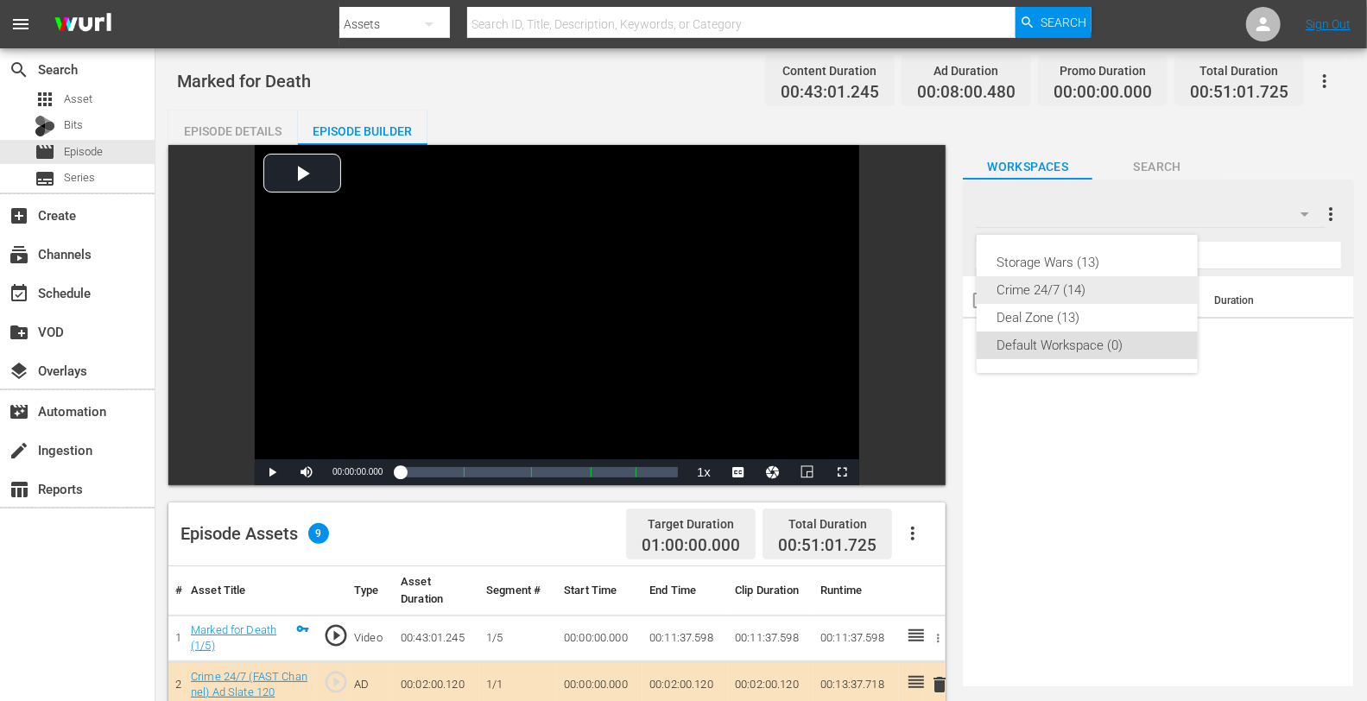
click at [1078, 295] on div "Crime 24/7 (14)" at bounding box center [1088, 290] width 180 height 28
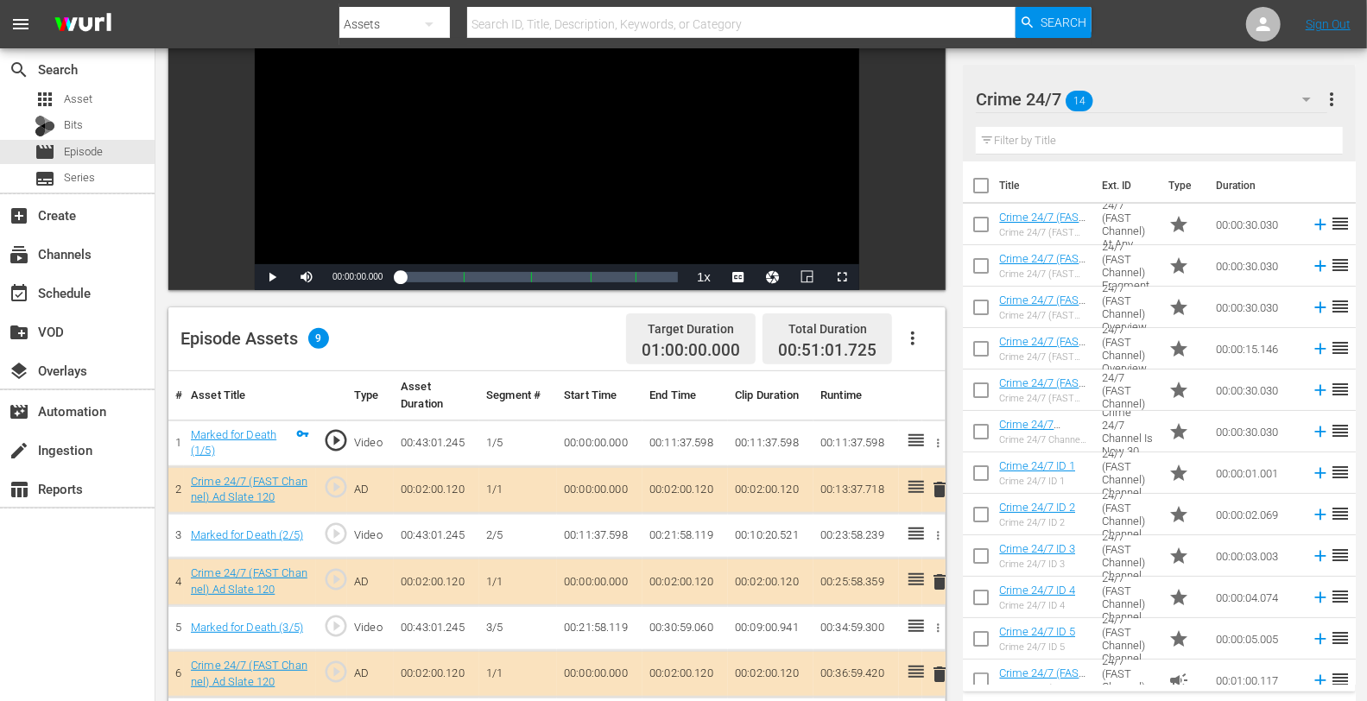
scroll to position [299, 0]
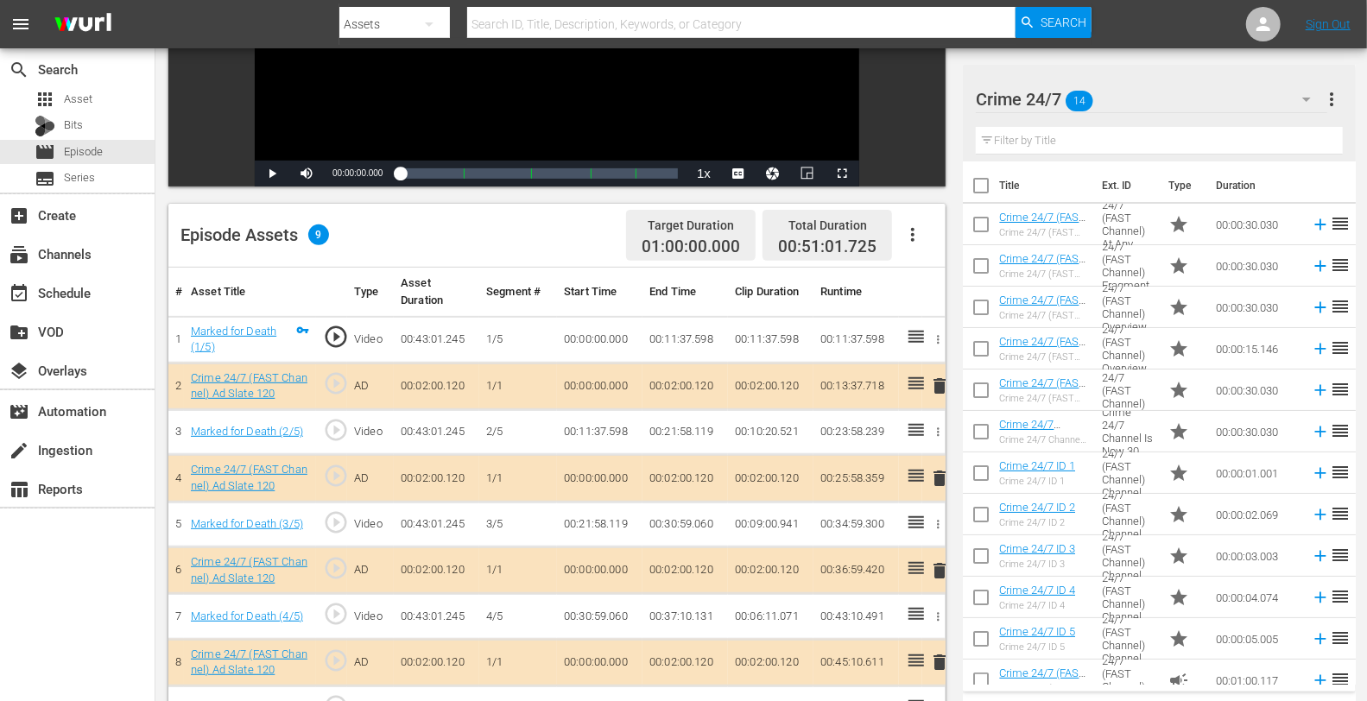
click at [934, 473] on span "delete" at bounding box center [939, 478] width 21 height 21
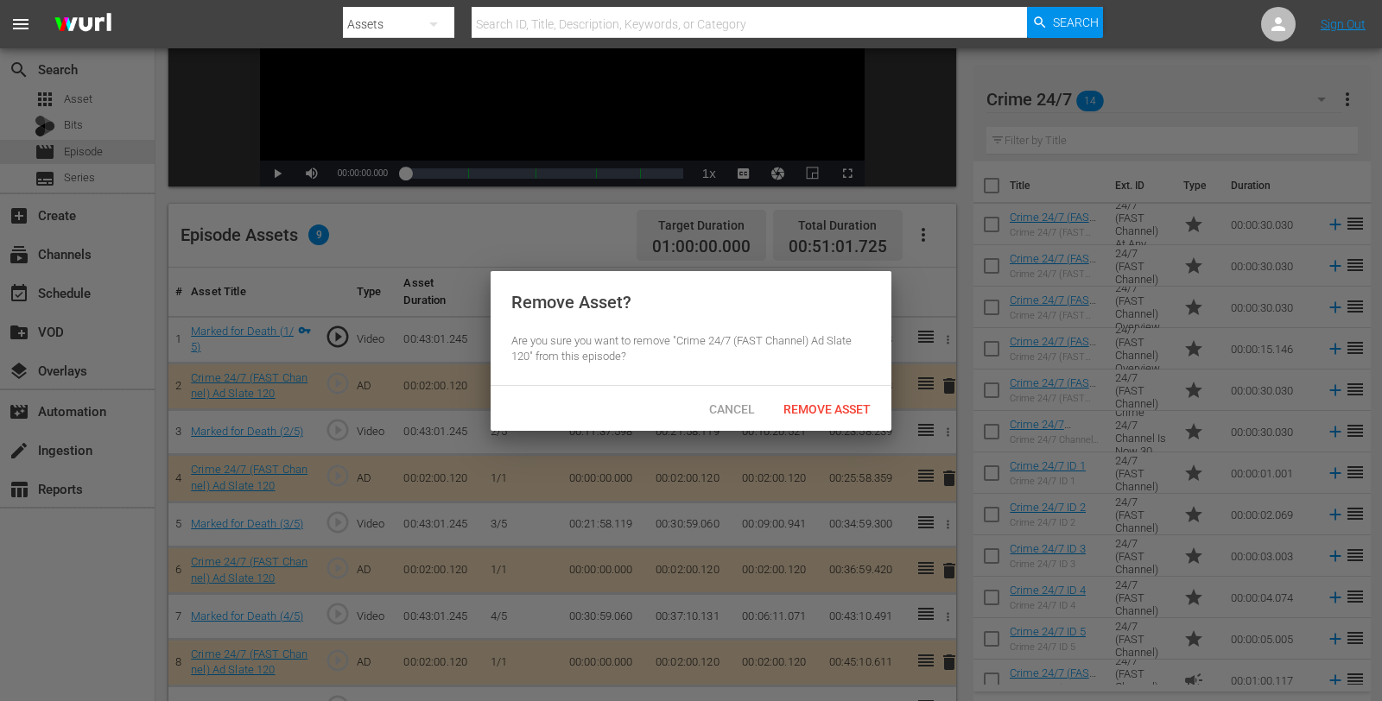
click at [865, 409] on span "Remove Asset" at bounding box center [827, 409] width 115 height 14
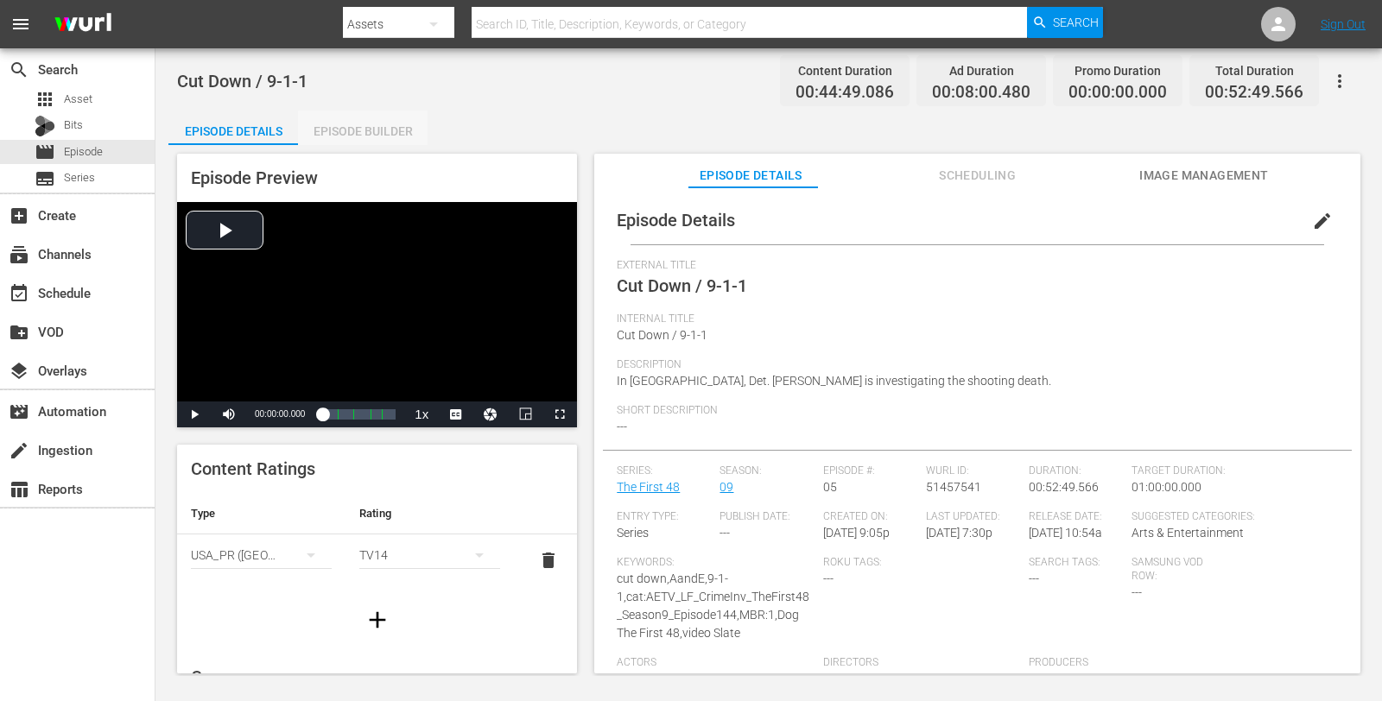
click at [396, 141] on div "Episode Builder" at bounding box center [363, 131] width 130 height 41
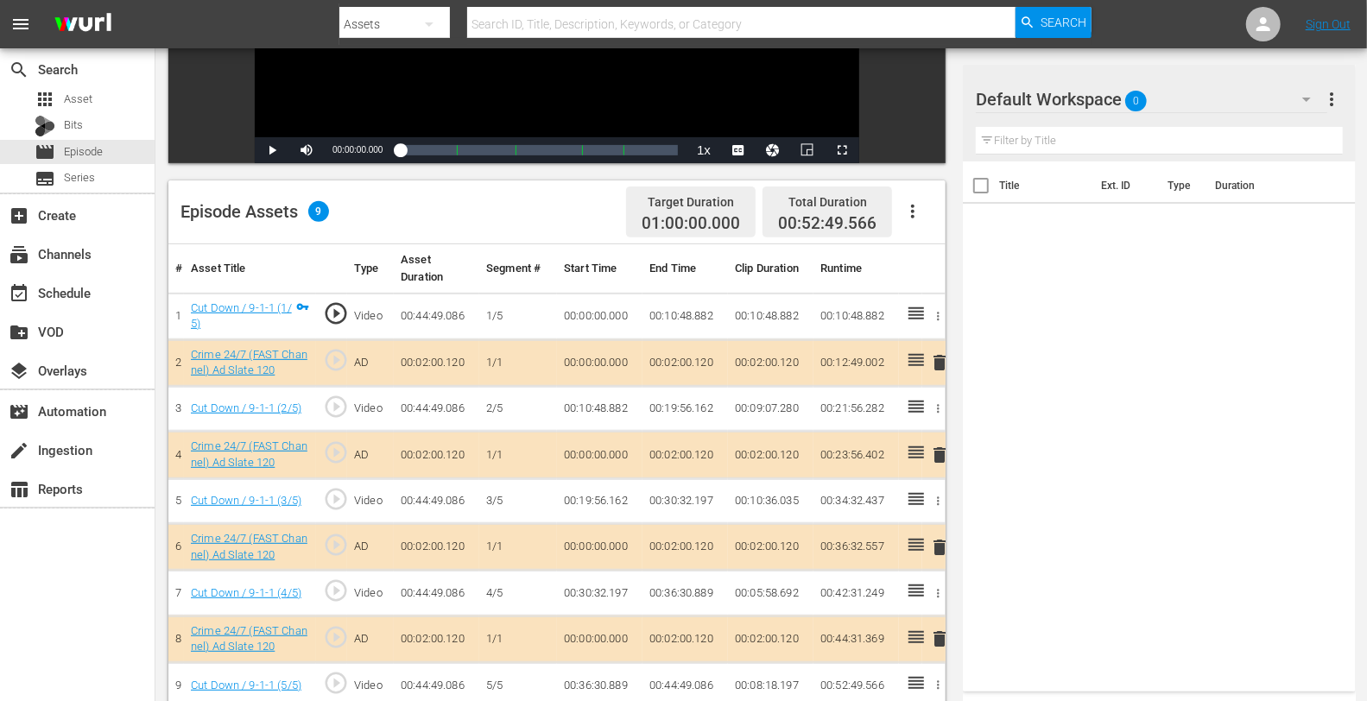
scroll to position [332, 0]
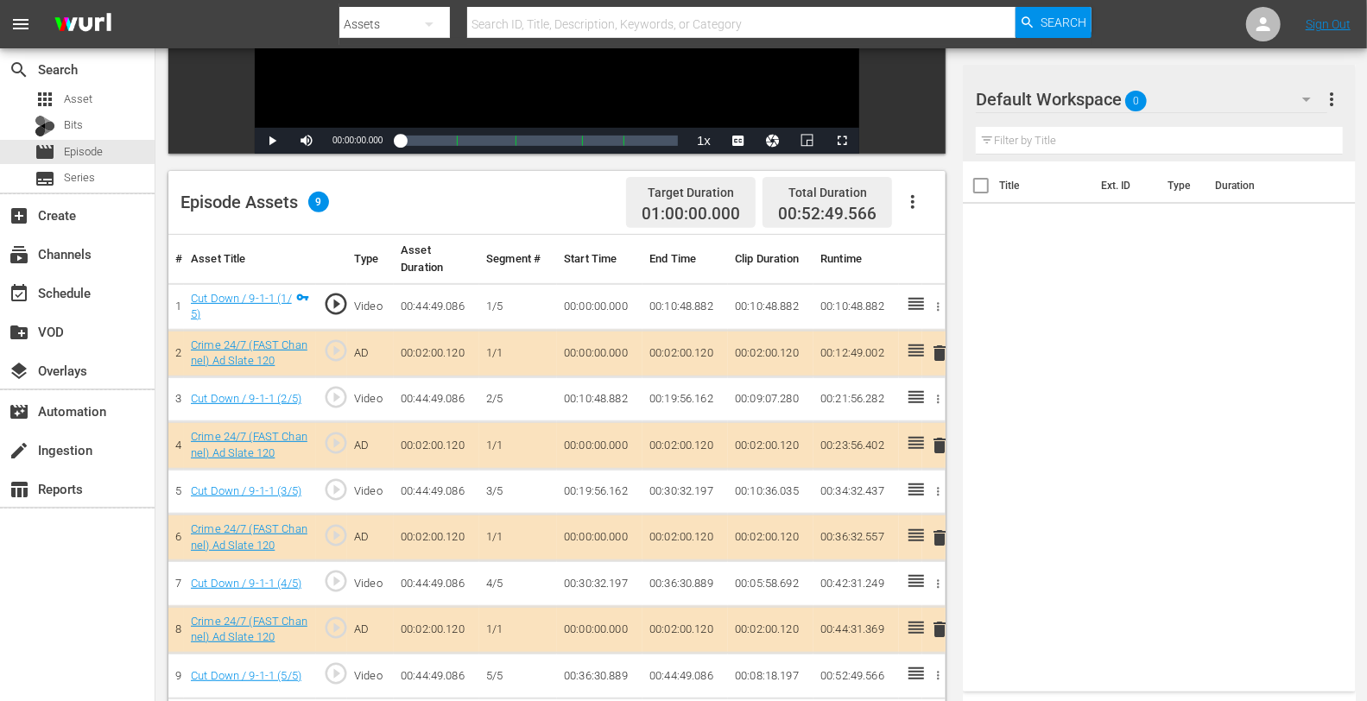
click at [1194, 93] on div "Default Workspace 0" at bounding box center [1151, 99] width 351 height 48
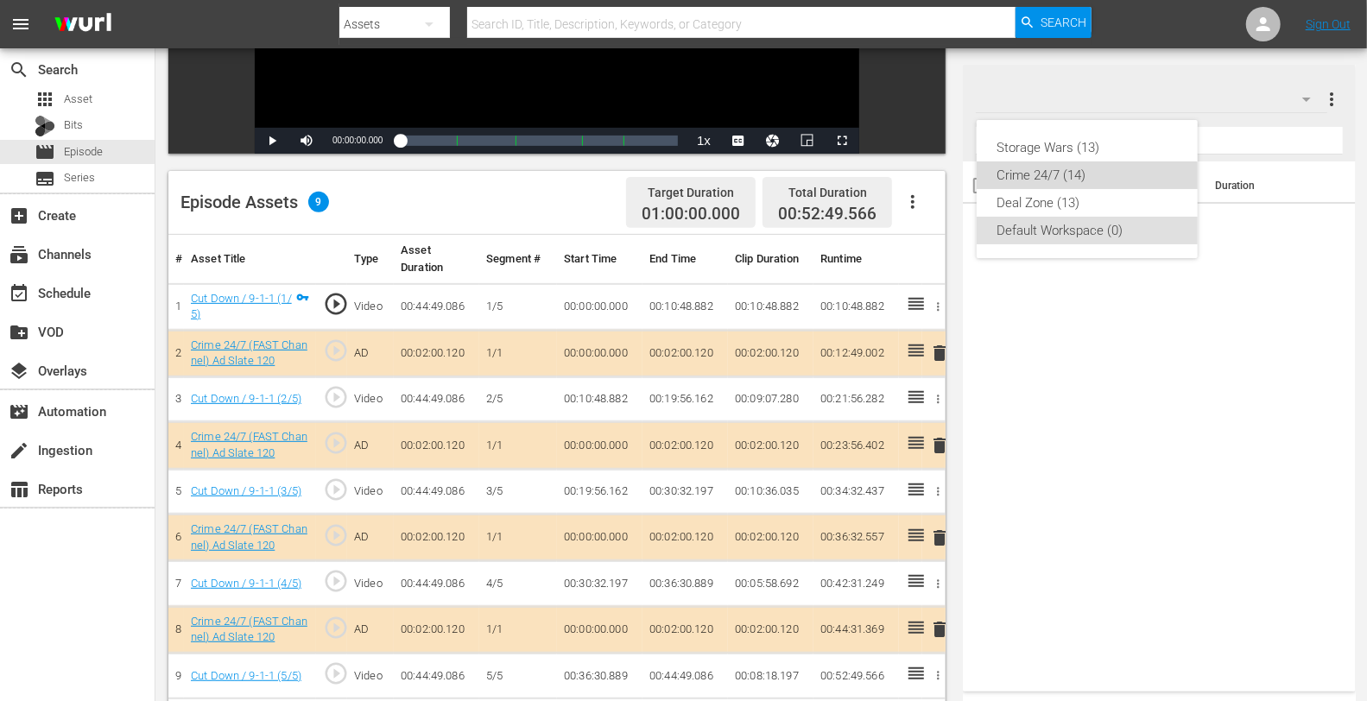
click at [1081, 168] on div "Crime 24/7 (14)" at bounding box center [1088, 176] width 180 height 28
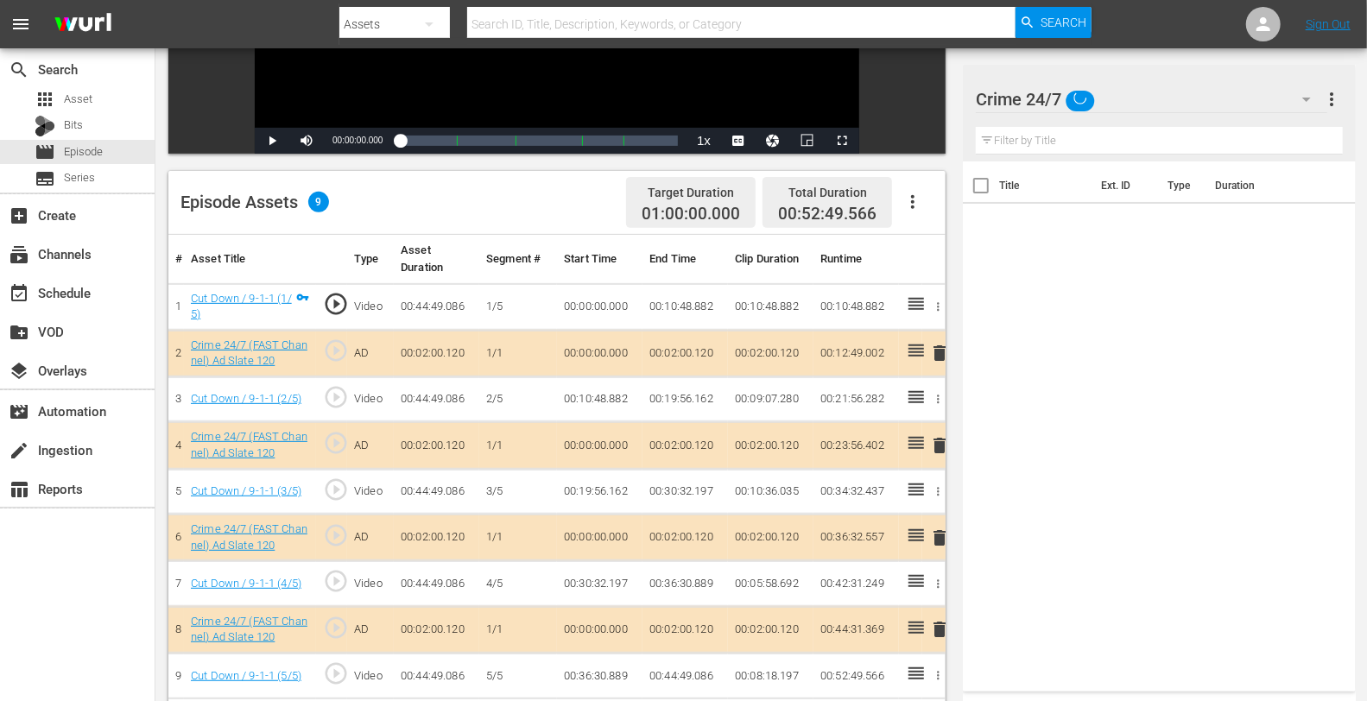
click at [942, 450] on span "delete" at bounding box center [939, 445] width 21 height 21
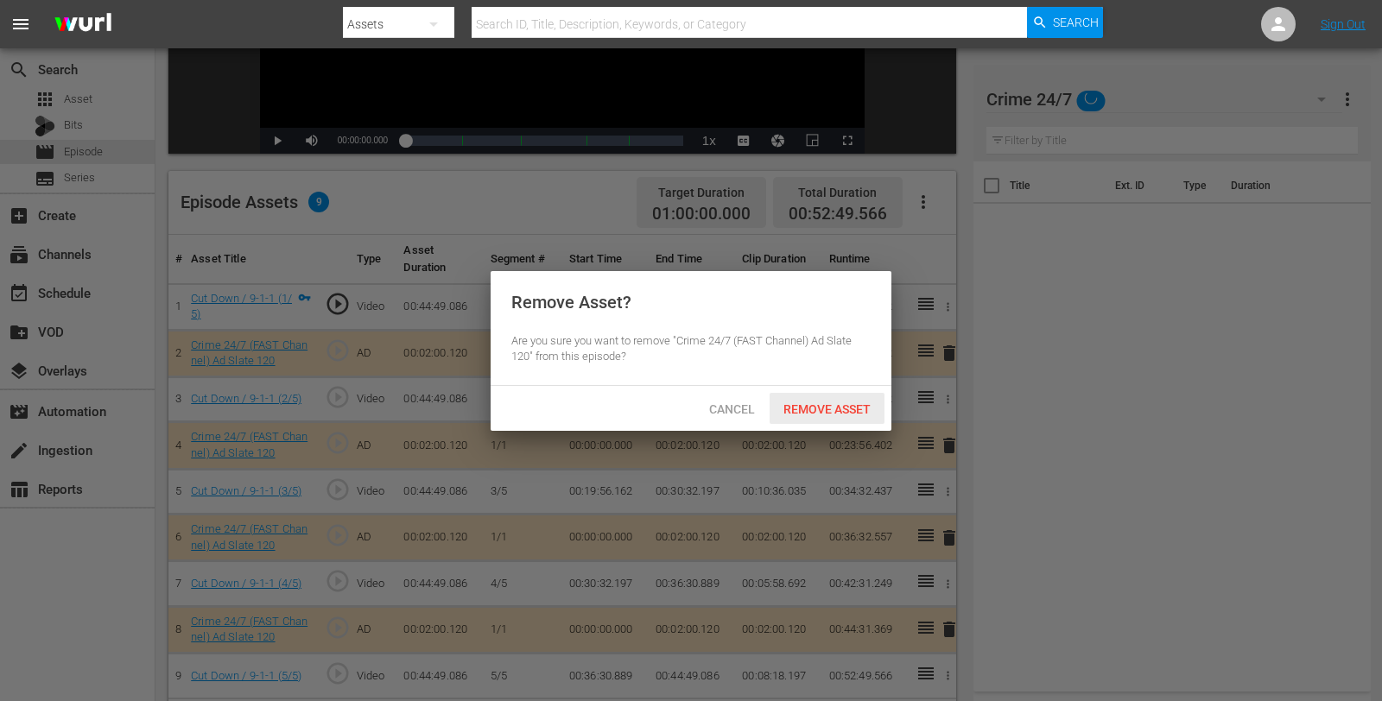
click at [825, 409] on span "Remove Asset" at bounding box center [827, 409] width 115 height 14
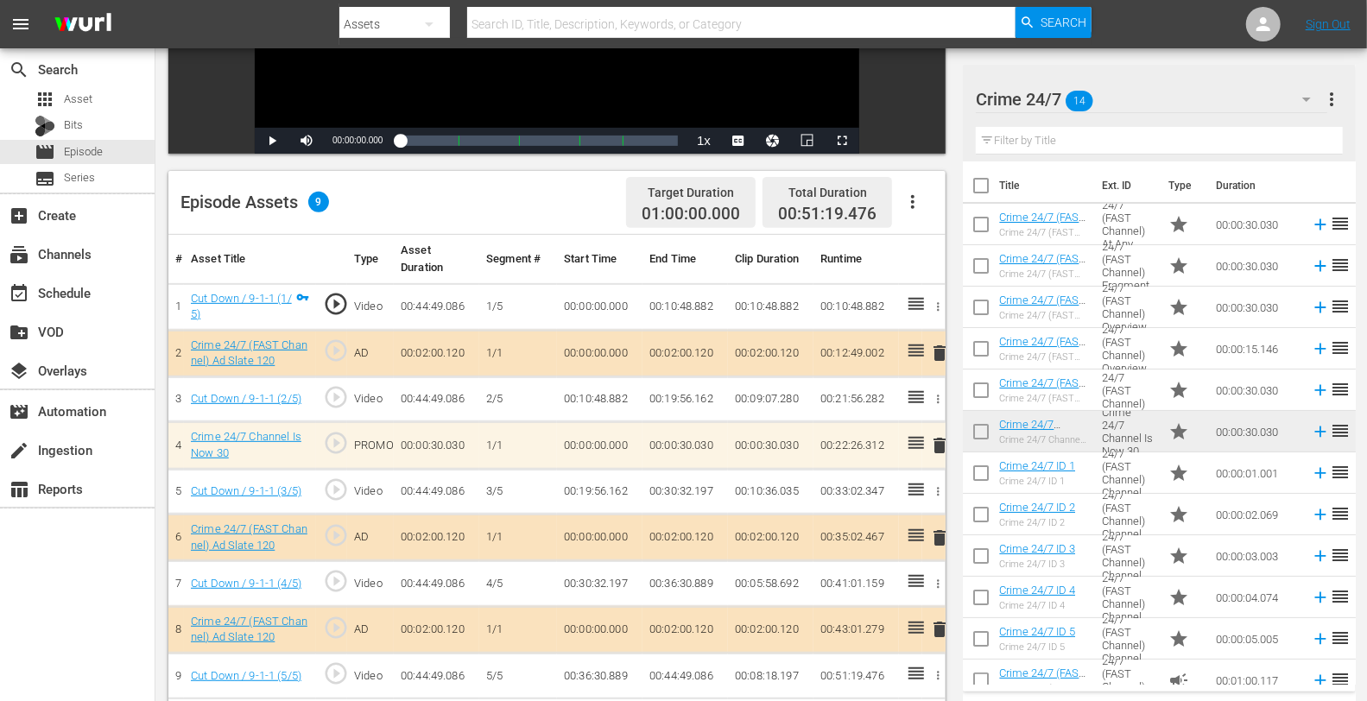
scroll to position [420, 0]
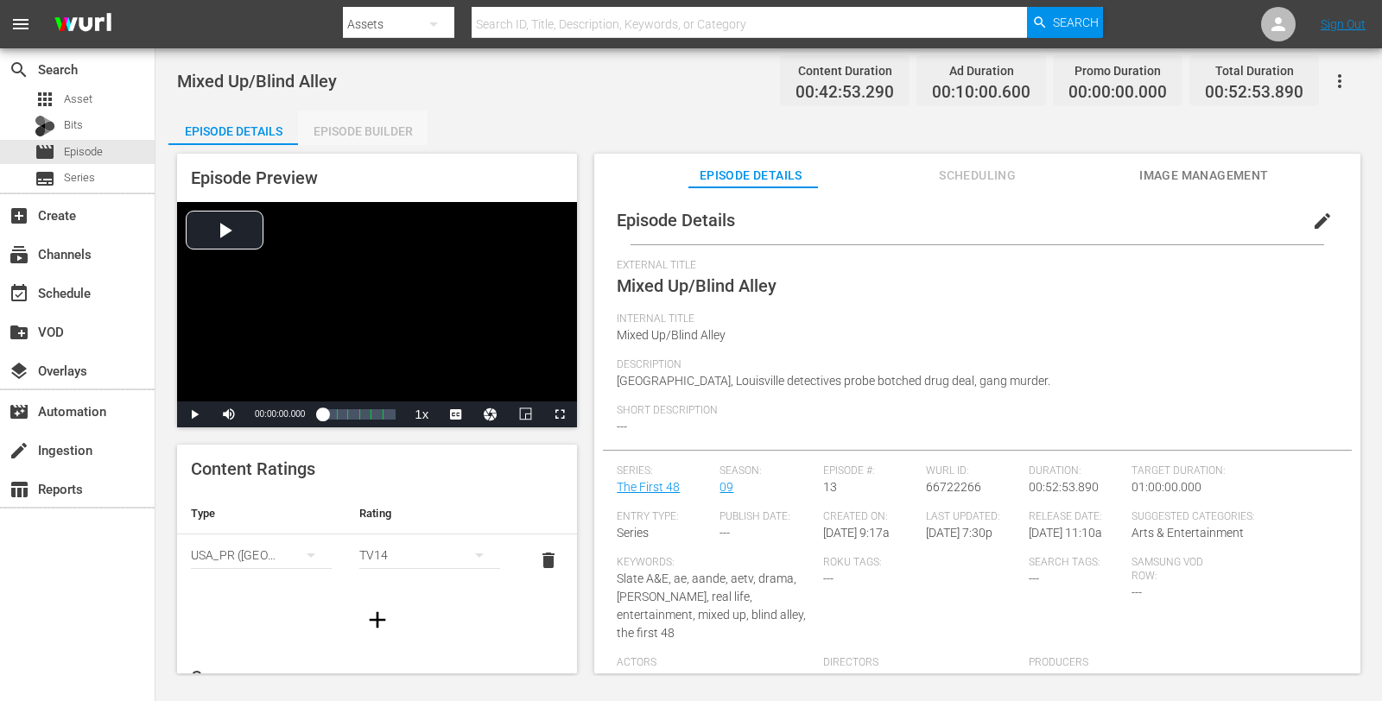
click at [345, 121] on div "Episode Builder" at bounding box center [363, 131] width 130 height 41
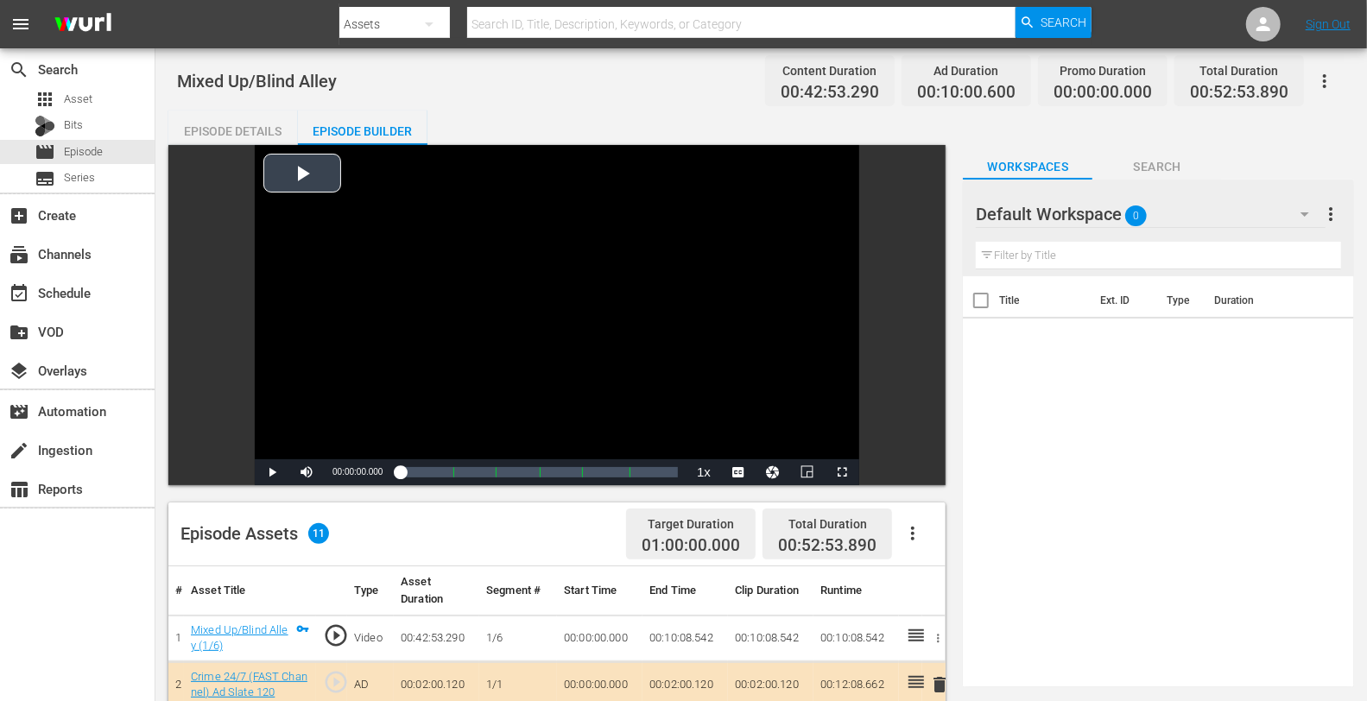
scroll to position [144, 0]
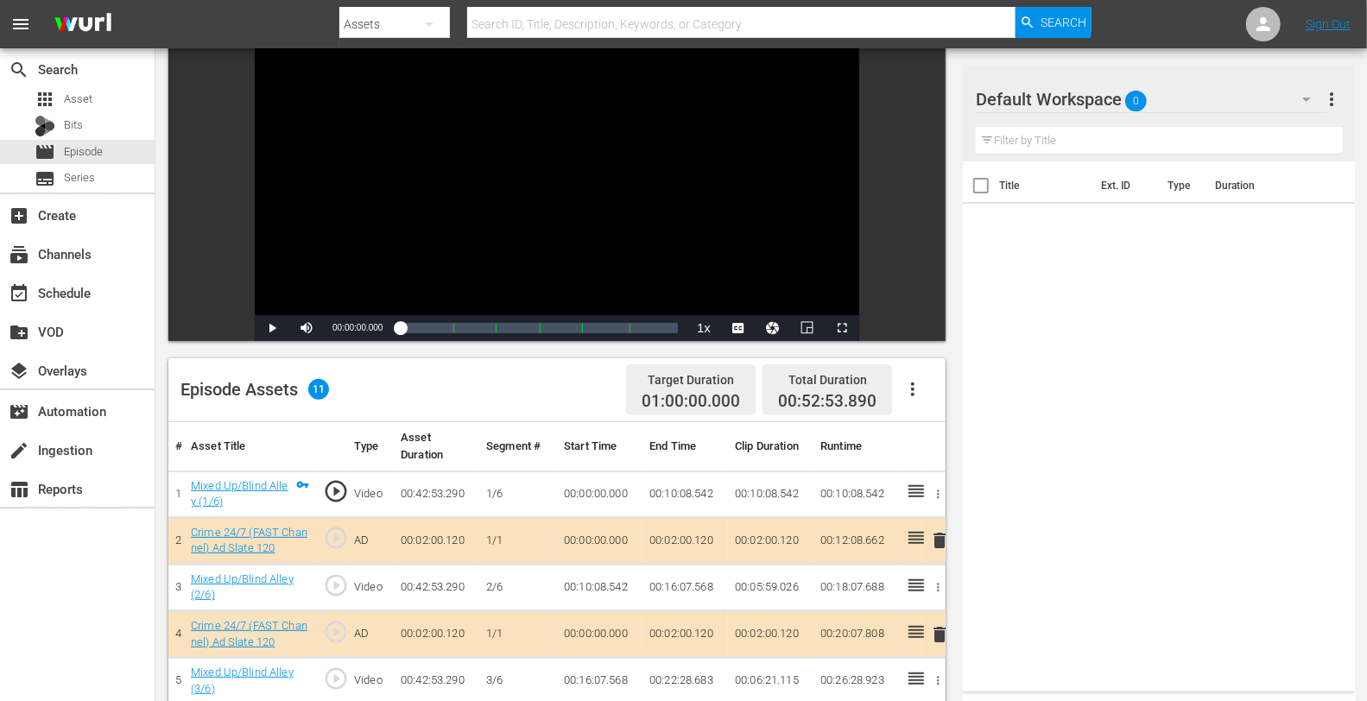
click at [1197, 92] on div "Default Workspace 0" at bounding box center [1151, 99] width 351 height 48
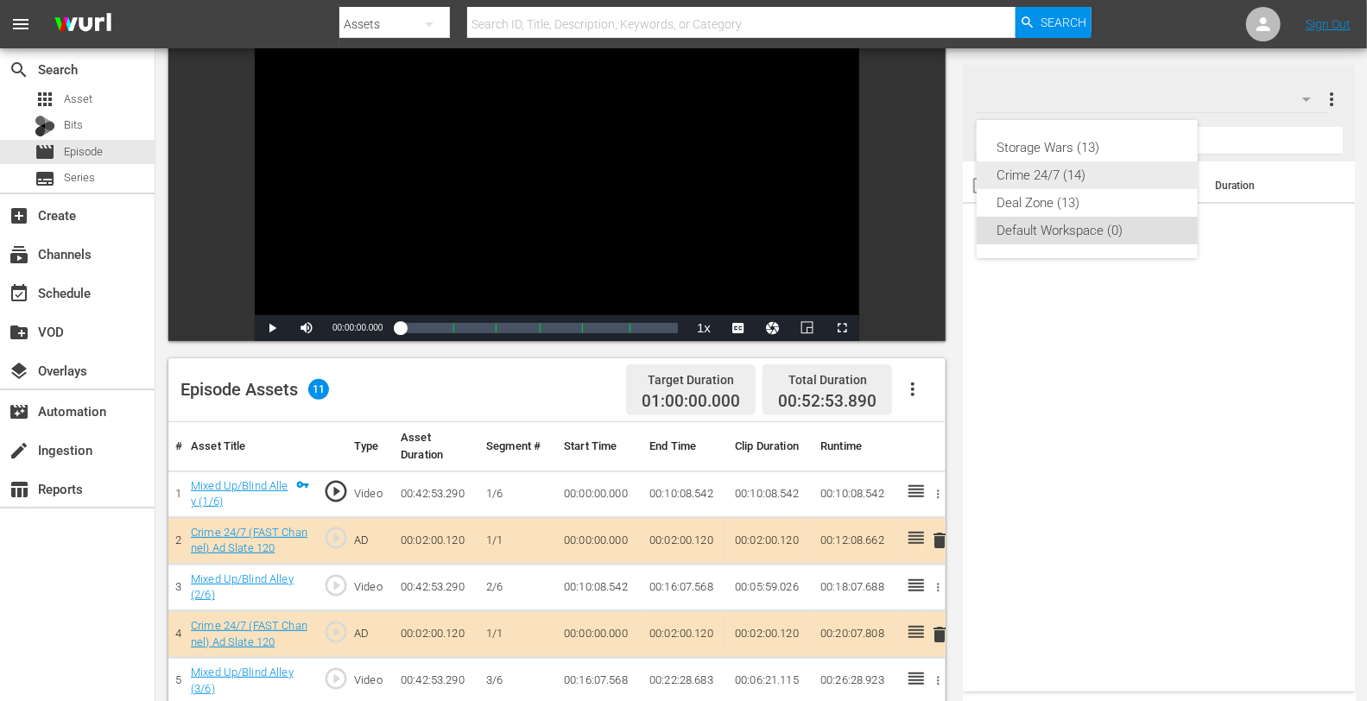
drag, startPoint x: 1119, startPoint y: 143, endPoint x: 1118, endPoint y: 171, distance: 28.5
click at [1118, 171] on div "Storage Wars (13) Crime 24/7 (14) Deal Zone (13) Default Workspace (0)" at bounding box center [1087, 189] width 221 height 138
click at [1118, 171] on div "Crime 24/7 (14)" at bounding box center [1088, 176] width 180 height 28
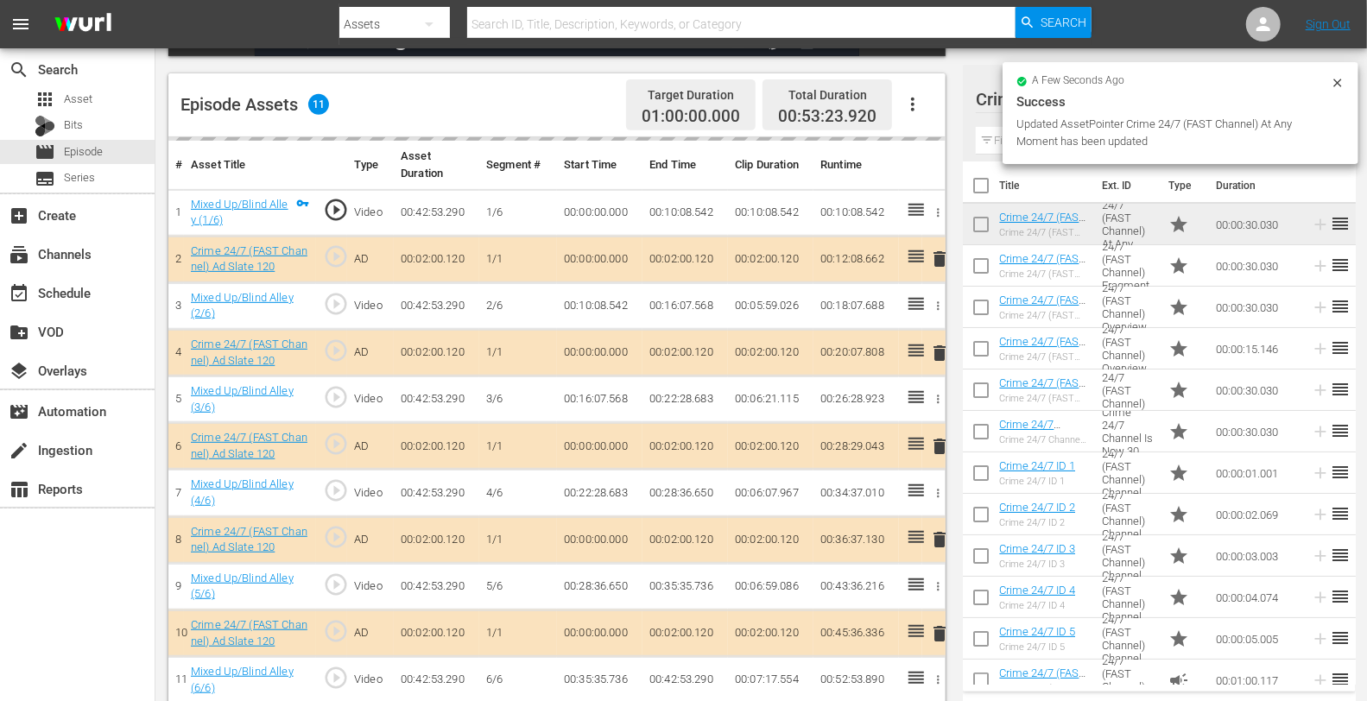
scroll to position [432, 0]
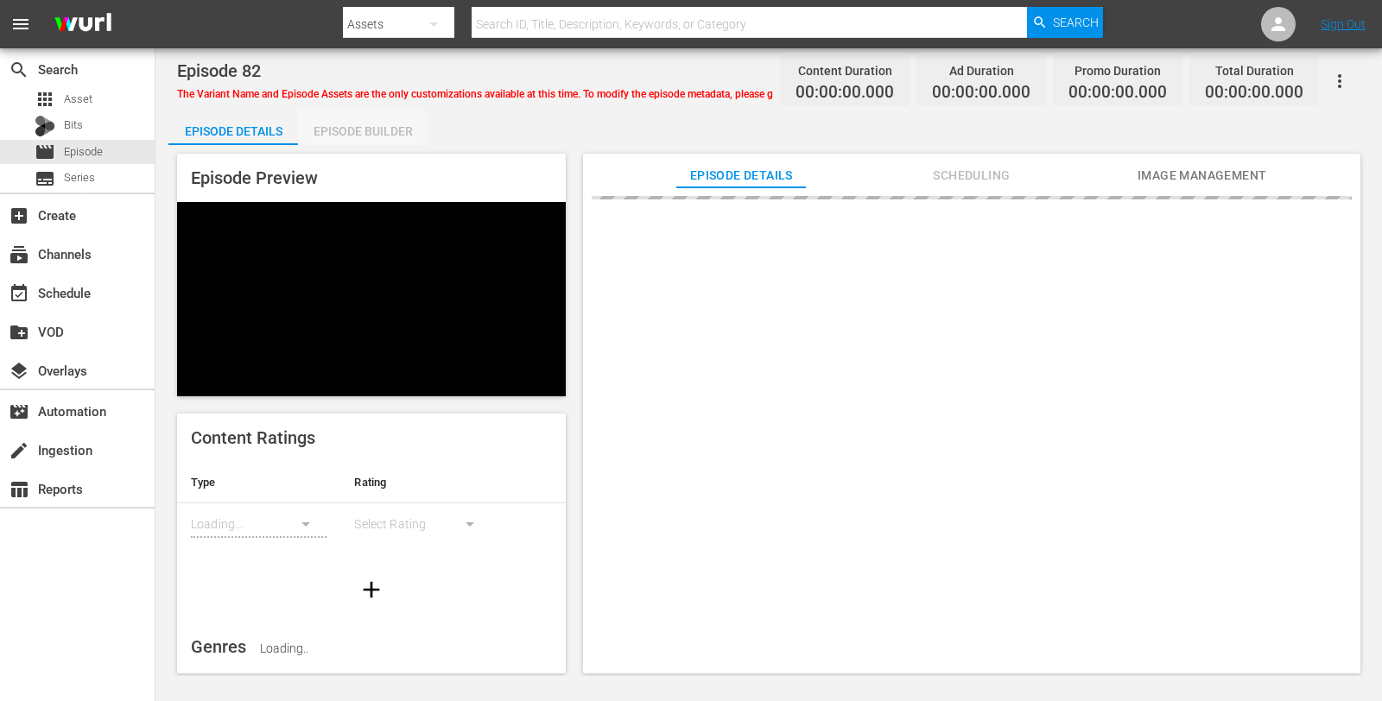
click at [362, 138] on div "Episode Builder" at bounding box center [363, 131] width 130 height 41
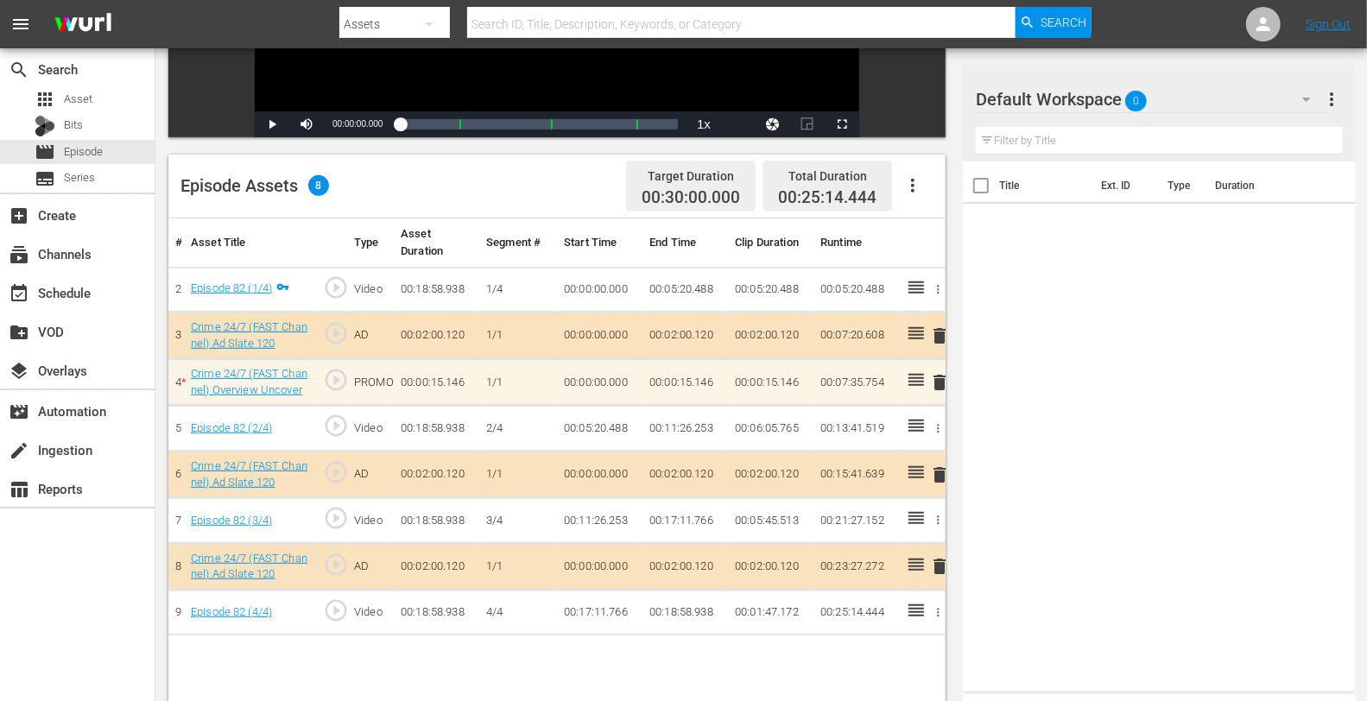
scroll to position [352, 0]
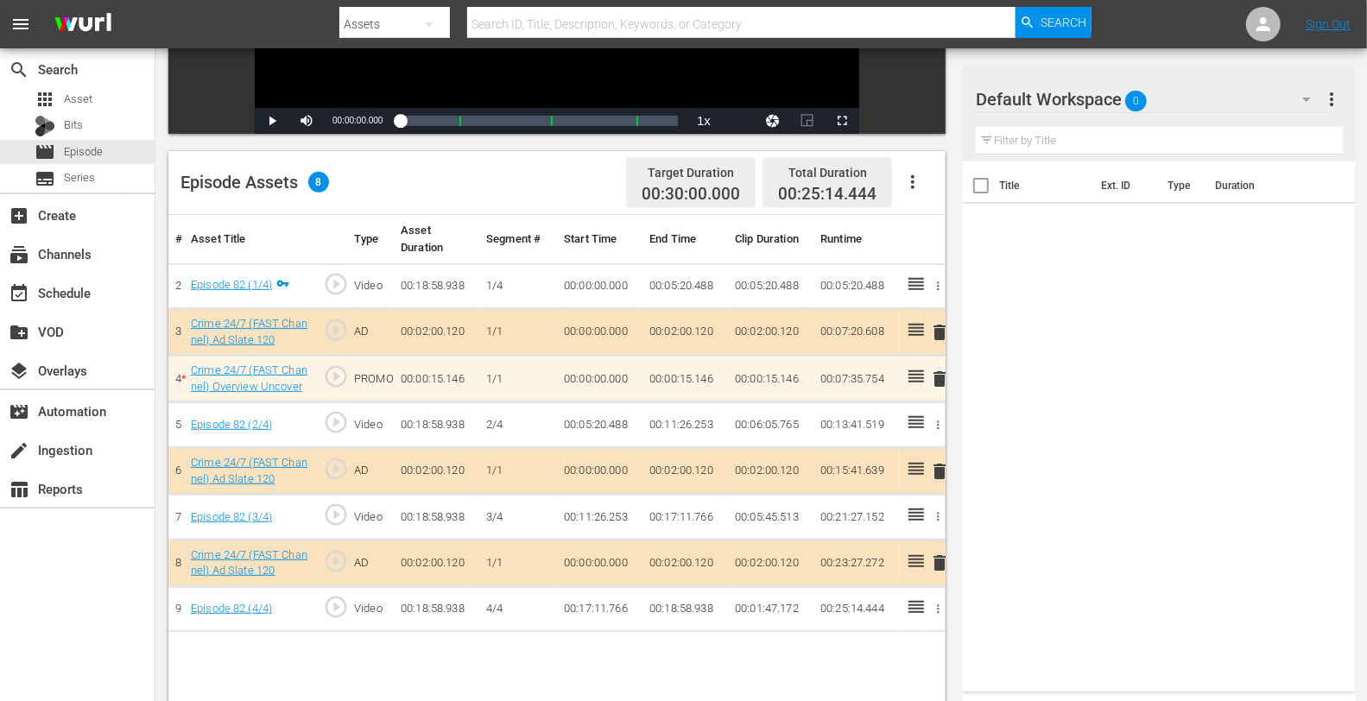
click at [1209, 92] on div "Default Workspace 0" at bounding box center [1151, 99] width 351 height 48
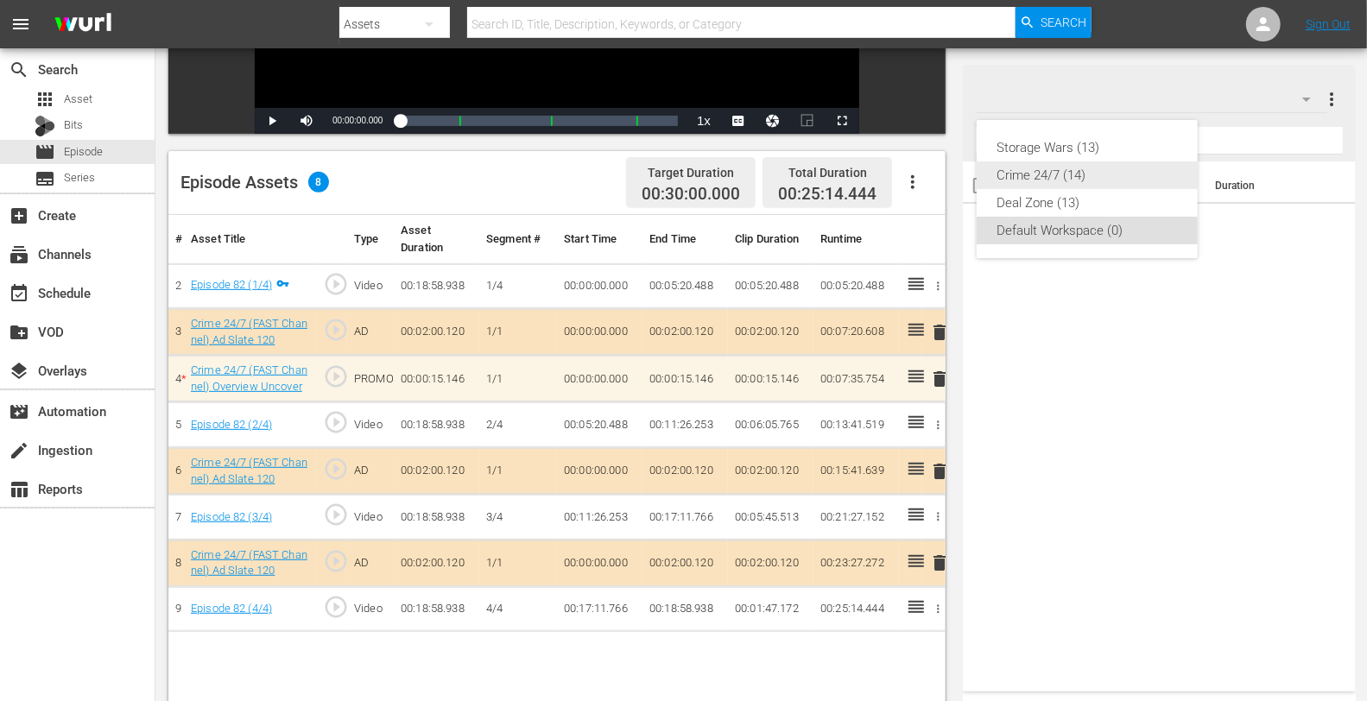
click at [1059, 171] on div "Crime 24/7 (14)" at bounding box center [1088, 176] width 180 height 28
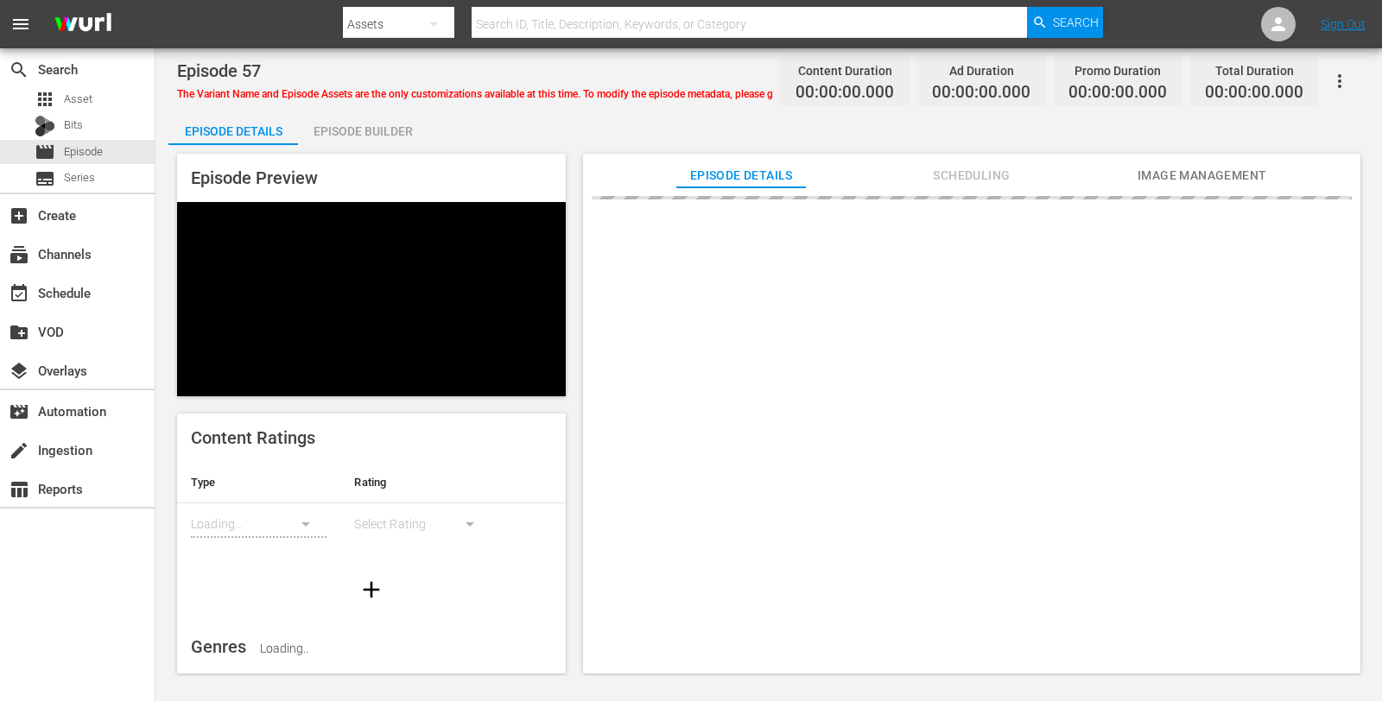
click at [391, 133] on div "Episode Builder" at bounding box center [363, 131] width 130 height 41
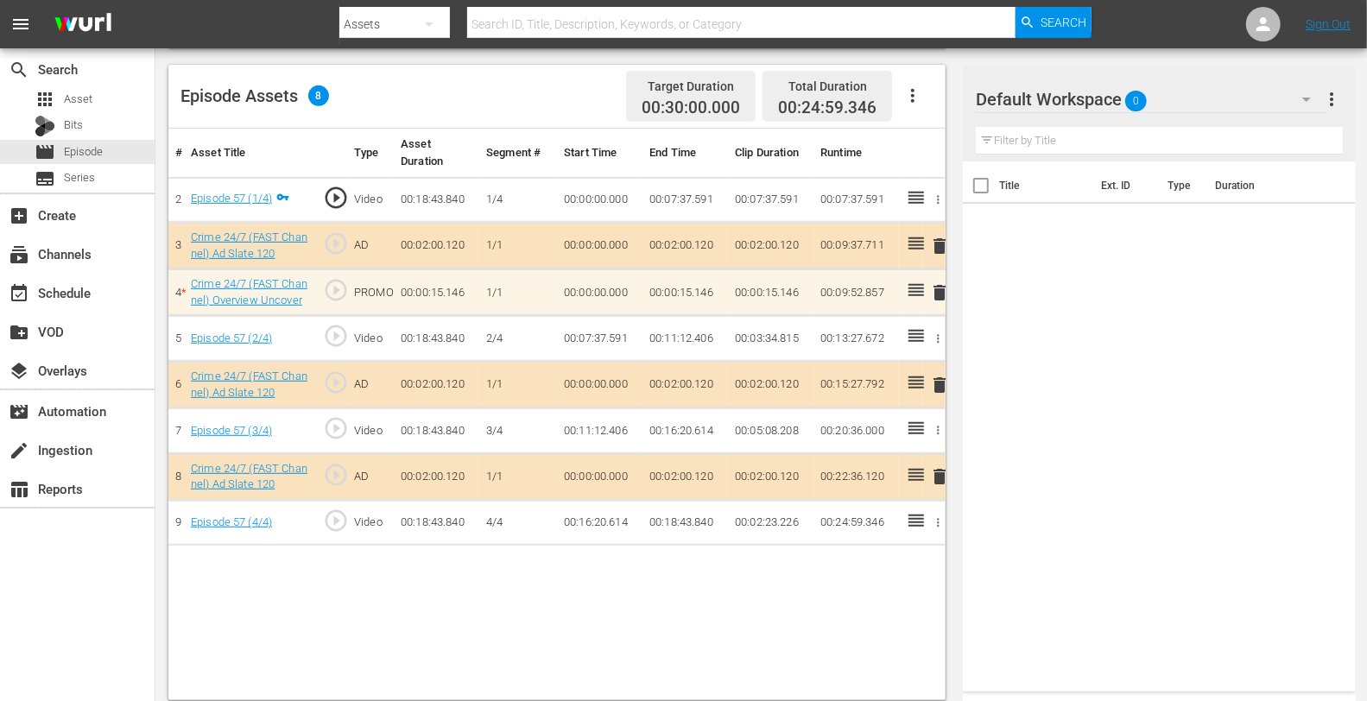
scroll to position [449, 0]
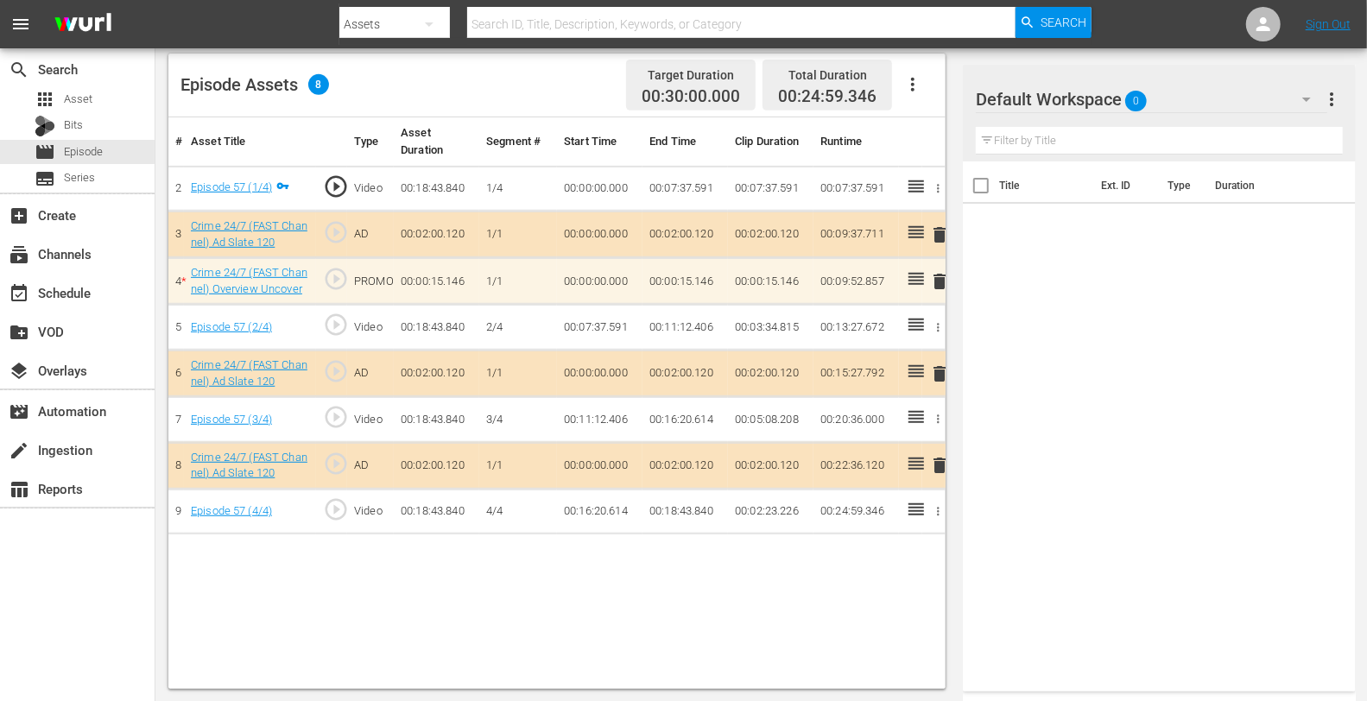
click at [1210, 85] on div "Default Workspace 0" at bounding box center [1151, 99] width 351 height 48
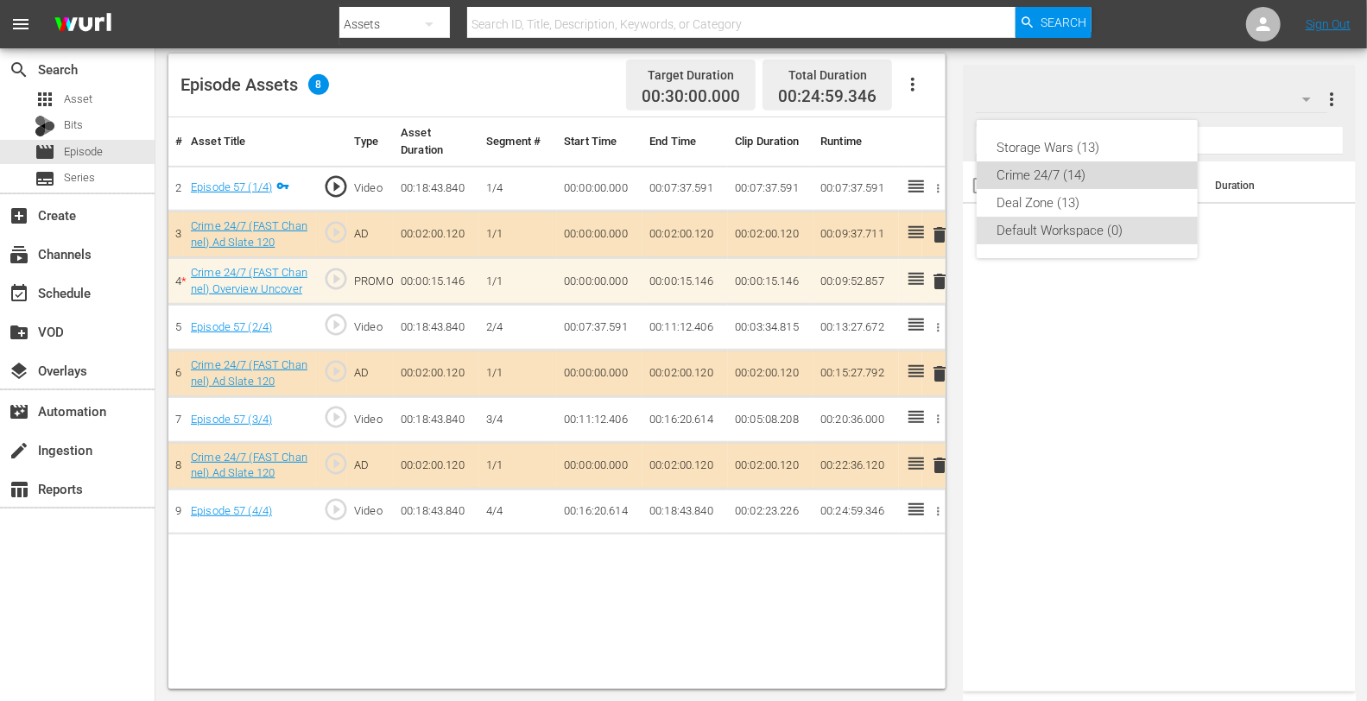
click at [1043, 182] on div "Crime 24/7 (14)" at bounding box center [1088, 176] width 180 height 28
